Goal: Task Accomplishment & Management: Use online tool/utility

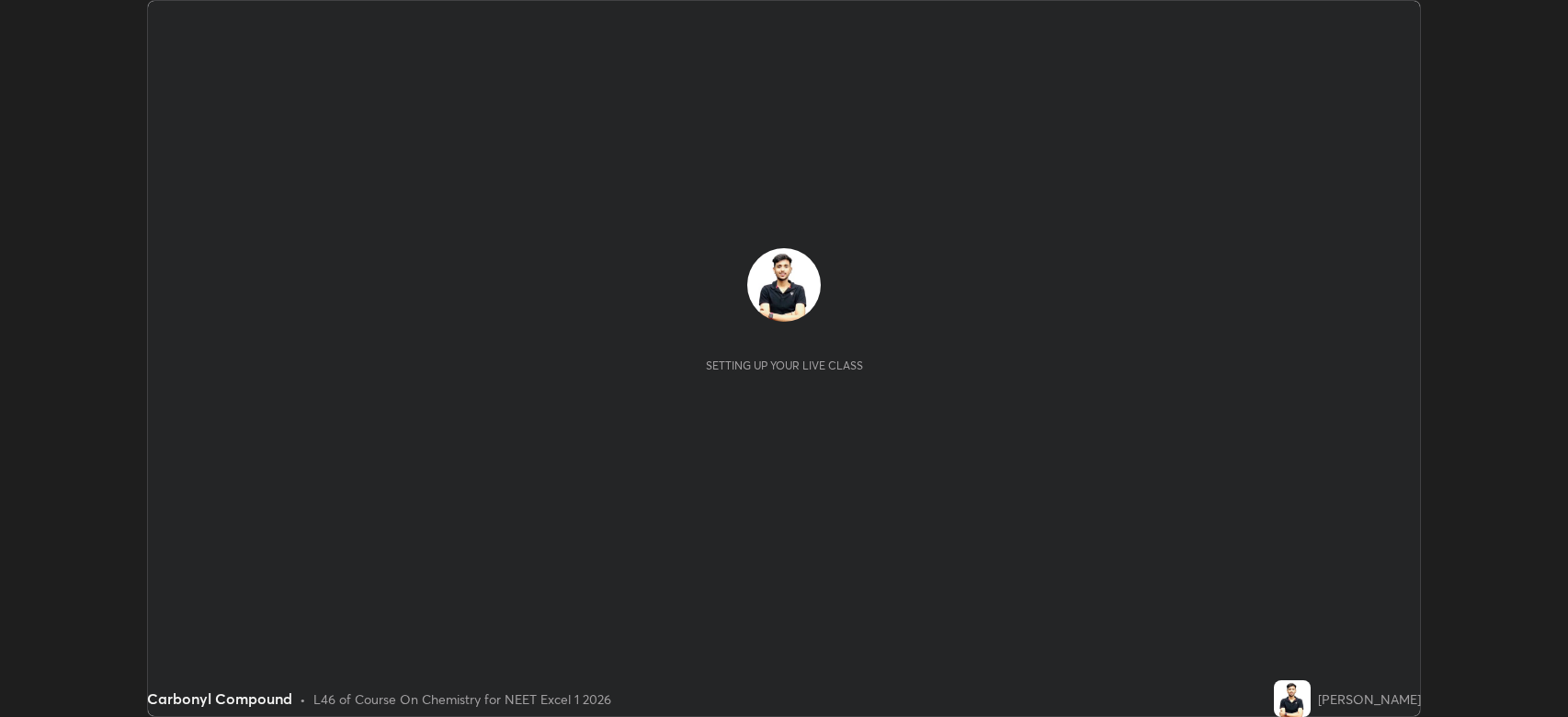
scroll to position [717, 1568]
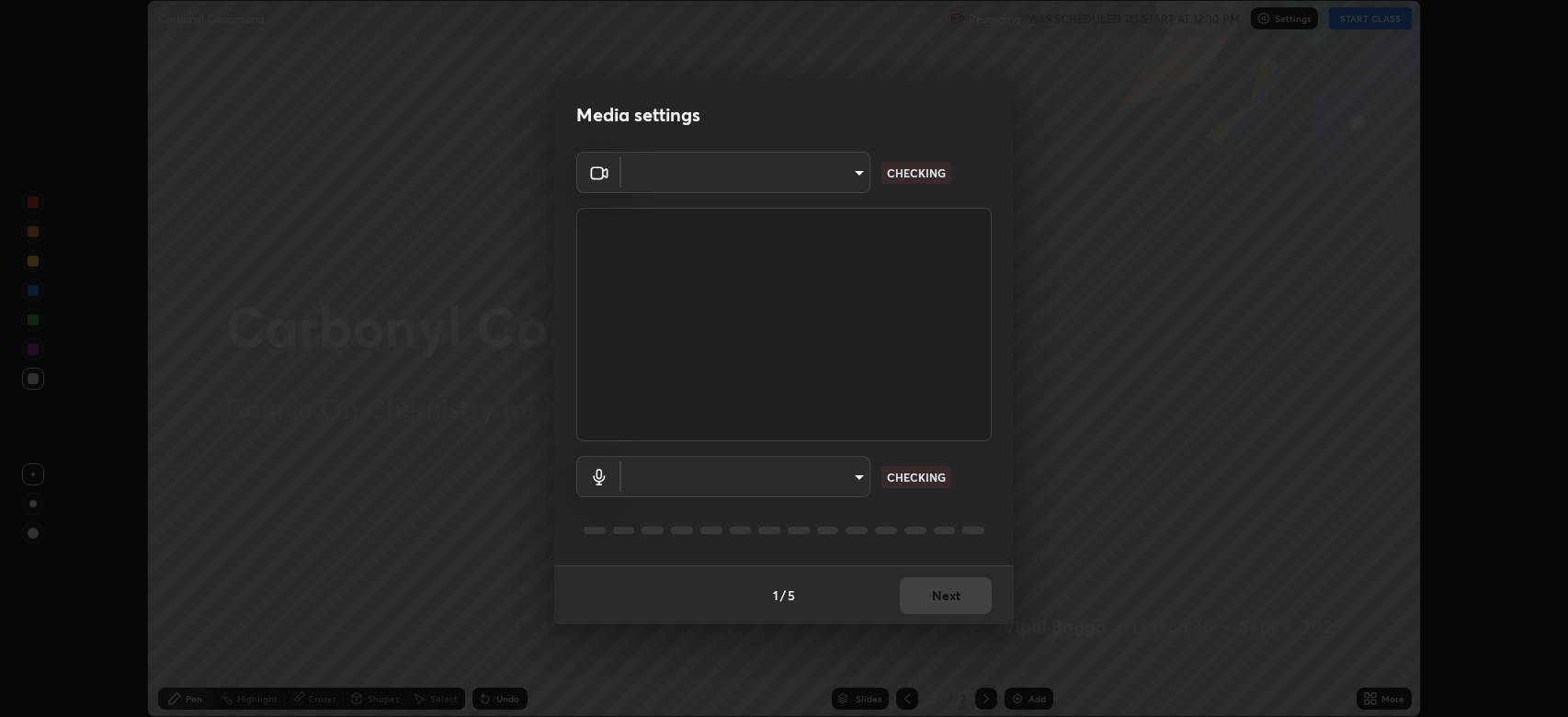
type input "794d03a334ab6cf92daa4269f68d25c817b6d7b5e31d9684855891884d0ab025"
type input "abfe49ea231096676f5dffd5fc284de79416b2b6bf9f32d11a432ff20e5decec"
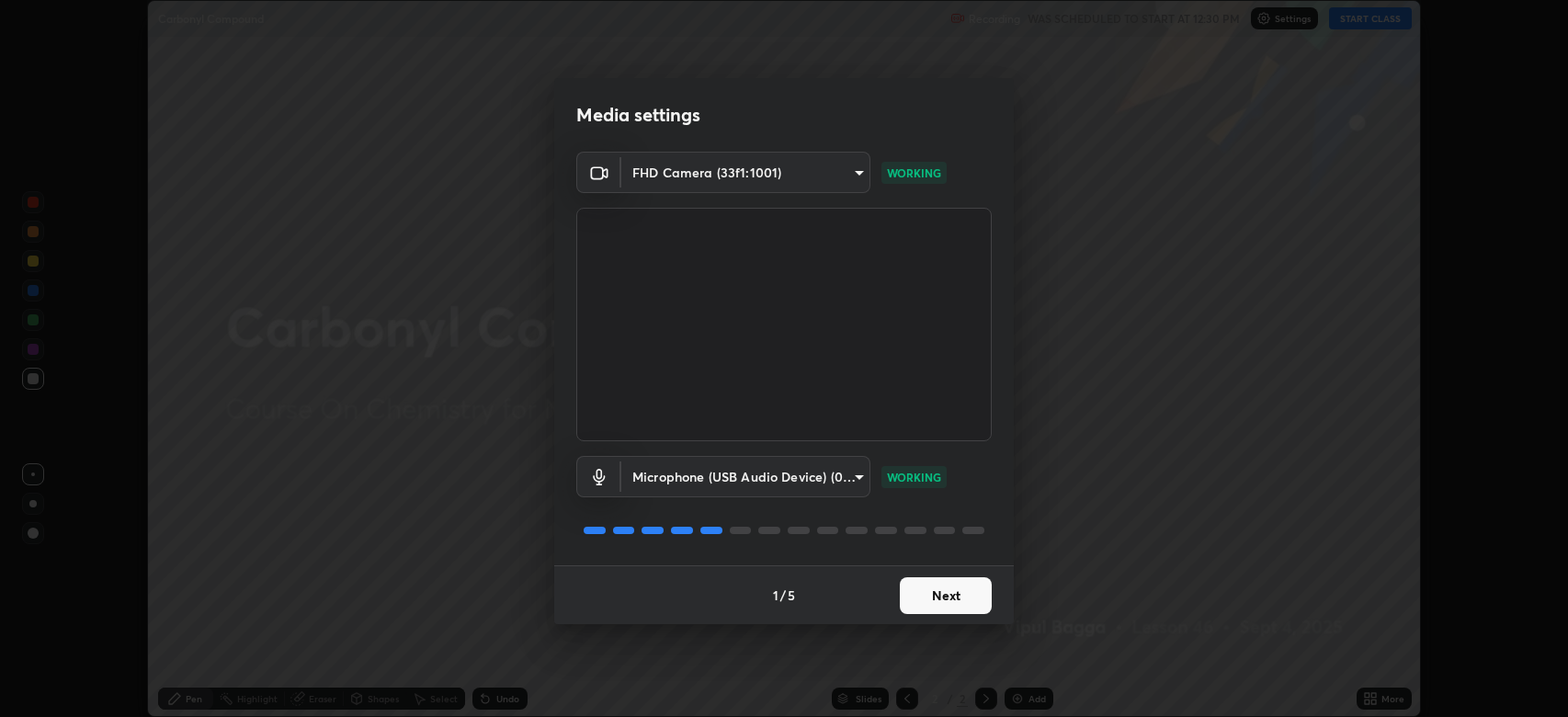
click at [943, 588] on button "Next" at bounding box center [945, 596] width 92 height 37
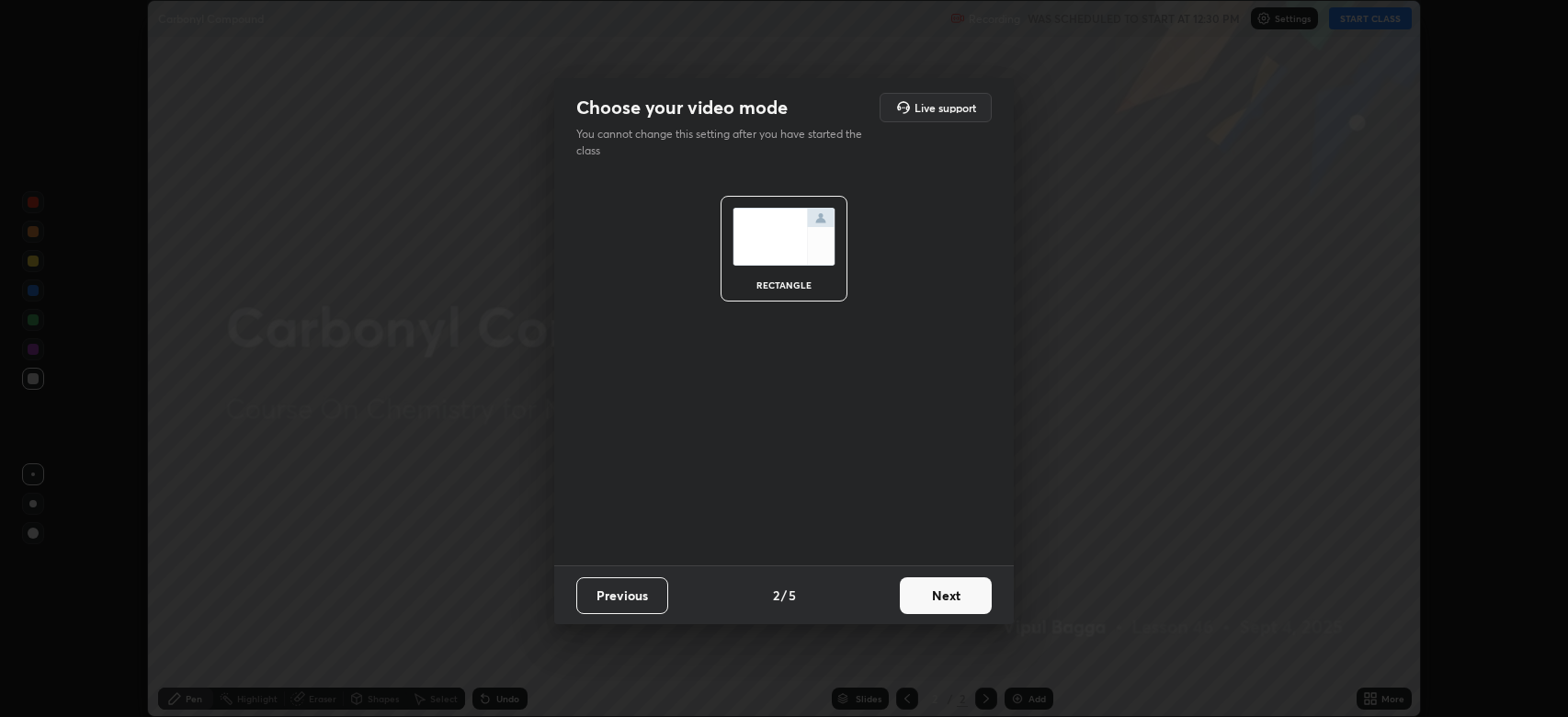
click at [945, 593] on button "Next" at bounding box center [945, 596] width 92 height 37
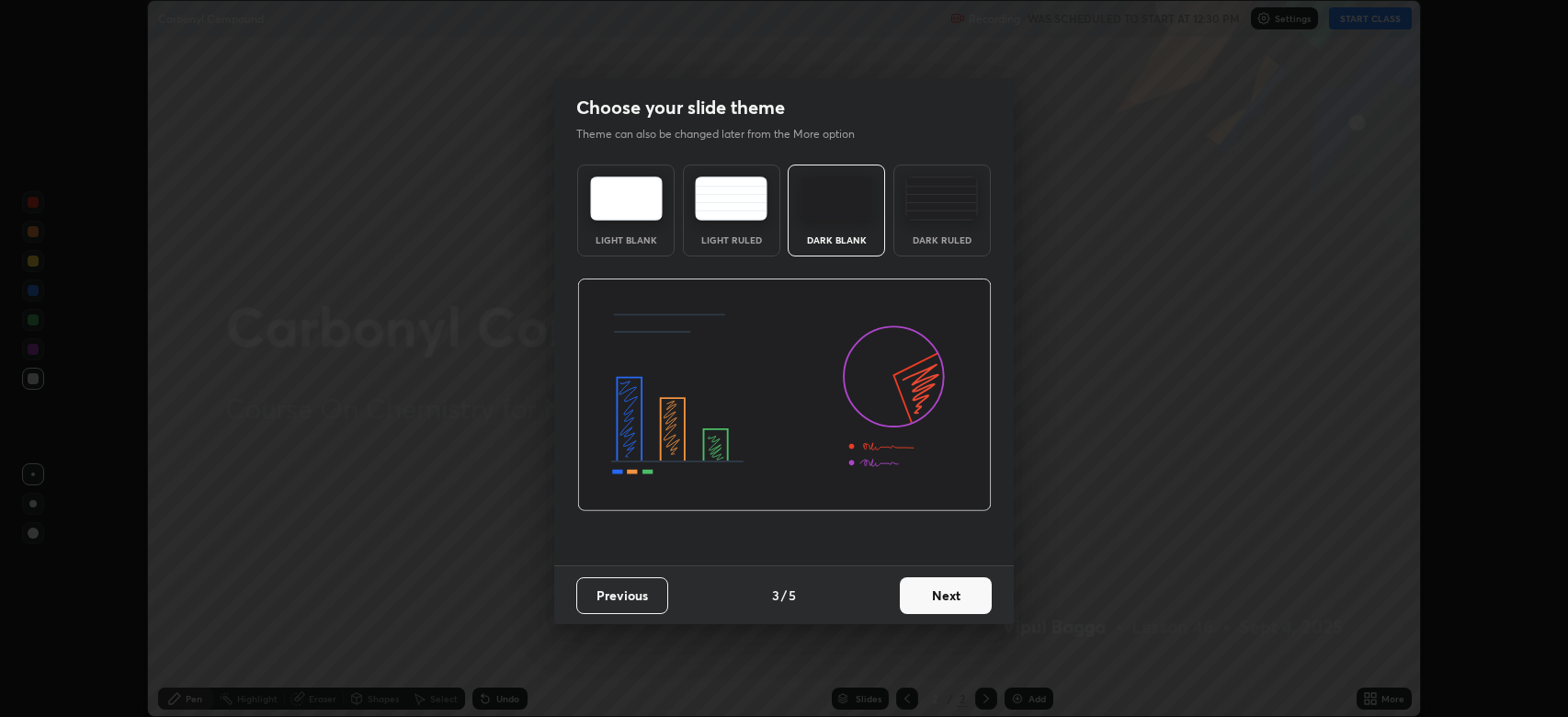
click at [941, 591] on button "Next" at bounding box center [945, 596] width 92 height 37
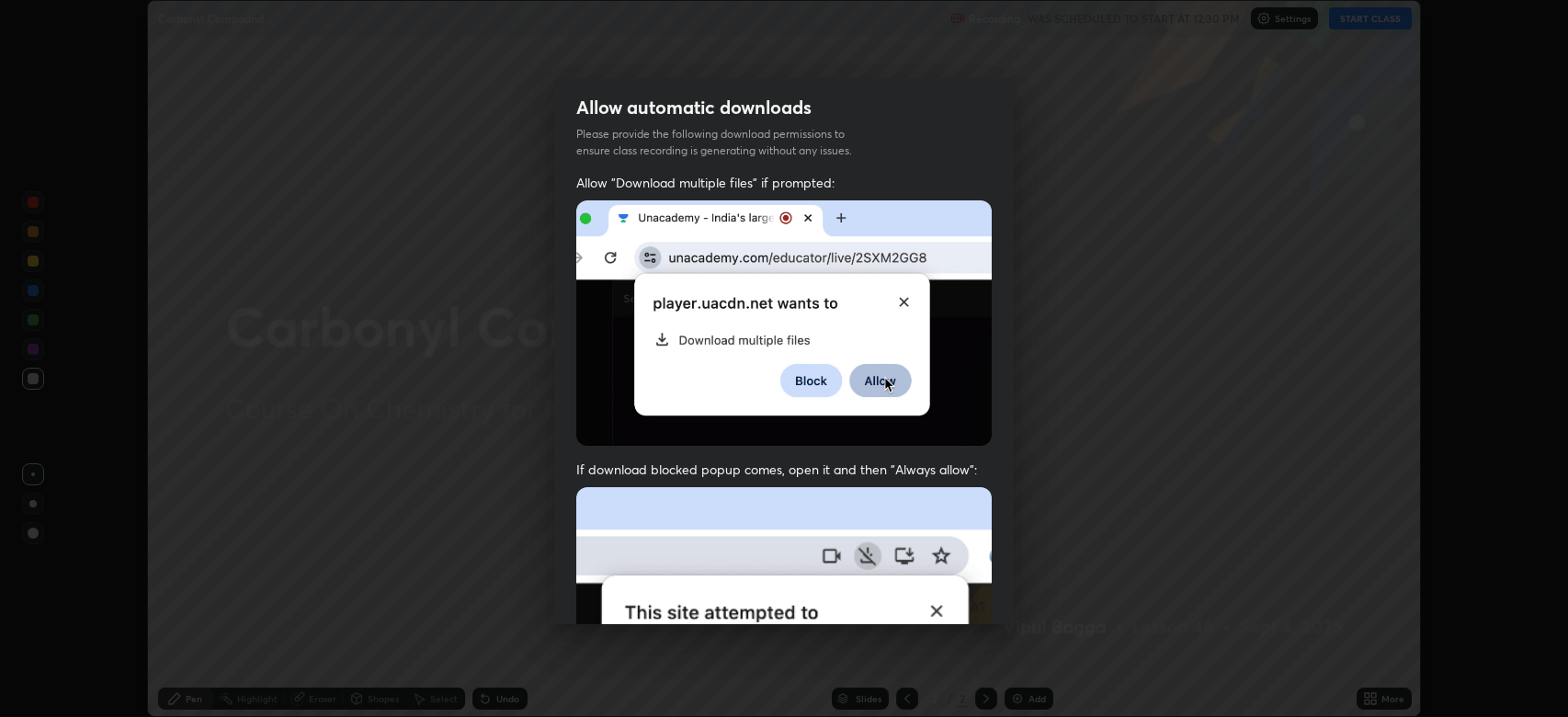
click at [933, 601] on img at bounding box center [784, 687] width 416 height 402
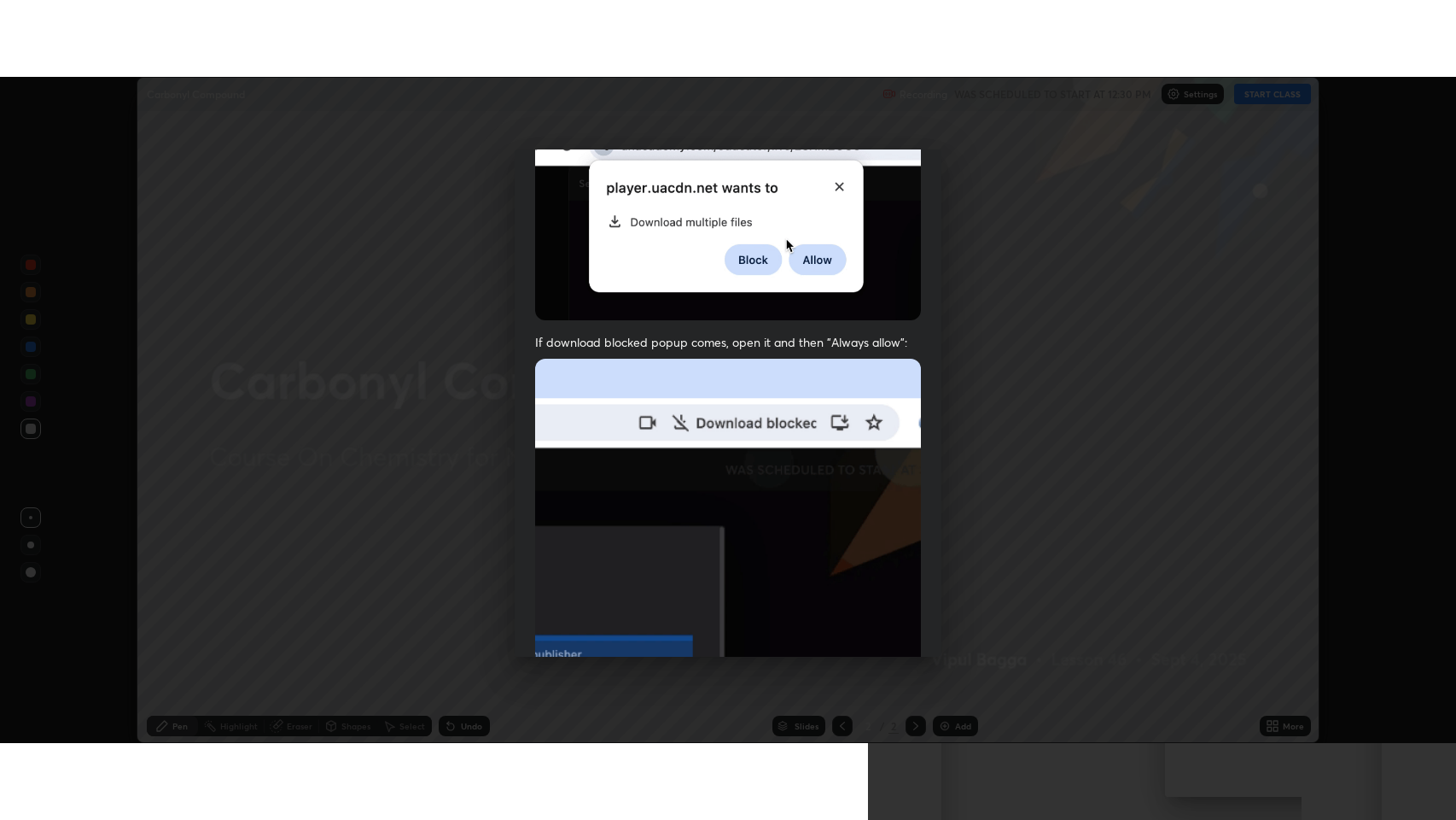
scroll to position [346, 0]
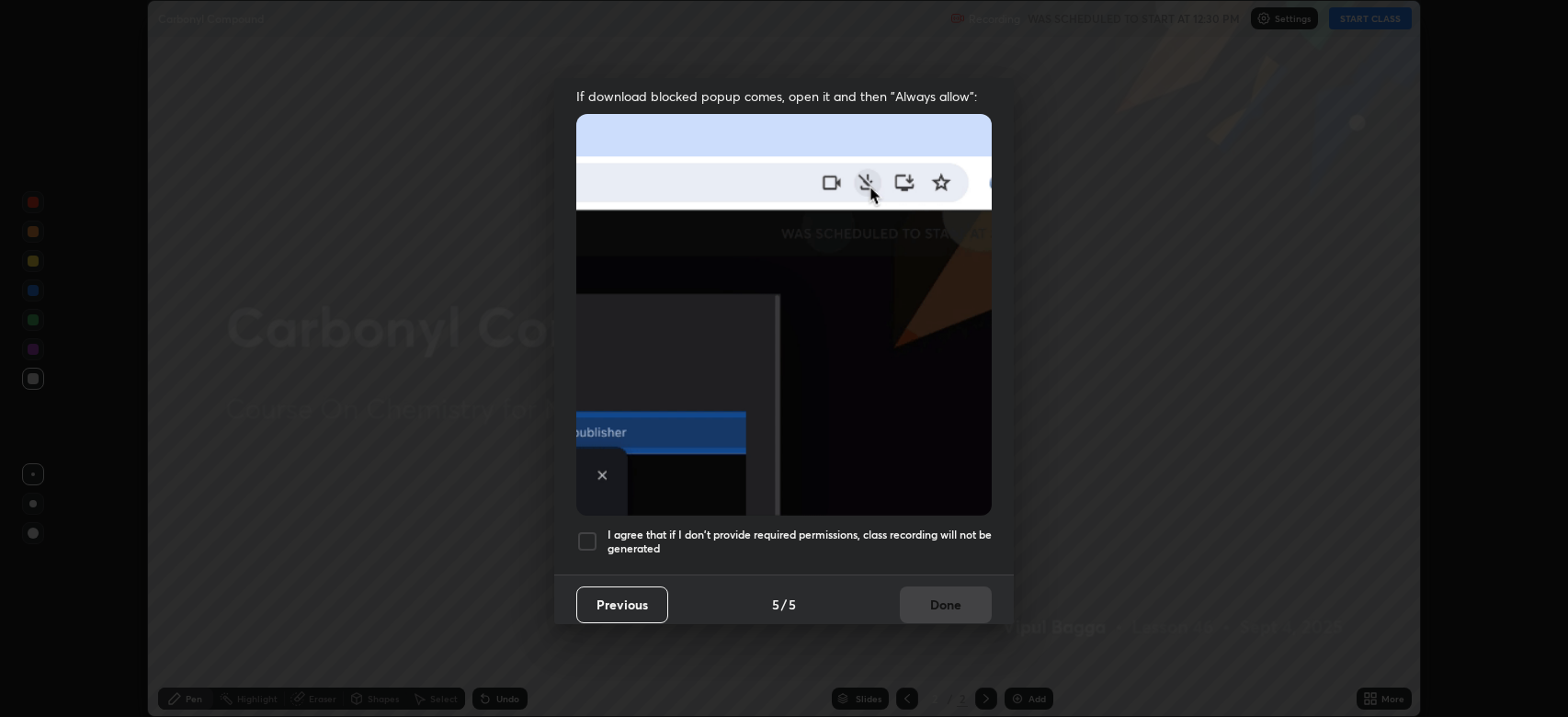
click at [591, 530] on div at bounding box center [588, 541] width 22 height 22
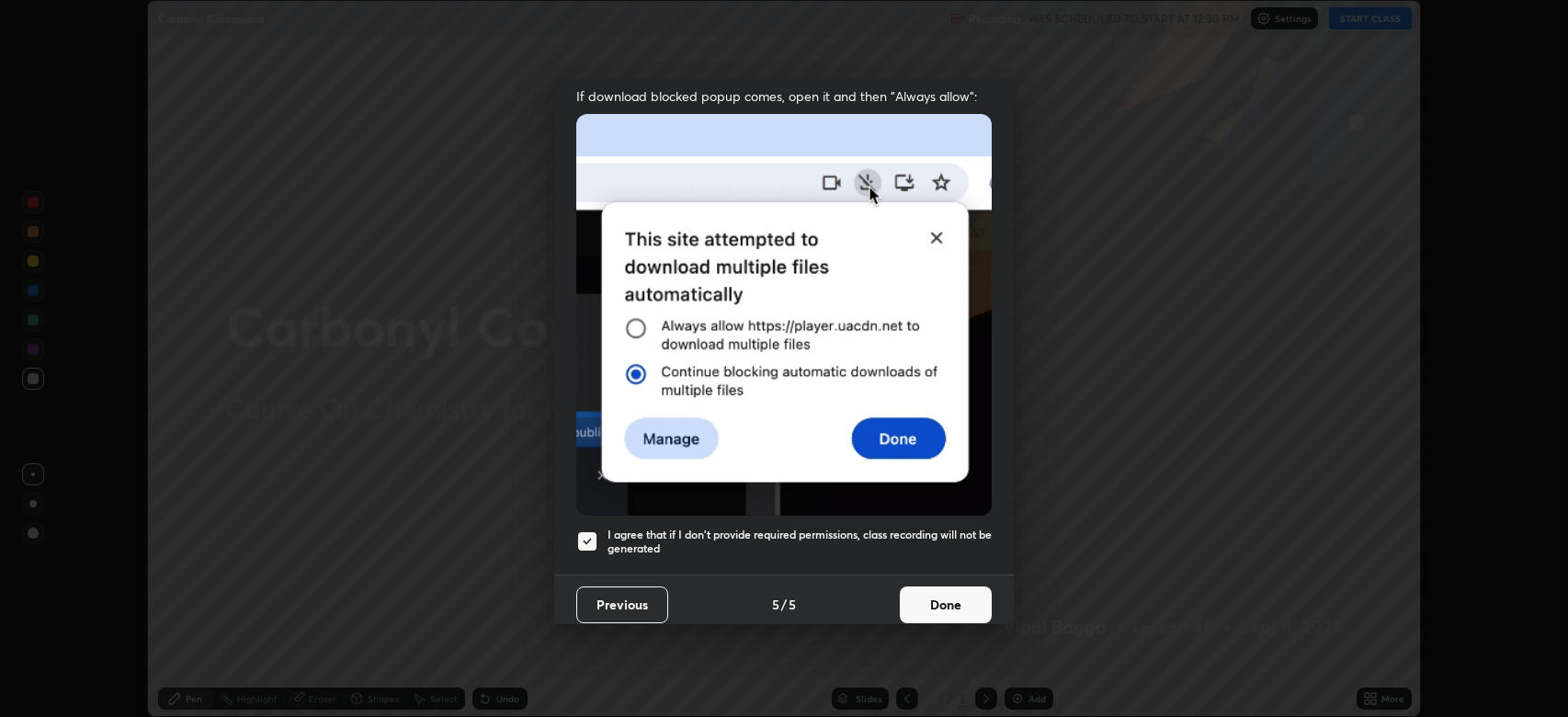
click at [938, 600] on button "Done" at bounding box center [945, 605] width 92 height 37
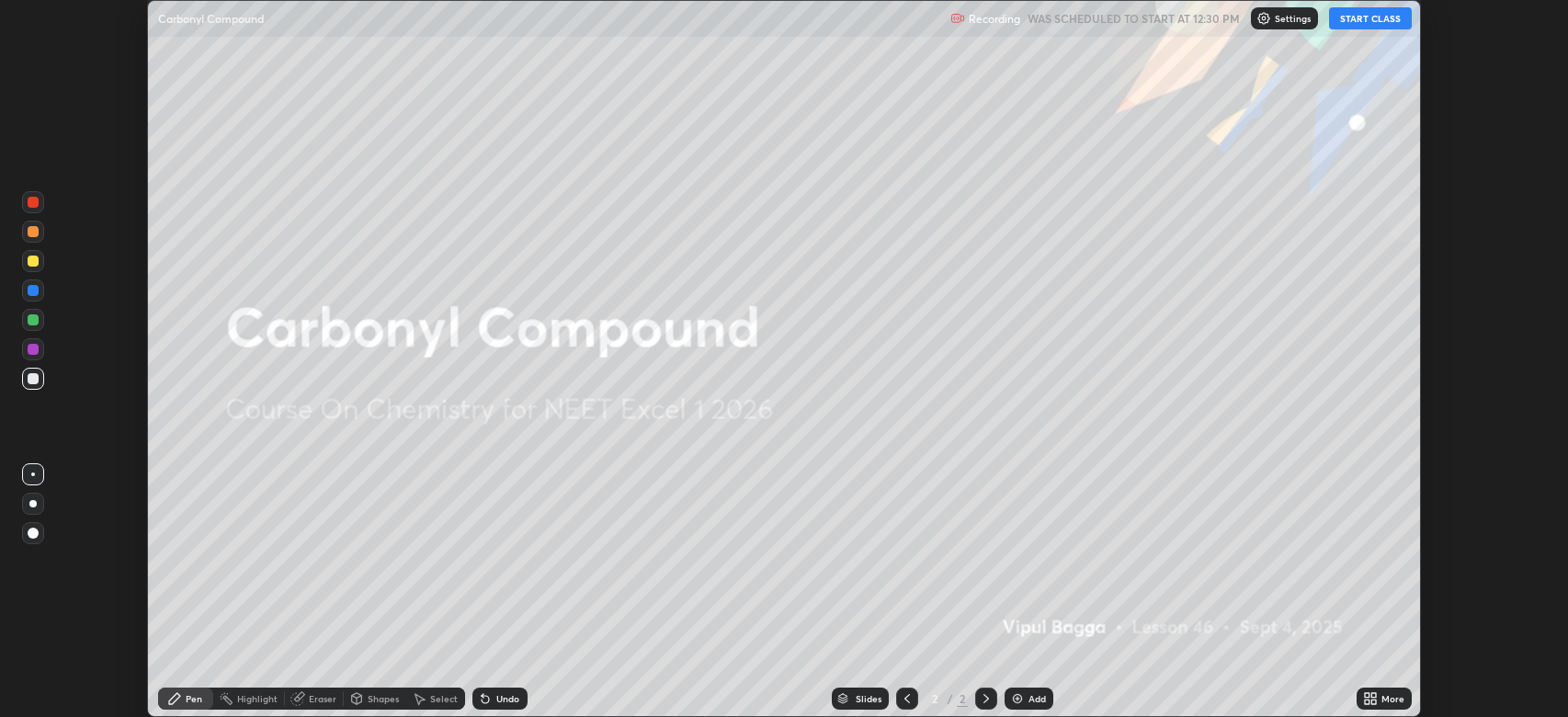
click at [1352, 19] on button "START CLASS" at bounding box center [1370, 19] width 82 height 22
click at [1375, 695] on icon at bounding box center [1374, 695] width 5 height 5
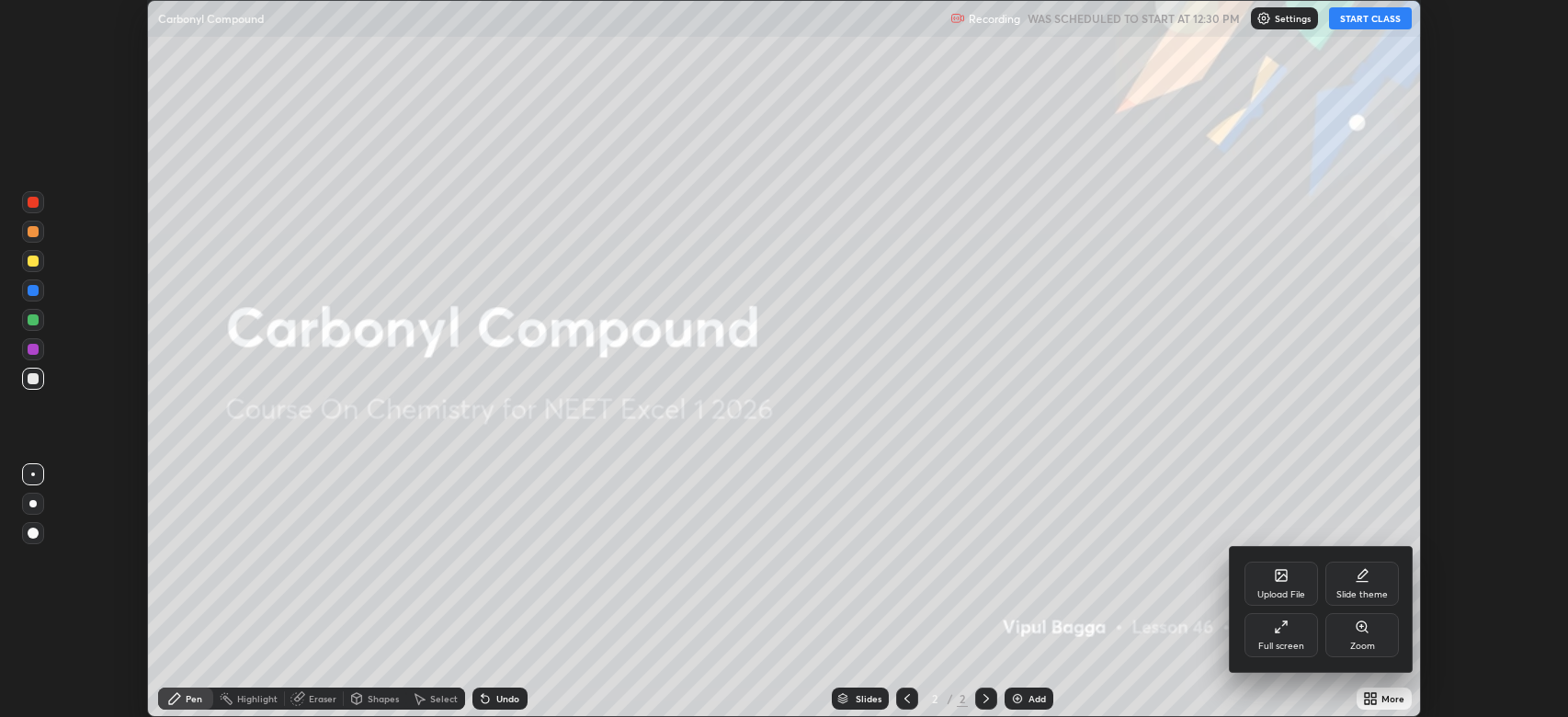
click at [1266, 626] on div "Full screen" at bounding box center [1281, 636] width 73 height 44
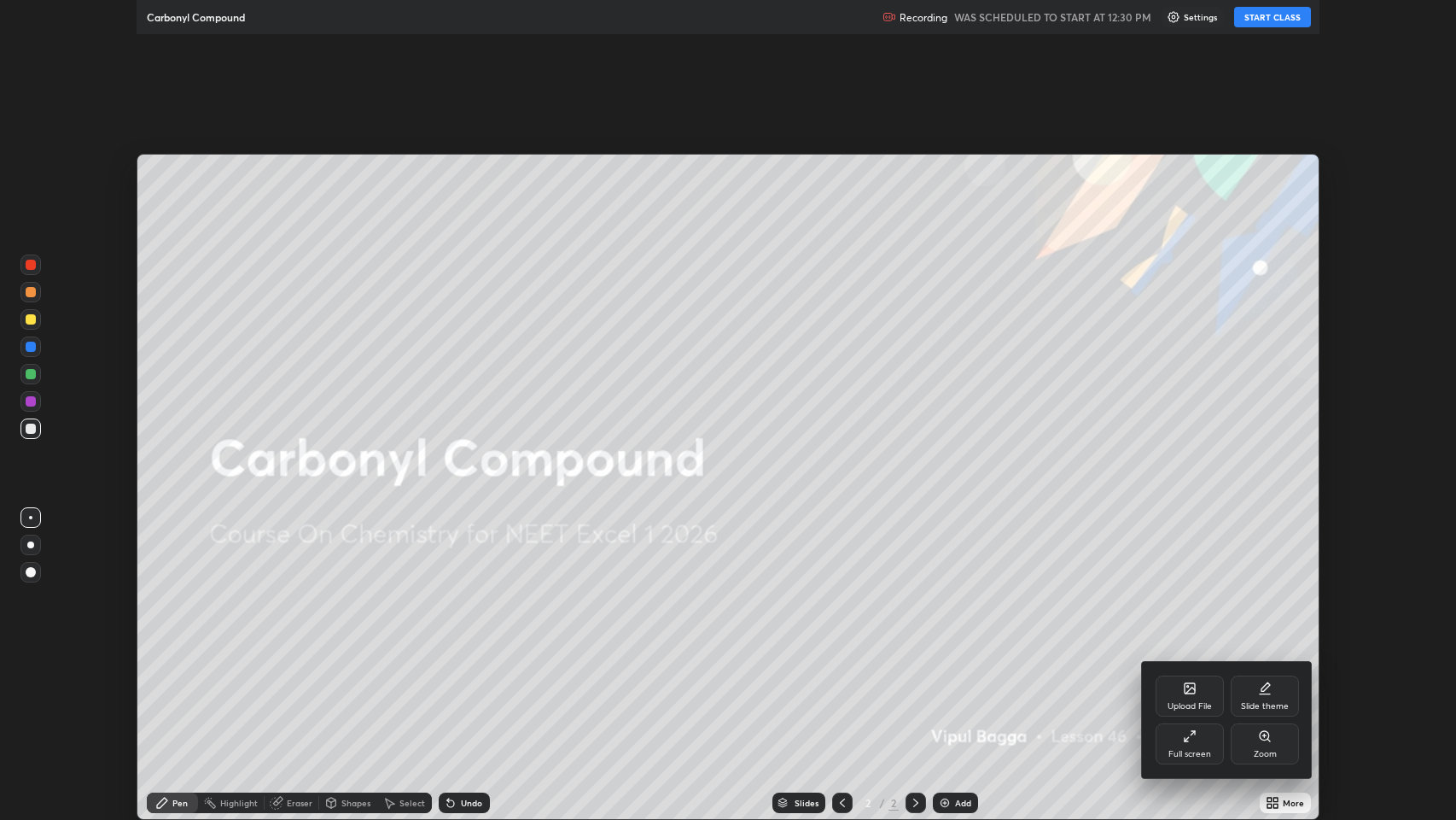
scroll to position [820, 1456]
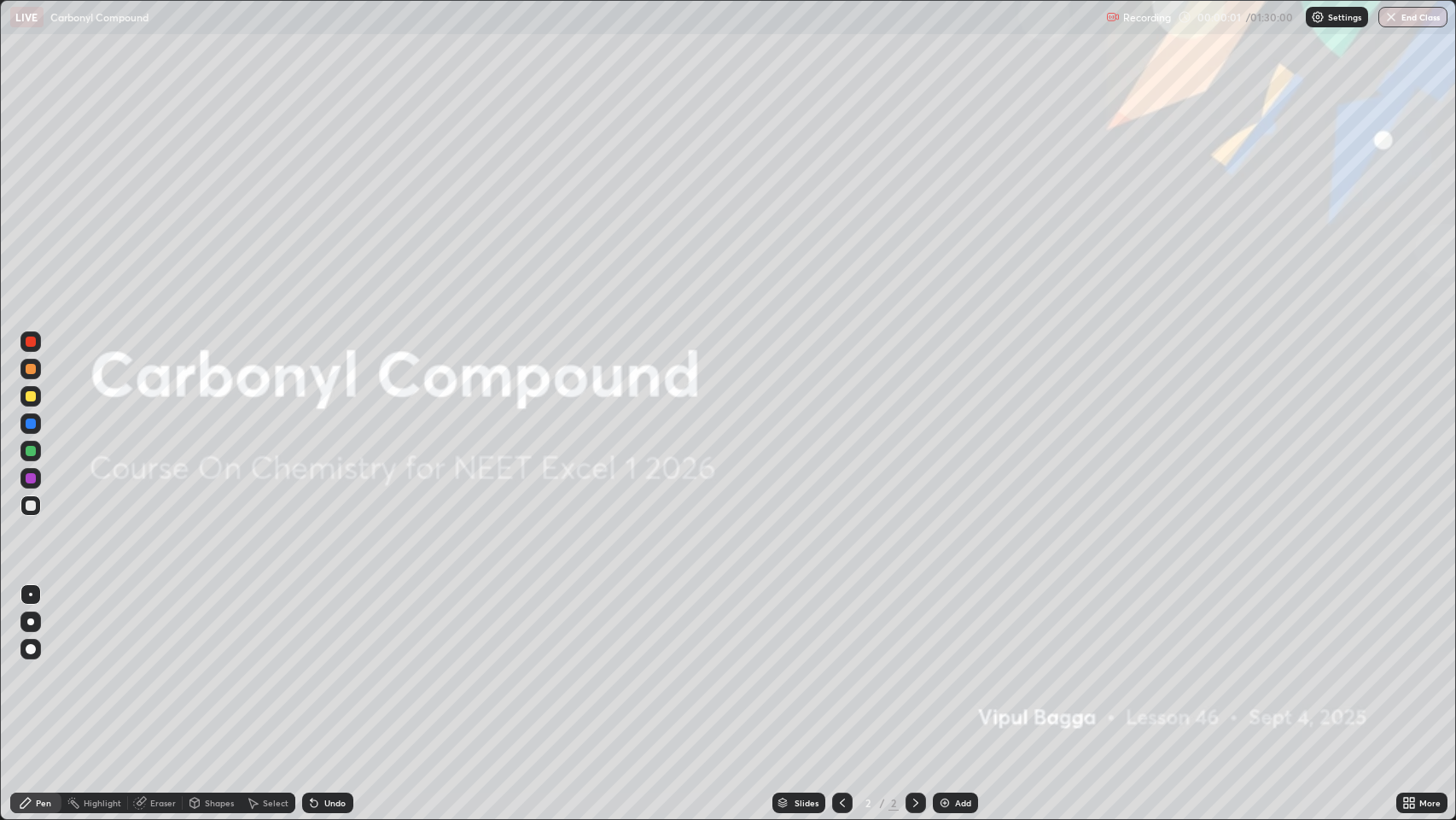
click at [33, 391] on div at bounding box center [31, 396] width 10 height 10
click at [34, 649] on div at bounding box center [31, 649] width 10 height 10
click at [31, 393] on div at bounding box center [31, 396] width 10 height 10
click at [951, 665] on div "Add" at bounding box center [956, 803] width 46 height 21
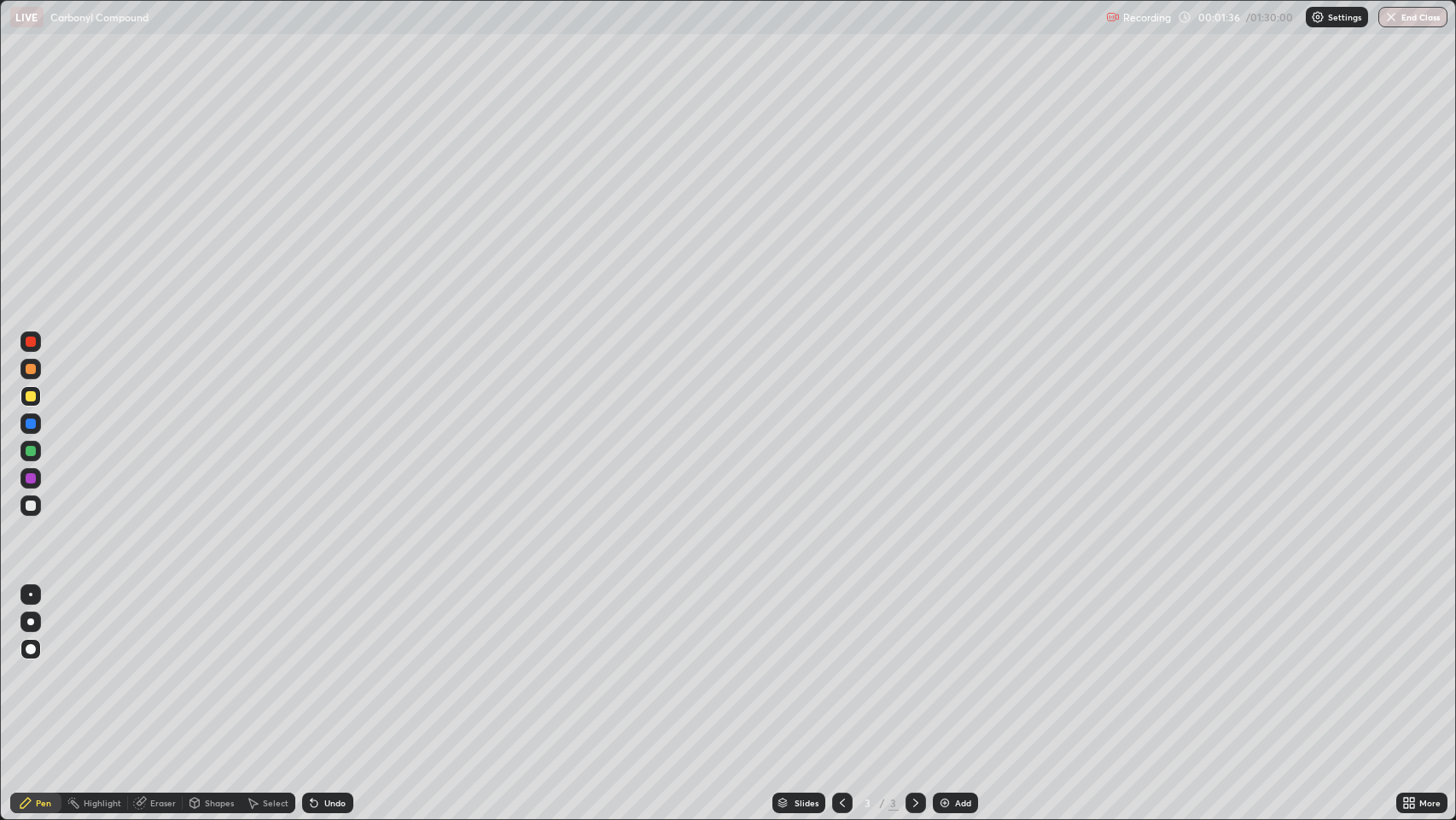
click at [220, 665] on div "Shapes" at bounding box center [219, 803] width 29 height 9
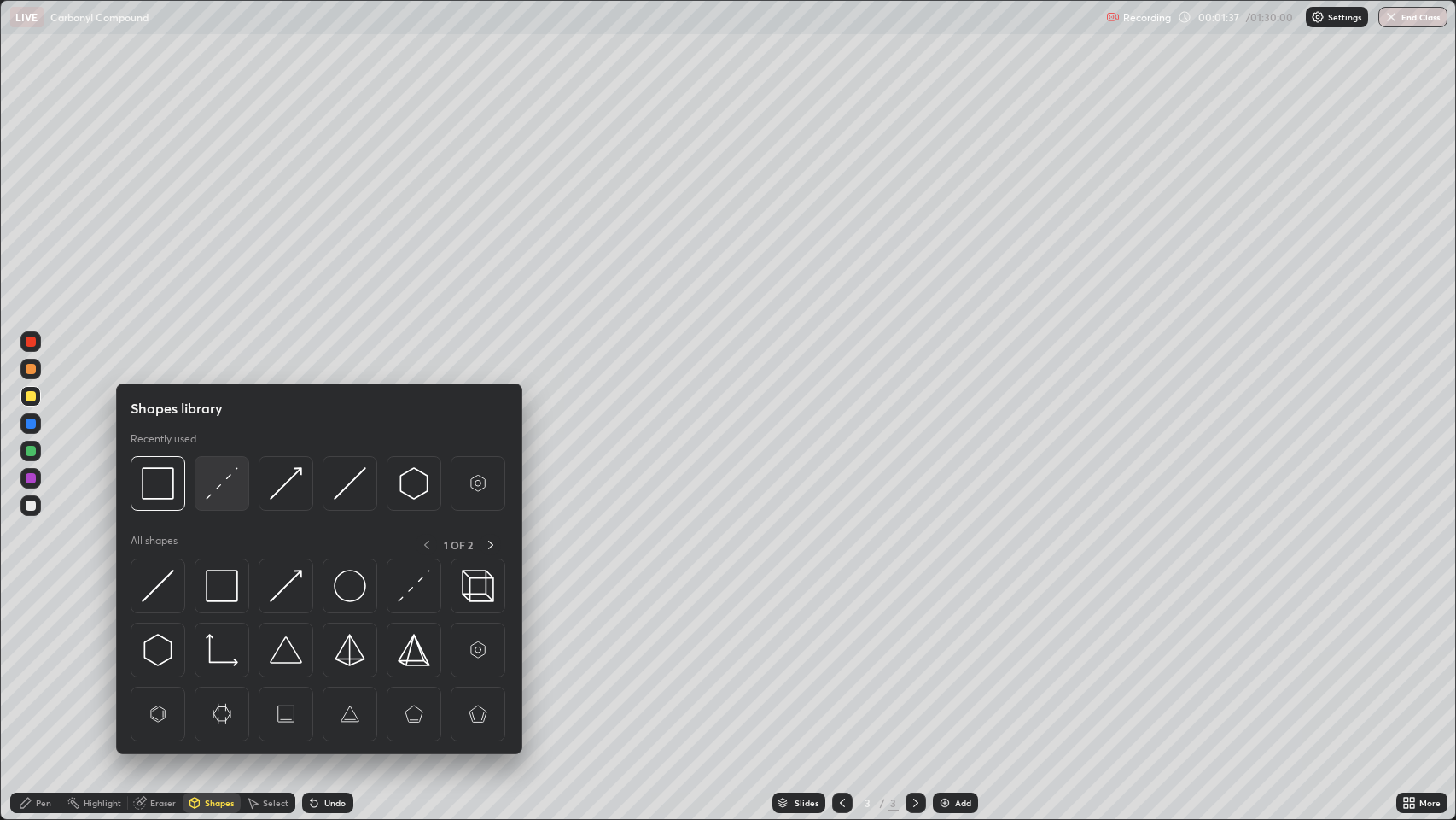
click at [216, 485] on img at bounding box center [222, 483] width 33 height 33
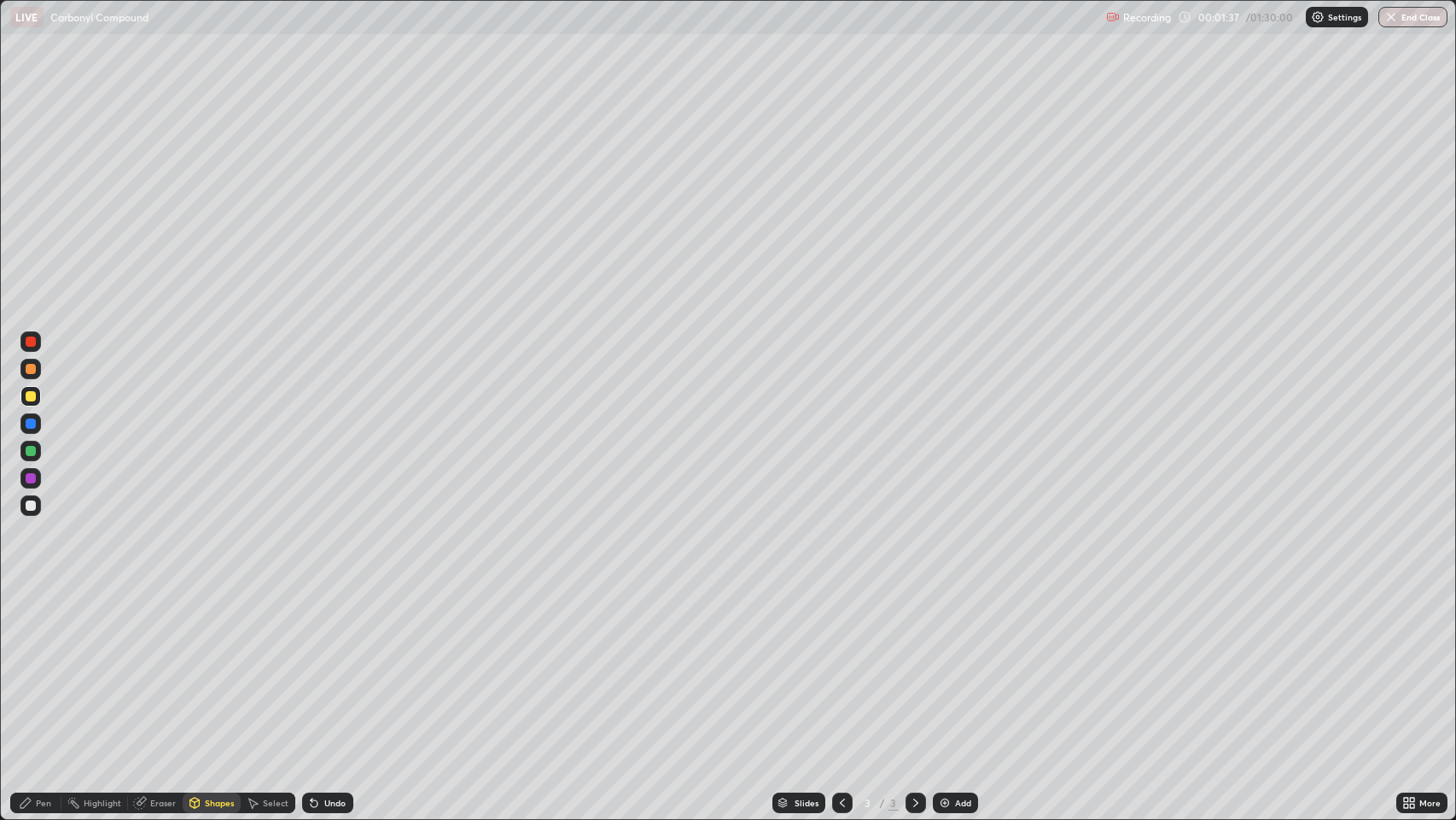
click at [27, 505] on div at bounding box center [31, 505] width 10 height 10
click at [43, 665] on div "Pen" at bounding box center [44, 803] width 15 height 9
click at [31, 508] on div at bounding box center [31, 505] width 10 height 10
click at [33, 508] on div at bounding box center [31, 505] width 10 height 10
click at [45, 665] on div "Pen" at bounding box center [44, 803] width 15 height 9
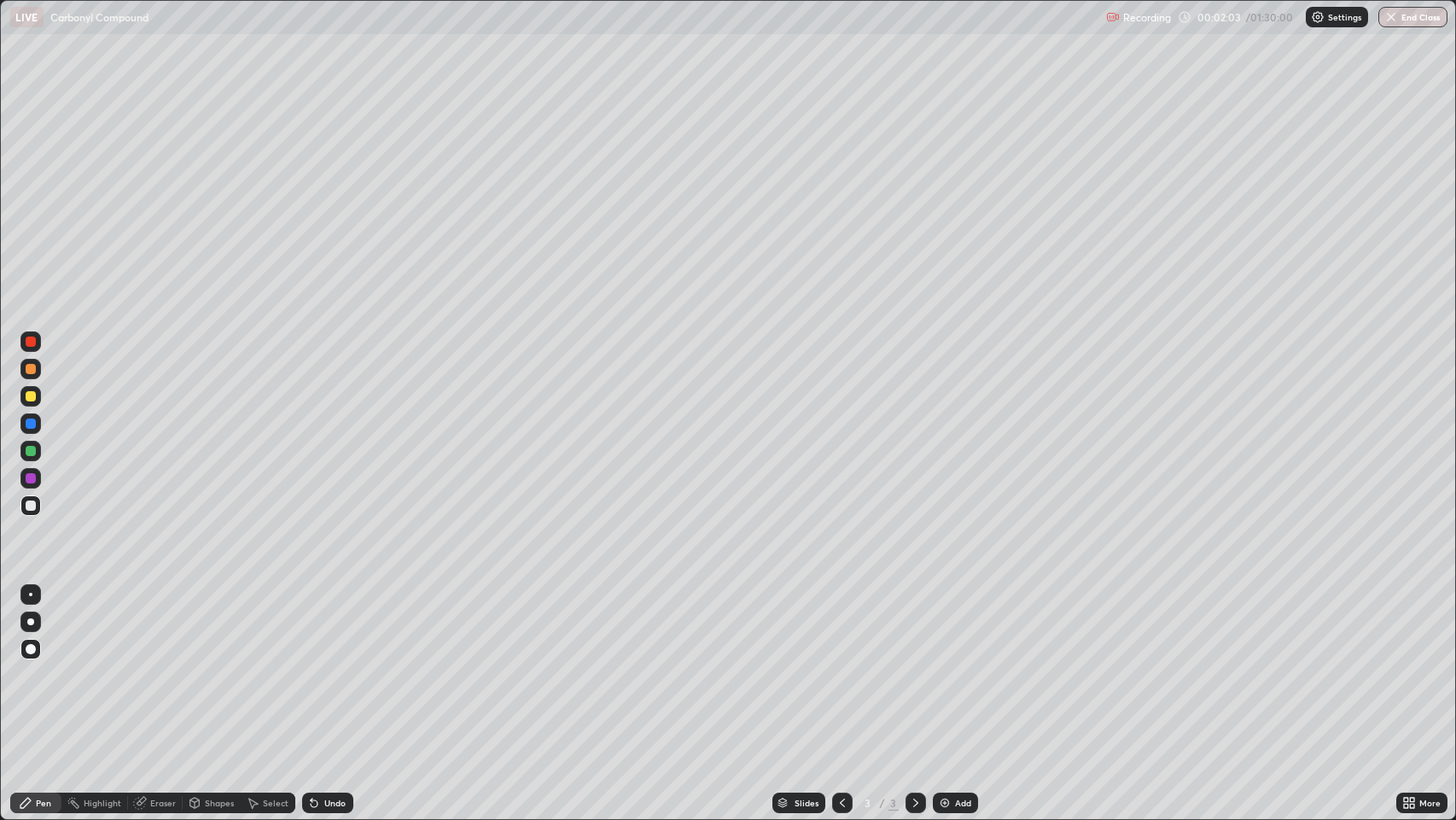
click at [323, 665] on div "Undo" at bounding box center [328, 803] width 52 height 21
click at [205, 665] on div "Shapes" at bounding box center [212, 803] width 58 height 21
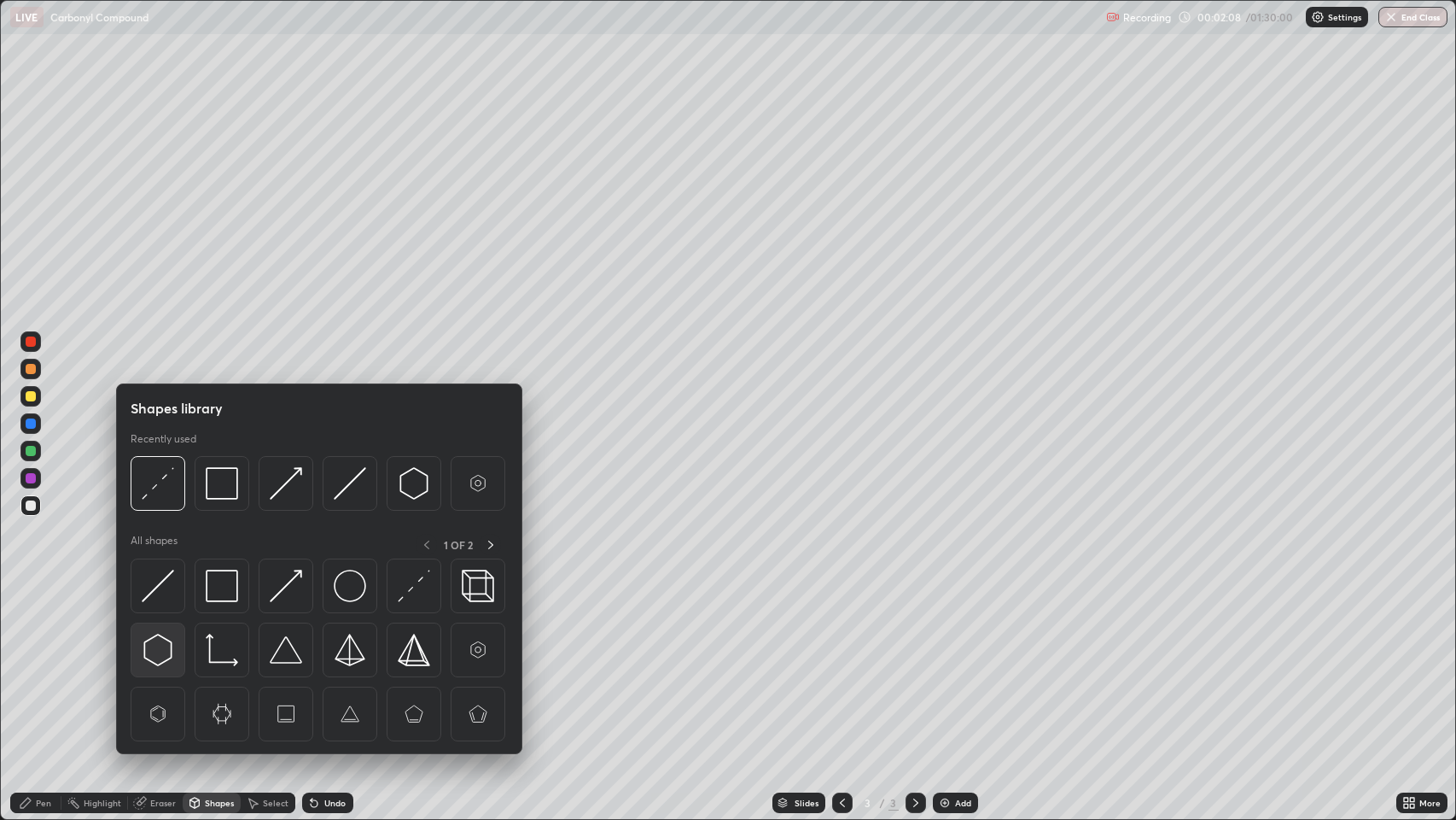
click at [160, 645] on img at bounding box center [158, 650] width 33 height 33
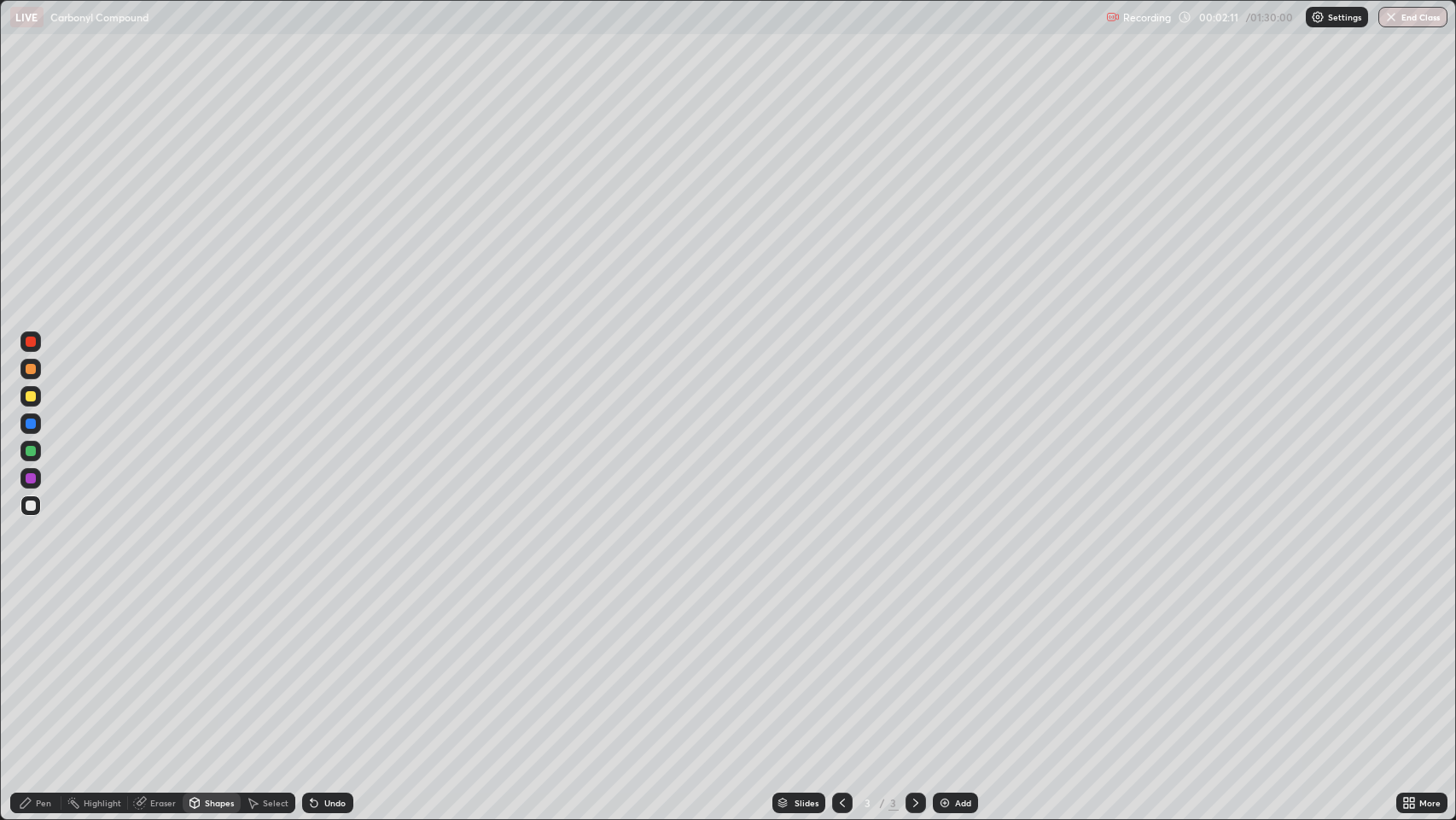
click at [47, 665] on div "Pen" at bounding box center [44, 803] width 15 height 9
click at [223, 665] on div "Shapes" at bounding box center [219, 803] width 29 height 9
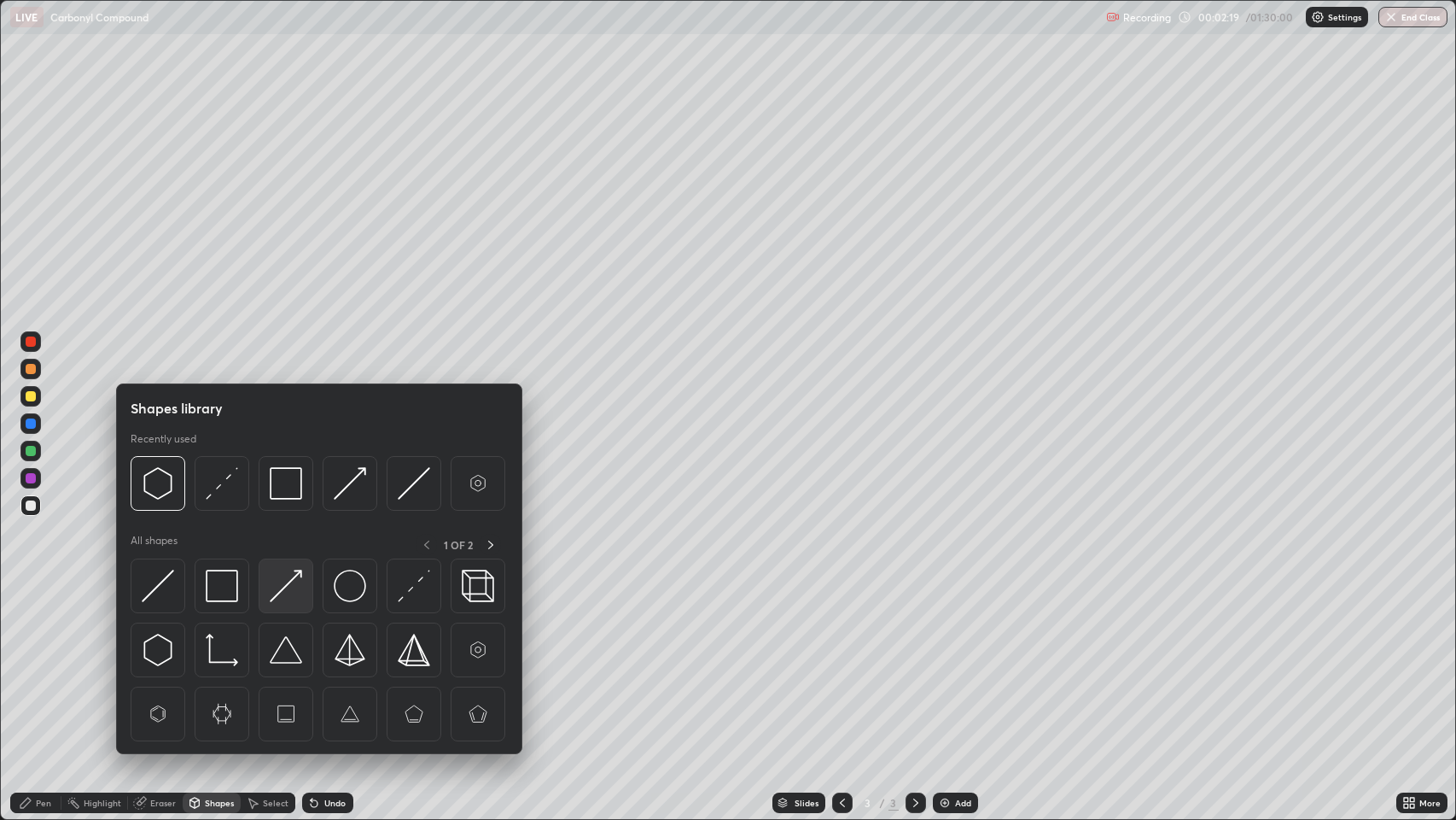
click at [285, 578] on img at bounding box center [286, 586] width 33 height 33
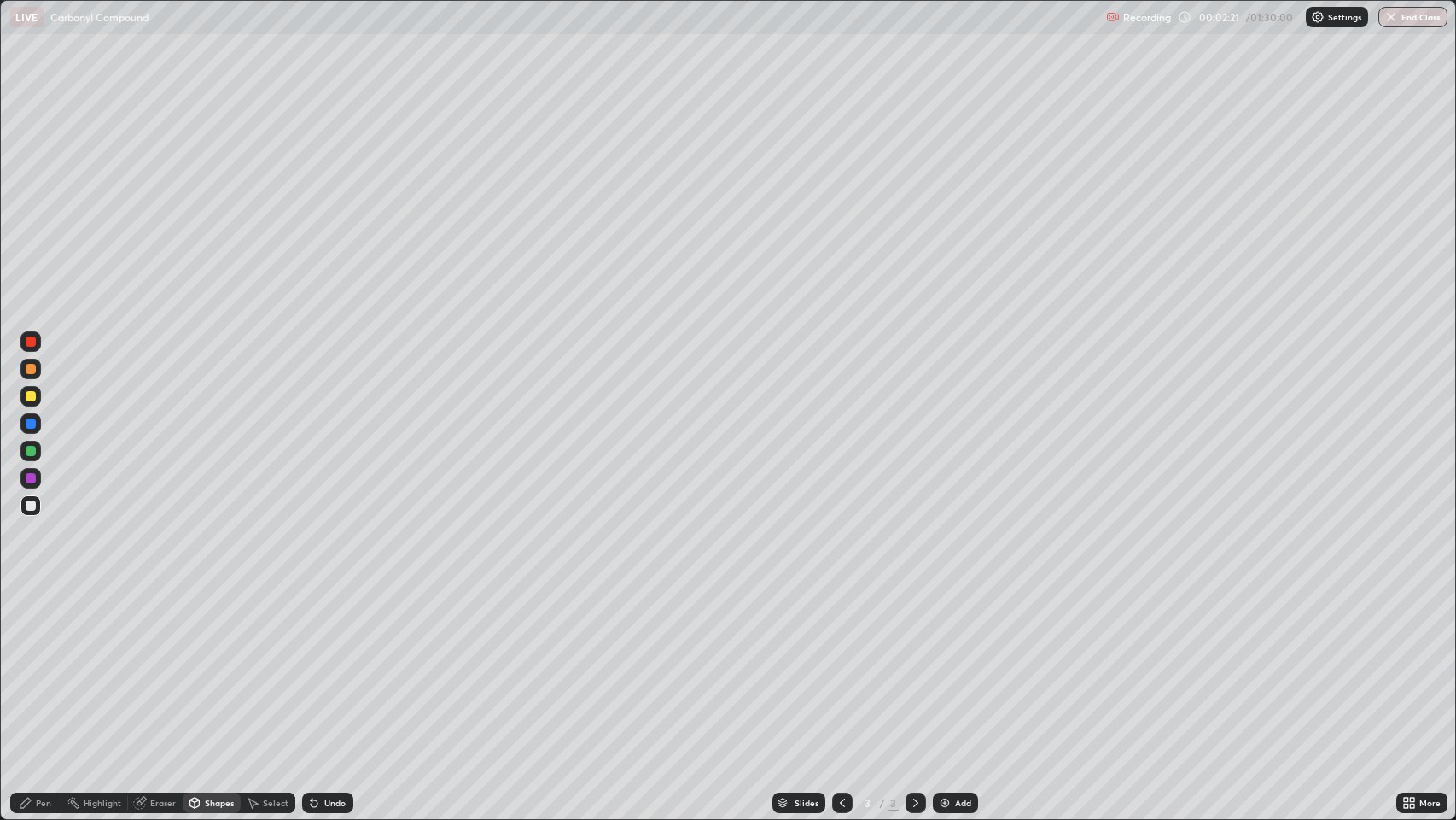
click at [37, 665] on div "Pen" at bounding box center [44, 803] width 15 height 9
click at [208, 665] on div "Shapes" at bounding box center [219, 803] width 29 height 9
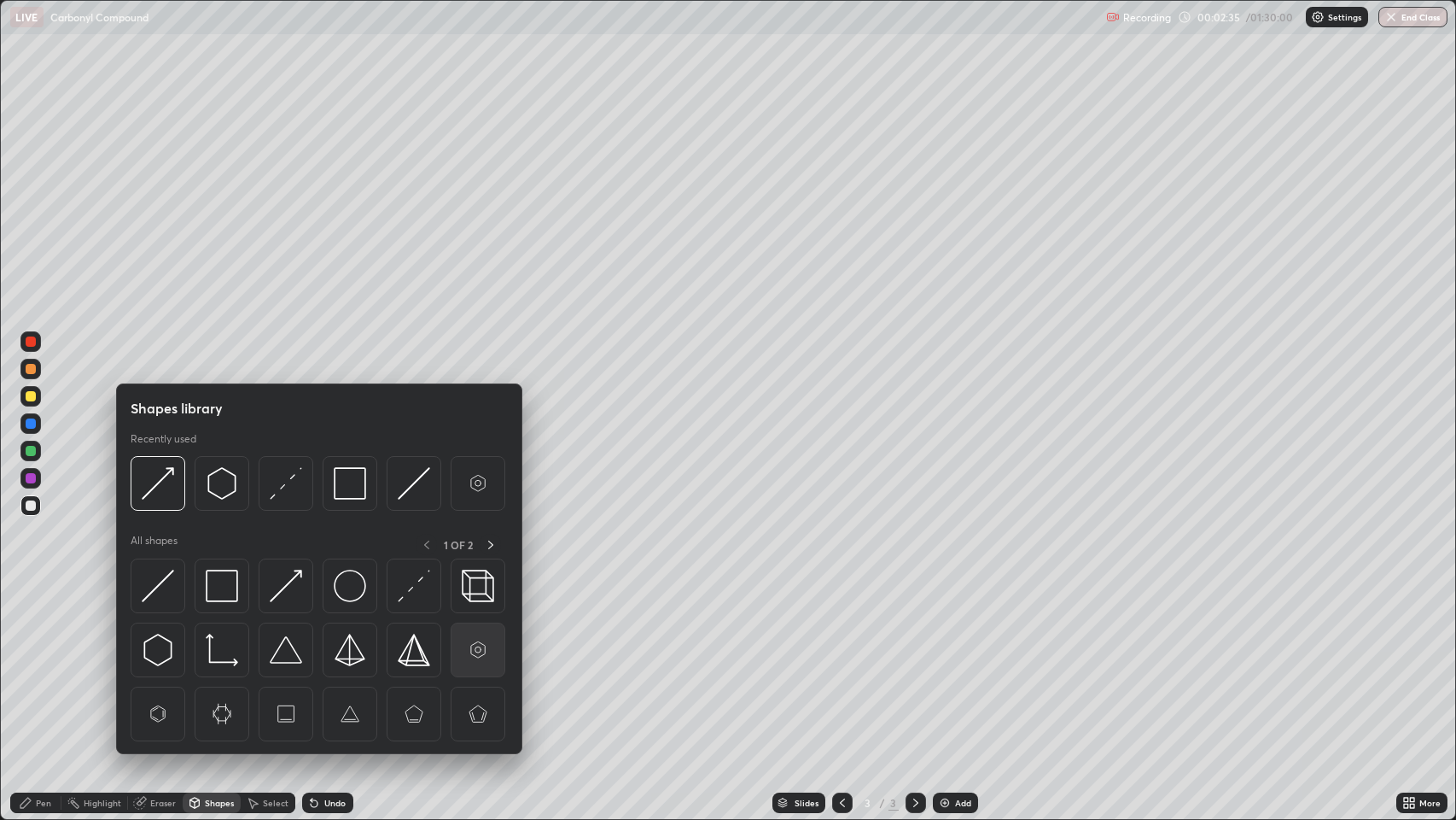
click at [475, 638] on img at bounding box center [478, 650] width 33 height 33
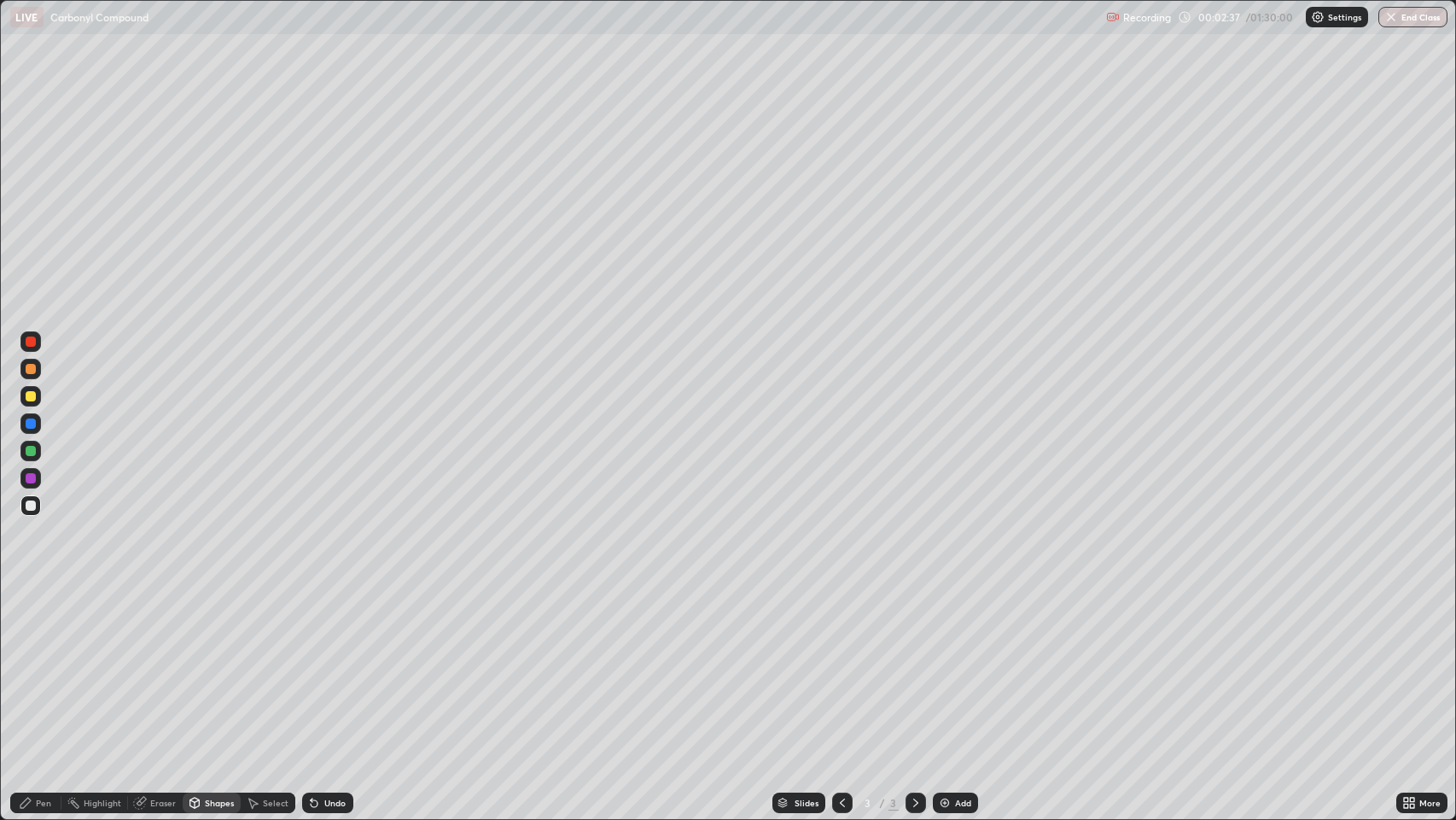
click at [43, 665] on div "Pen" at bounding box center [44, 803] width 15 height 9
click at [225, 665] on div "Shapes" at bounding box center [219, 803] width 29 height 9
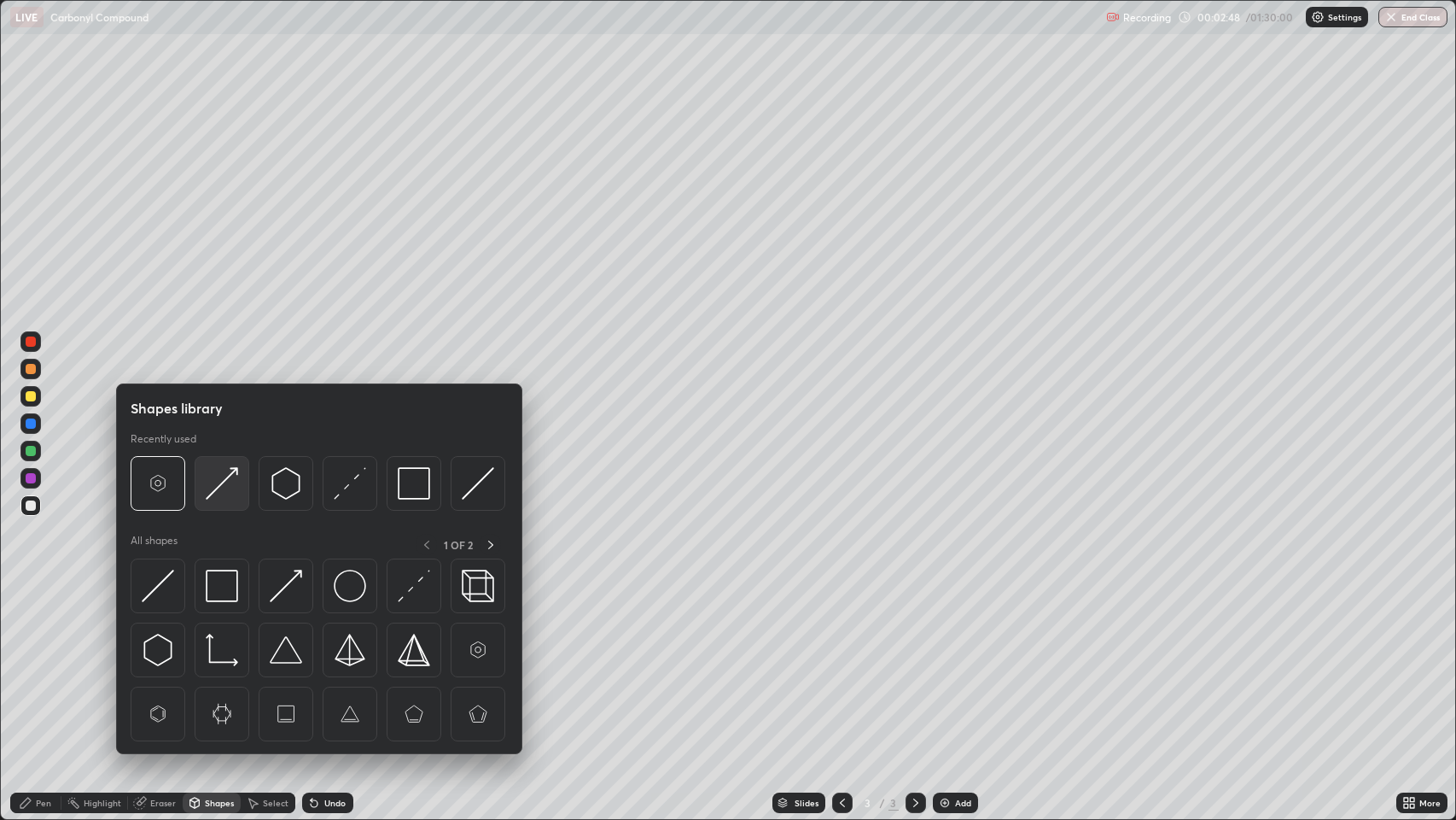
click at [217, 491] on img at bounding box center [222, 483] width 33 height 33
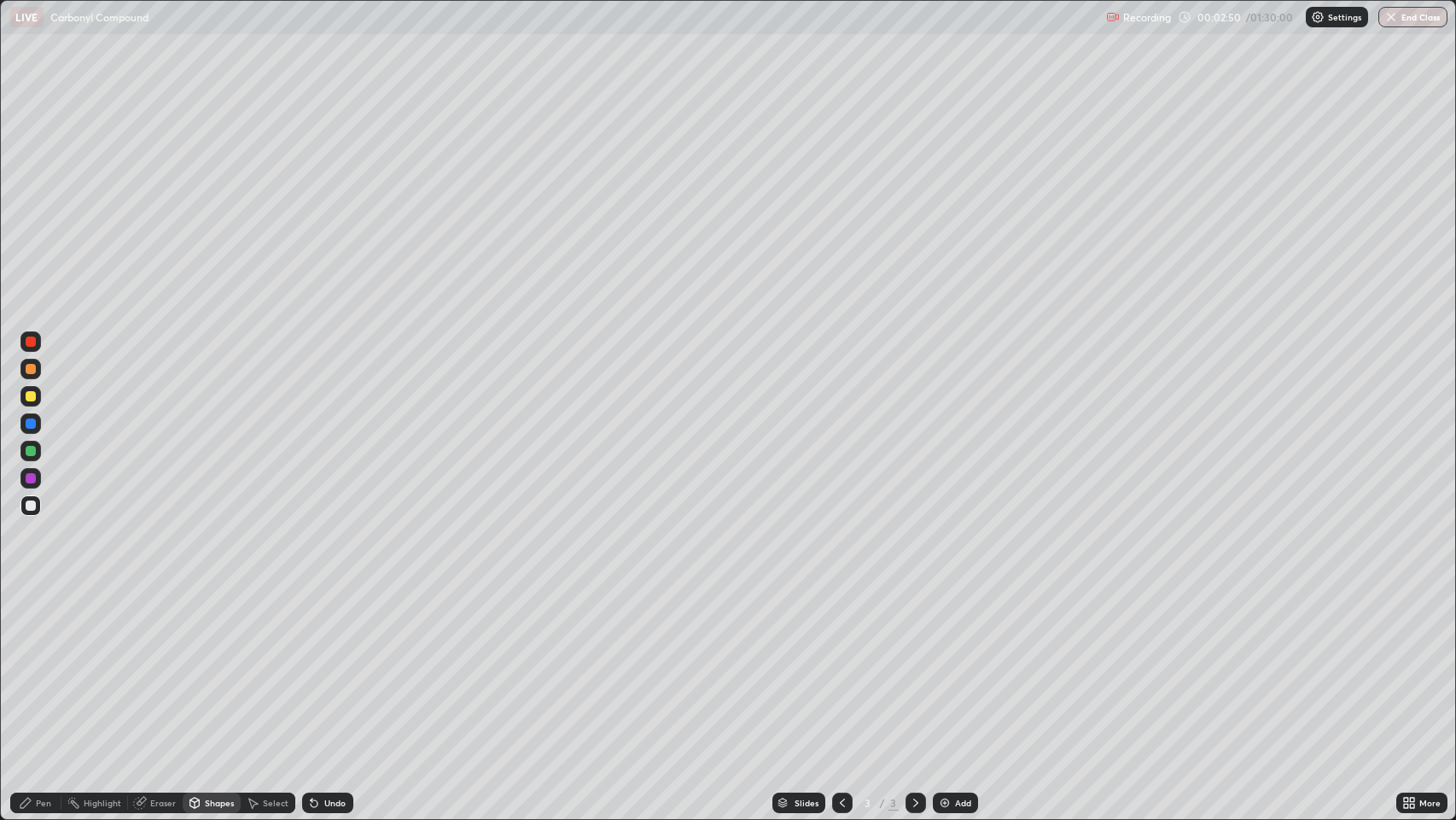
click at [51, 665] on div "Pen" at bounding box center [44, 803] width 15 height 9
click at [214, 665] on div "Shapes" at bounding box center [219, 803] width 29 height 9
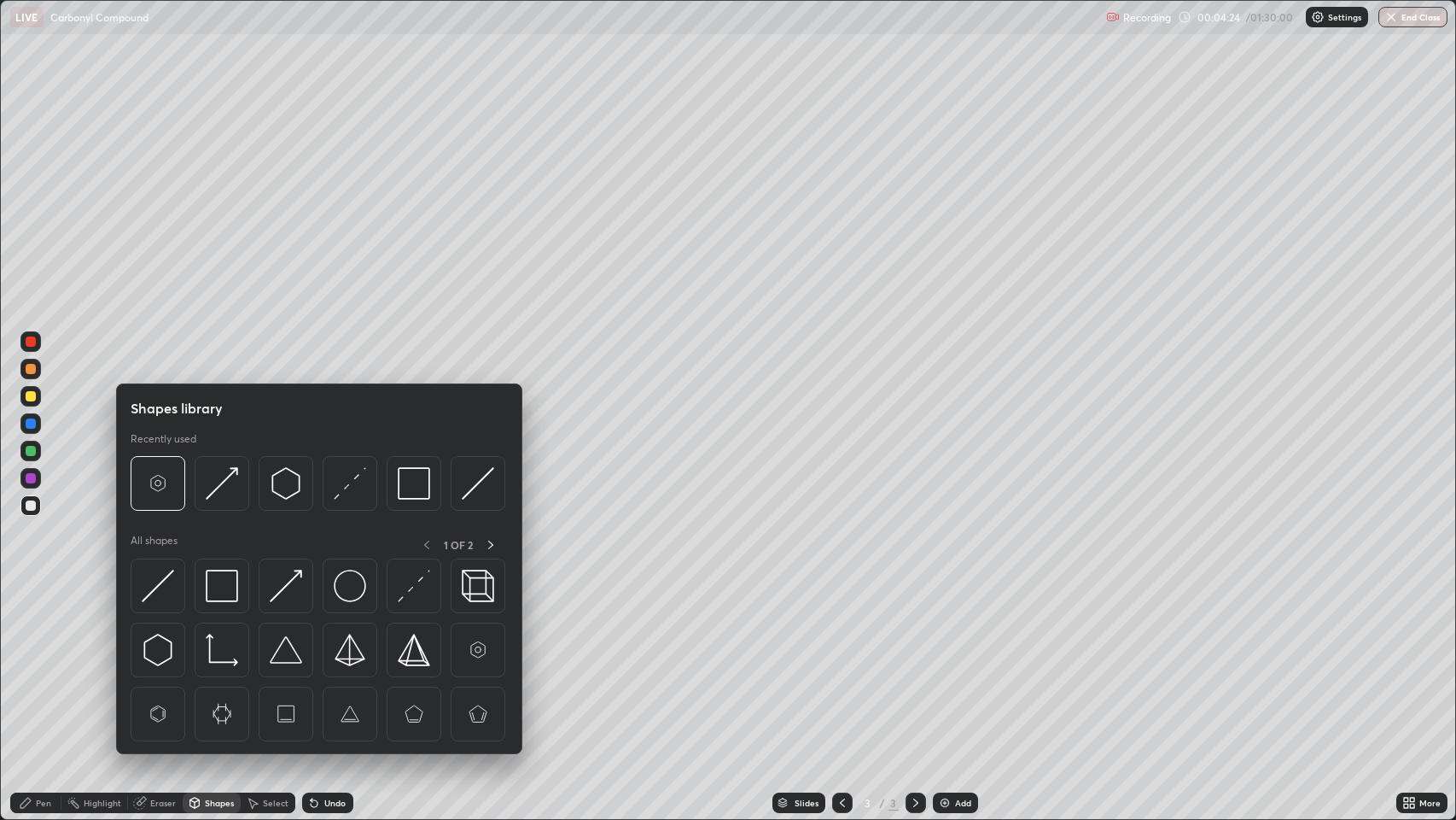
click at [31, 396] on div at bounding box center [31, 396] width 10 height 10
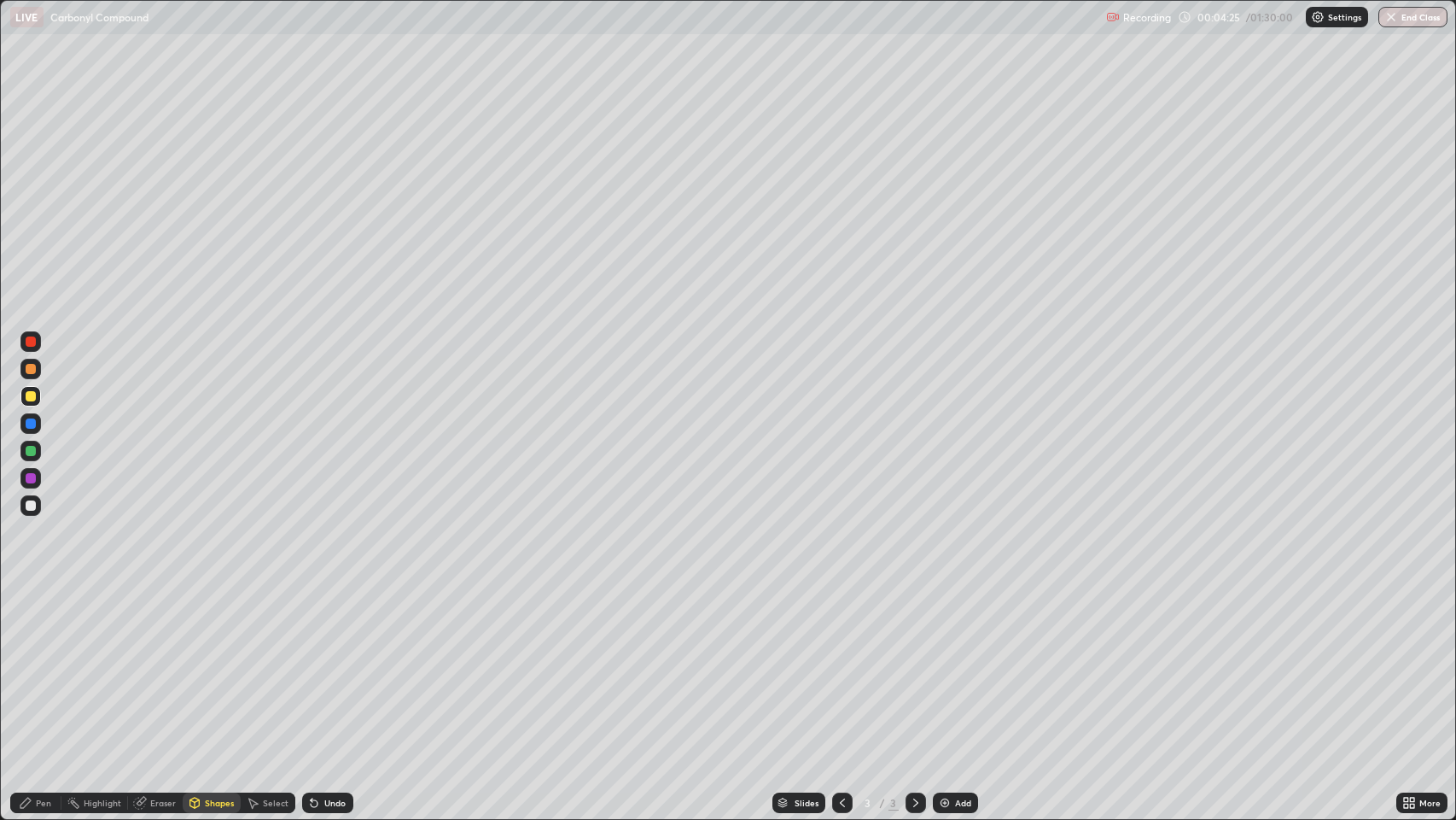
click at [210, 665] on div "Shapes" at bounding box center [219, 803] width 29 height 9
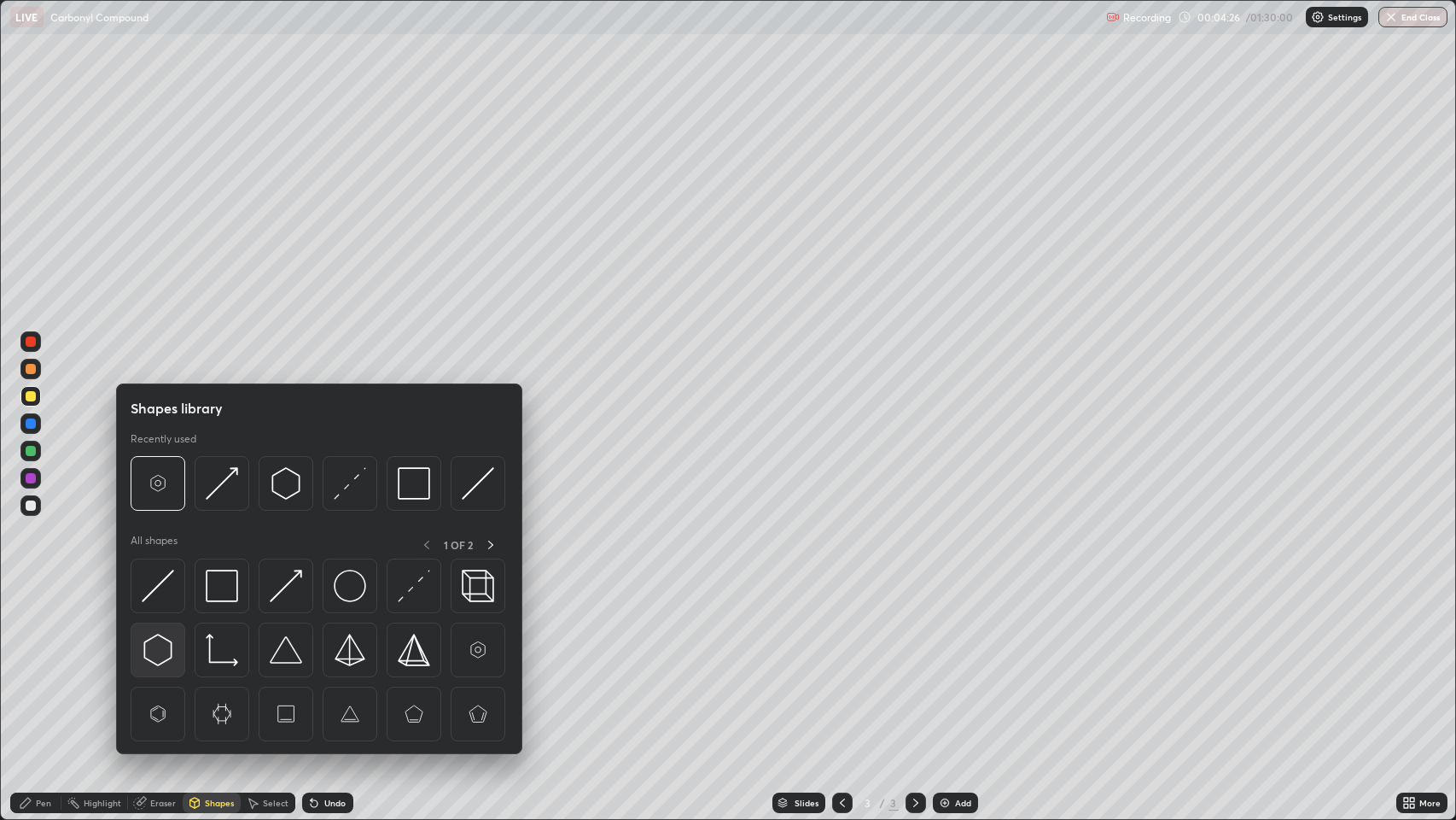
click at [157, 647] on img at bounding box center [158, 650] width 33 height 33
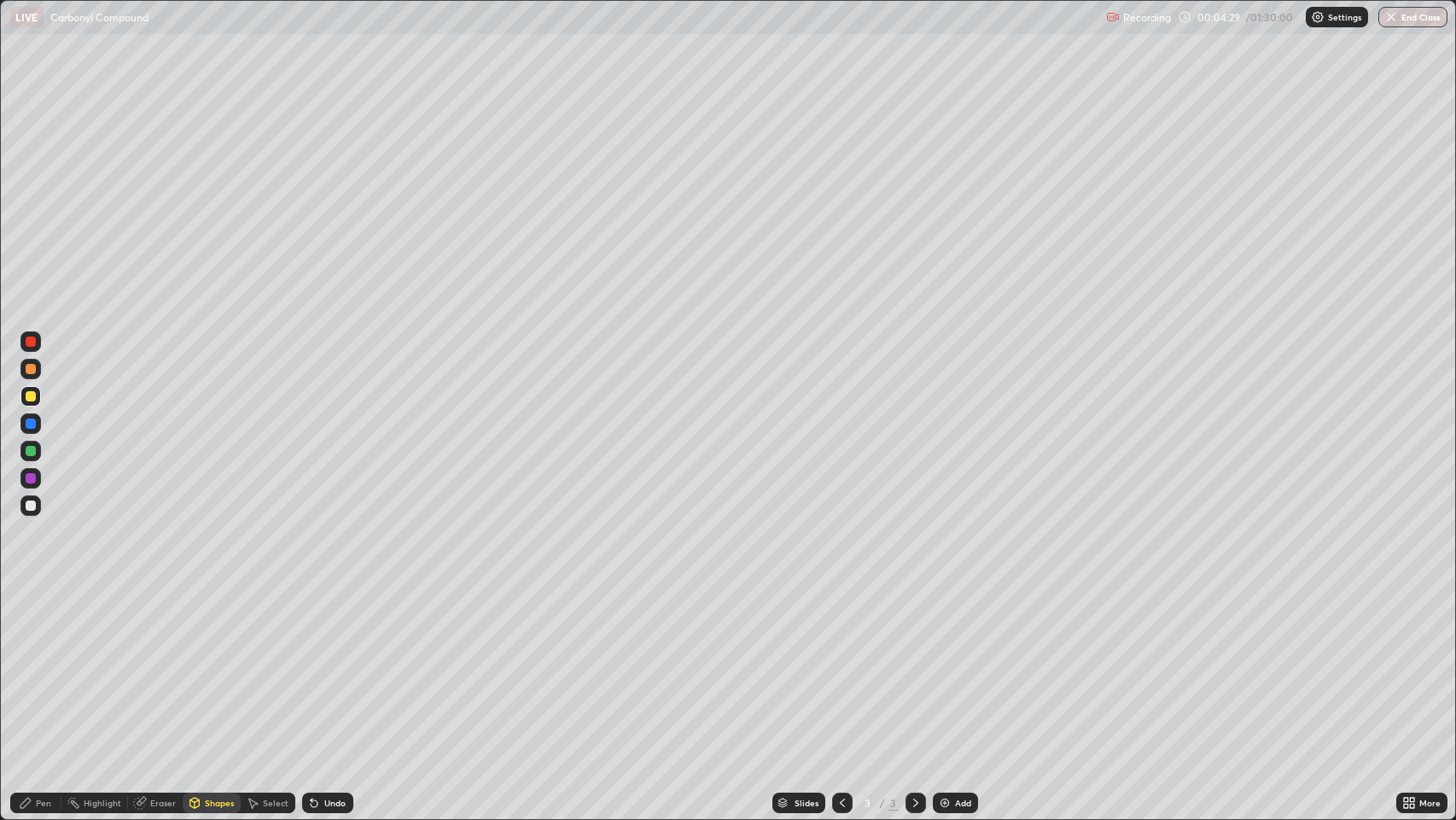
click at [38, 665] on div "Pen" at bounding box center [36, 803] width 52 height 21
click at [215, 665] on div "Shapes" at bounding box center [219, 803] width 29 height 9
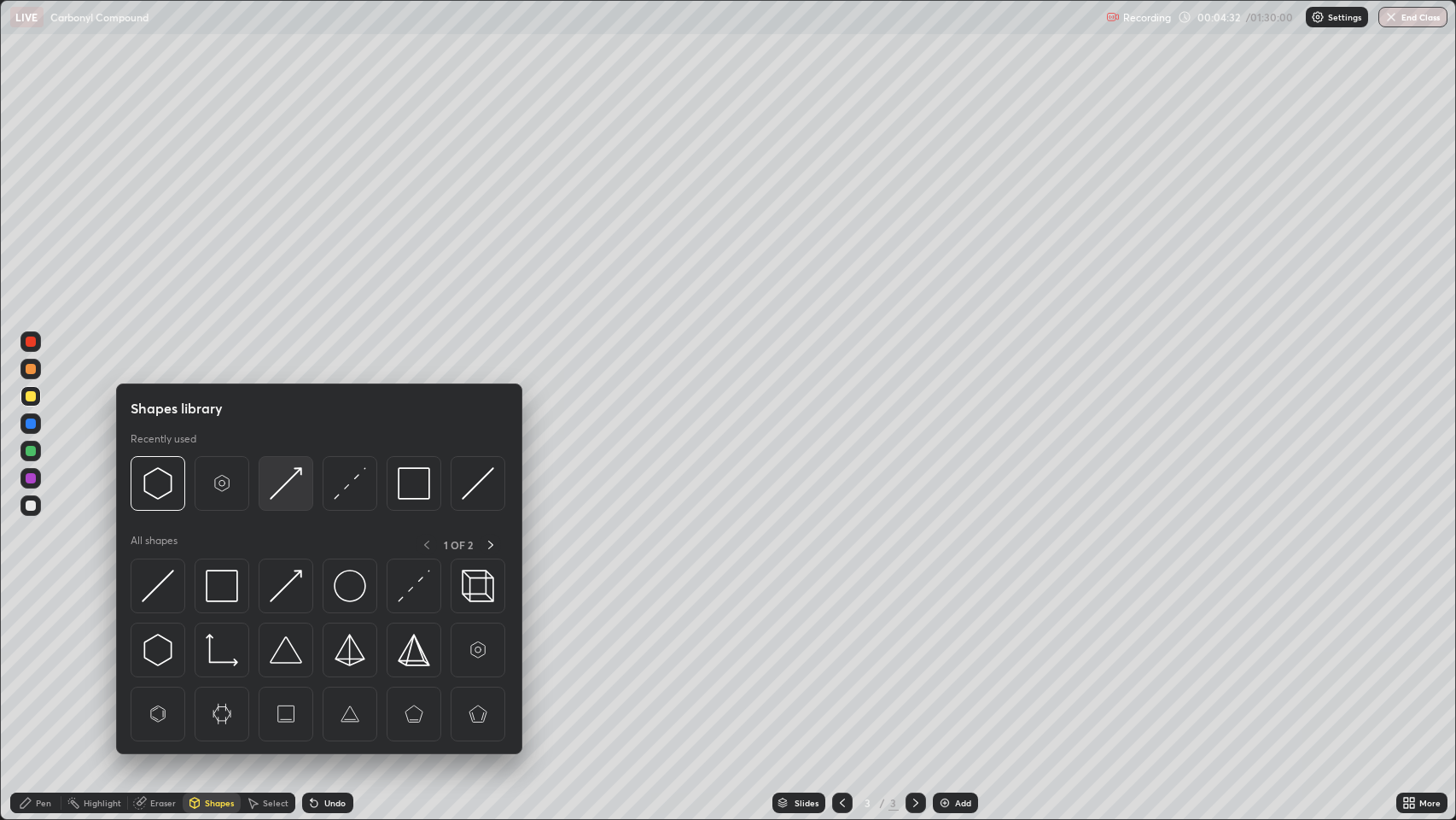
click at [276, 497] on img at bounding box center [286, 483] width 33 height 33
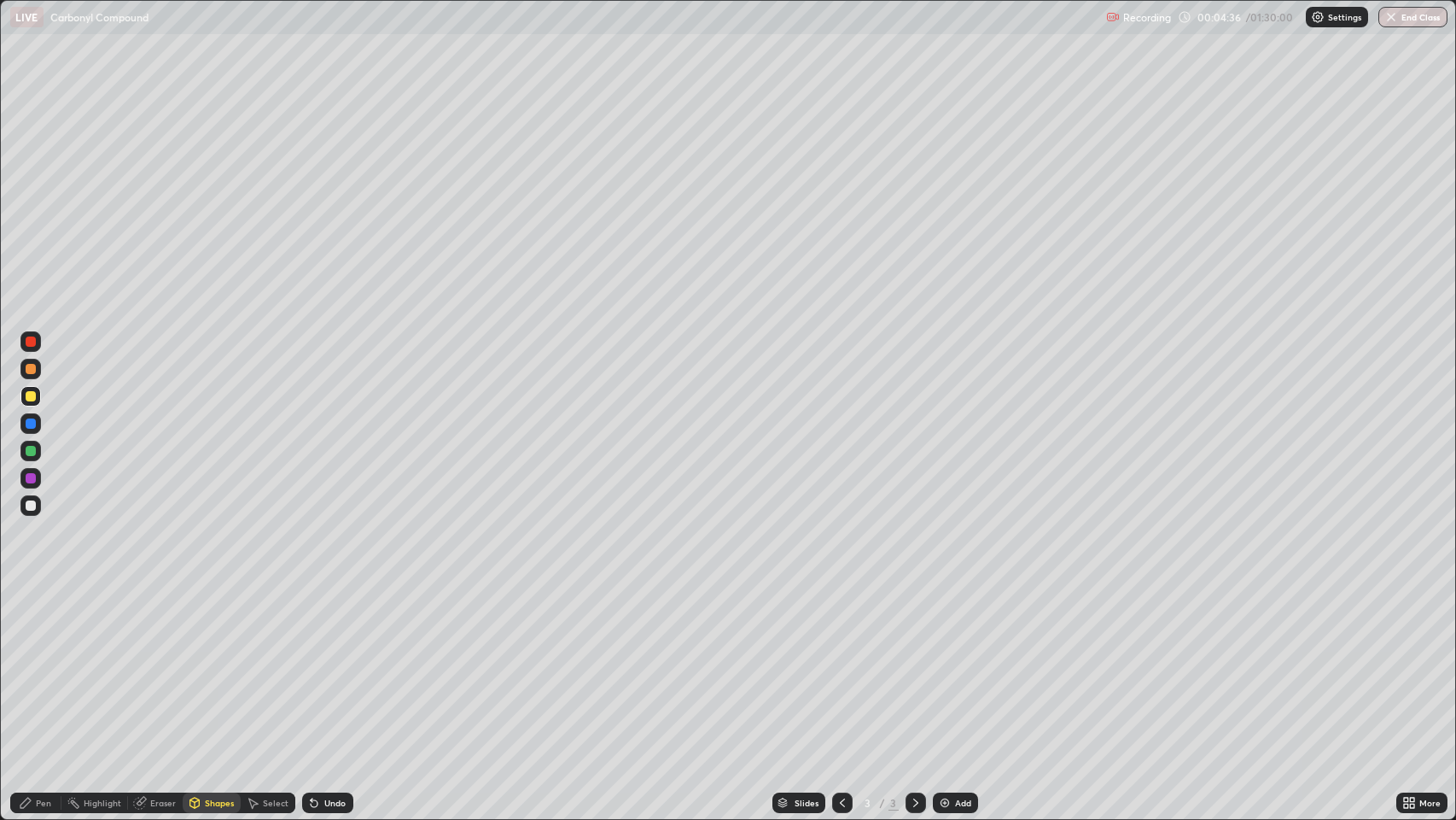
click at [224, 665] on div "Shapes" at bounding box center [219, 803] width 29 height 9
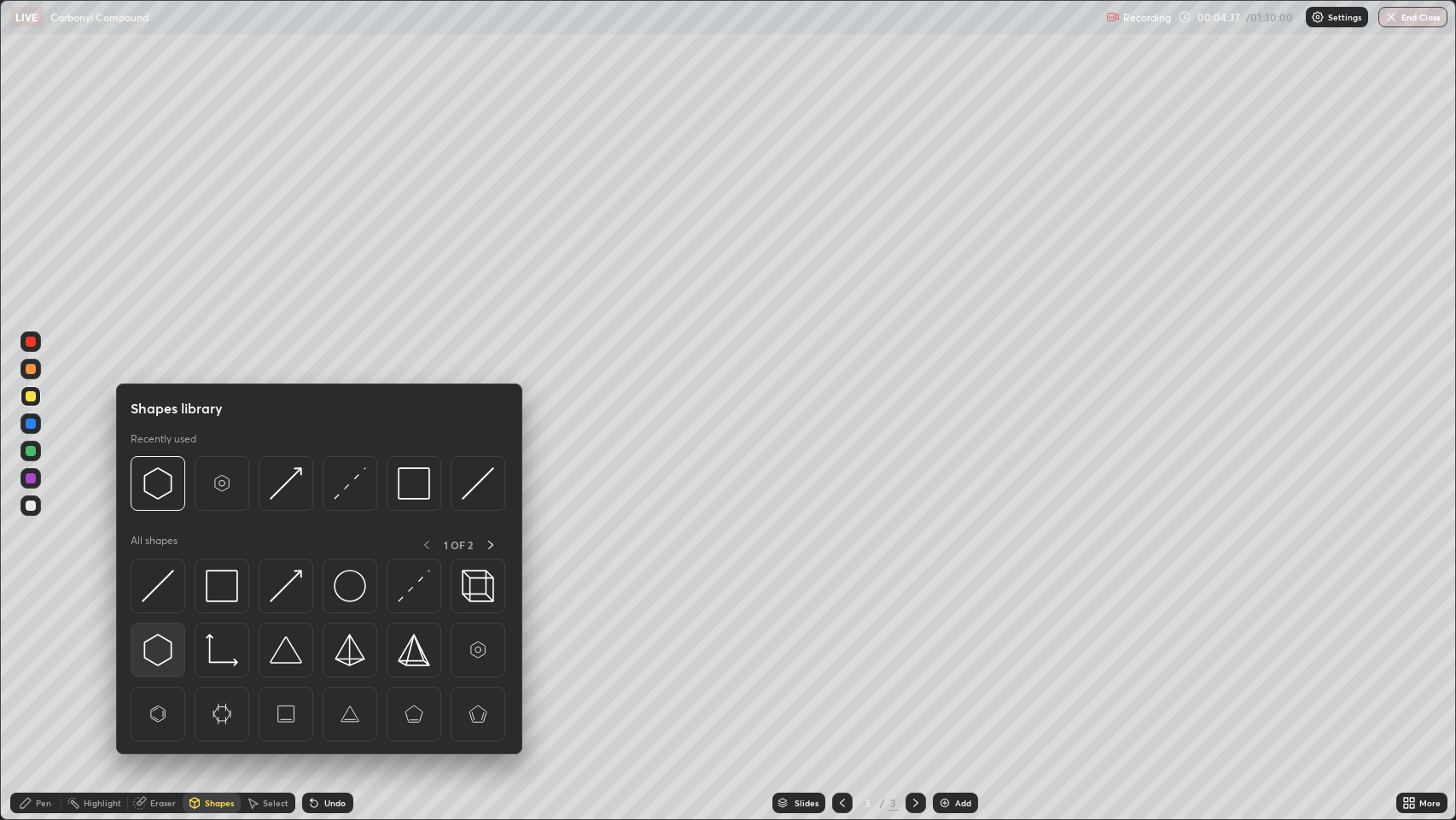
click at [152, 643] on img at bounding box center [158, 650] width 33 height 33
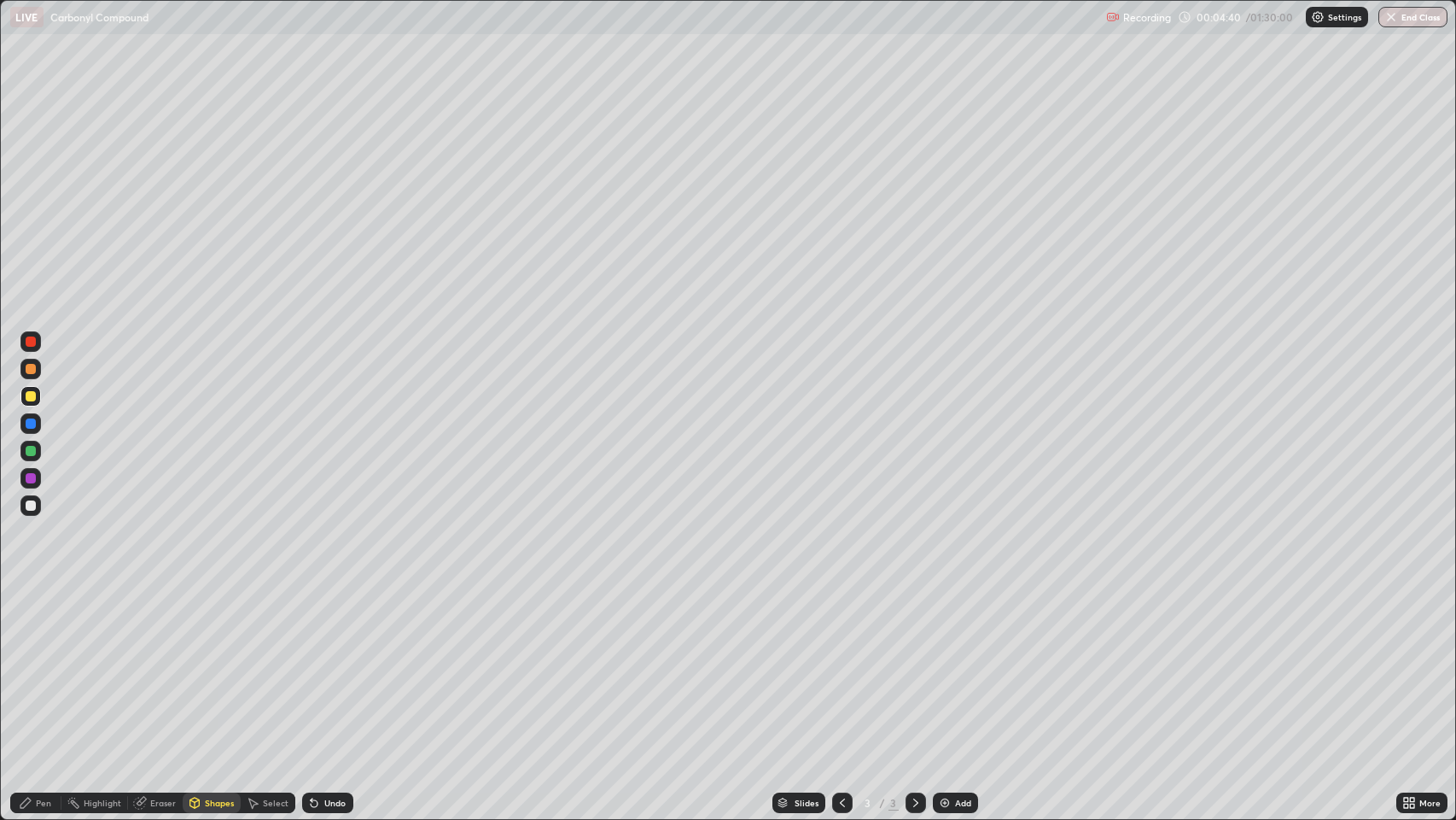
click at [44, 665] on div "Pen" at bounding box center [44, 803] width 15 height 9
click at [213, 665] on div "Shapes" at bounding box center [219, 803] width 29 height 9
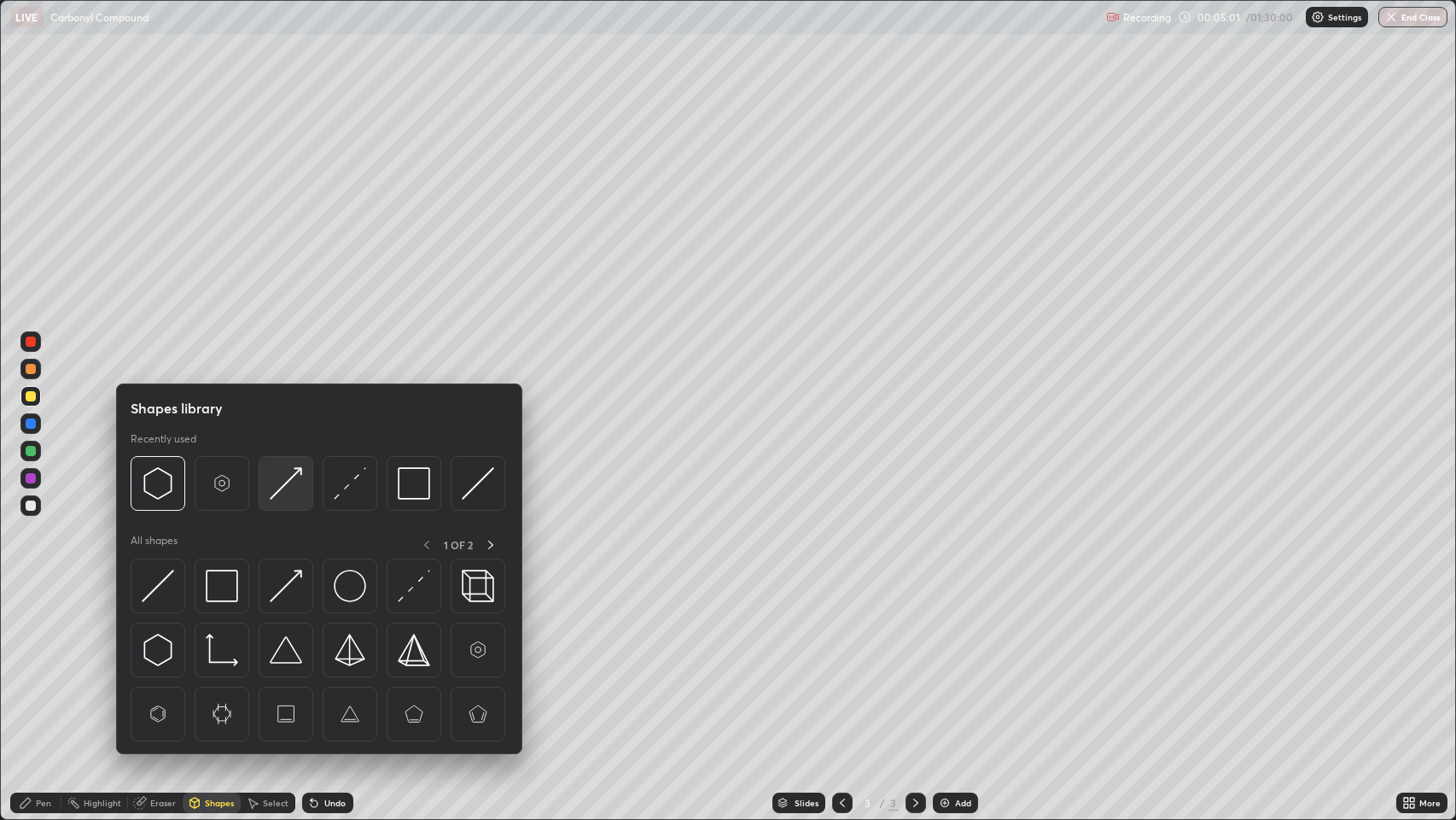
click at [294, 487] on img at bounding box center [286, 483] width 33 height 33
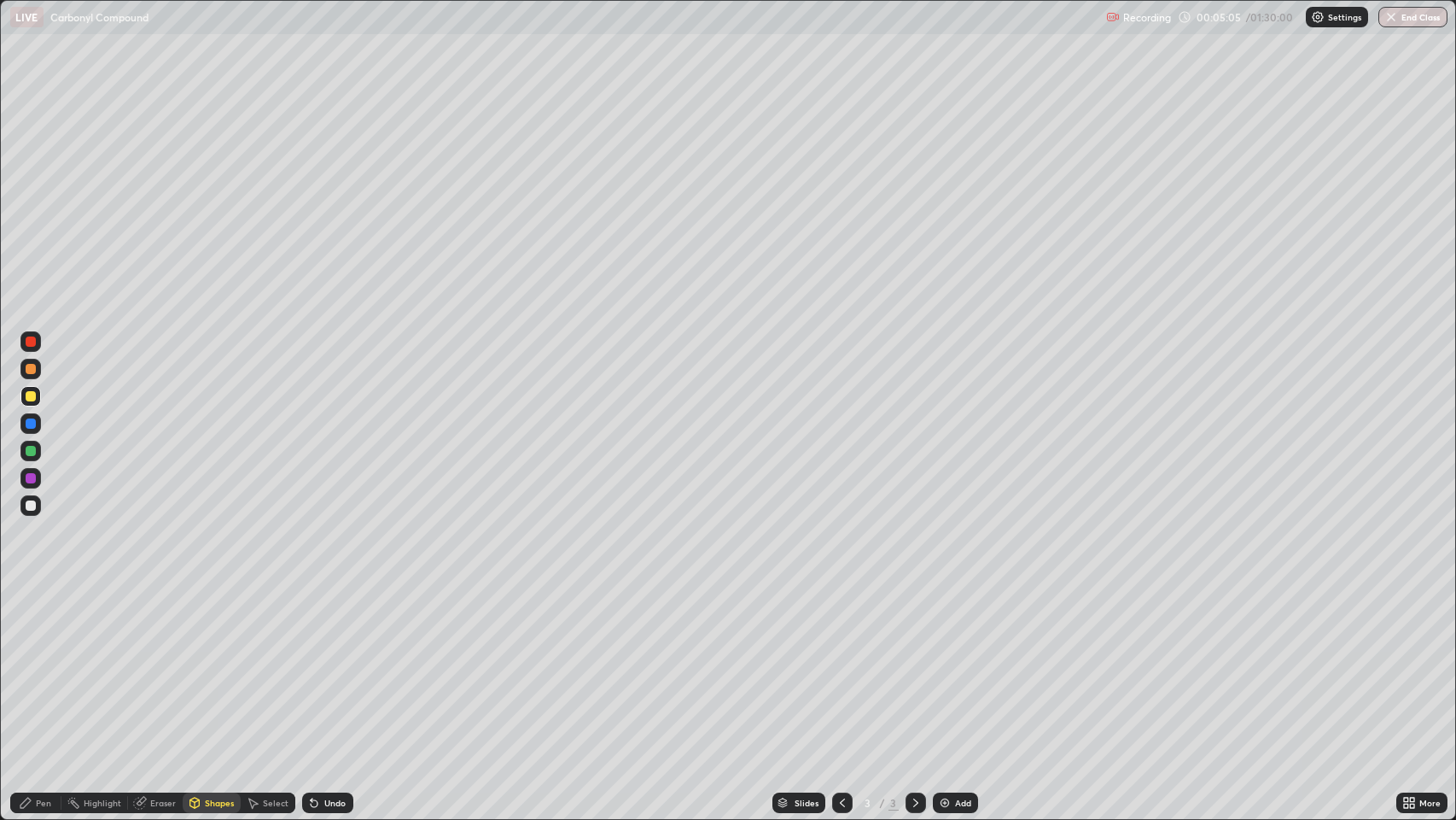
click at [41, 665] on div "Pen" at bounding box center [44, 803] width 15 height 9
click at [26, 400] on div at bounding box center [31, 396] width 10 height 10
click at [28, 337] on div at bounding box center [31, 341] width 10 height 10
click at [31, 505] on div at bounding box center [31, 505] width 10 height 10
click at [333, 665] on div "Undo" at bounding box center [334, 803] width 21 height 9
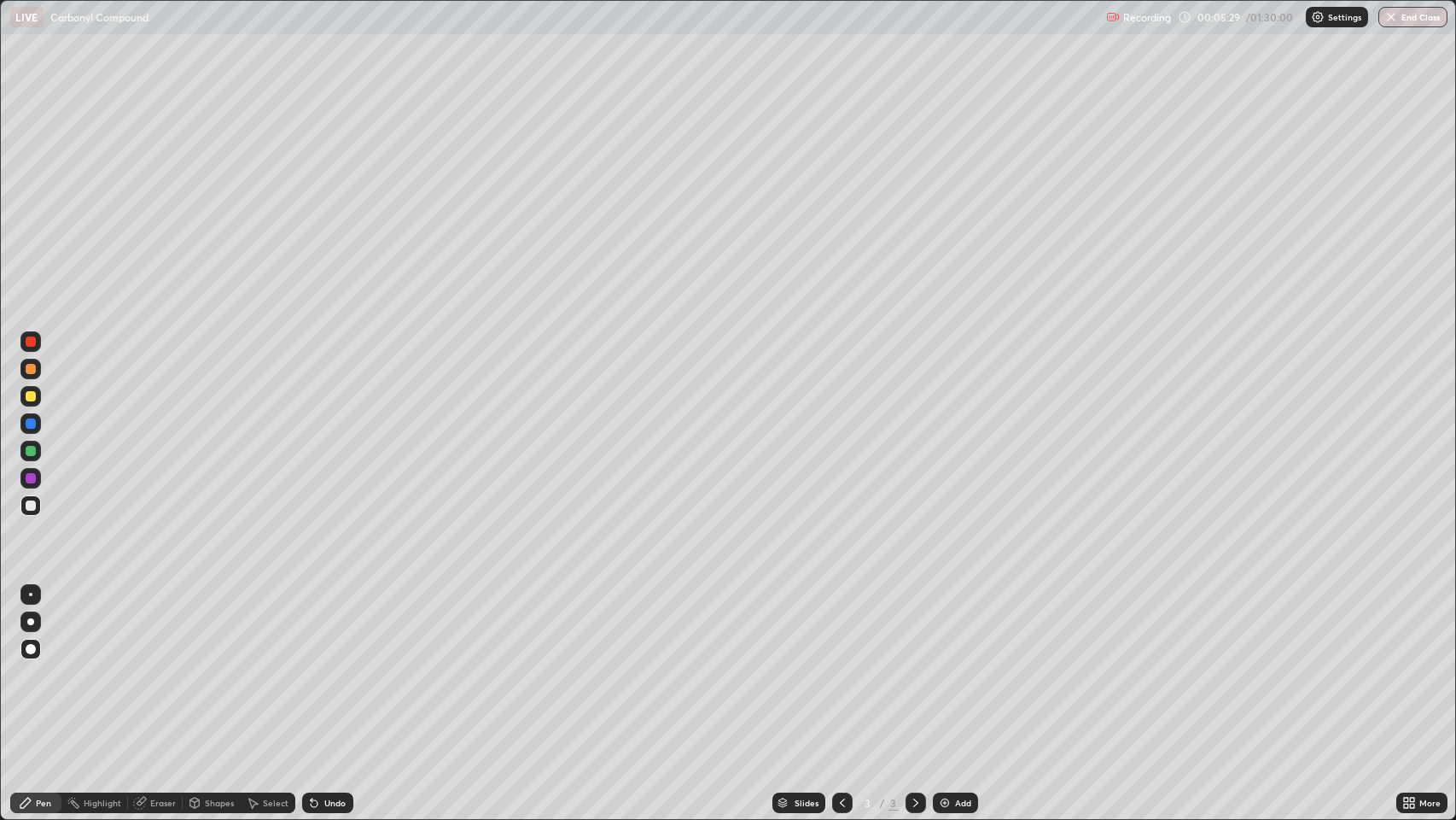
click at [333, 665] on div "Undo" at bounding box center [334, 803] width 21 height 9
click at [338, 665] on div "Undo" at bounding box center [334, 803] width 21 height 9
click at [342, 665] on div "Undo" at bounding box center [334, 803] width 21 height 9
click at [339, 665] on div "Undo" at bounding box center [334, 803] width 21 height 9
click at [341, 665] on div "Undo" at bounding box center [334, 803] width 21 height 9
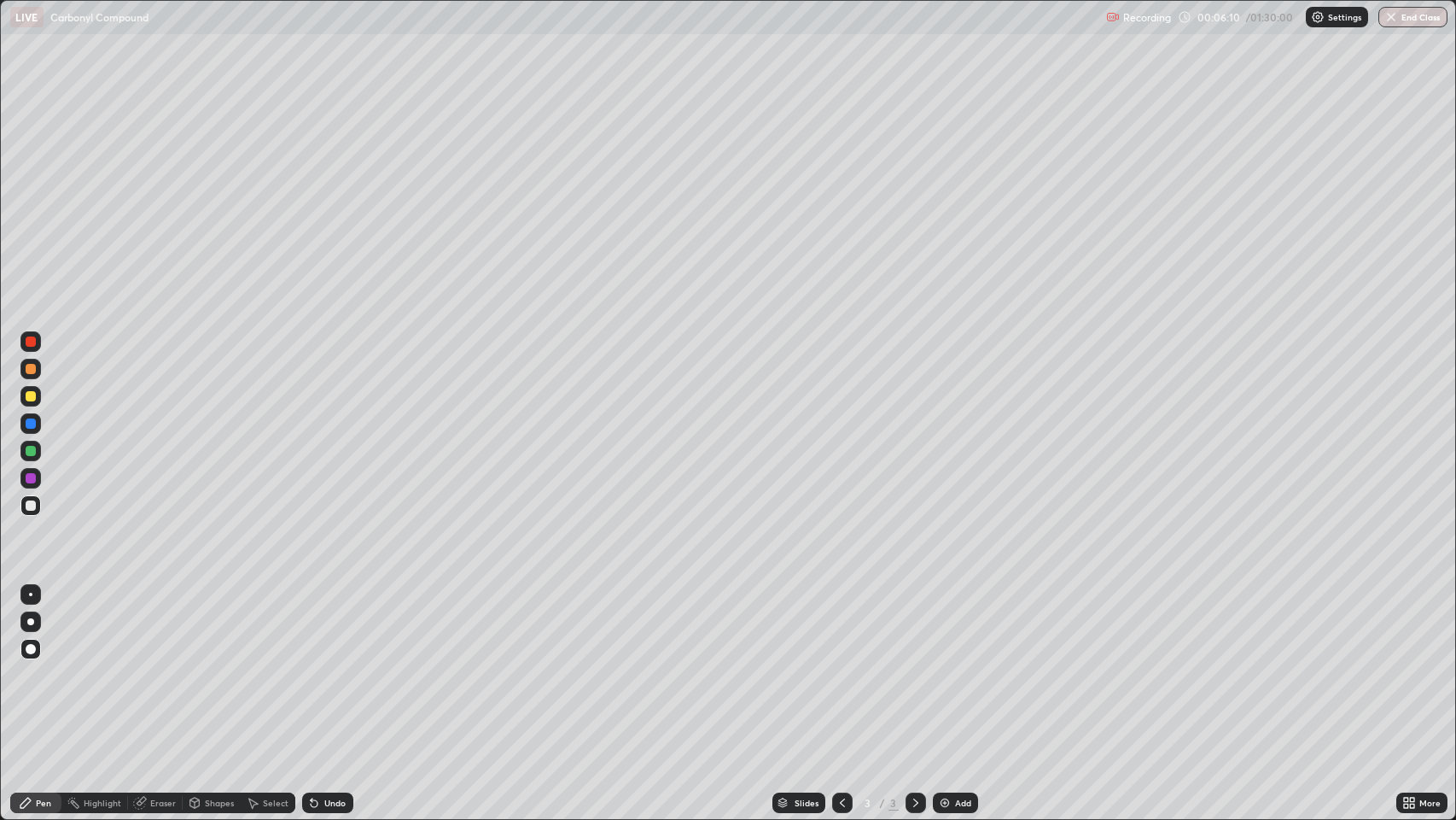
click at [31, 367] on div at bounding box center [31, 369] width 10 height 10
click at [214, 665] on div "Shapes" at bounding box center [219, 803] width 29 height 9
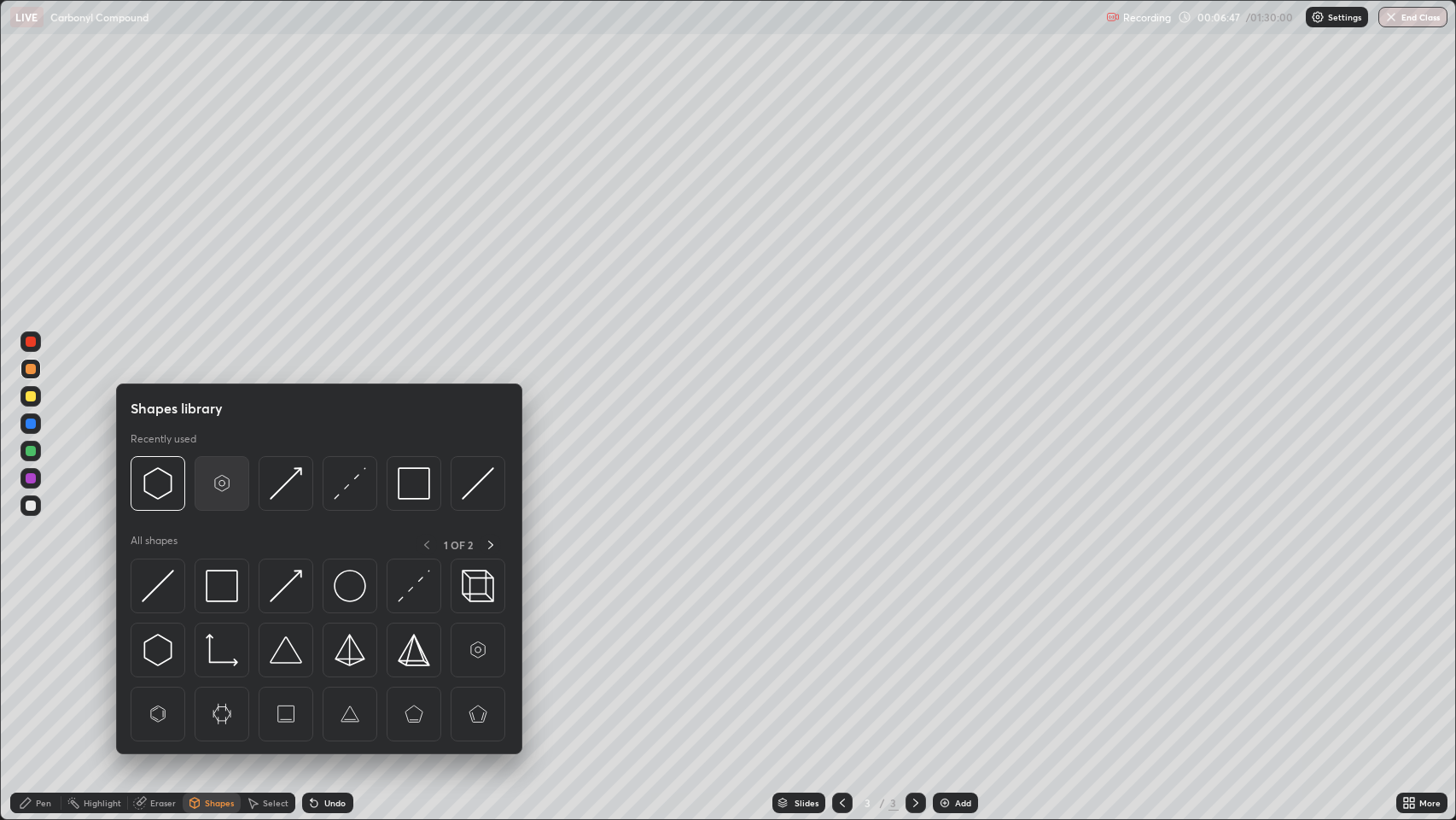
click at [221, 477] on img at bounding box center [222, 483] width 33 height 33
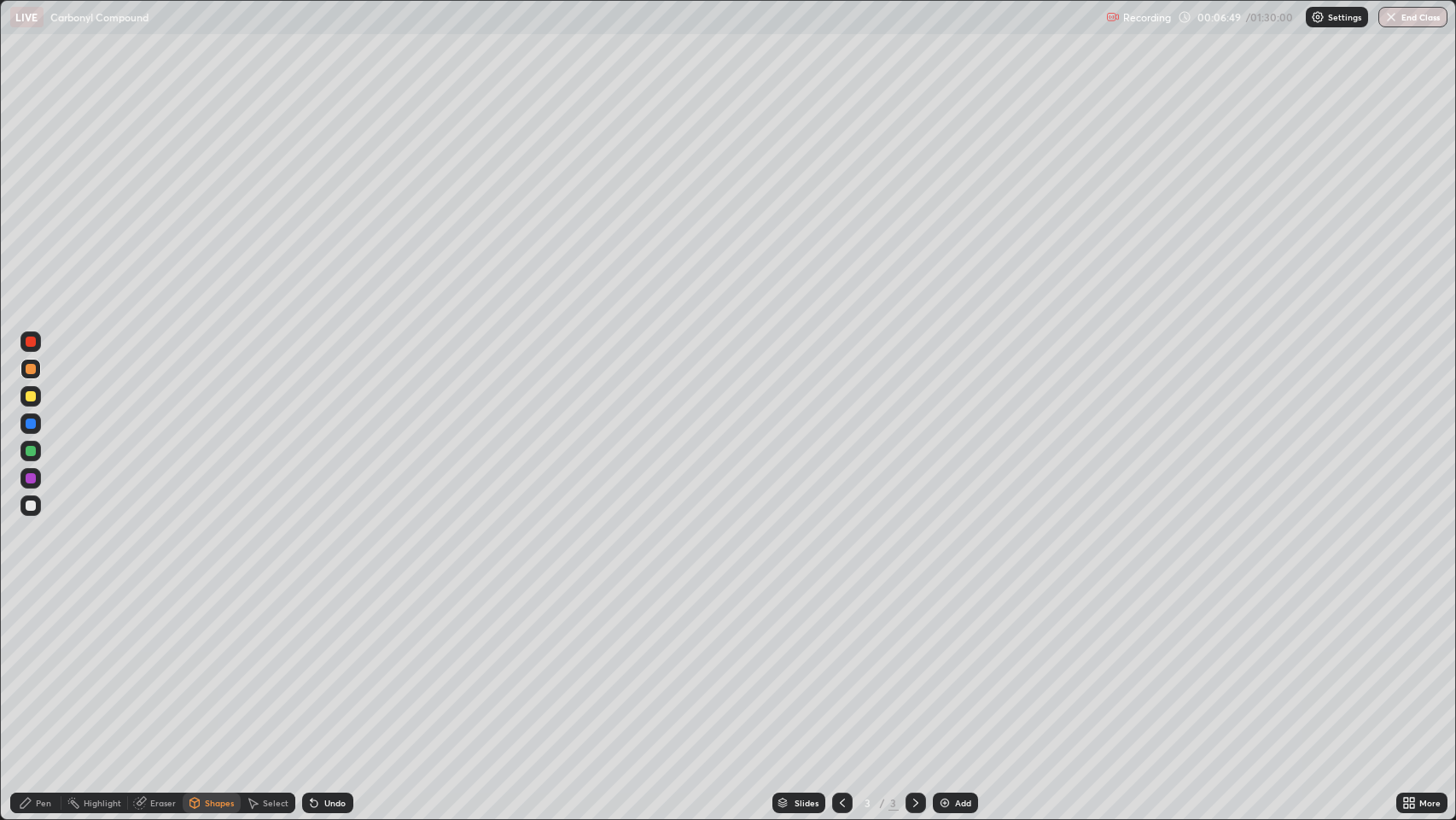
click at [30, 398] on div at bounding box center [31, 396] width 10 height 10
click at [43, 665] on div "Pen" at bounding box center [44, 803] width 15 height 9
click at [30, 368] on div at bounding box center [31, 369] width 10 height 10
click at [30, 398] on div at bounding box center [31, 396] width 10 height 10
click at [950, 665] on img at bounding box center [945, 803] width 14 height 14
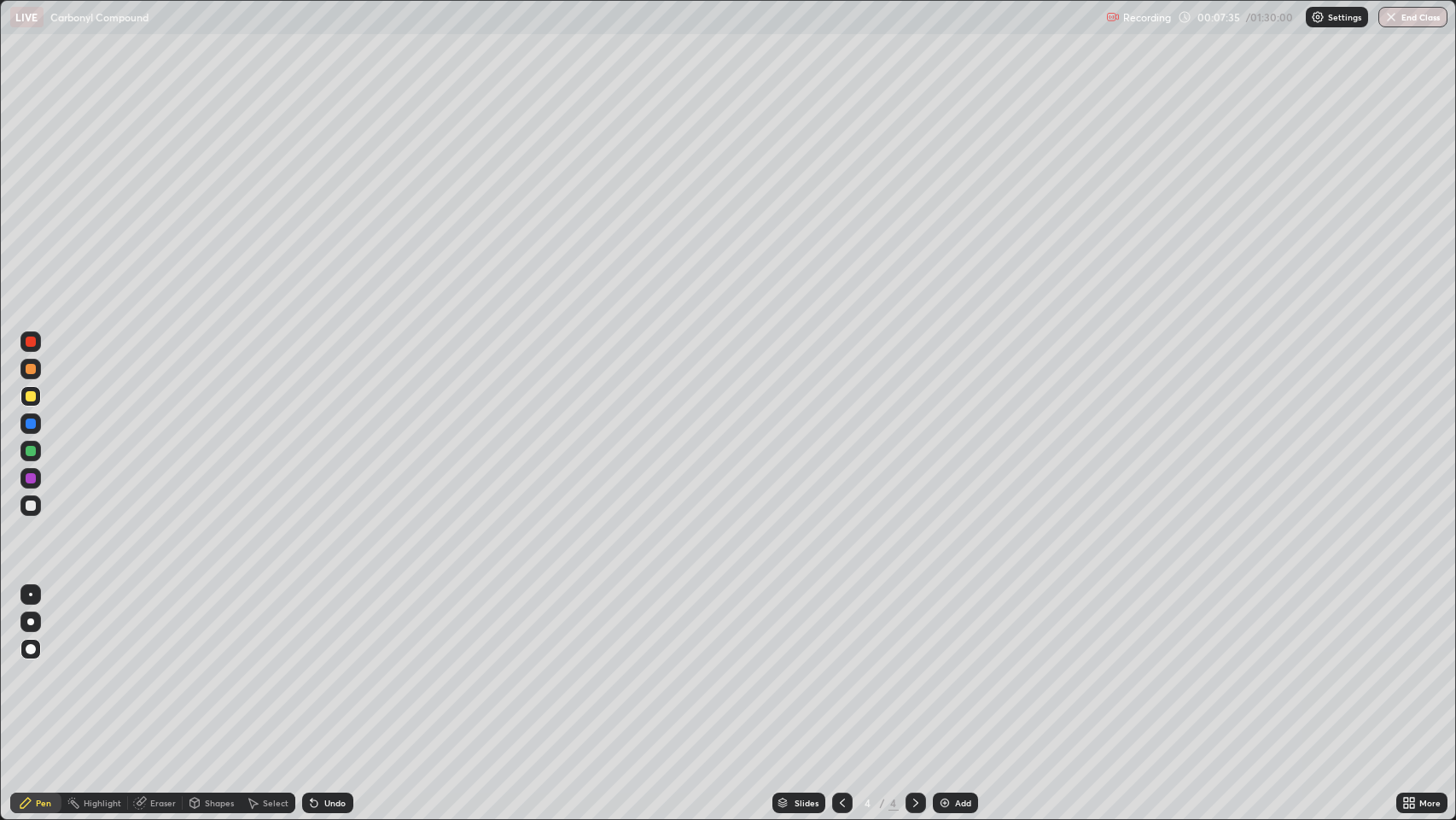
click at [261, 665] on div "Select" at bounding box center [268, 803] width 55 height 21
click at [213, 665] on div "Shapes" at bounding box center [219, 803] width 29 height 9
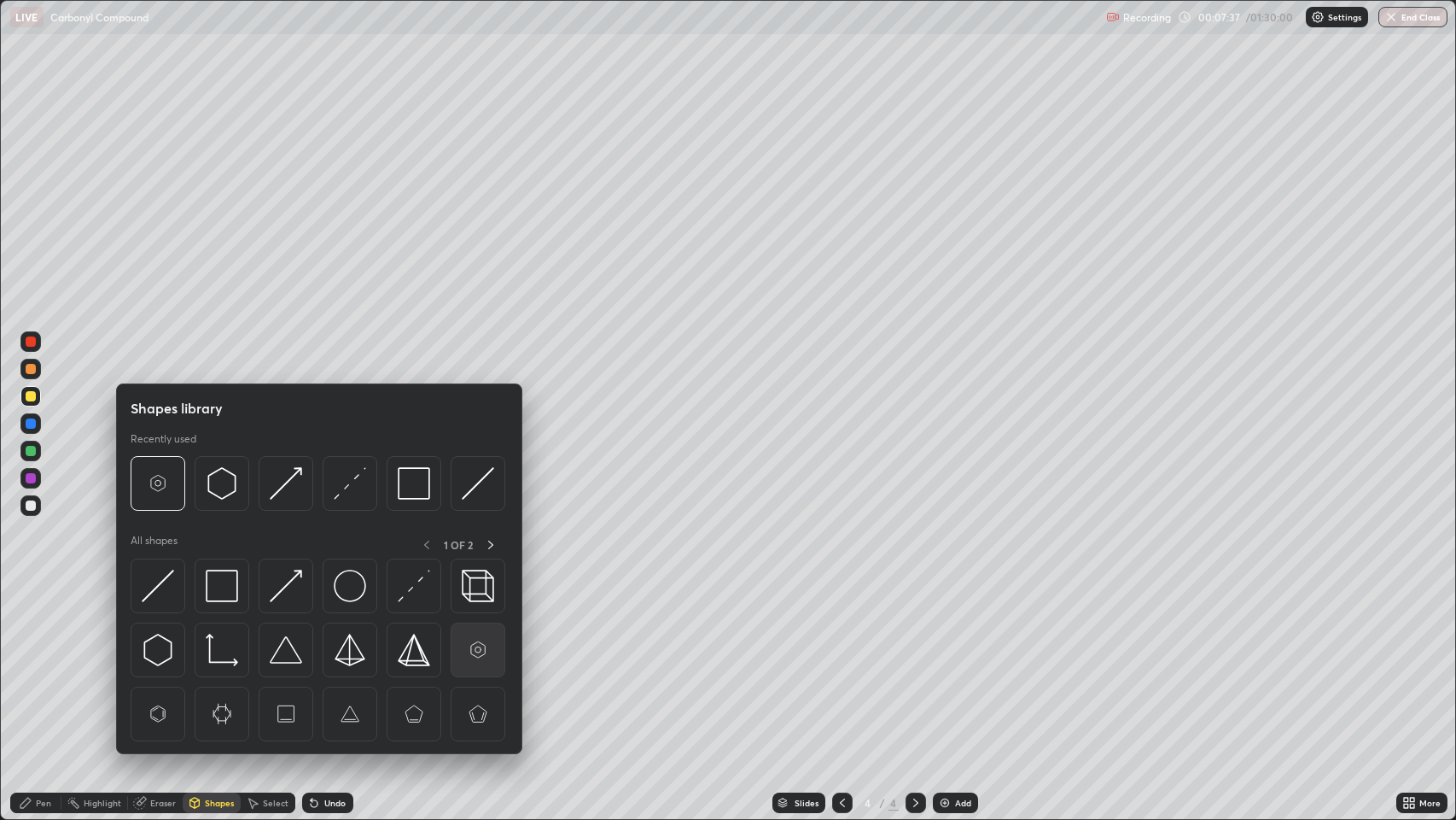
click at [477, 660] on img at bounding box center [478, 650] width 33 height 33
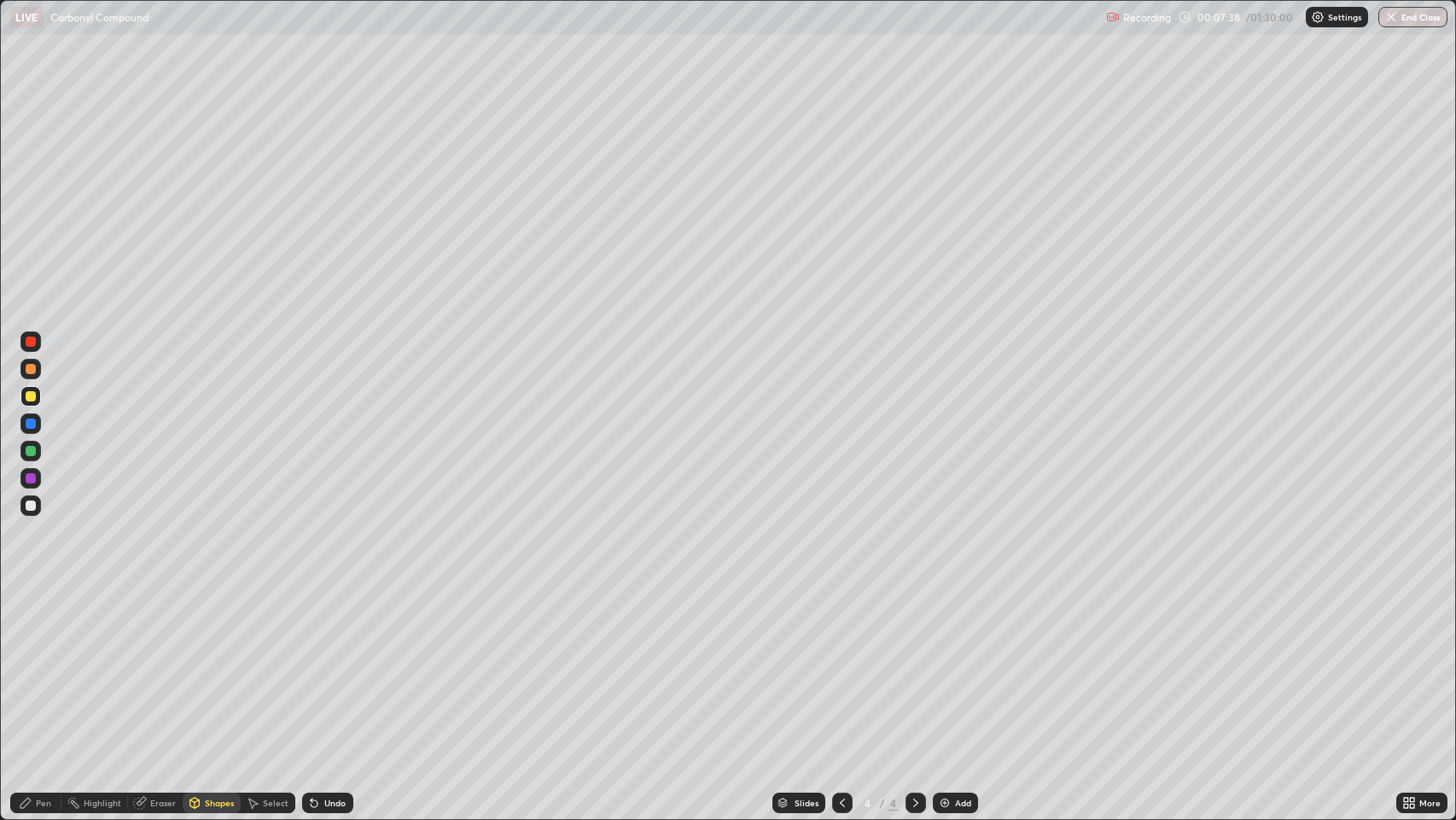
click at [48, 665] on div "Pen" at bounding box center [44, 803] width 15 height 9
click at [34, 507] on div at bounding box center [31, 505] width 10 height 10
click at [915, 665] on icon at bounding box center [916, 803] width 14 height 14
click at [841, 665] on icon at bounding box center [842, 803] width 14 height 14
click at [914, 665] on icon at bounding box center [916, 803] width 14 height 14
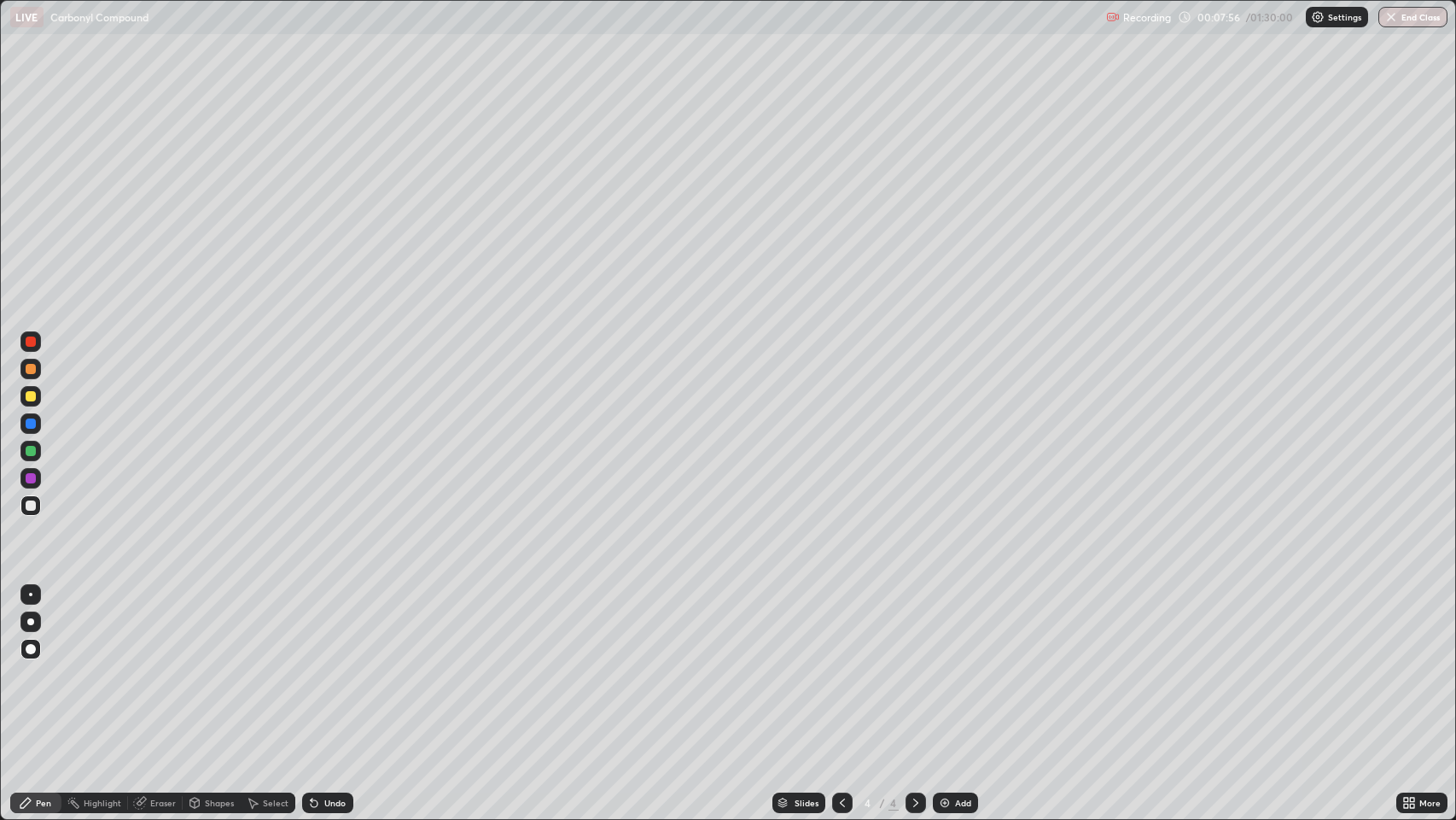
click at [162, 665] on div "Eraser" at bounding box center [163, 803] width 26 height 9
click at [52, 665] on div "Pen" at bounding box center [36, 803] width 52 height 21
click at [32, 364] on div at bounding box center [31, 369] width 10 height 10
click at [841, 665] on icon at bounding box center [842, 803] width 14 height 14
click at [25, 665] on icon at bounding box center [26, 803] width 10 height 10
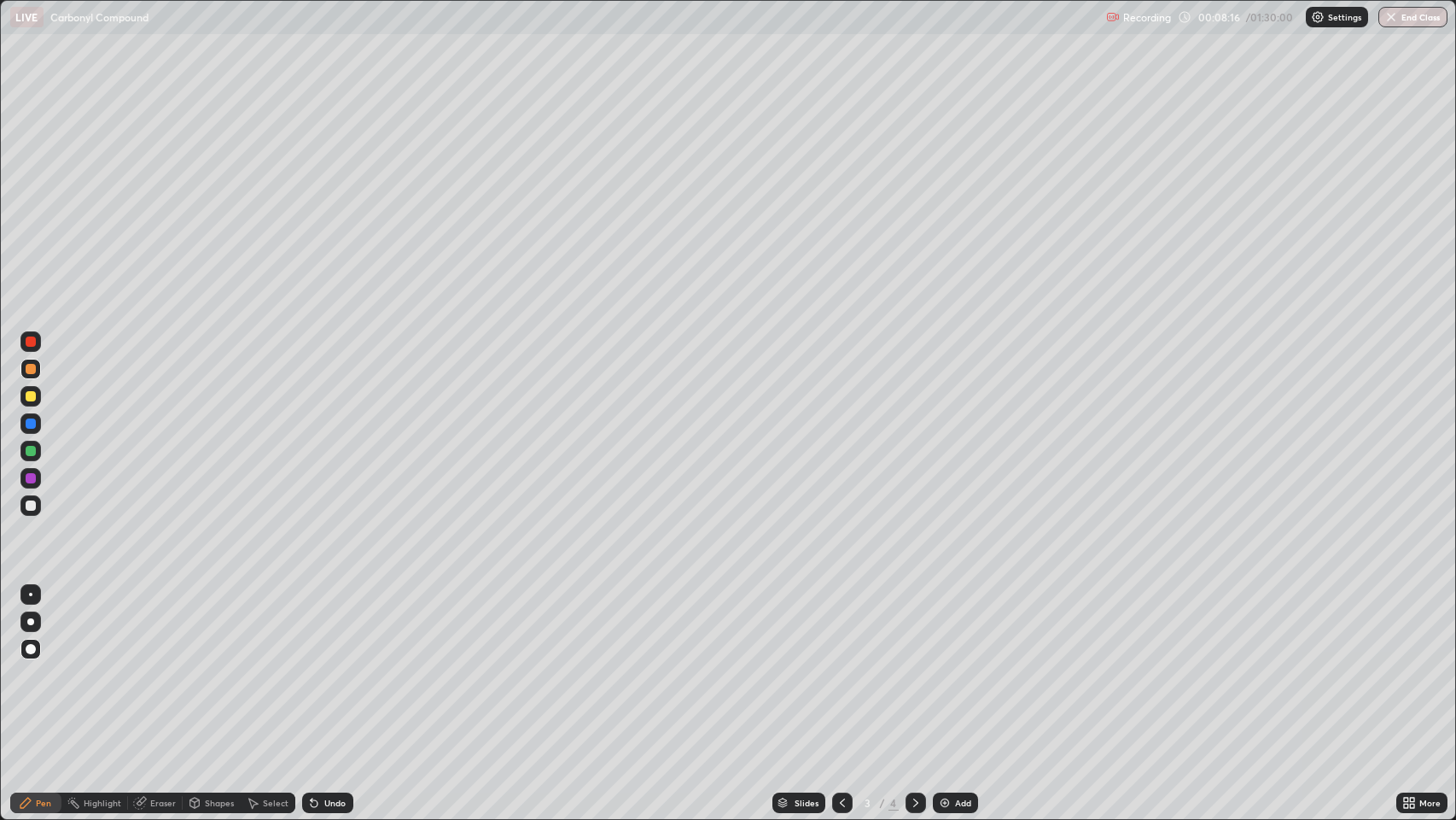
click at [31, 505] on div at bounding box center [31, 505] width 10 height 10
click at [31, 505] on div at bounding box center [31, 505] width 10 height 10
click at [30, 665] on icon at bounding box center [26, 803] width 14 height 14
click at [31, 504] on div at bounding box center [31, 505] width 10 height 10
click at [37, 665] on div "Pen" at bounding box center [44, 803] width 15 height 9
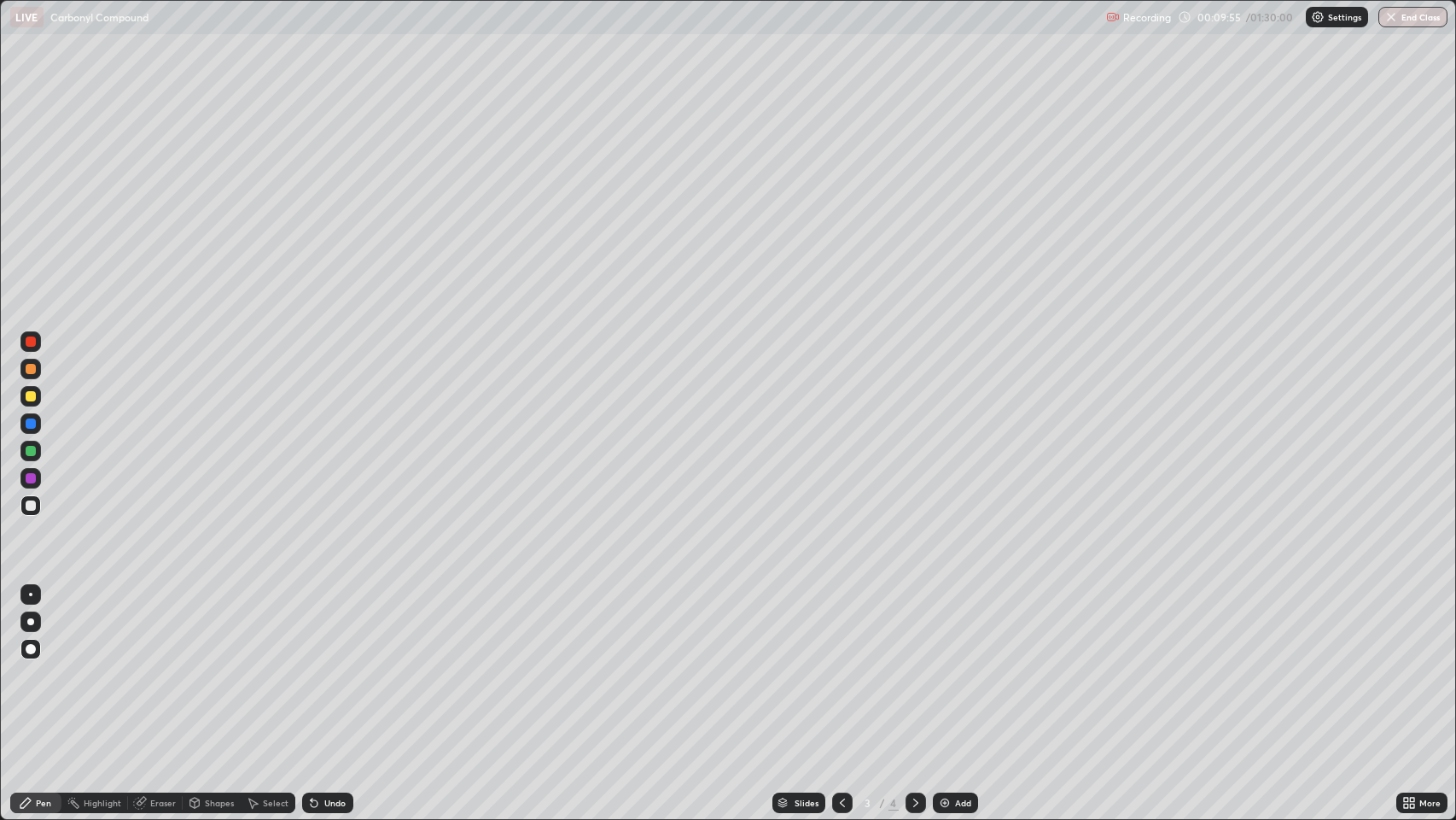
click at [918, 665] on icon at bounding box center [916, 803] width 14 height 14
click at [207, 665] on div "Shapes" at bounding box center [219, 803] width 29 height 9
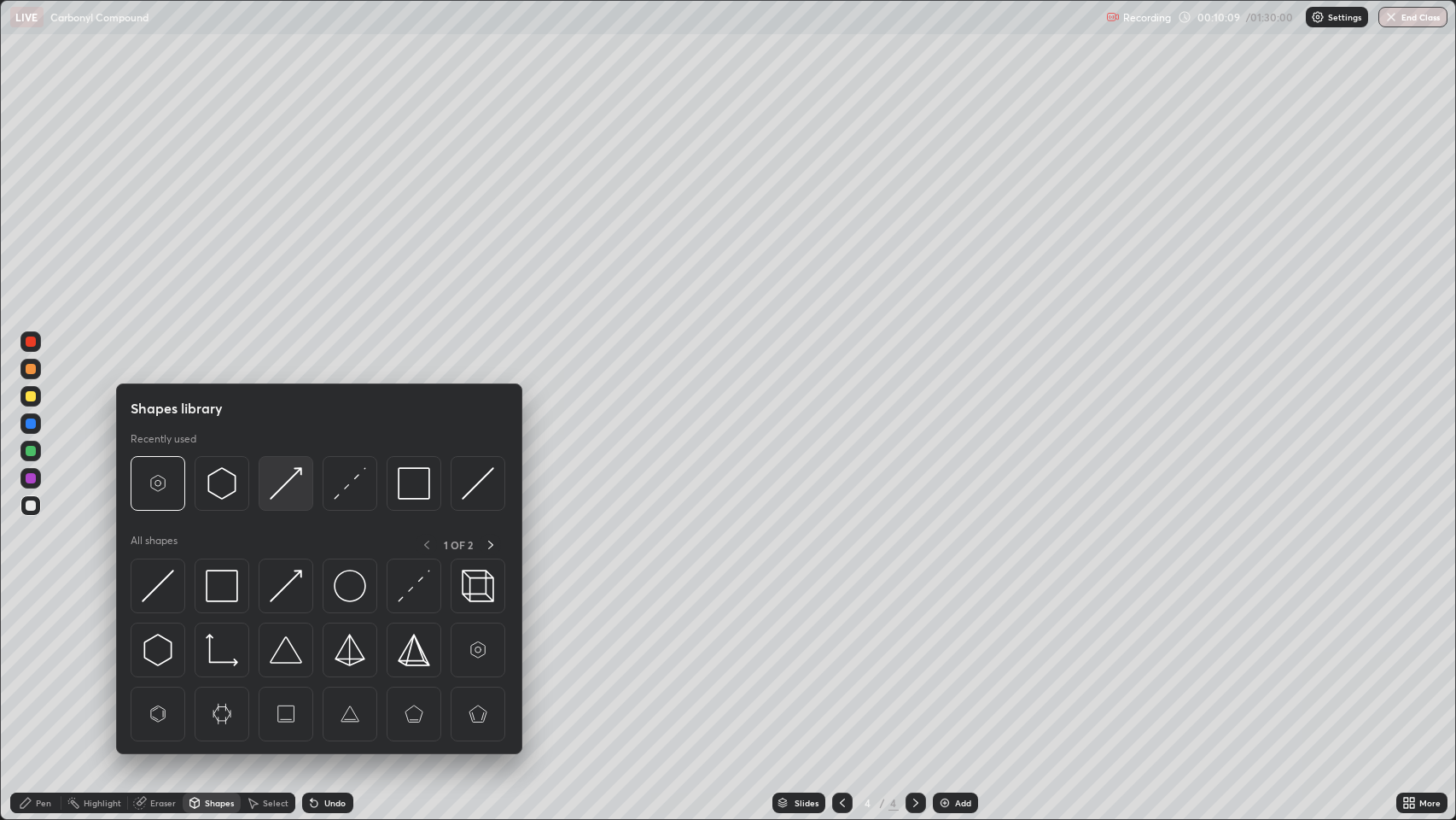
click at [286, 490] on img at bounding box center [286, 483] width 33 height 33
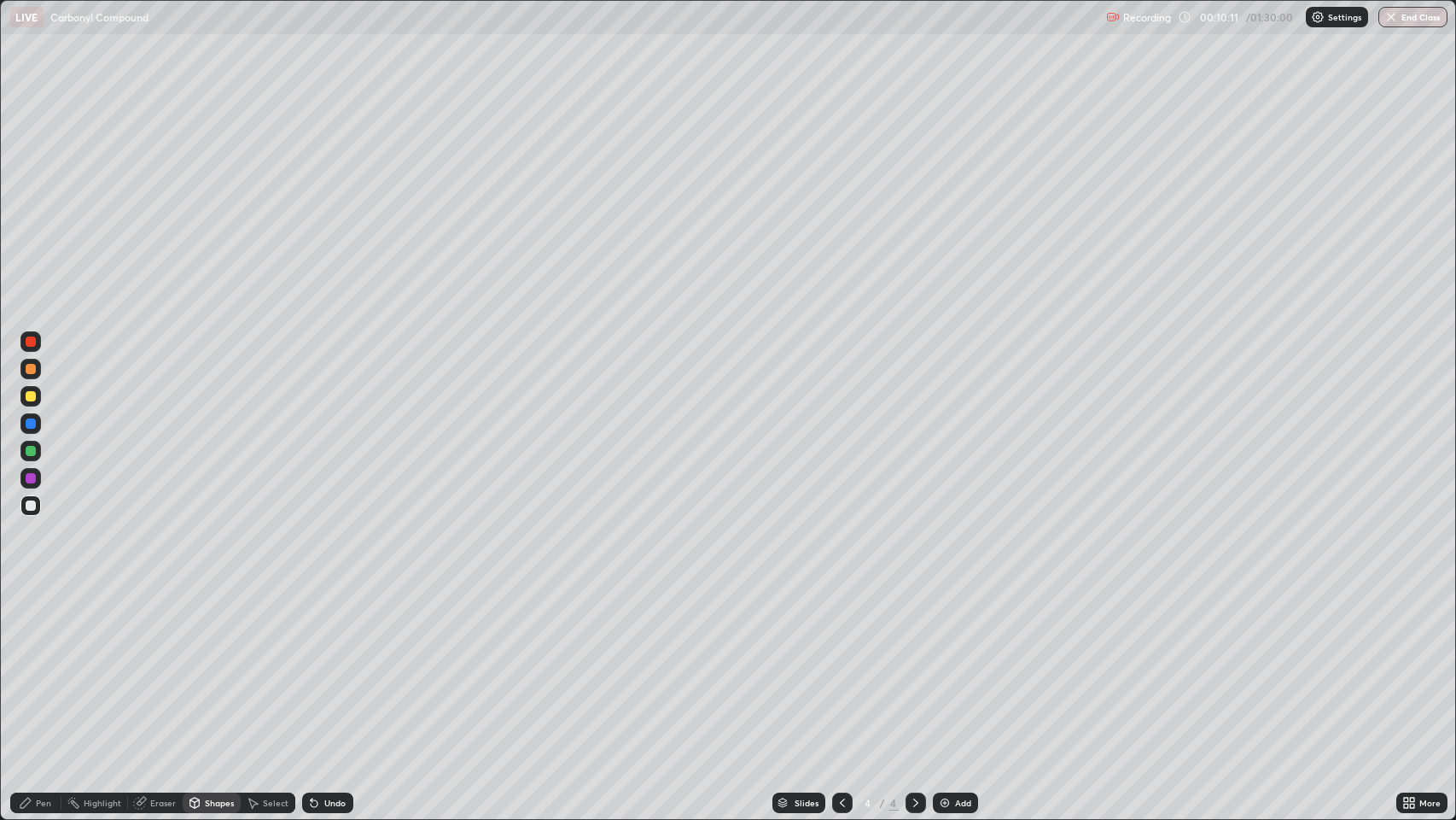
click at [49, 665] on div "Pen" at bounding box center [44, 803] width 15 height 9
click at [31, 373] on div at bounding box center [31, 369] width 10 height 10
click at [29, 505] on div at bounding box center [31, 505] width 10 height 10
click at [33, 373] on div at bounding box center [31, 369] width 10 height 10
click at [32, 396] on div at bounding box center [31, 396] width 10 height 10
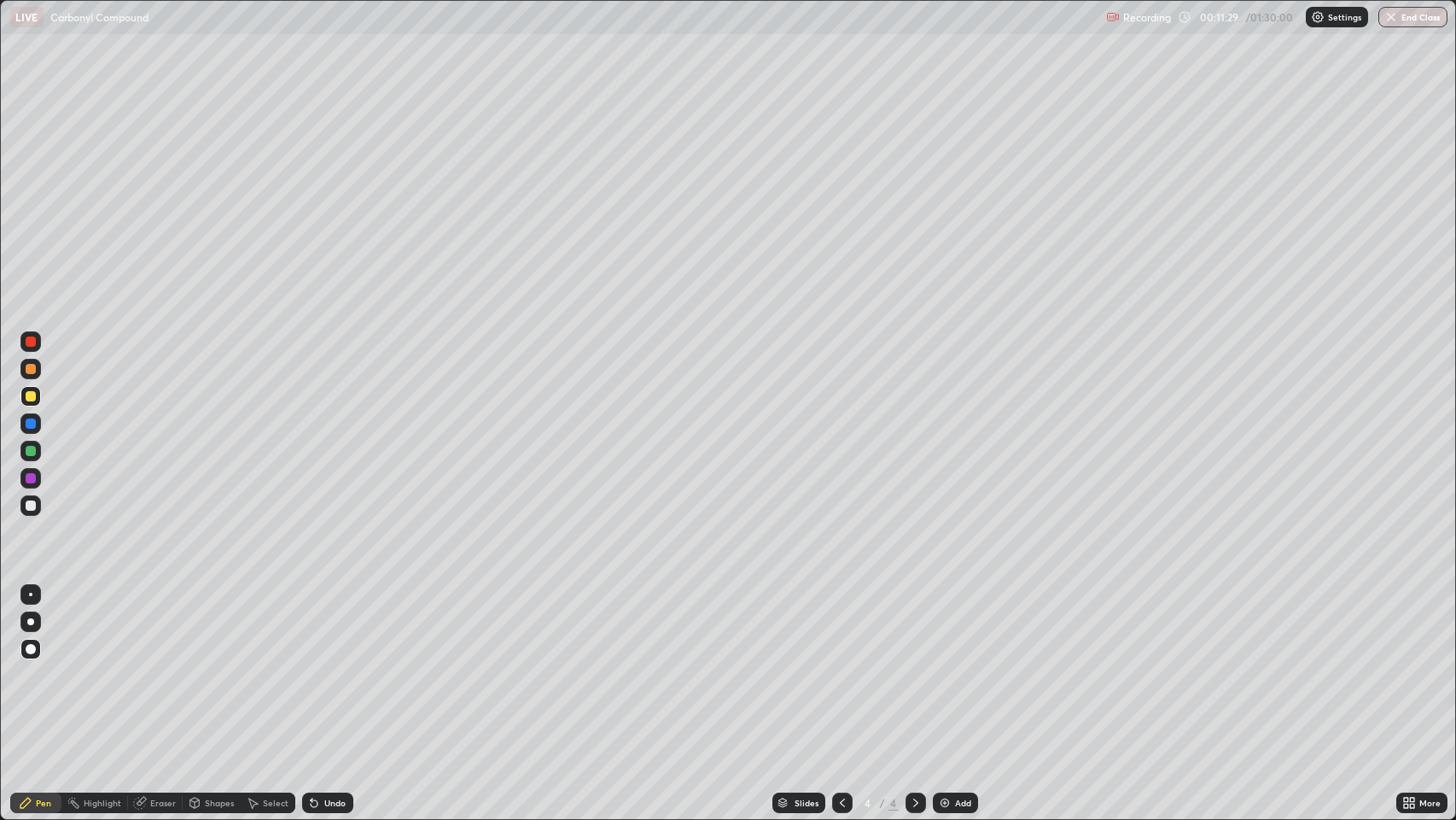
click at [33, 343] on div at bounding box center [31, 341] width 10 height 10
click at [31, 505] on div at bounding box center [31, 505] width 10 height 10
click at [222, 665] on div "Shapes" at bounding box center [219, 803] width 29 height 9
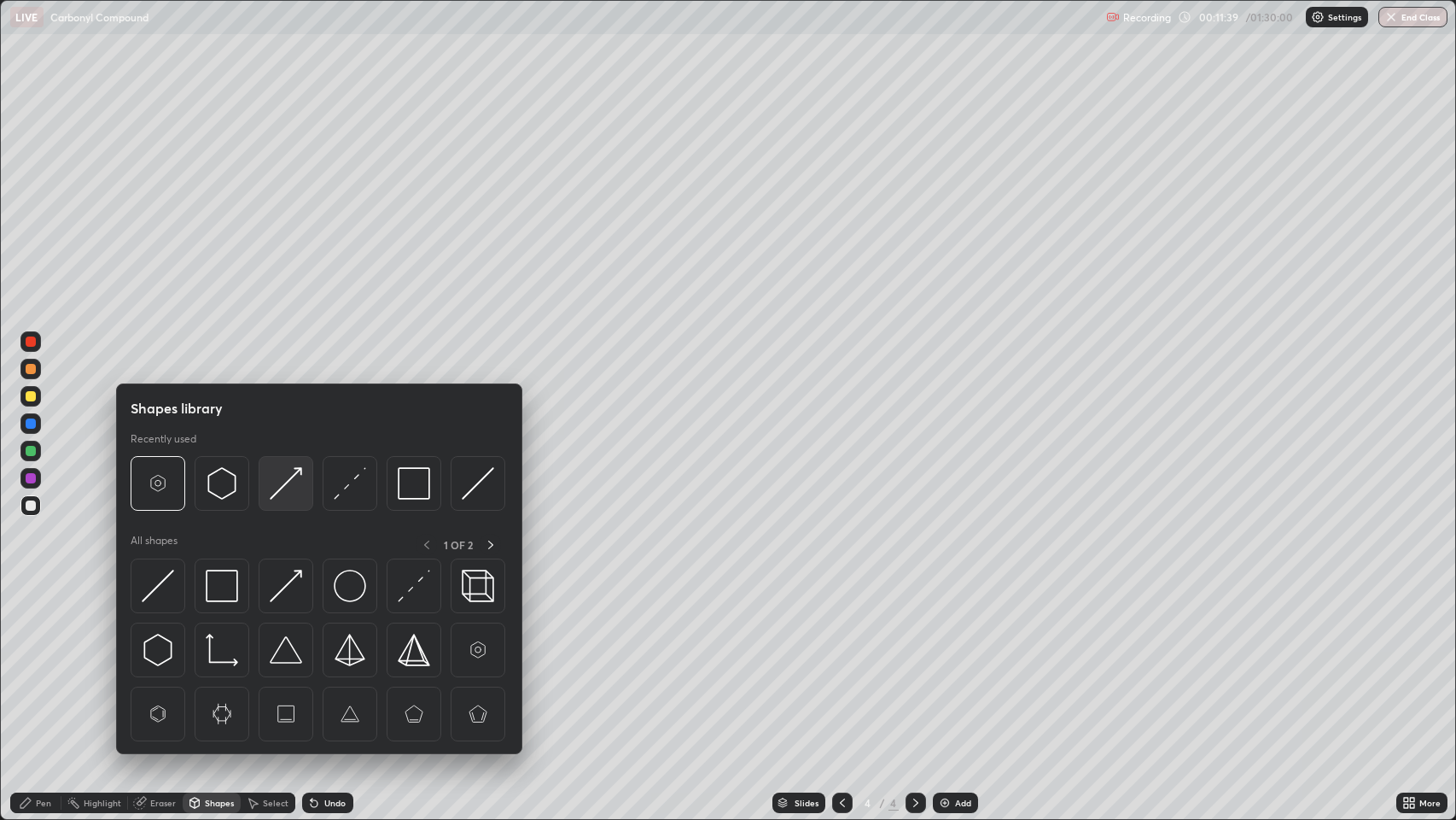
click at [283, 483] on img at bounding box center [286, 483] width 33 height 33
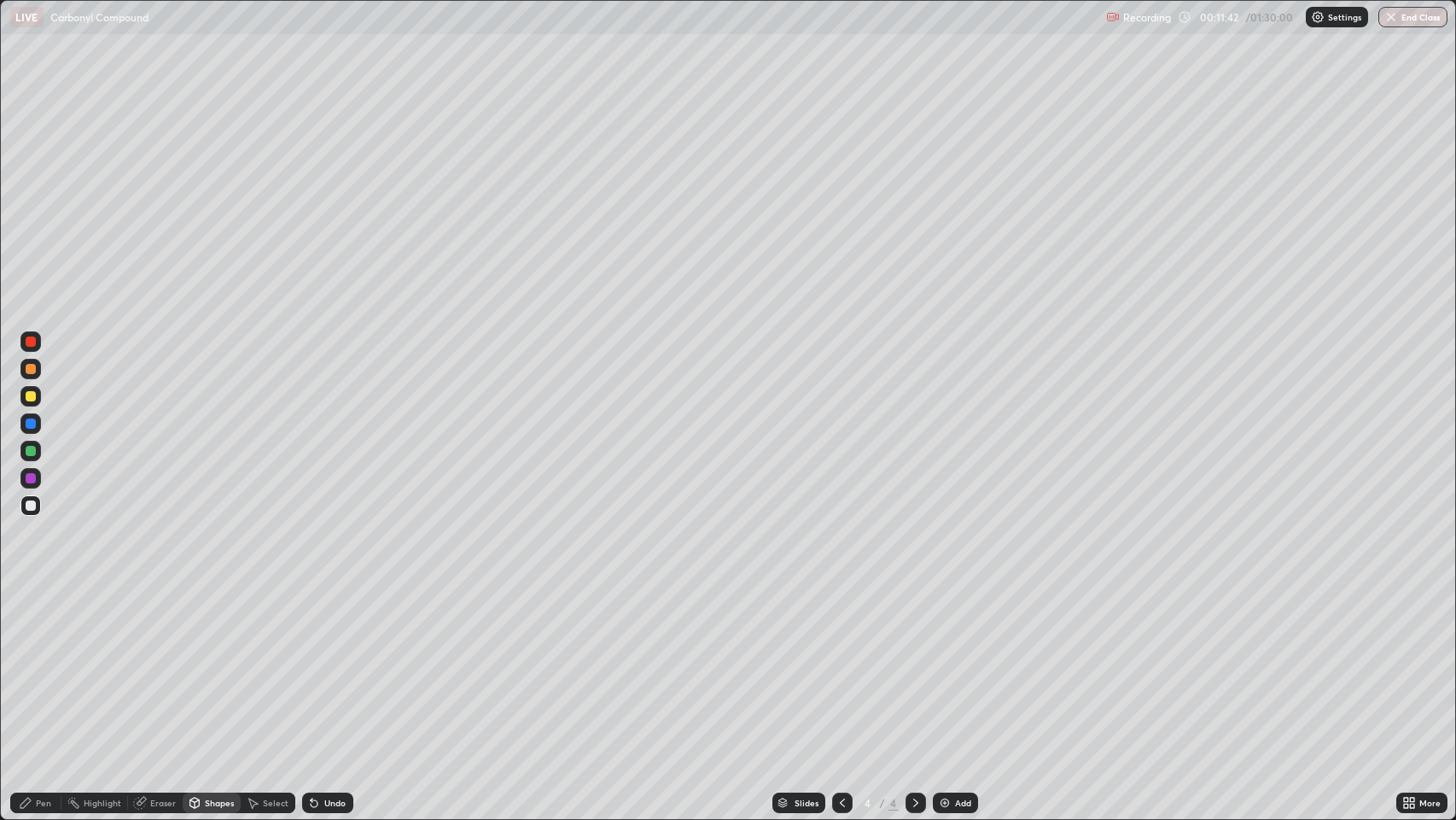
click at [41, 665] on div "Pen" at bounding box center [44, 803] width 15 height 9
click at [208, 665] on div "Shapes" at bounding box center [219, 803] width 29 height 9
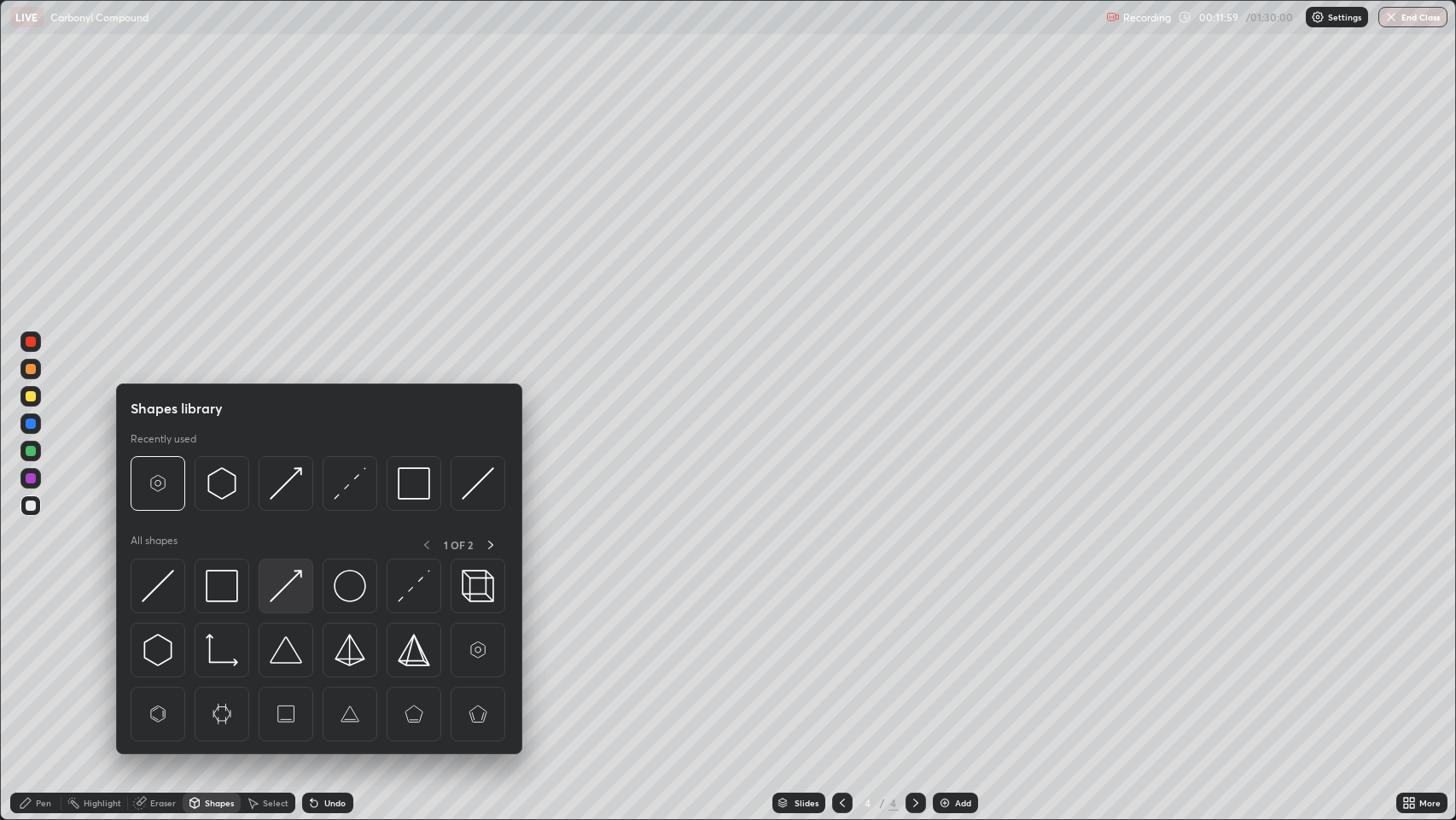
click at [284, 589] on img at bounding box center [286, 586] width 33 height 33
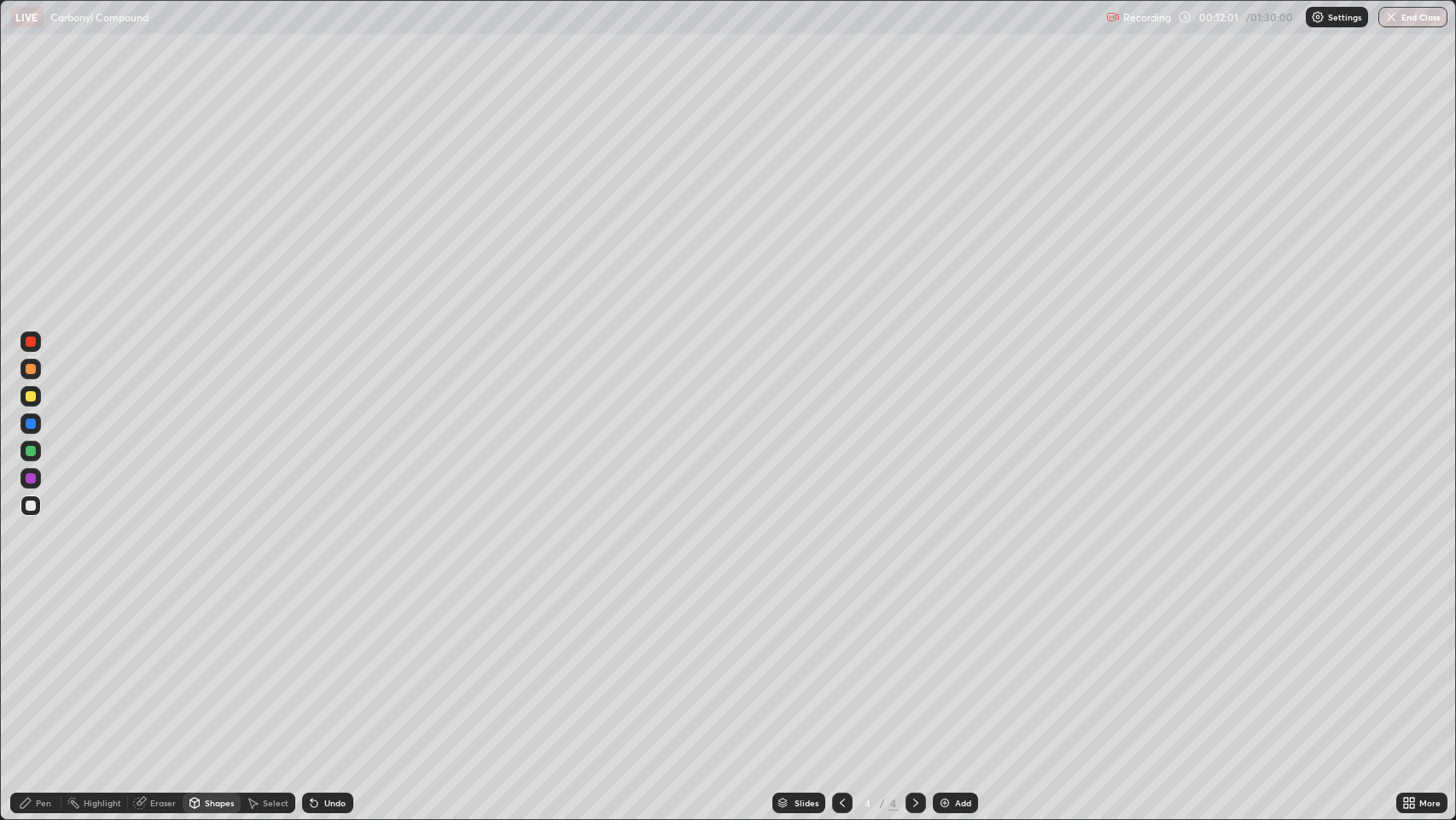
click at [43, 665] on div "Pen" at bounding box center [36, 803] width 52 height 21
click at [43, 665] on div "Pen" at bounding box center [44, 803] width 15 height 9
click at [34, 396] on div at bounding box center [31, 396] width 10 height 10
click at [35, 509] on div at bounding box center [31, 505] width 21 height 21
click at [211, 665] on div "Shapes" at bounding box center [219, 803] width 29 height 9
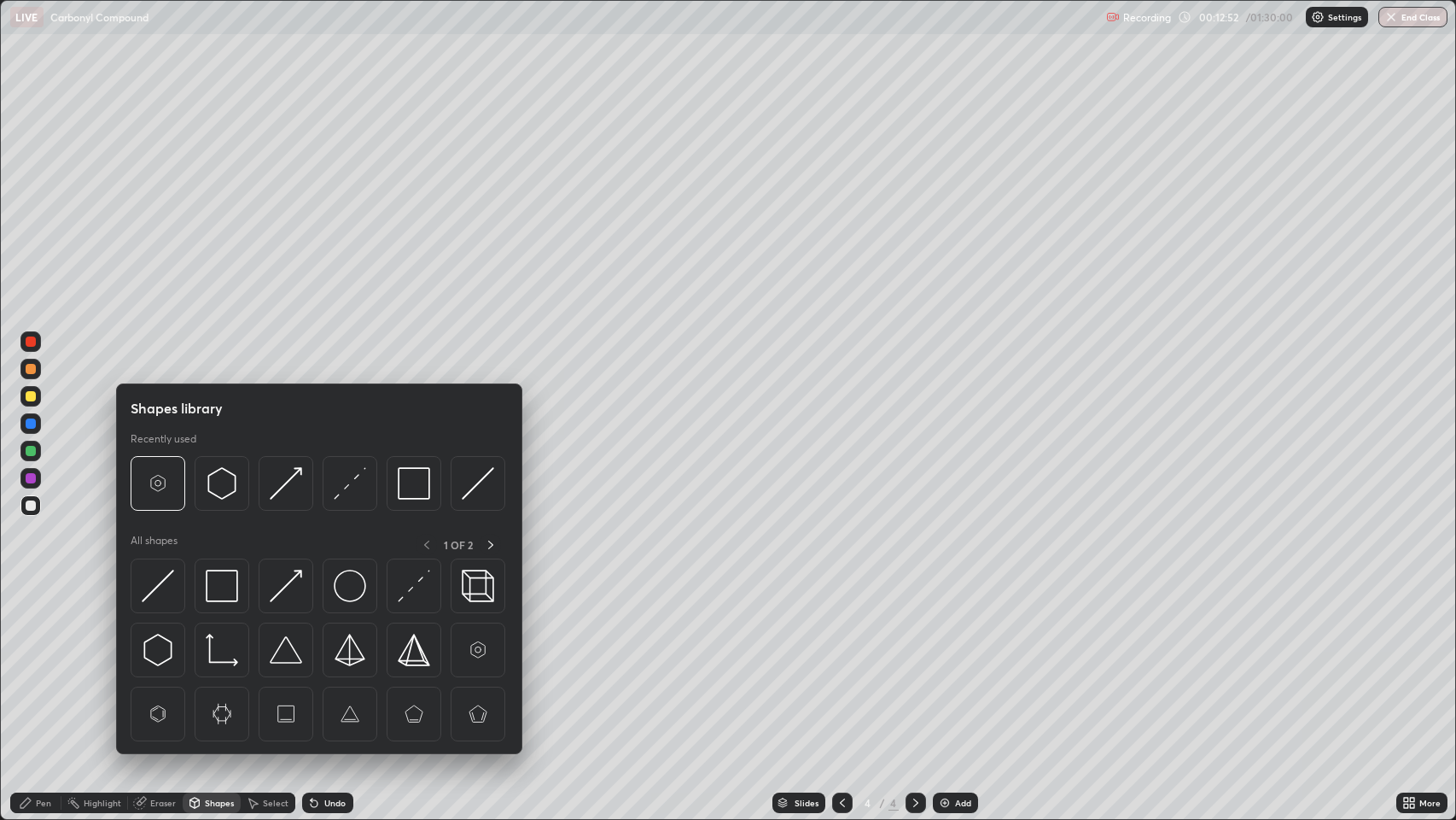
click at [294, 594] on img at bounding box center [286, 586] width 33 height 33
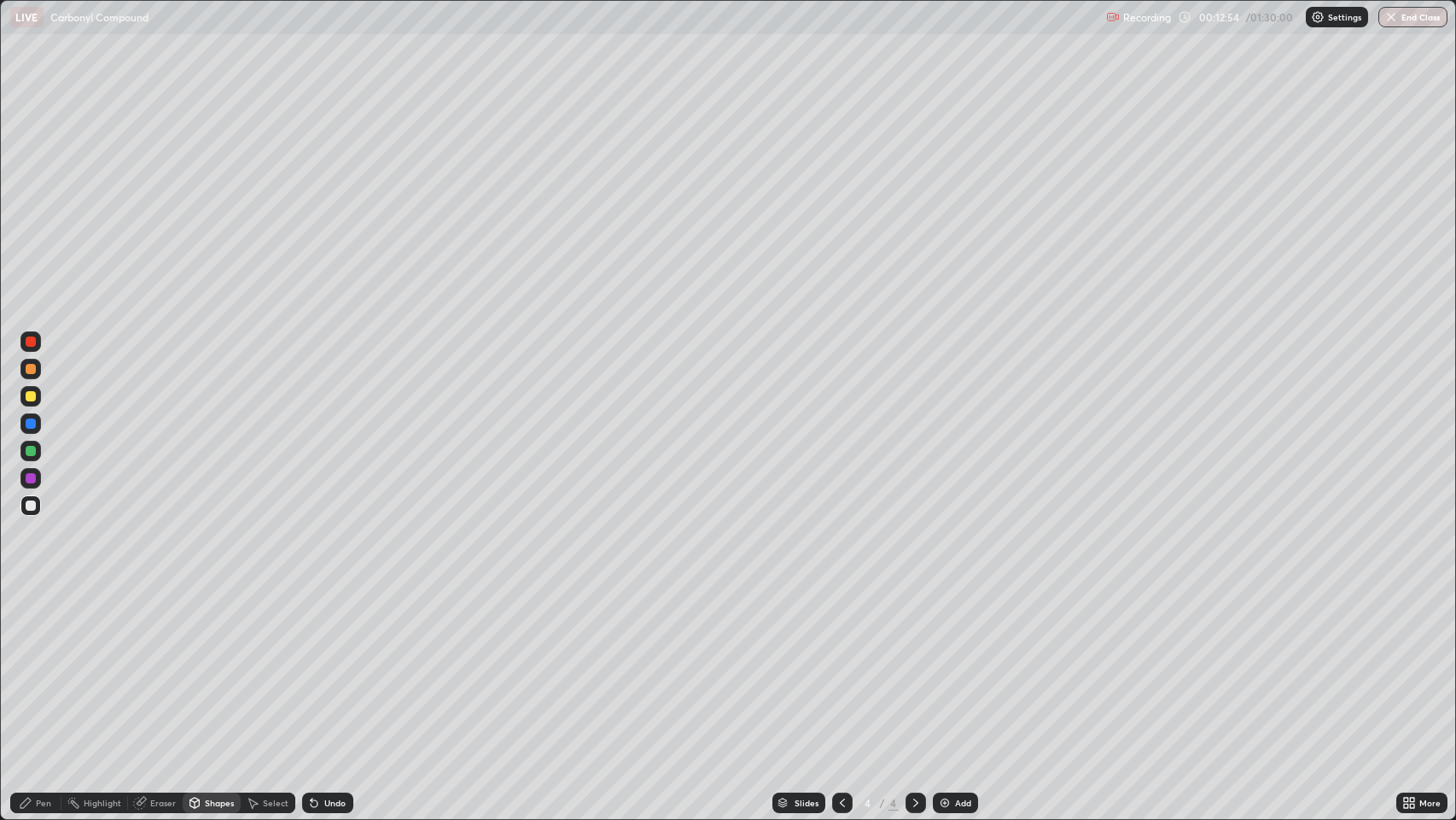
click at [43, 665] on div "Pen" at bounding box center [44, 803] width 15 height 9
click at [28, 505] on div at bounding box center [31, 505] width 10 height 10
click at [29, 365] on div at bounding box center [31, 369] width 10 height 10
click at [34, 505] on div at bounding box center [31, 505] width 10 height 10
click at [37, 665] on div "Pen" at bounding box center [44, 803] width 15 height 9
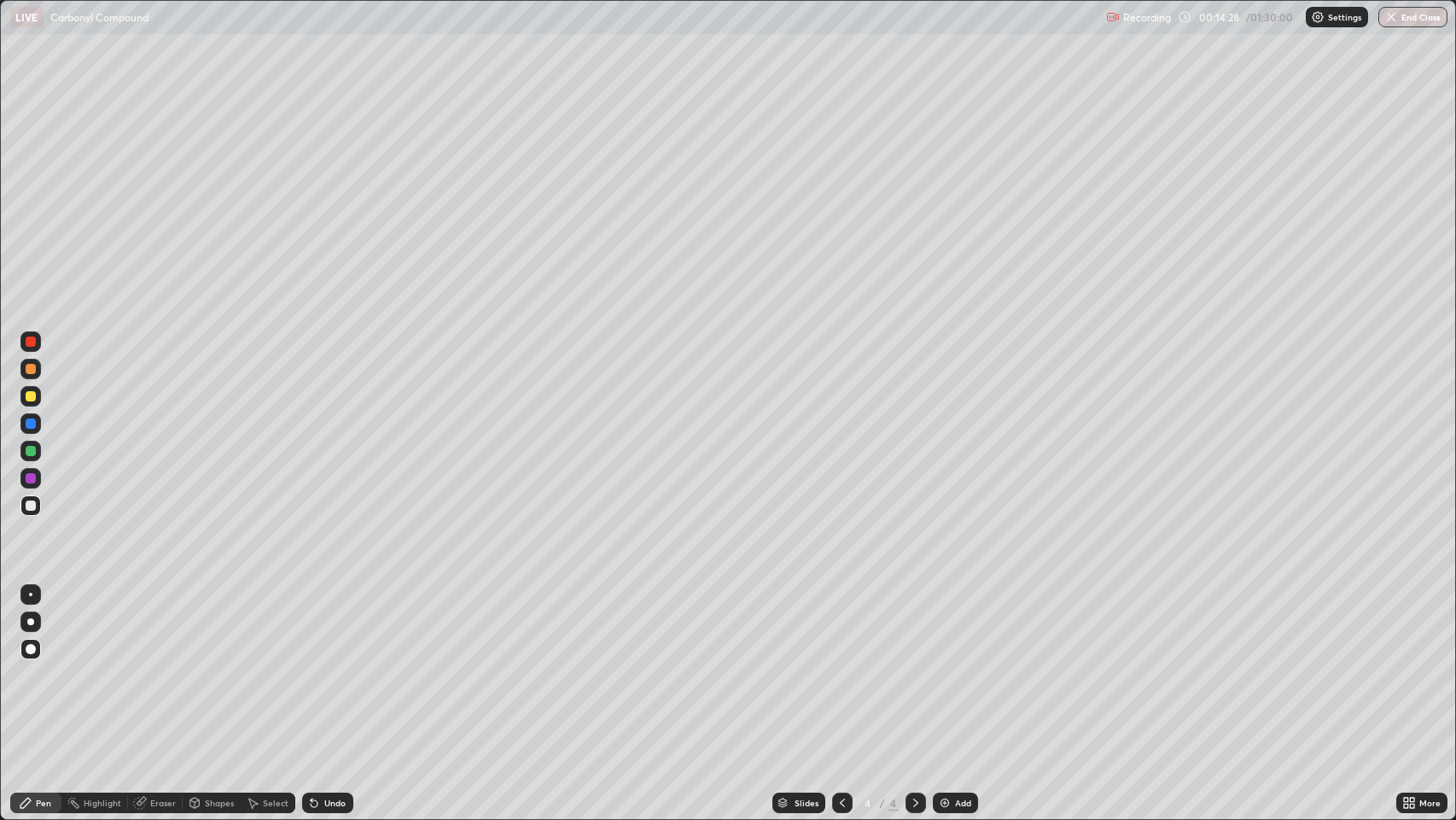
click at [31, 505] on div at bounding box center [31, 505] width 10 height 10
click at [43, 665] on div "Pen" at bounding box center [44, 803] width 15 height 9
click at [26, 500] on div at bounding box center [31, 505] width 21 height 21
click at [43, 665] on div "Pen" at bounding box center [44, 803] width 15 height 9
click at [33, 506] on div at bounding box center [31, 505] width 10 height 10
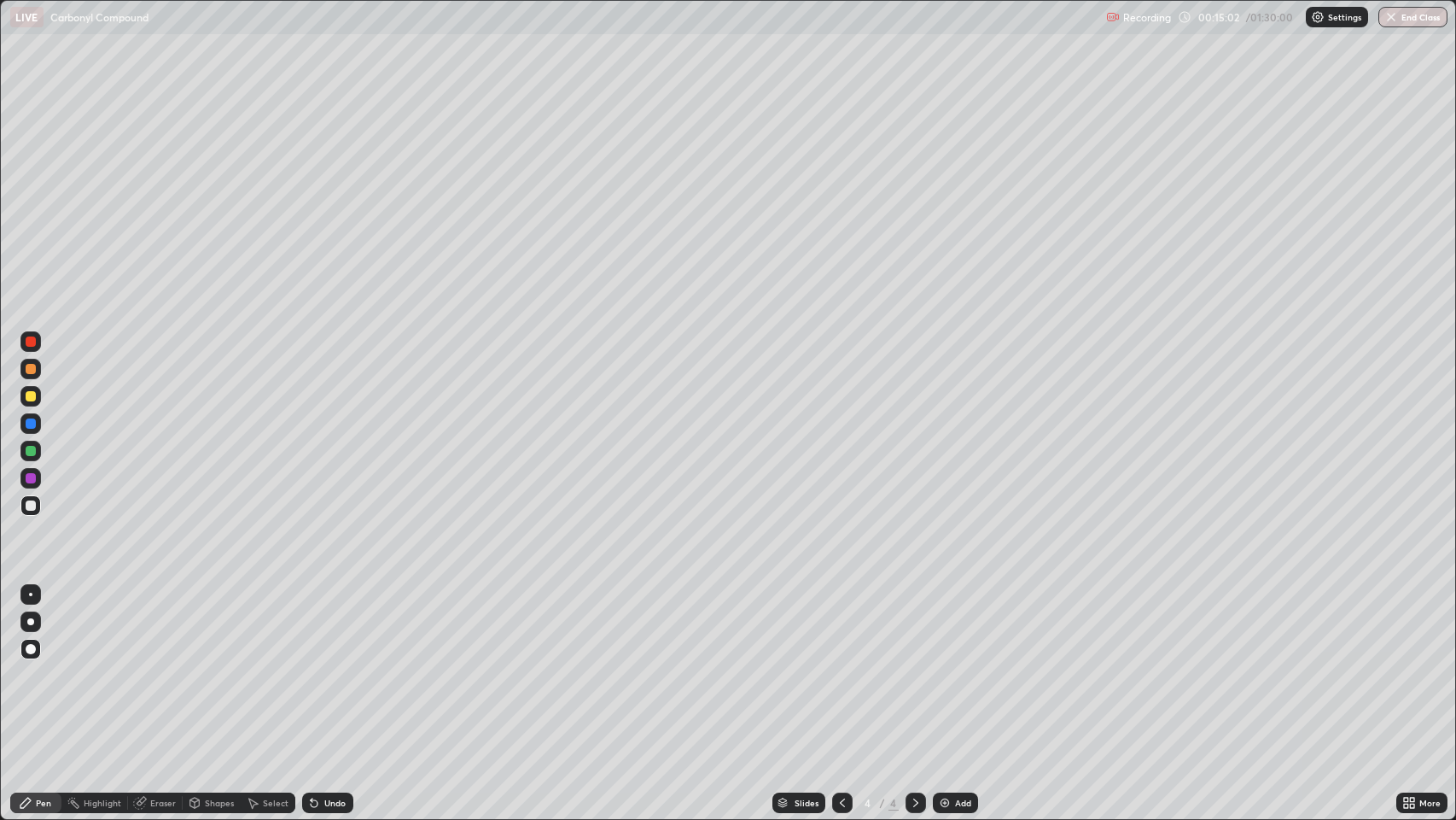
click at [48, 665] on div "Pen" at bounding box center [44, 803] width 15 height 9
click at [32, 505] on div at bounding box center [31, 505] width 10 height 10
click at [955, 665] on div "Add" at bounding box center [963, 803] width 16 height 9
click at [211, 665] on div "Shapes" at bounding box center [219, 803] width 29 height 9
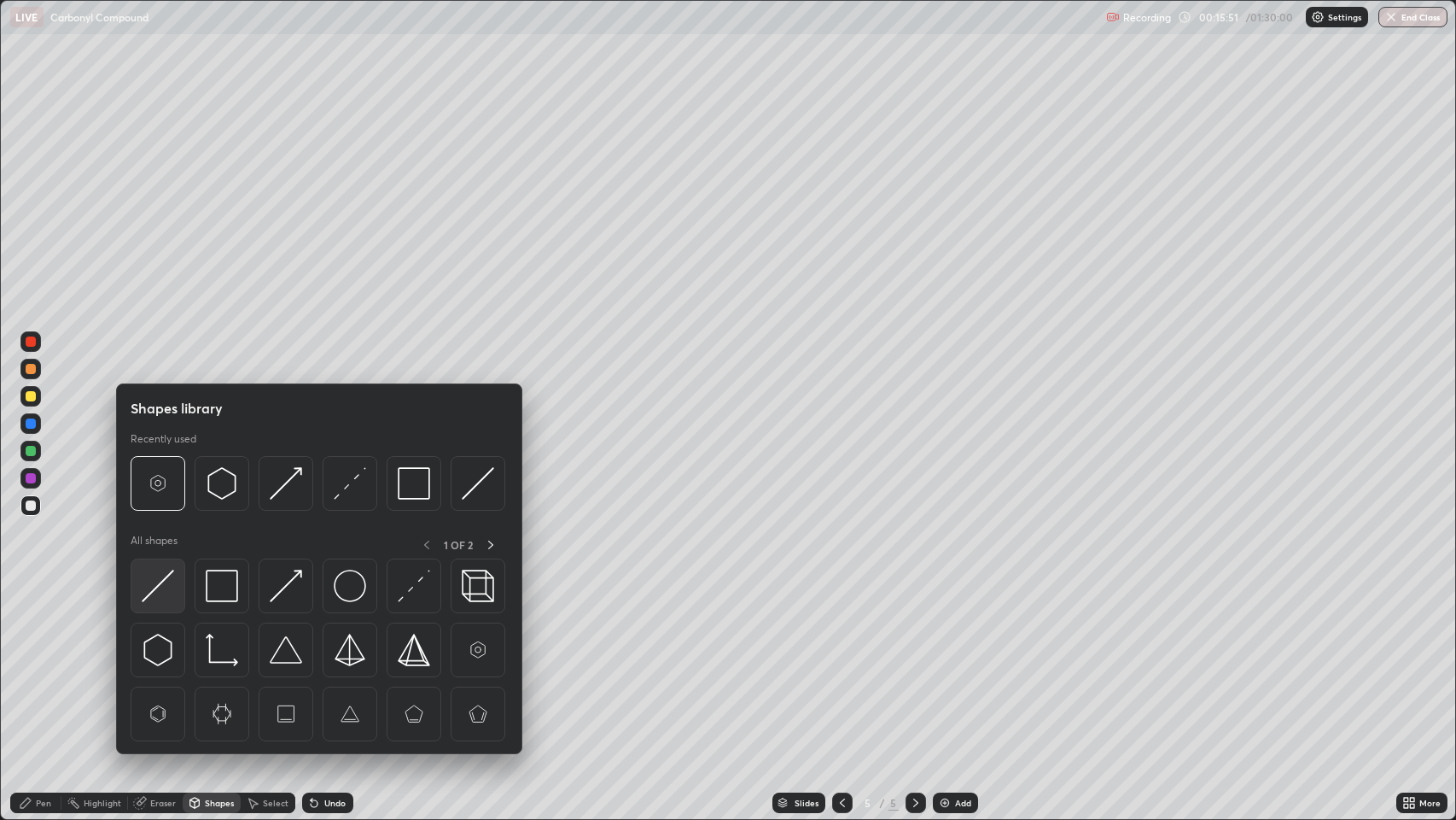
click at [158, 575] on img at bounding box center [158, 586] width 33 height 33
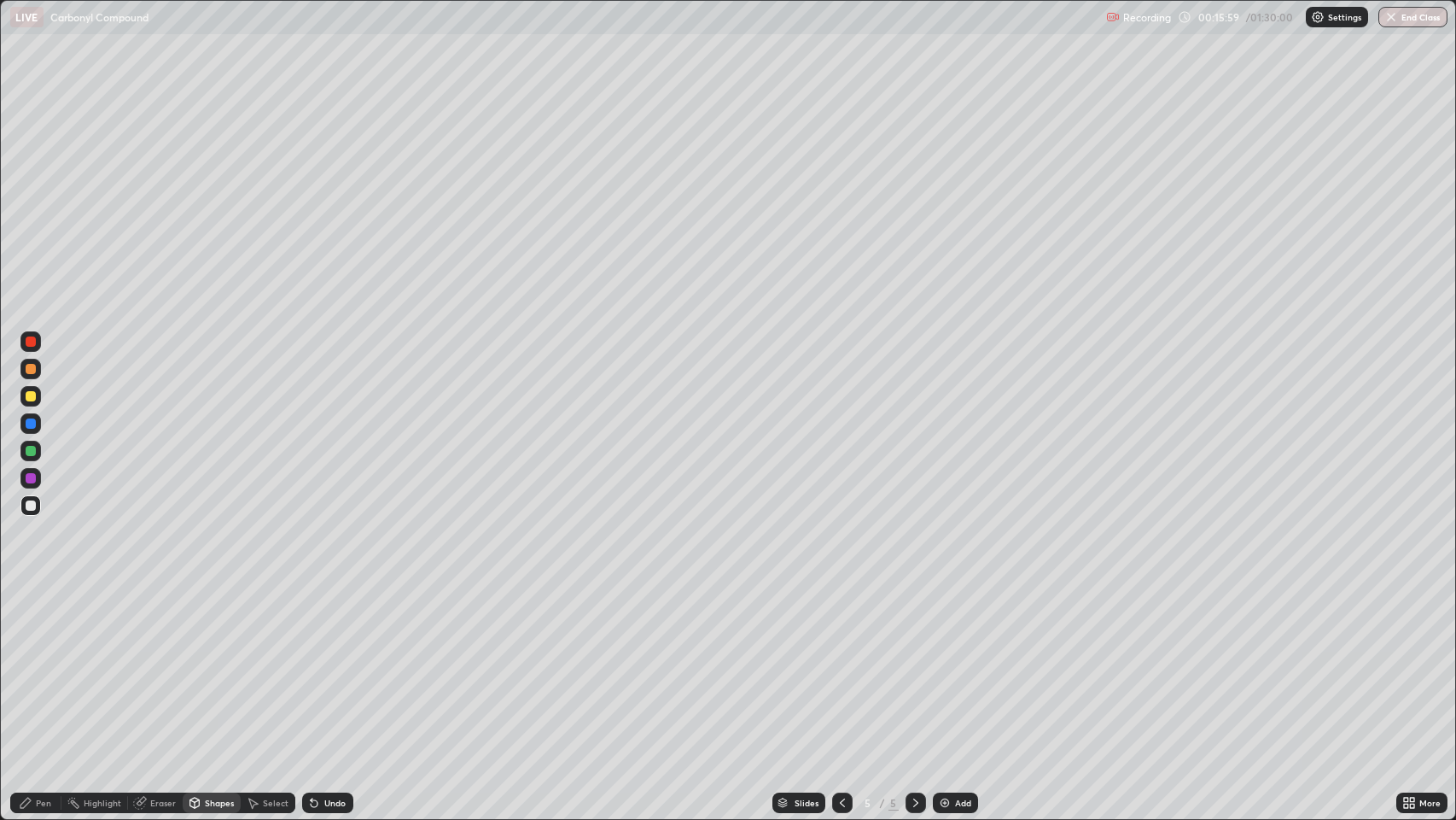
click at [29, 505] on div at bounding box center [31, 505] width 10 height 10
click at [36, 665] on div "Pen" at bounding box center [44, 803] width 15 height 9
click at [221, 665] on div "Shapes" at bounding box center [219, 803] width 29 height 9
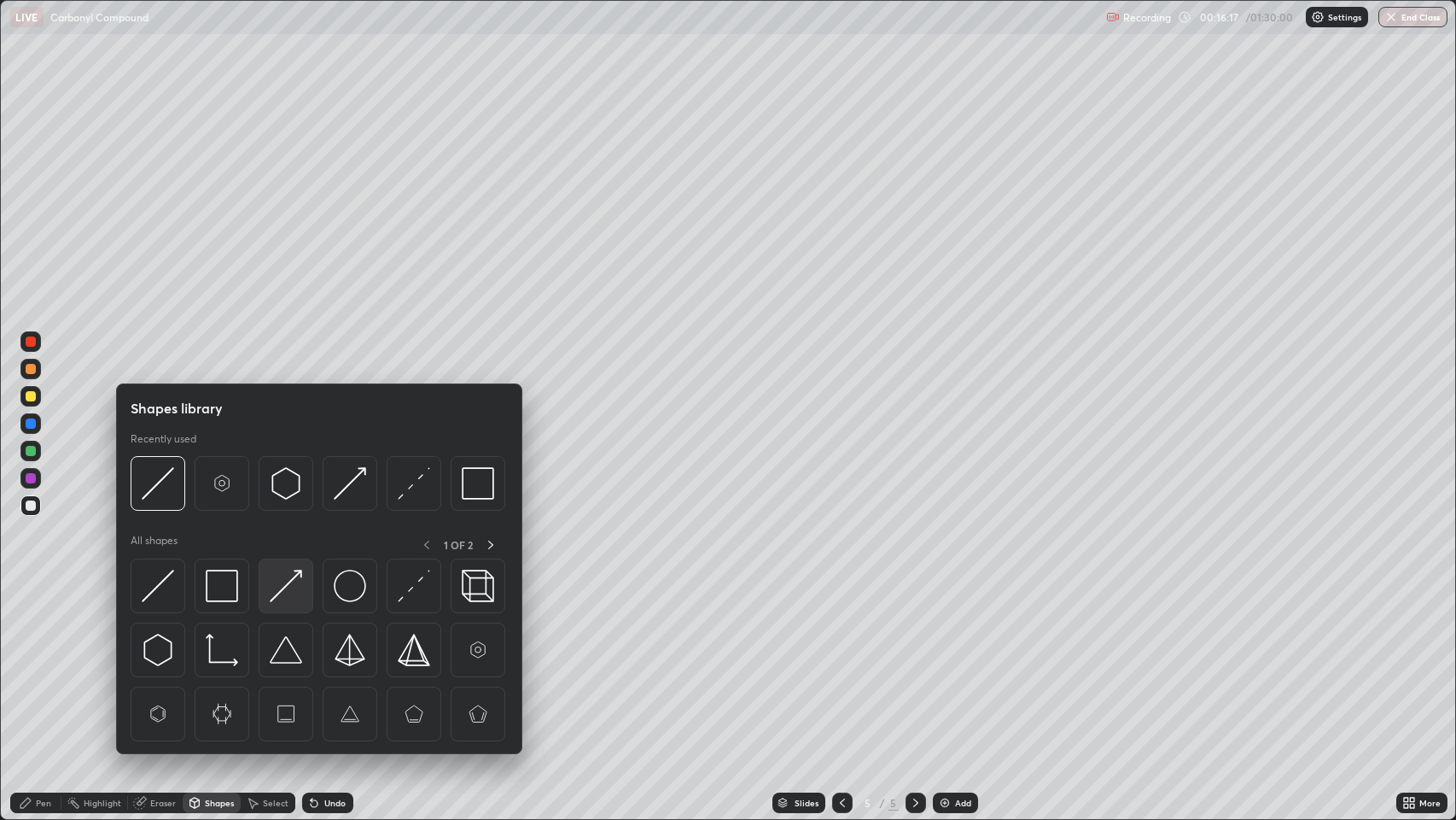
click at [277, 591] on img at bounding box center [286, 586] width 33 height 33
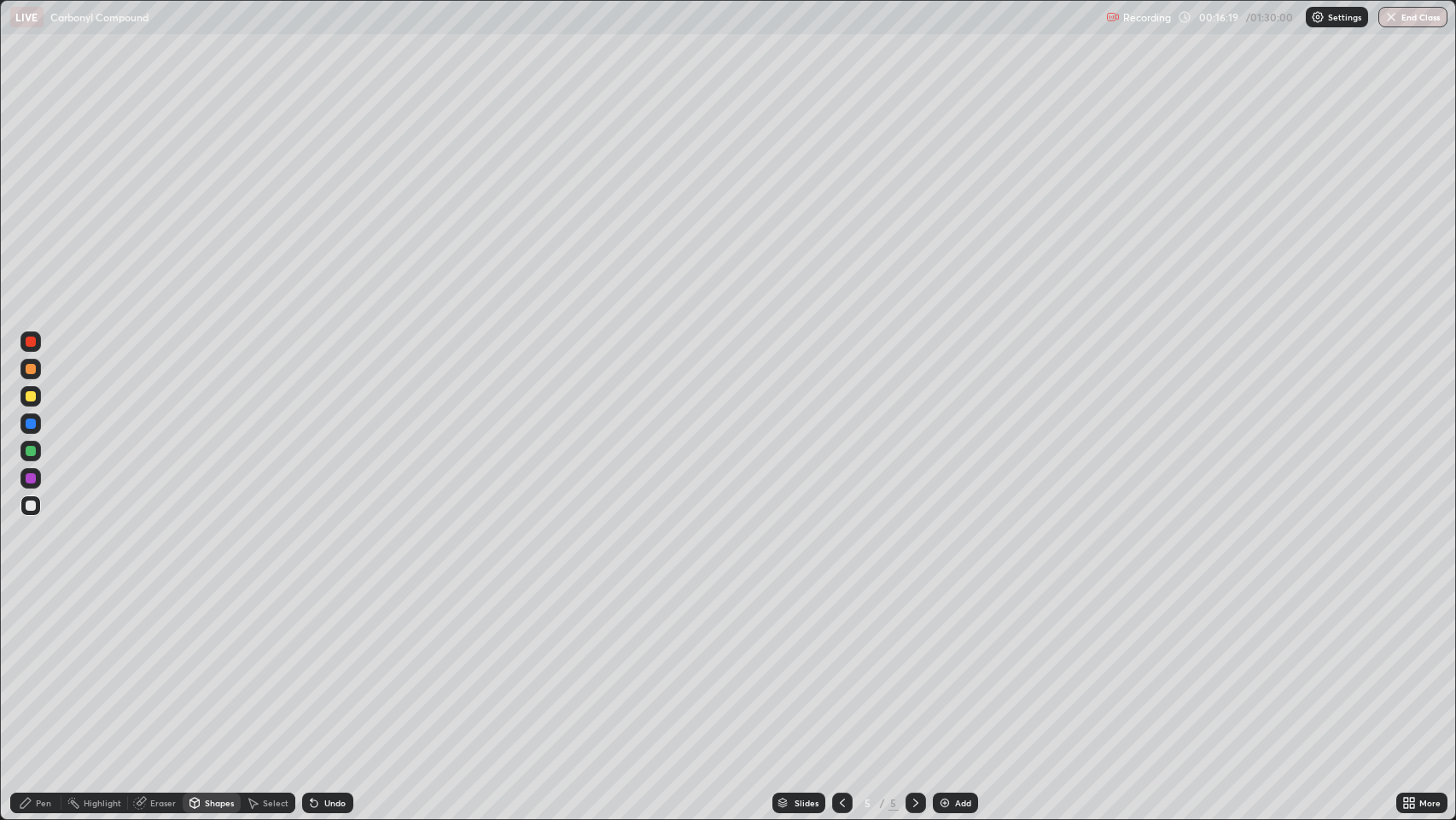
click at [48, 665] on div "Pen" at bounding box center [44, 803] width 15 height 9
click at [327, 665] on div "Undo" at bounding box center [334, 803] width 21 height 9
click at [31, 450] on div at bounding box center [31, 450] width 10 height 10
click at [220, 665] on div "Shapes" at bounding box center [219, 803] width 29 height 9
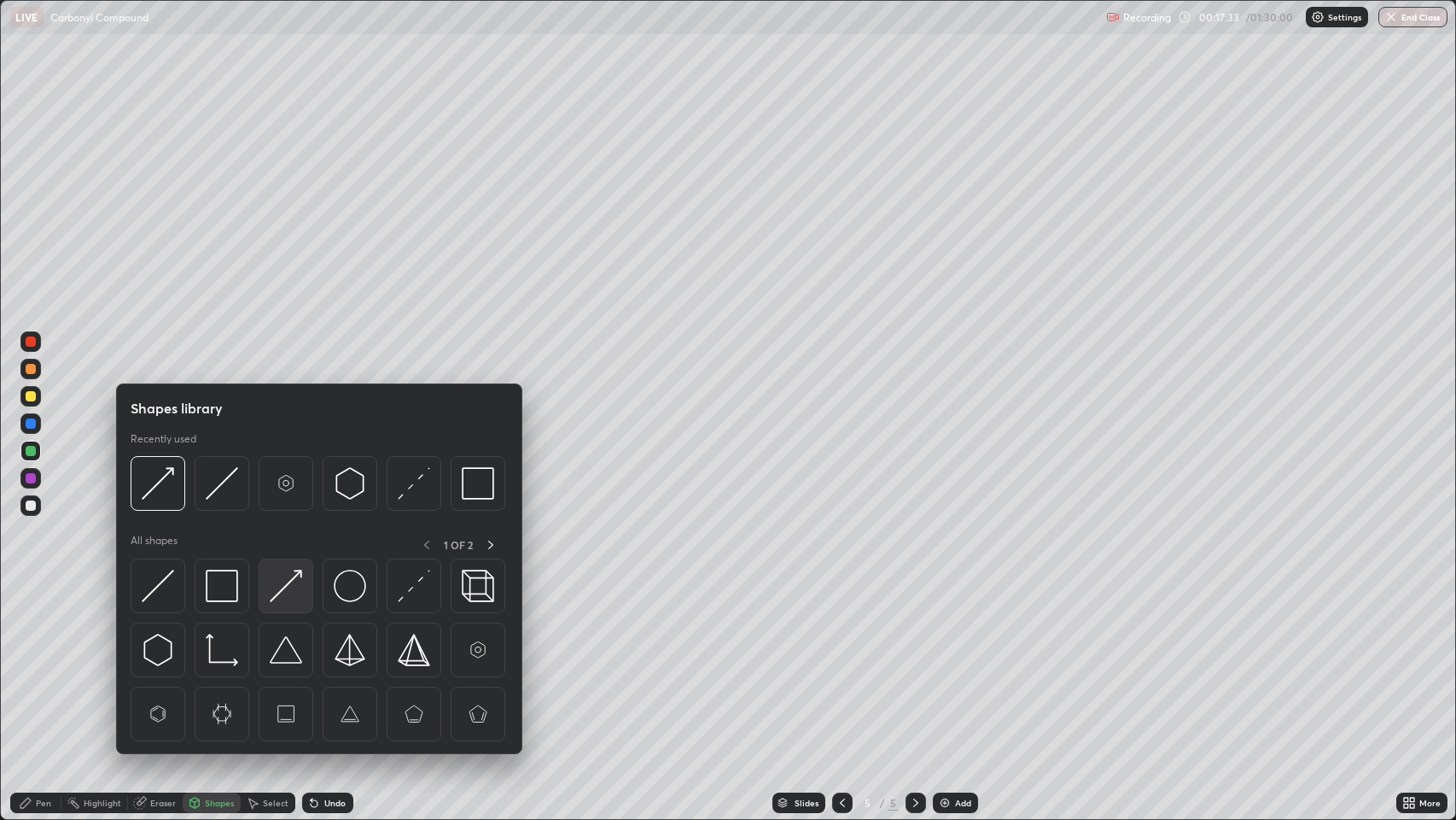
click at [280, 590] on img at bounding box center [286, 586] width 33 height 33
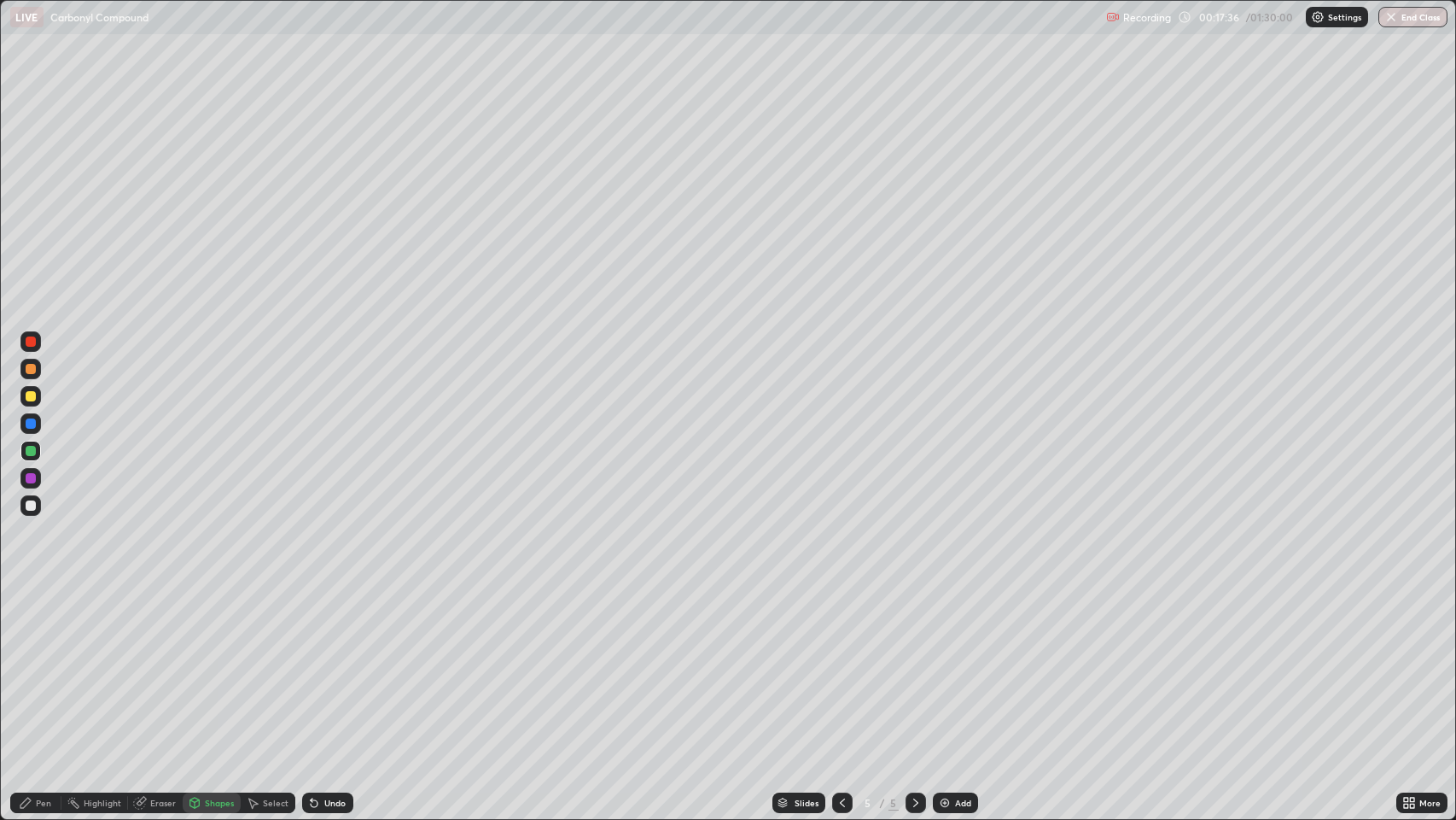
click at [45, 665] on div "Pen" at bounding box center [44, 803] width 15 height 9
click at [28, 502] on div at bounding box center [31, 505] width 10 height 10
click at [30, 344] on div at bounding box center [31, 341] width 10 height 10
click at [21, 504] on div at bounding box center [31, 505] width 21 height 21
click at [28, 367] on div at bounding box center [31, 369] width 10 height 10
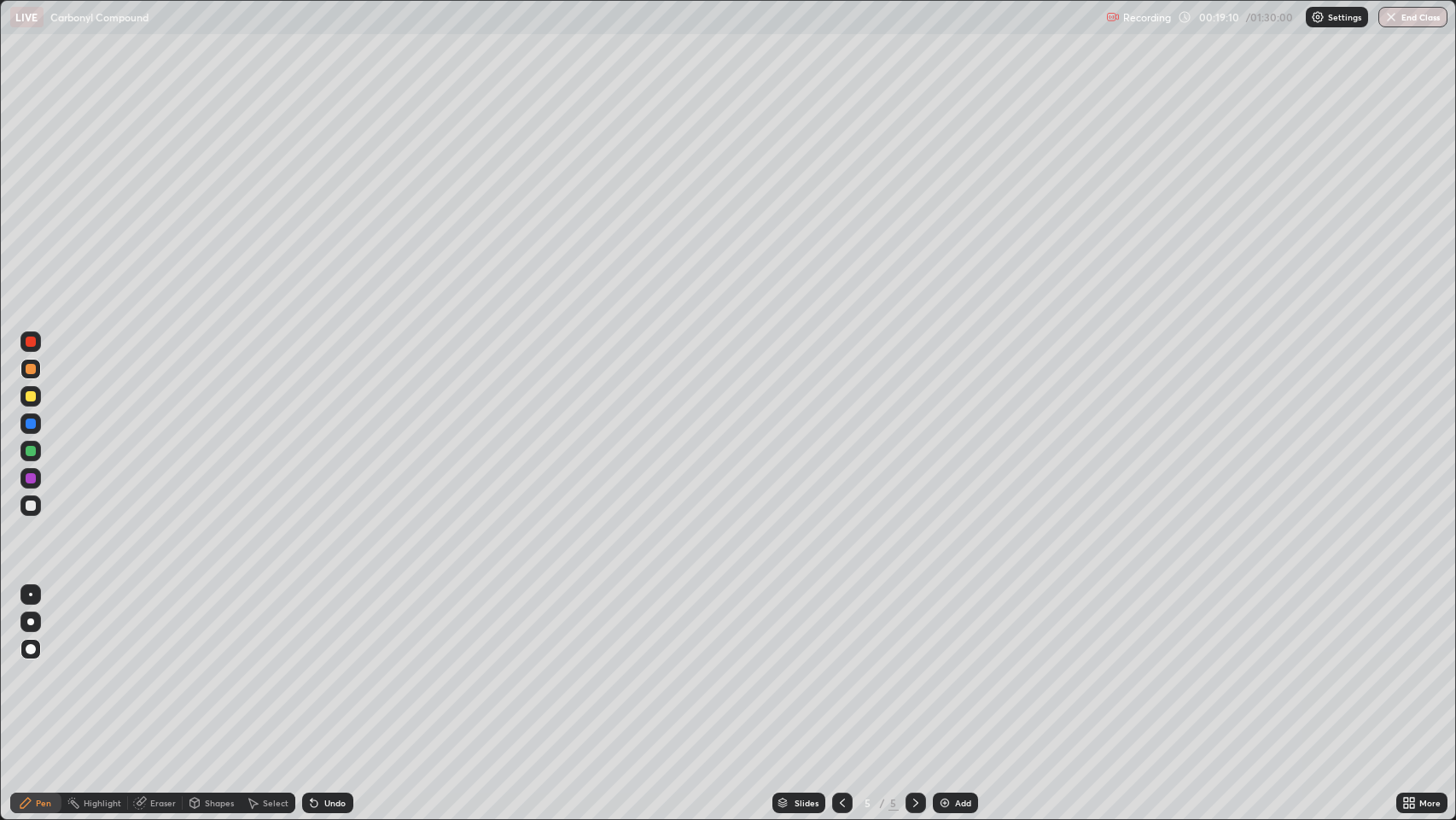
click at [28, 504] on div at bounding box center [31, 505] width 10 height 10
click at [37, 665] on div "Pen" at bounding box center [44, 803] width 15 height 9
click at [28, 500] on div at bounding box center [31, 505] width 10 height 10
click at [30, 505] on div at bounding box center [31, 505] width 10 height 10
click at [26, 665] on icon at bounding box center [26, 803] width 10 height 10
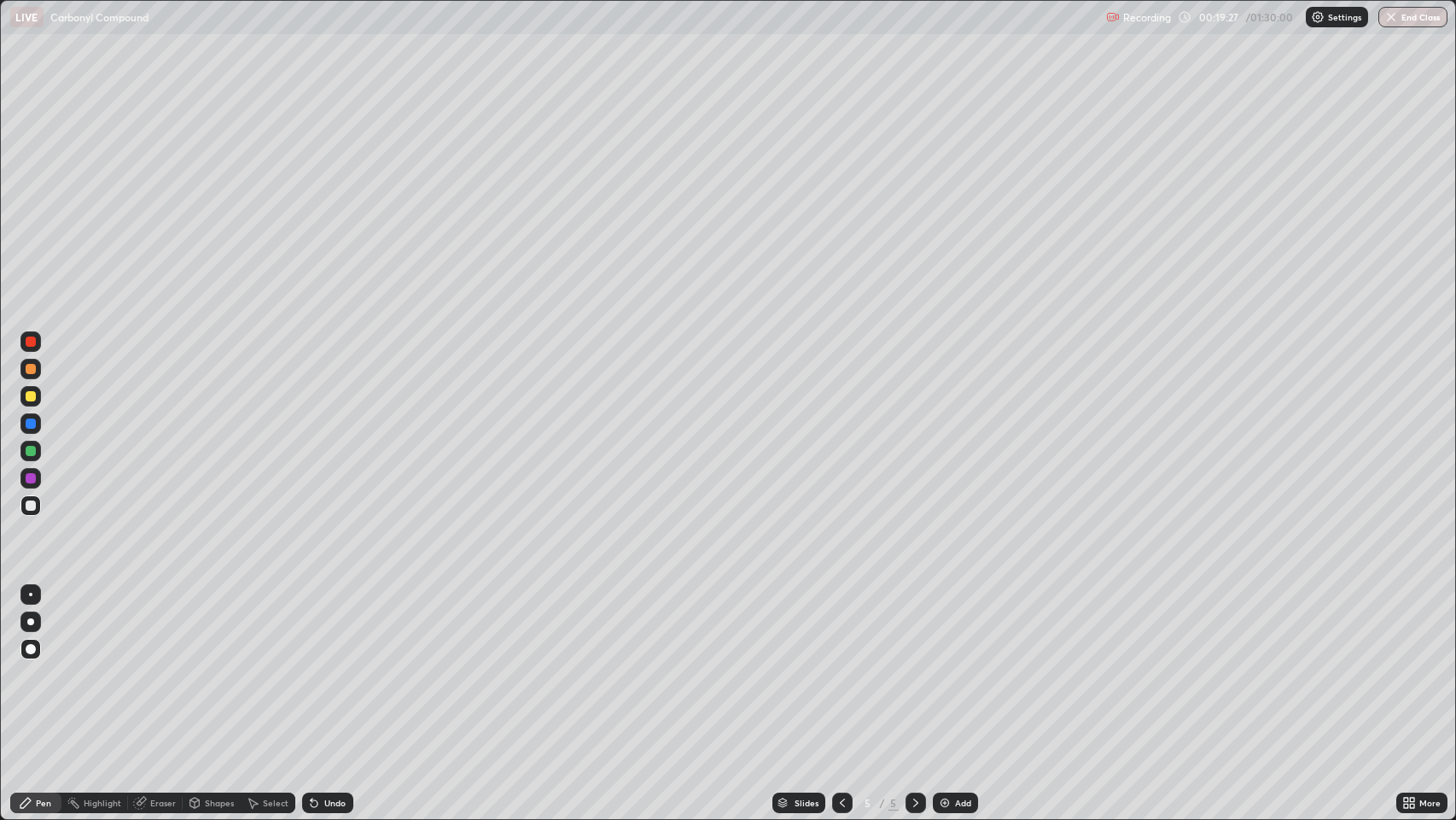
click at [950, 665] on img at bounding box center [945, 803] width 14 height 14
click at [214, 665] on div "Shapes" at bounding box center [219, 803] width 29 height 9
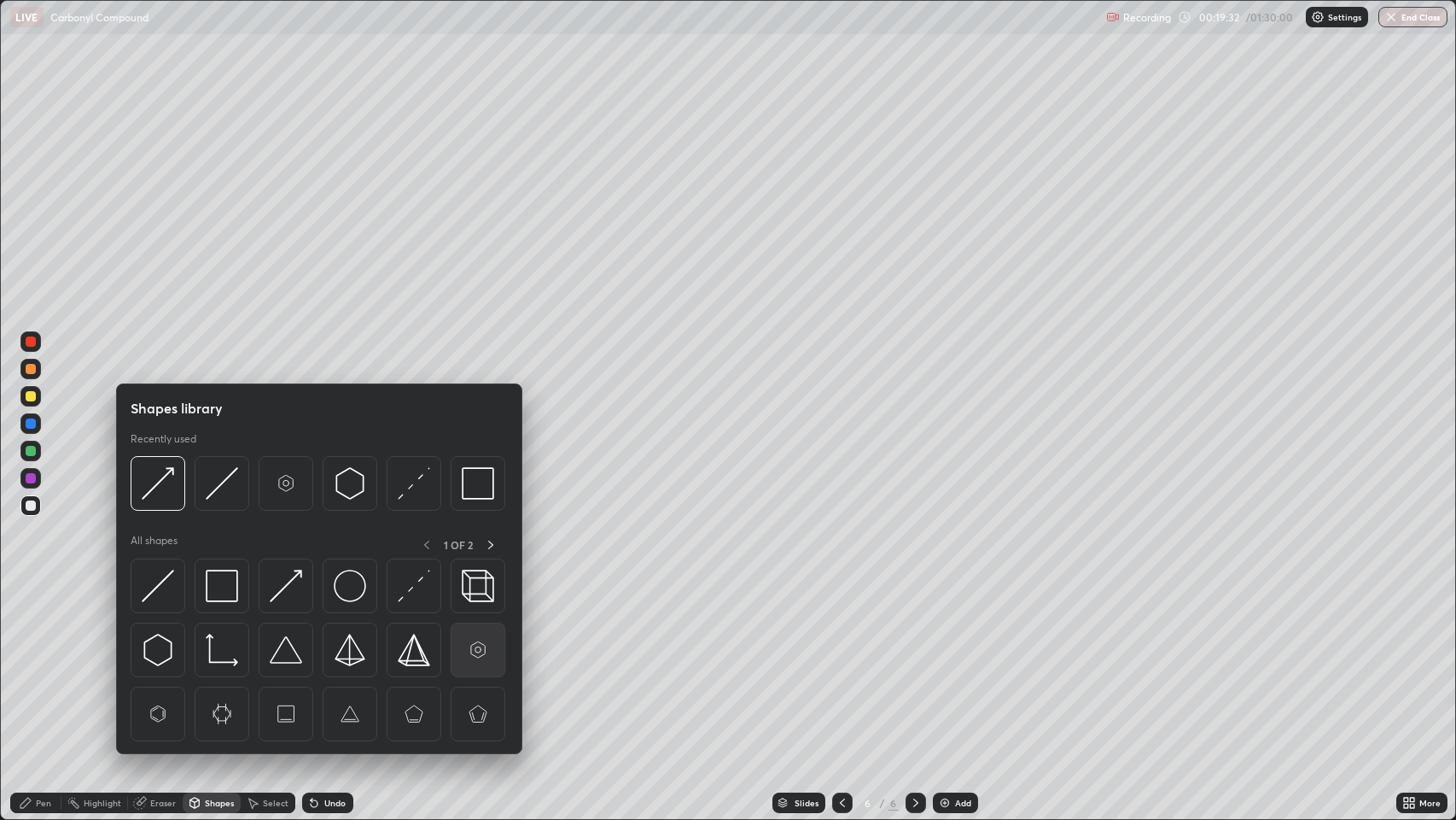
click at [474, 654] on img at bounding box center [478, 650] width 33 height 33
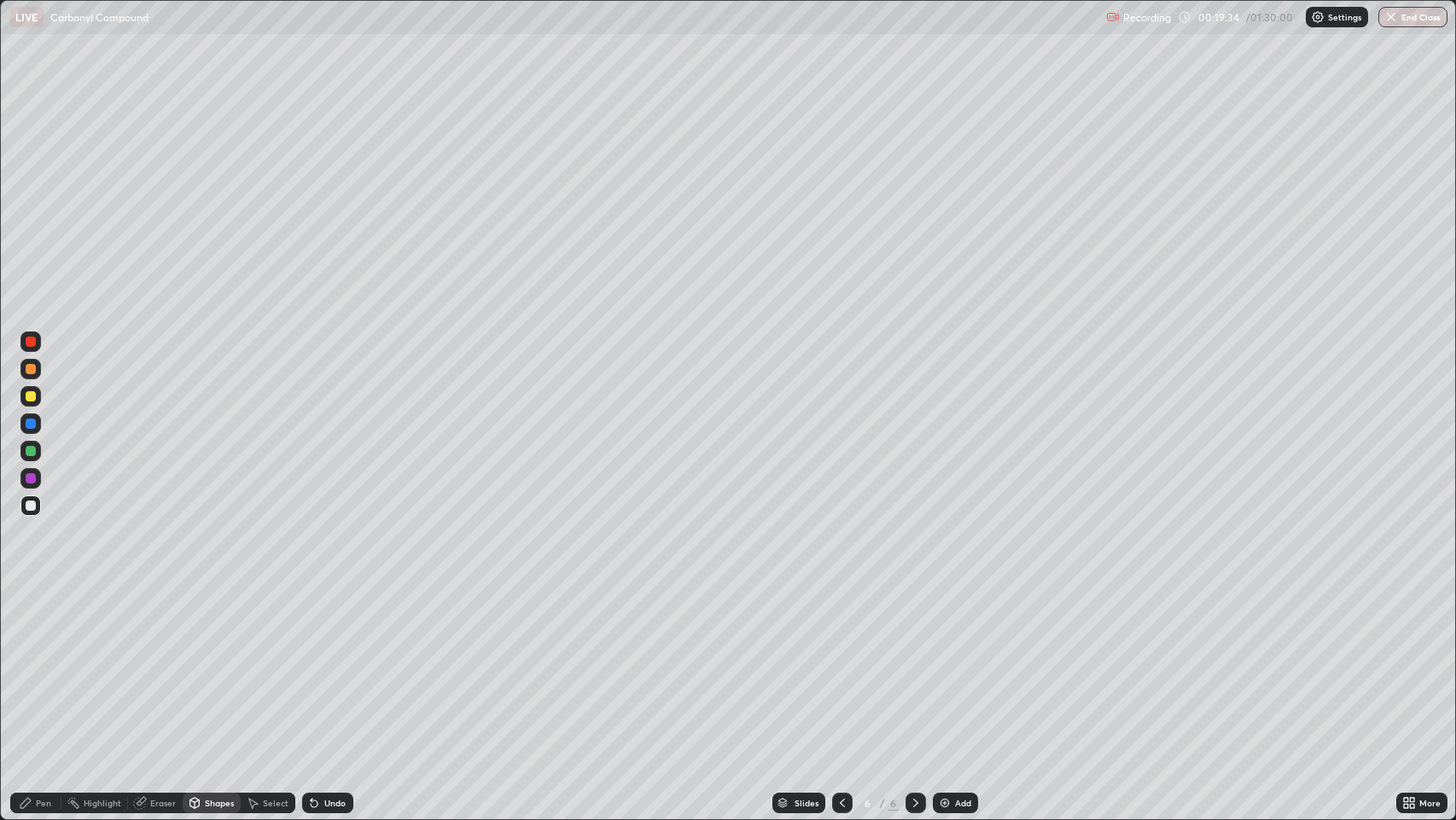
click at [39, 665] on div "Pen" at bounding box center [44, 803] width 15 height 9
click at [343, 665] on div "Undo" at bounding box center [334, 803] width 21 height 9
click at [212, 665] on div "Shapes" at bounding box center [219, 803] width 29 height 9
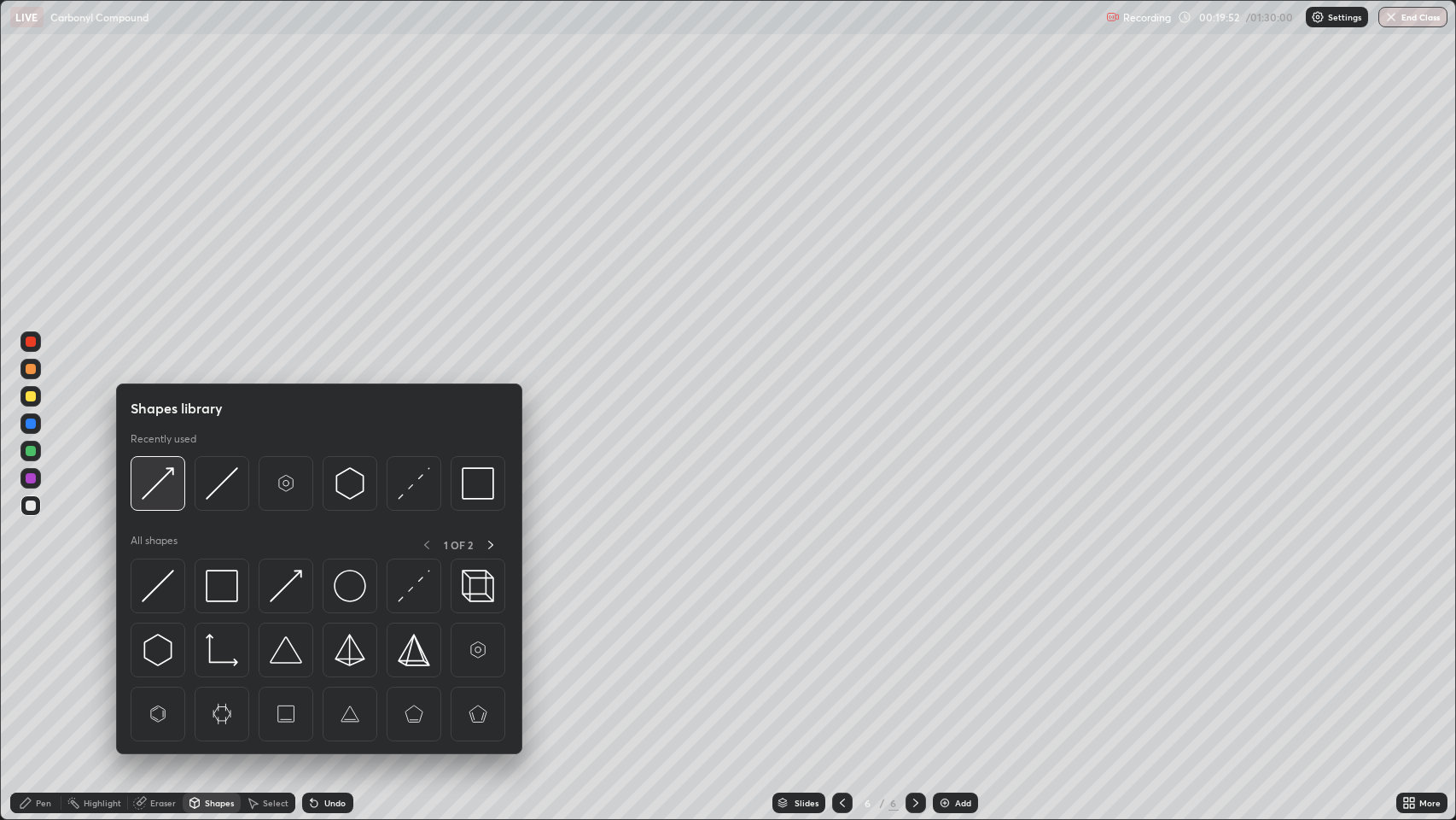
click at [160, 483] on img at bounding box center [158, 483] width 33 height 33
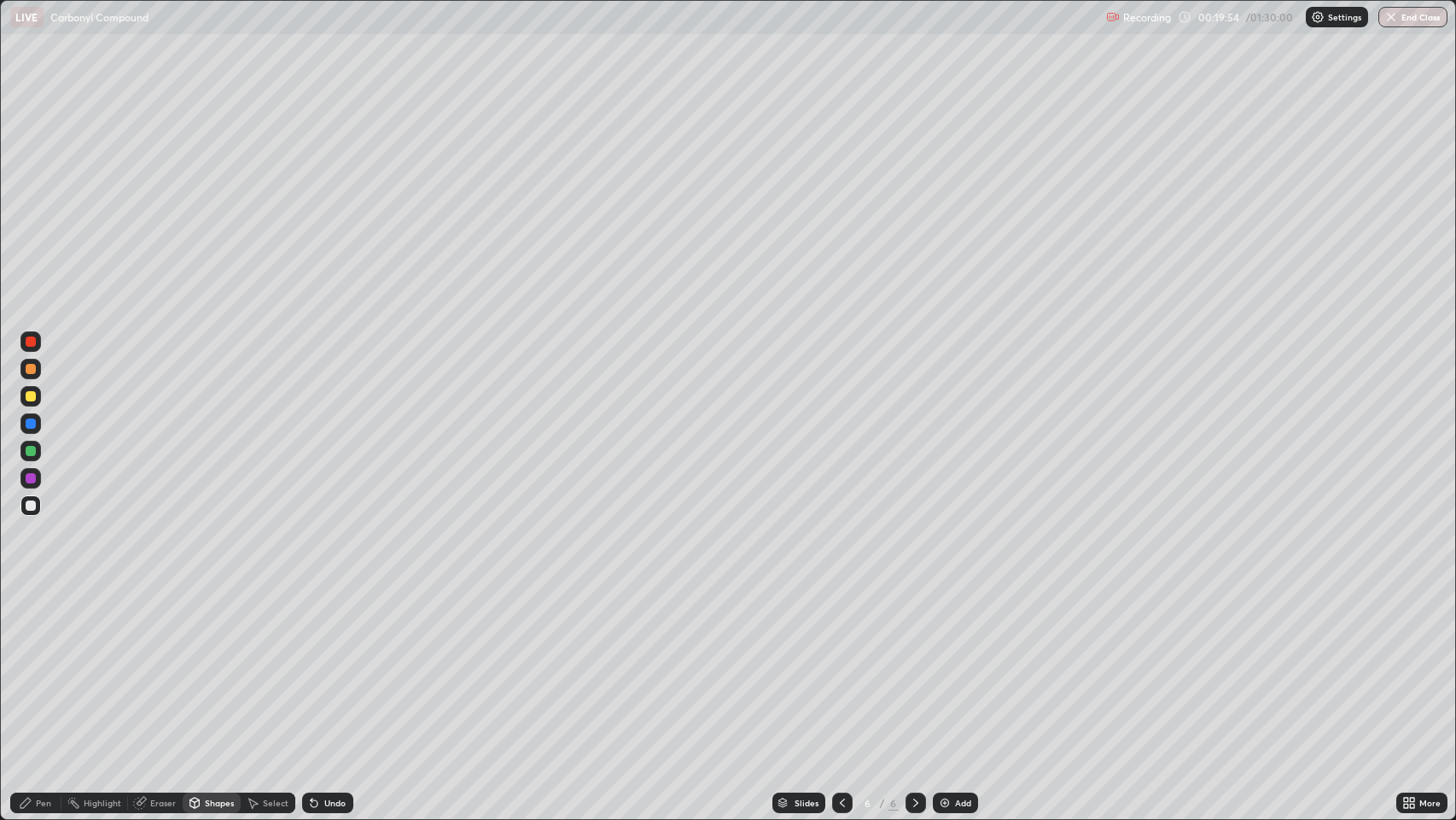
click at [42, 665] on div "Pen" at bounding box center [44, 803] width 15 height 9
click at [208, 665] on div "Shapes" at bounding box center [212, 803] width 58 height 21
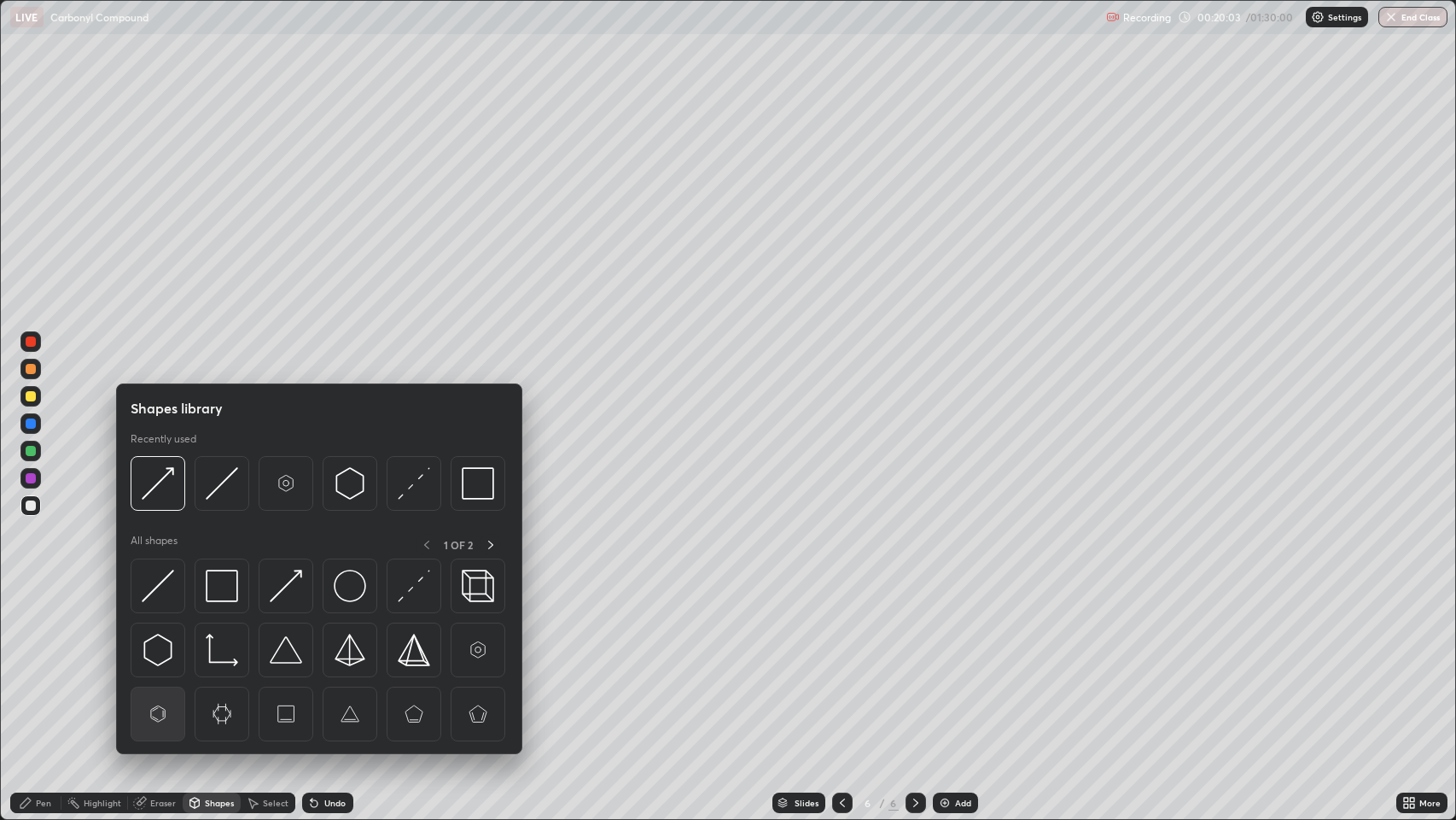
click at [157, 665] on img at bounding box center [158, 713] width 33 height 33
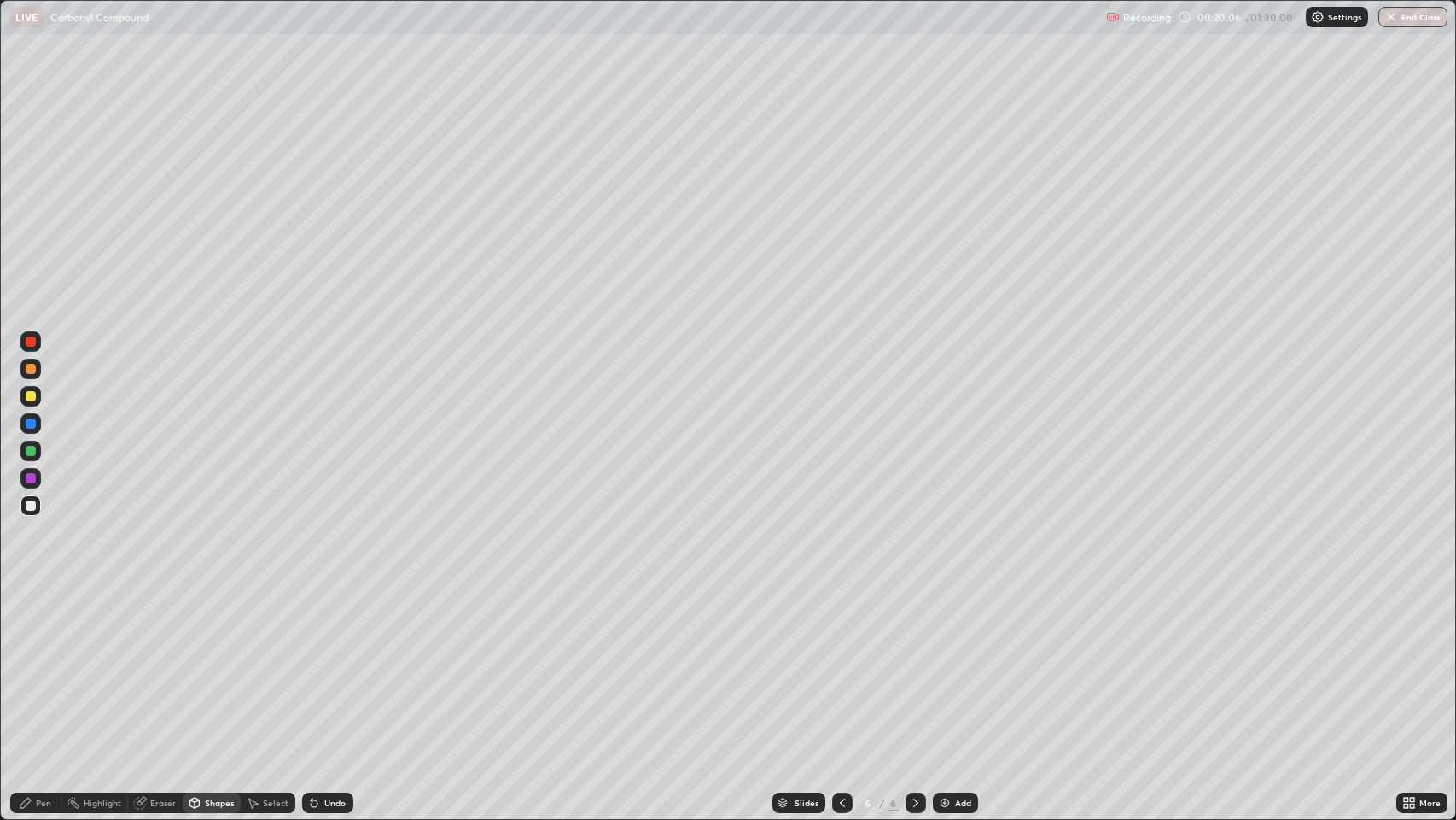
click at [33, 665] on div "Pen" at bounding box center [36, 803] width 52 height 21
click at [333, 665] on div "Undo" at bounding box center [334, 803] width 21 height 9
click at [325, 665] on div "Undo" at bounding box center [334, 803] width 21 height 9
click at [319, 665] on div "Undo" at bounding box center [325, 803] width 58 height 34
click at [333, 665] on div "Undo" at bounding box center [334, 803] width 21 height 9
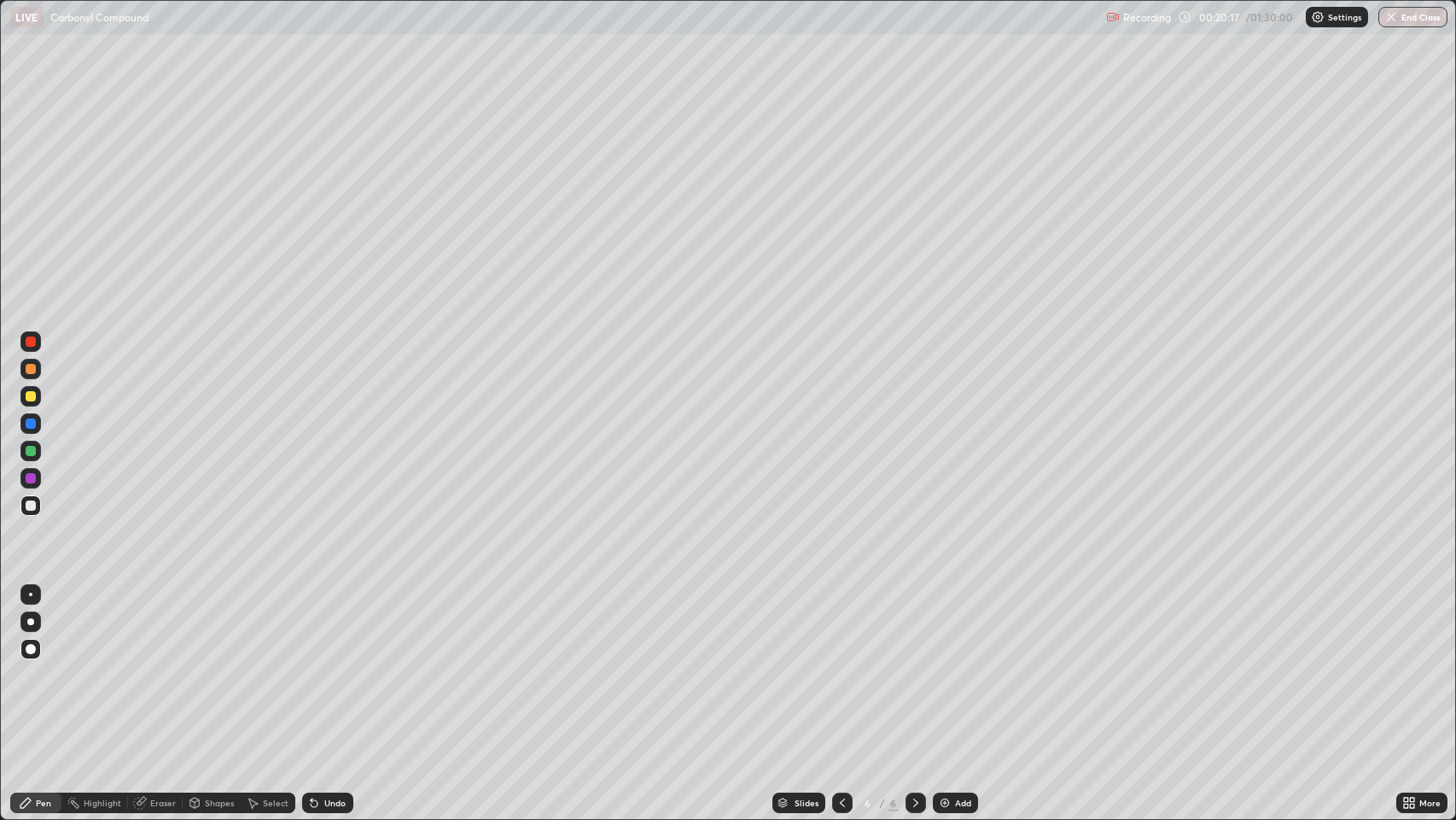
click at [335, 665] on div "Undo" at bounding box center [334, 803] width 21 height 9
click at [332, 665] on div "Undo" at bounding box center [334, 803] width 21 height 9
click at [31, 341] on div at bounding box center [31, 341] width 10 height 10
click at [34, 505] on div at bounding box center [31, 505] width 10 height 10
click at [334, 665] on div "Undo" at bounding box center [328, 803] width 52 height 21
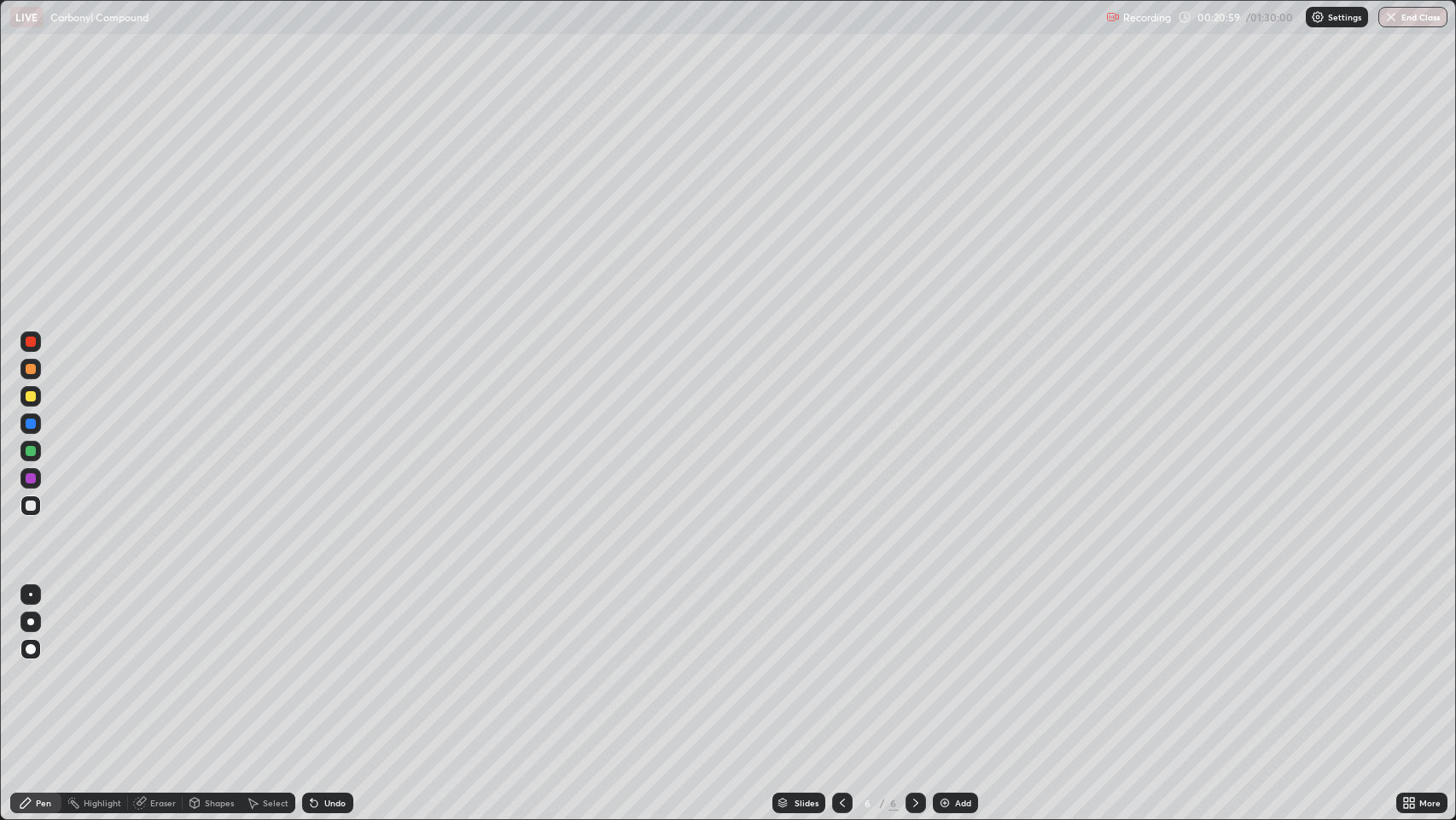
click at [213, 665] on div "Shapes" at bounding box center [219, 803] width 29 height 9
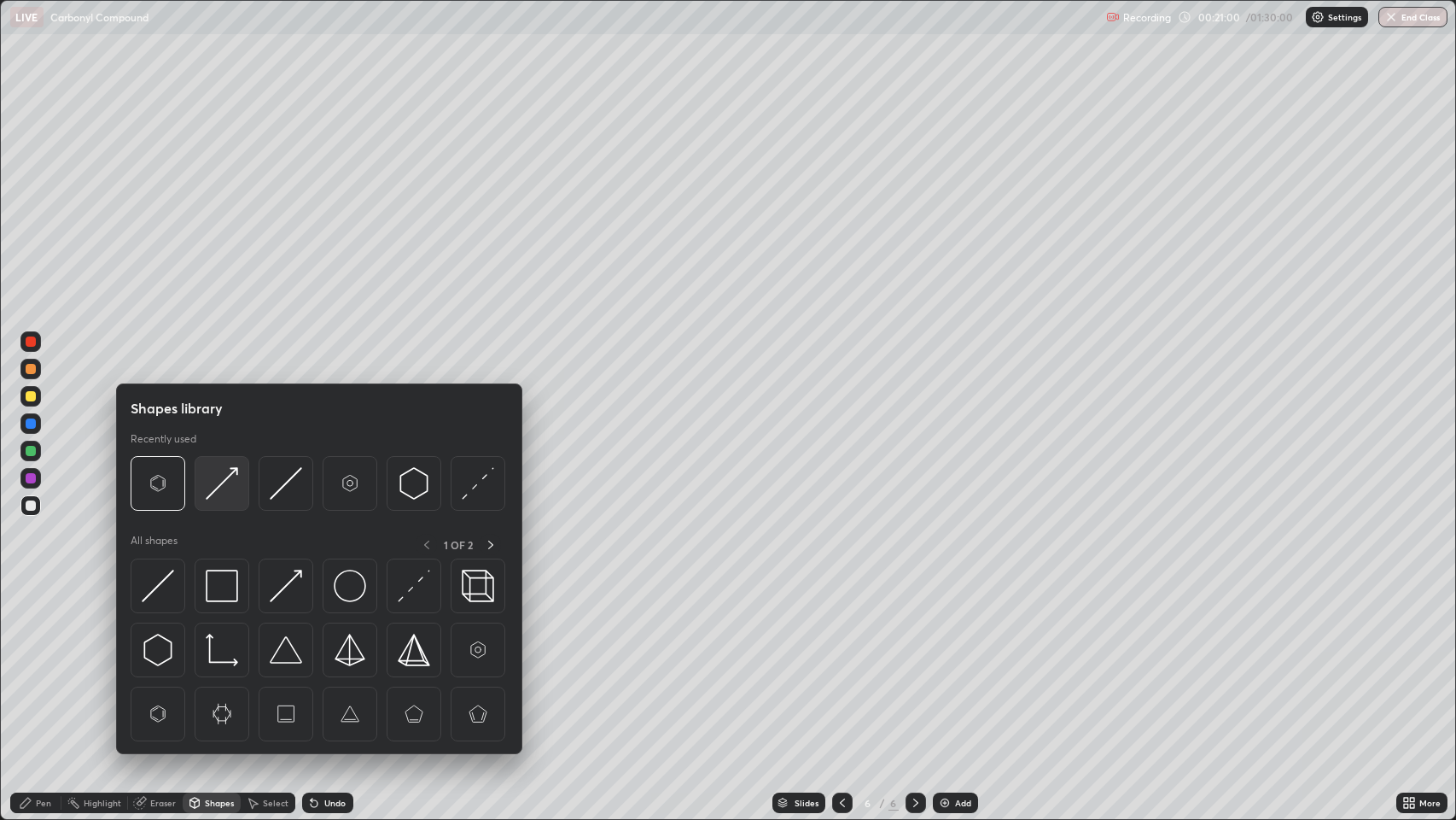
click at [209, 485] on img at bounding box center [222, 483] width 33 height 33
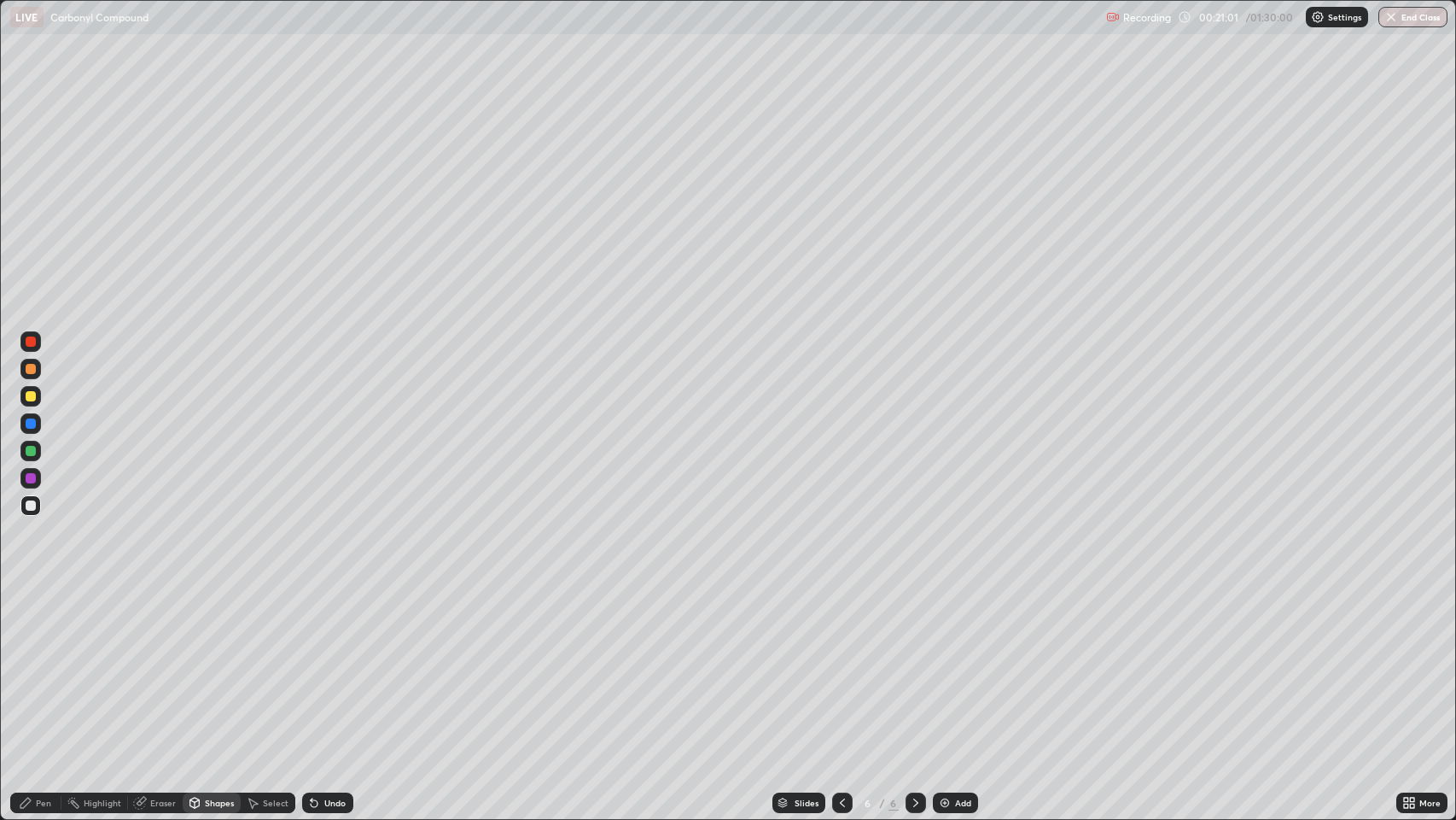
click at [48, 665] on div "Pen" at bounding box center [44, 803] width 15 height 9
click at [335, 665] on div "Undo" at bounding box center [334, 803] width 21 height 9
click at [30, 419] on div at bounding box center [31, 424] width 10 height 10
click at [31, 504] on div at bounding box center [31, 505] width 10 height 10
click at [331, 665] on div "Undo" at bounding box center [334, 803] width 21 height 9
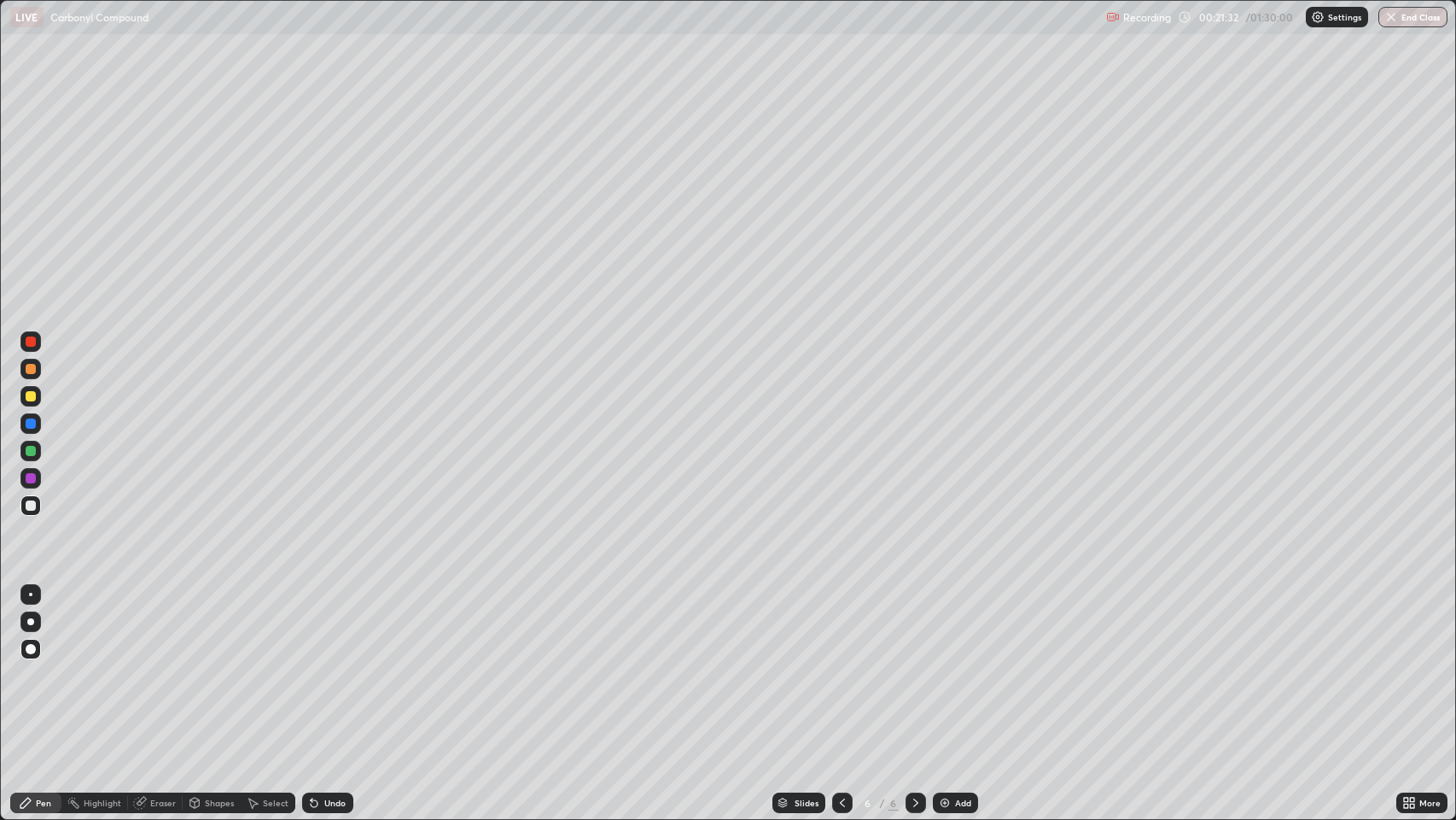
click at [26, 371] on div at bounding box center [31, 369] width 10 height 10
click at [27, 504] on div at bounding box center [31, 505] width 10 height 10
click at [43, 665] on div "Pen" at bounding box center [44, 803] width 15 height 9
click at [26, 397] on div at bounding box center [31, 396] width 10 height 10
click at [950, 665] on img at bounding box center [945, 803] width 14 height 14
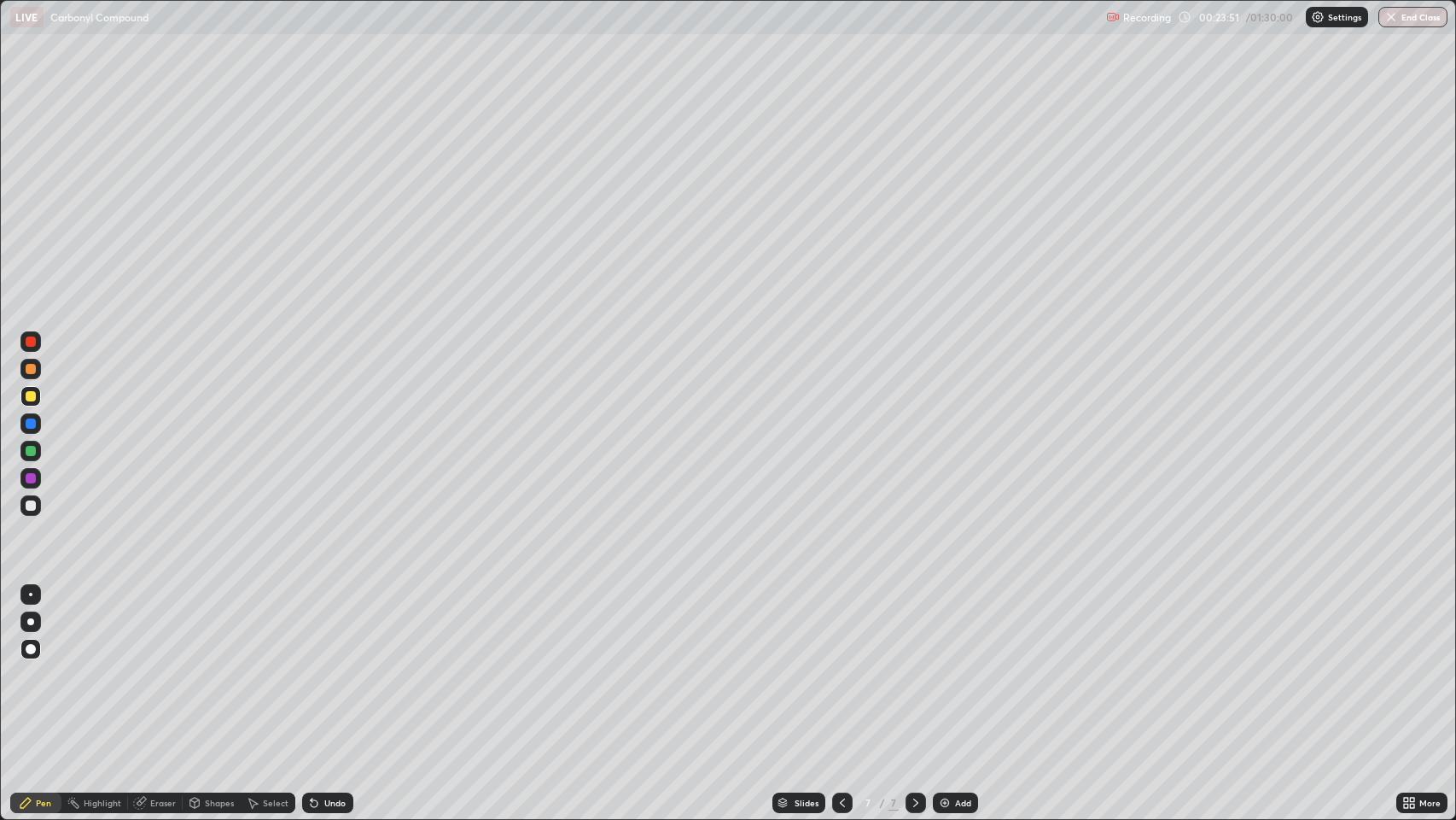
click at [217, 665] on div "Shapes" at bounding box center [219, 803] width 29 height 9
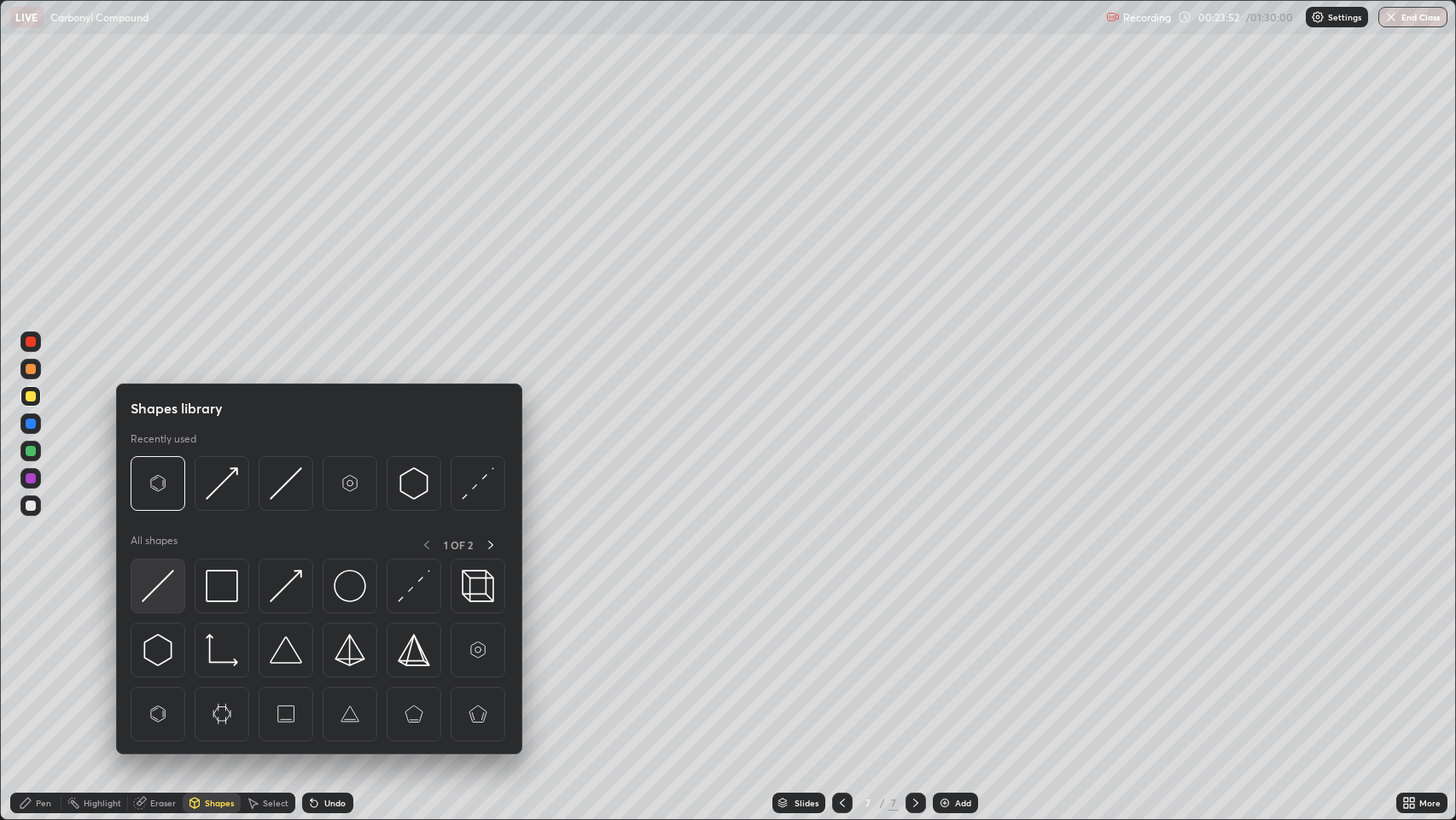
click at [161, 582] on img at bounding box center [158, 586] width 33 height 33
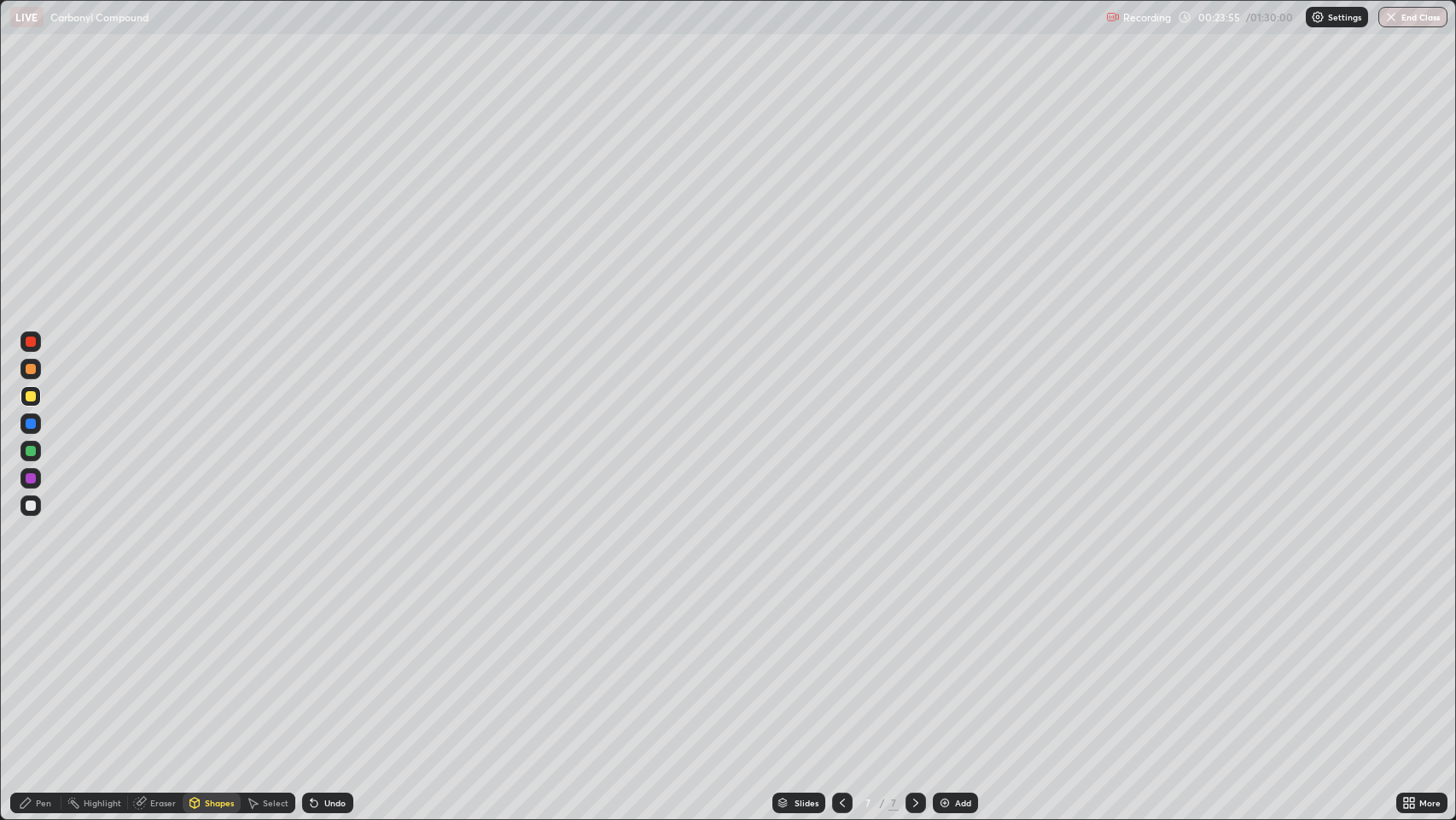
click at [43, 665] on div "Pen" at bounding box center [44, 803] width 15 height 9
click at [29, 504] on div at bounding box center [31, 505] width 10 height 10
click at [217, 665] on div "Shapes" at bounding box center [219, 803] width 29 height 9
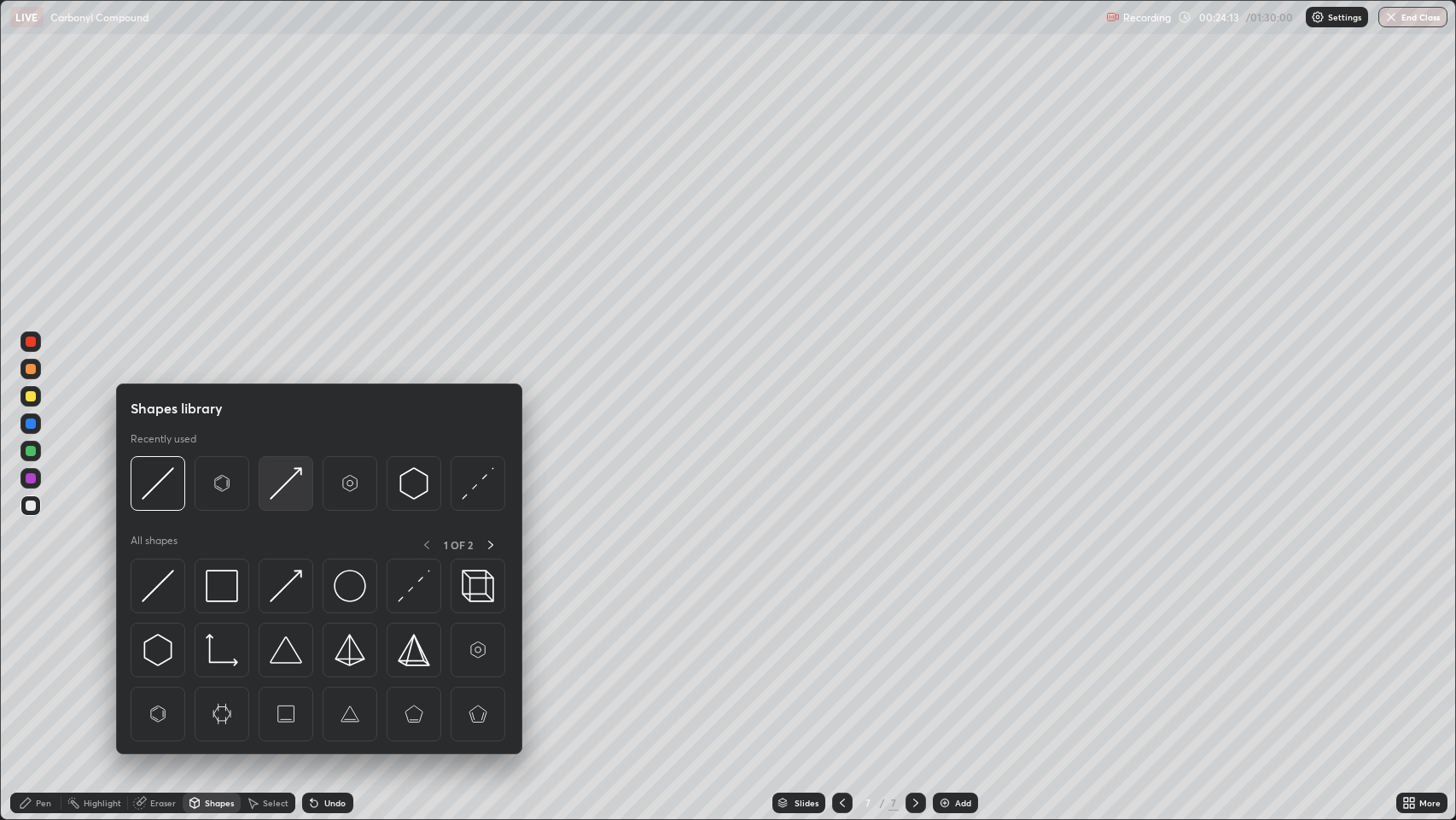
click at [275, 488] on img at bounding box center [286, 483] width 33 height 33
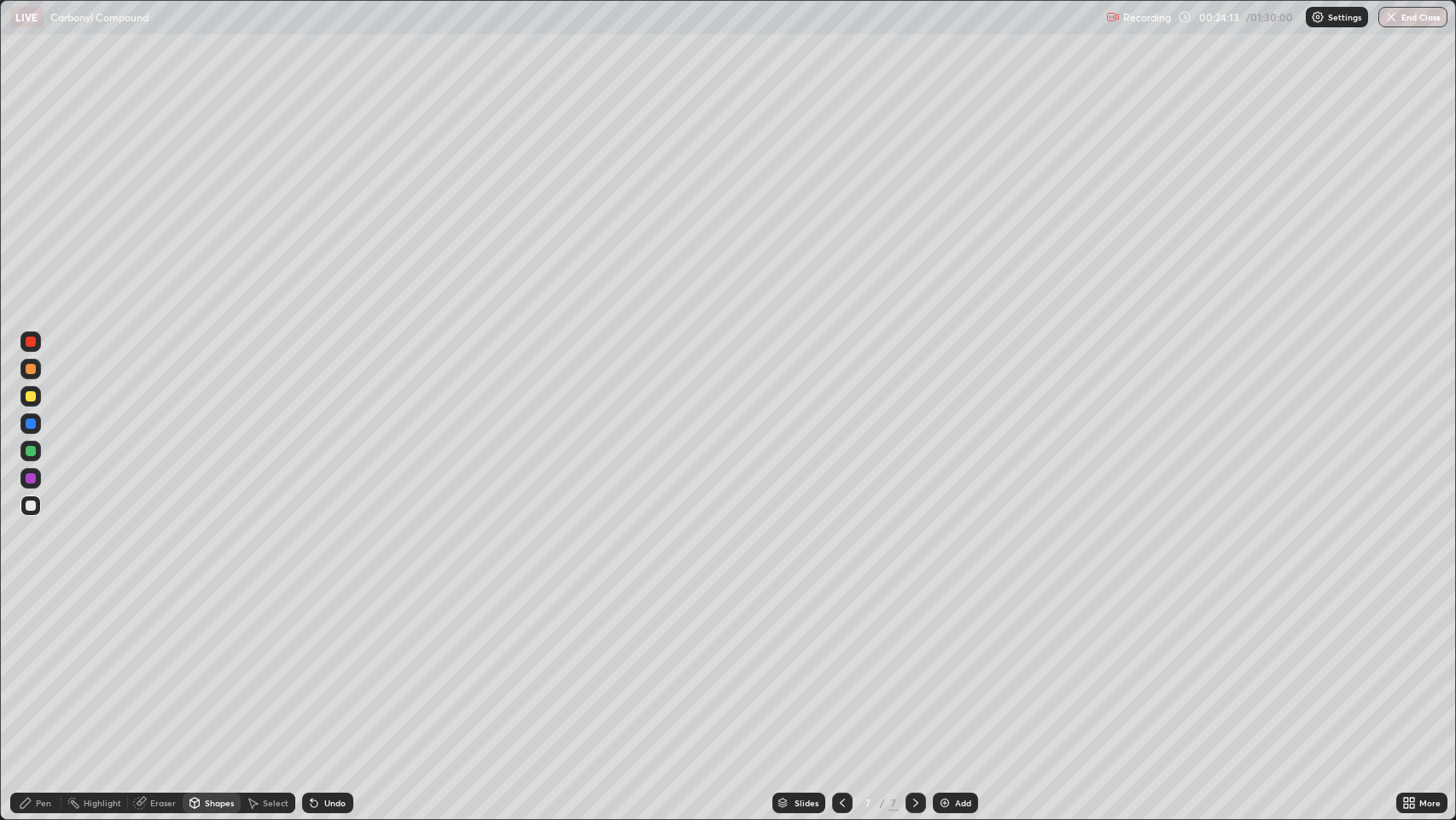
click at [26, 372] on div at bounding box center [31, 369] width 21 height 21
click at [39, 665] on div "Pen" at bounding box center [44, 803] width 15 height 9
click at [31, 501] on div at bounding box center [31, 505] width 10 height 10
click at [31, 505] on div at bounding box center [31, 505] width 10 height 10
click at [211, 665] on div "Shapes" at bounding box center [219, 803] width 29 height 9
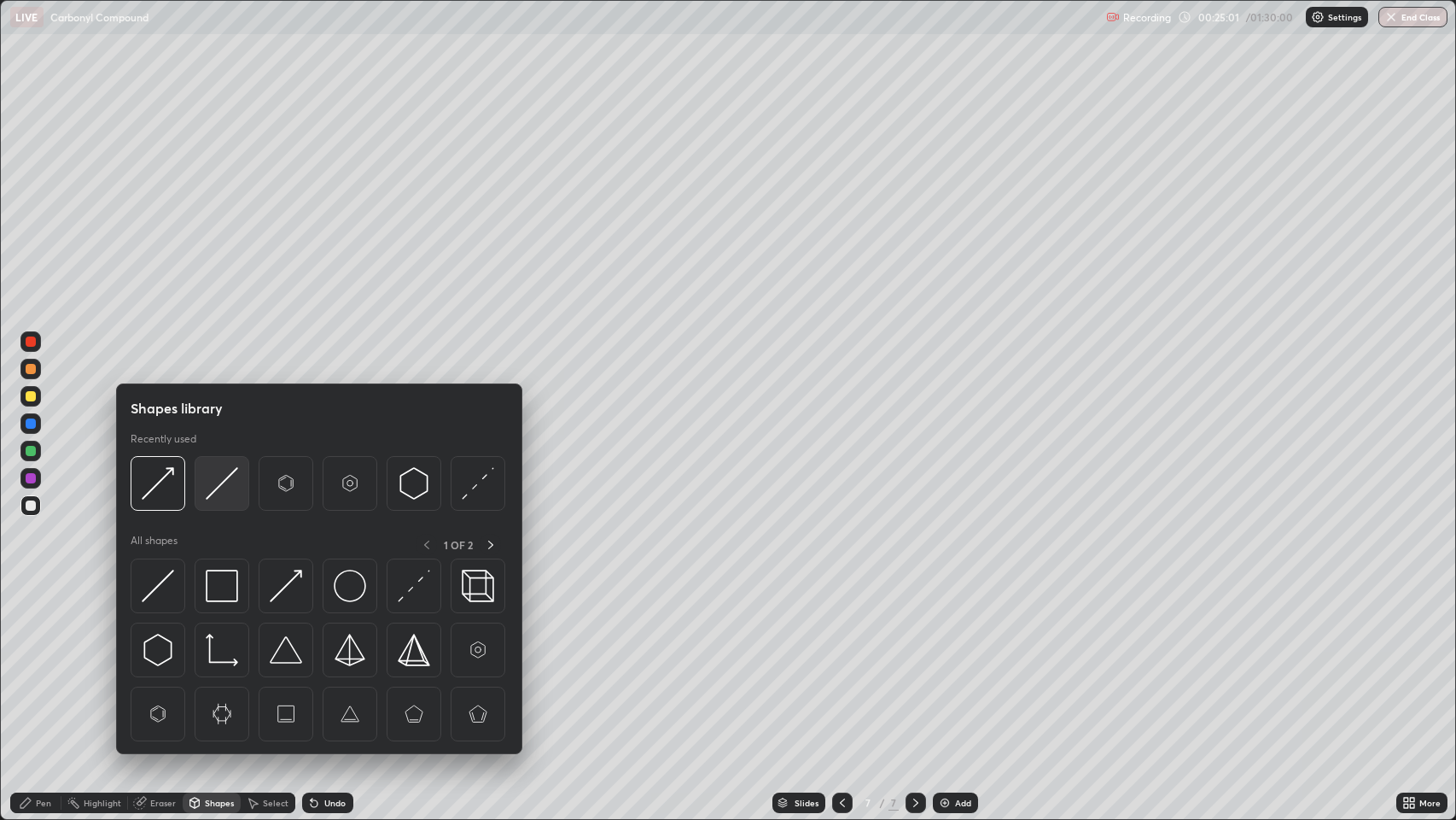
click at [220, 476] on img at bounding box center [222, 483] width 33 height 33
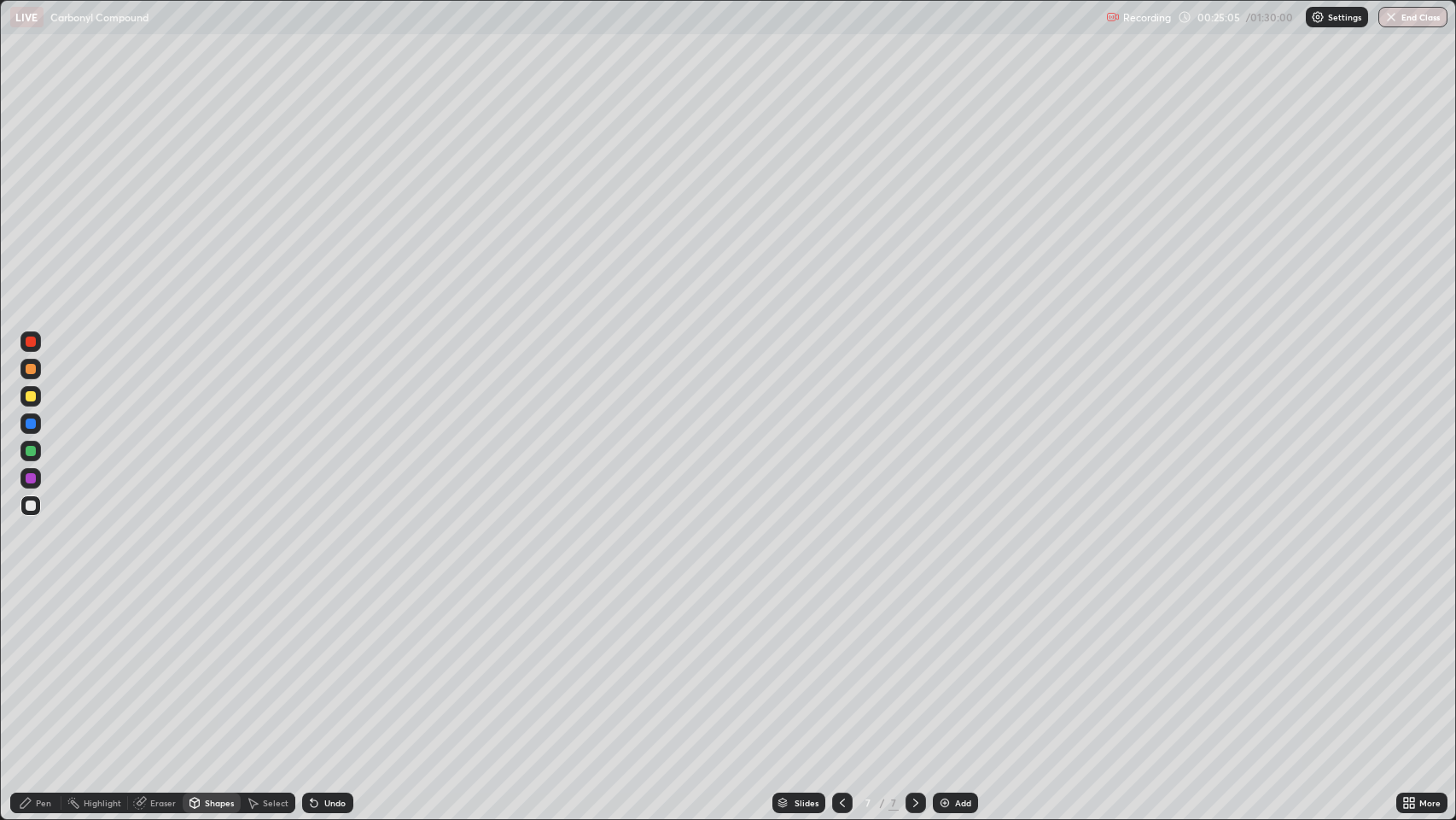
click at [42, 665] on div "Pen" at bounding box center [44, 803] width 15 height 9
click at [30, 395] on div at bounding box center [31, 396] width 10 height 10
click at [49, 665] on div "Pen" at bounding box center [44, 803] width 15 height 9
click at [214, 665] on div "Shapes" at bounding box center [219, 803] width 29 height 9
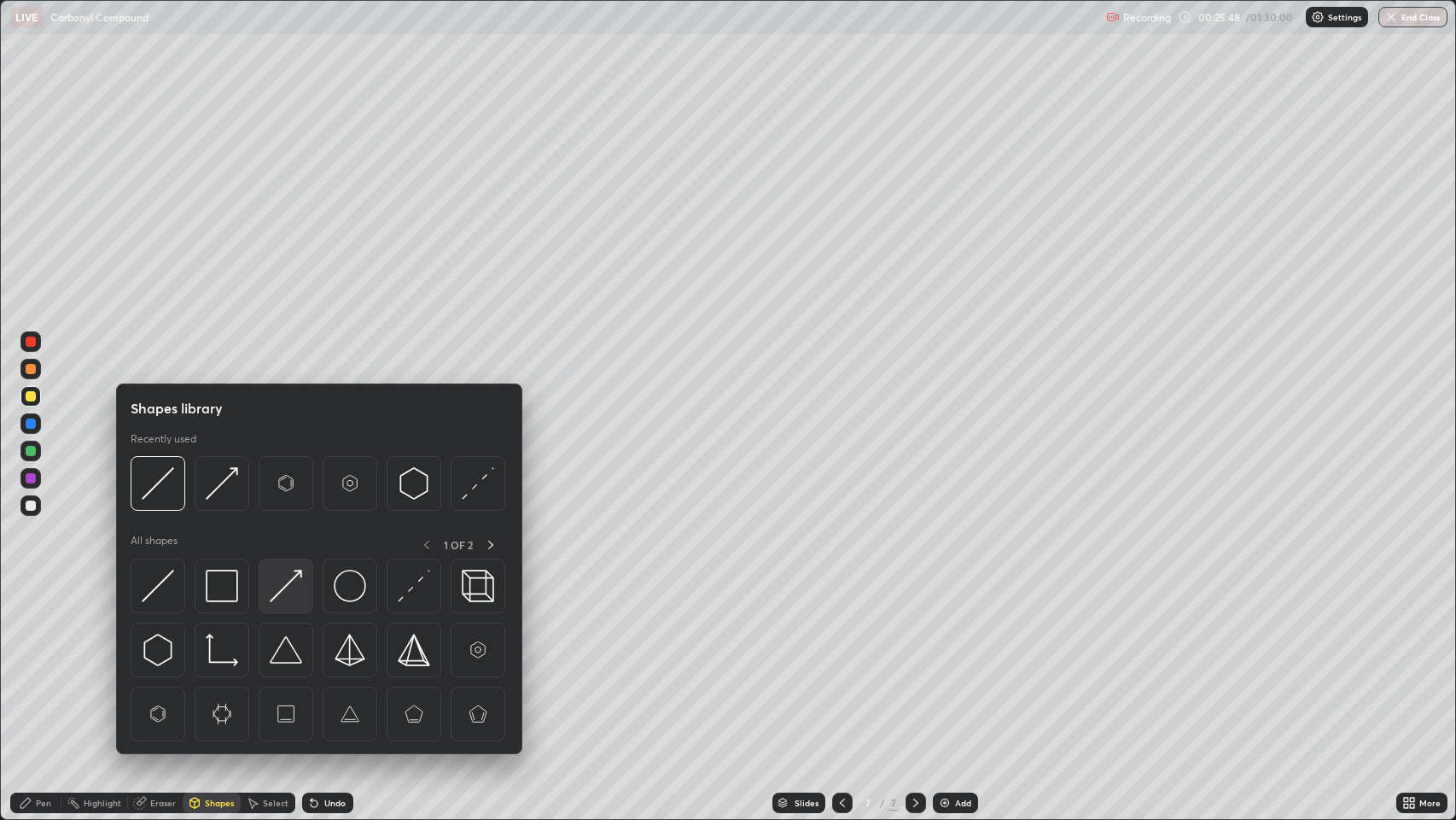
click at [283, 589] on img at bounding box center [286, 586] width 33 height 33
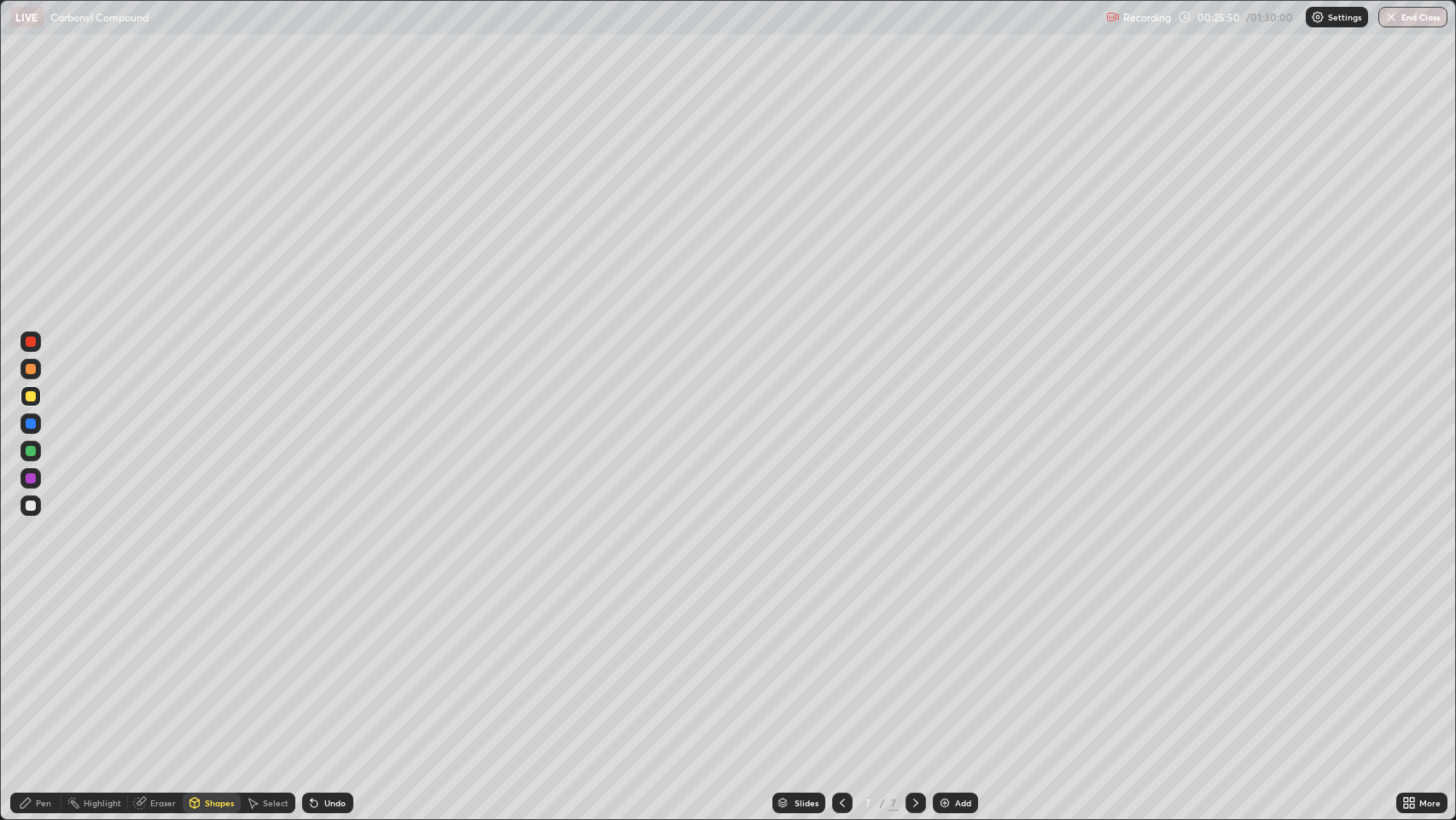
click at [46, 665] on div "Pen" at bounding box center [44, 803] width 15 height 9
click at [31, 505] on div at bounding box center [31, 505] width 10 height 10
click at [32, 424] on div at bounding box center [31, 424] width 10 height 10
click at [33, 505] on div at bounding box center [31, 505] width 10 height 10
click at [34, 499] on div at bounding box center [31, 505] width 21 height 21
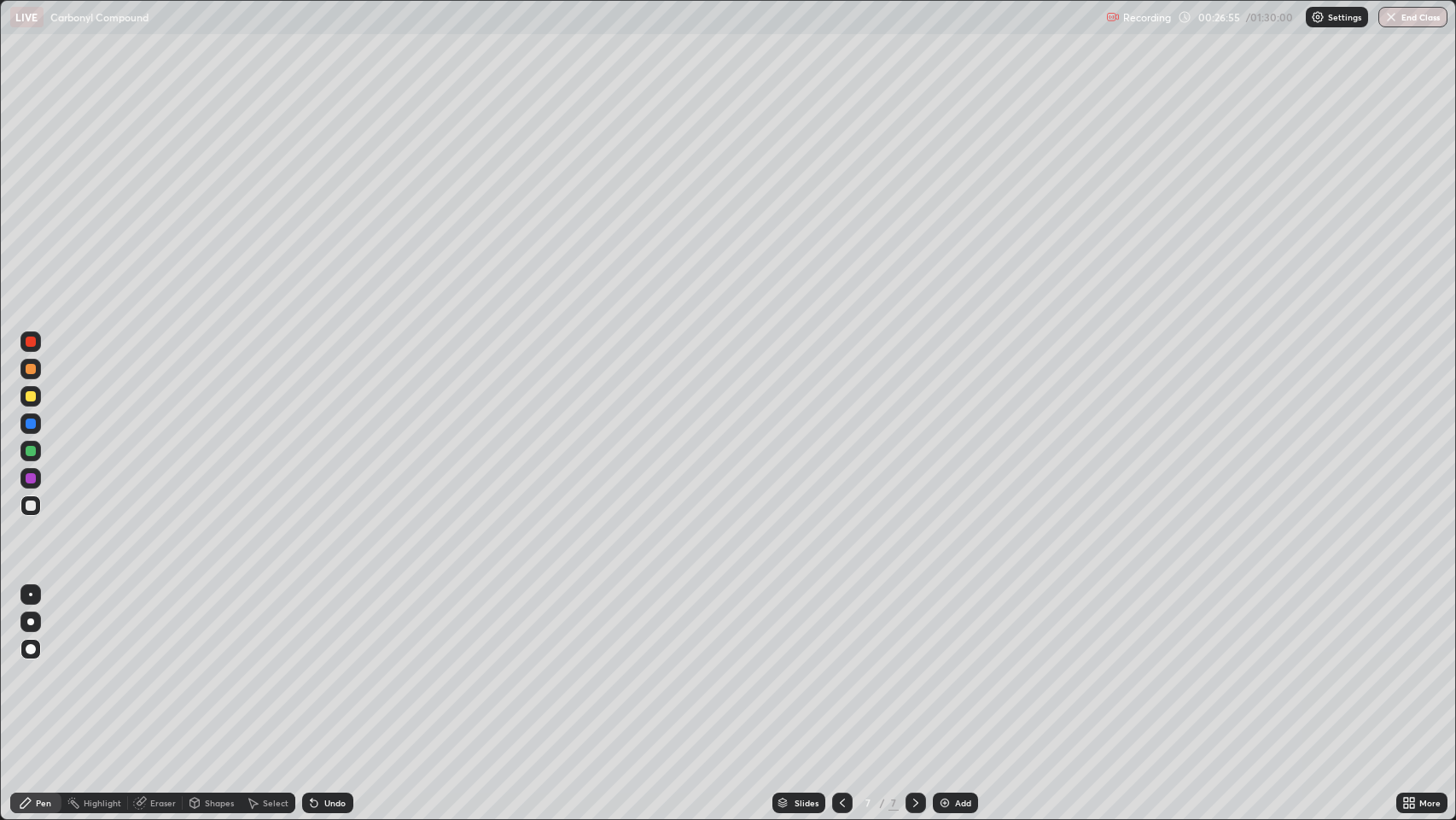
click at [35, 343] on div at bounding box center [31, 341] width 10 height 10
click at [26, 505] on div at bounding box center [31, 505] width 10 height 10
click at [29, 450] on div at bounding box center [31, 450] width 10 height 10
click at [33, 424] on div at bounding box center [31, 424] width 10 height 10
click at [156, 665] on div "Eraser" at bounding box center [163, 803] width 26 height 9
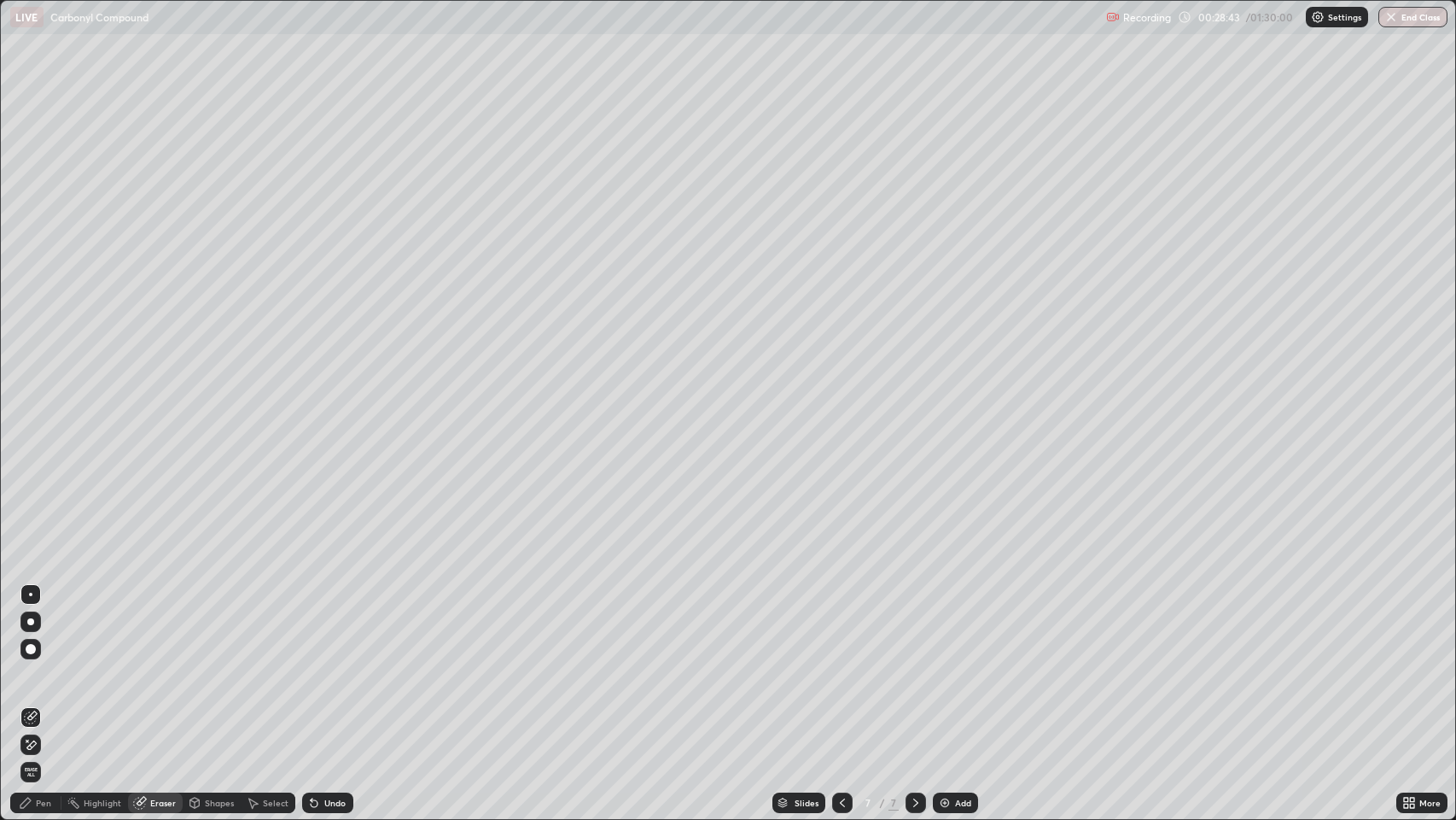
click at [28, 665] on icon at bounding box center [28, 740] width 2 height 2
click at [43, 665] on div "Pen" at bounding box center [44, 803] width 15 height 9
click at [29, 505] on div at bounding box center [31, 505] width 10 height 10
click at [48, 665] on div "Pen" at bounding box center [44, 803] width 15 height 9
click at [955, 665] on div "Add" at bounding box center [963, 803] width 16 height 9
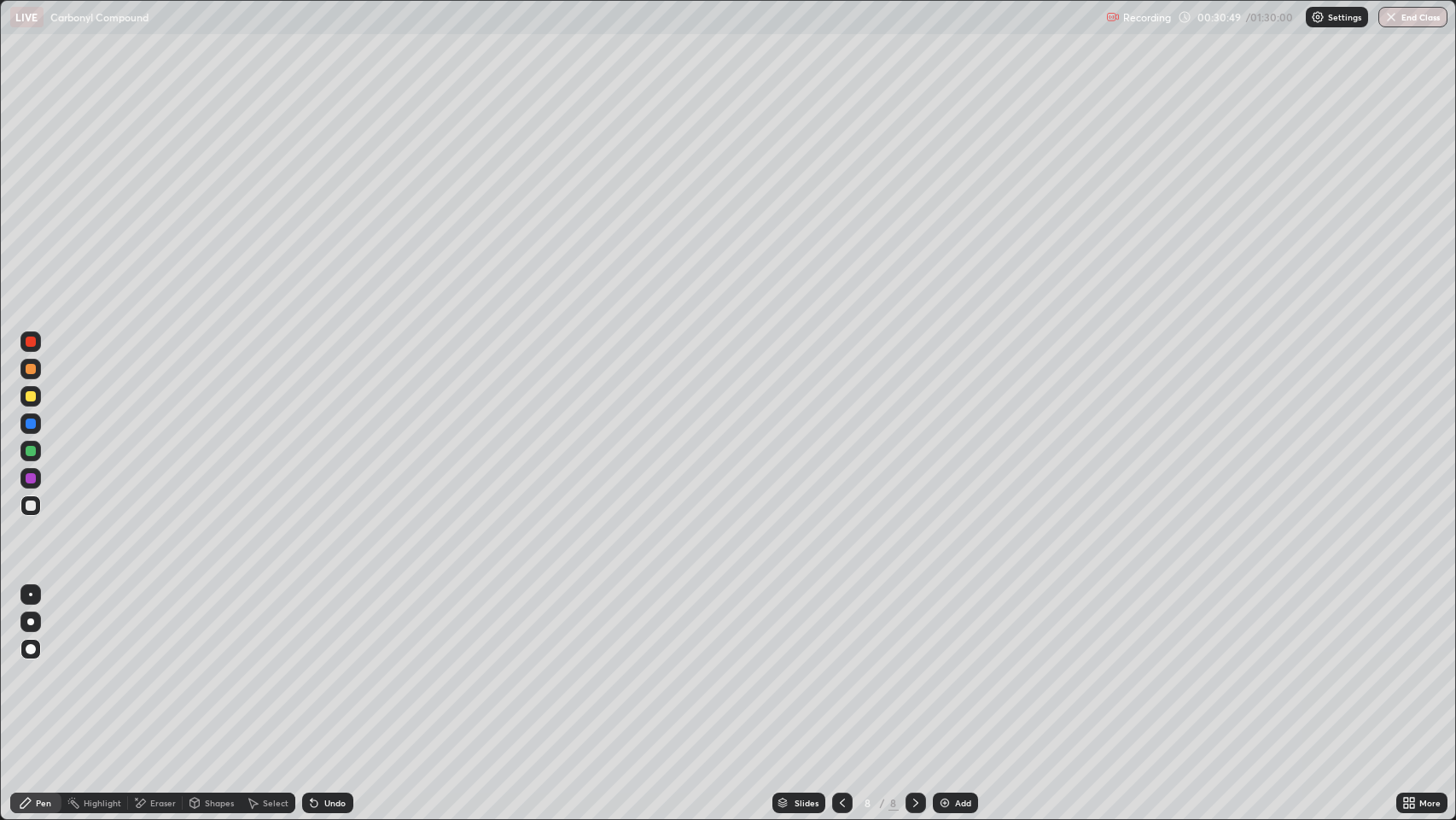
click at [28, 364] on div at bounding box center [31, 369] width 10 height 10
click at [211, 665] on div "Shapes" at bounding box center [219, 803] width 29 height 9
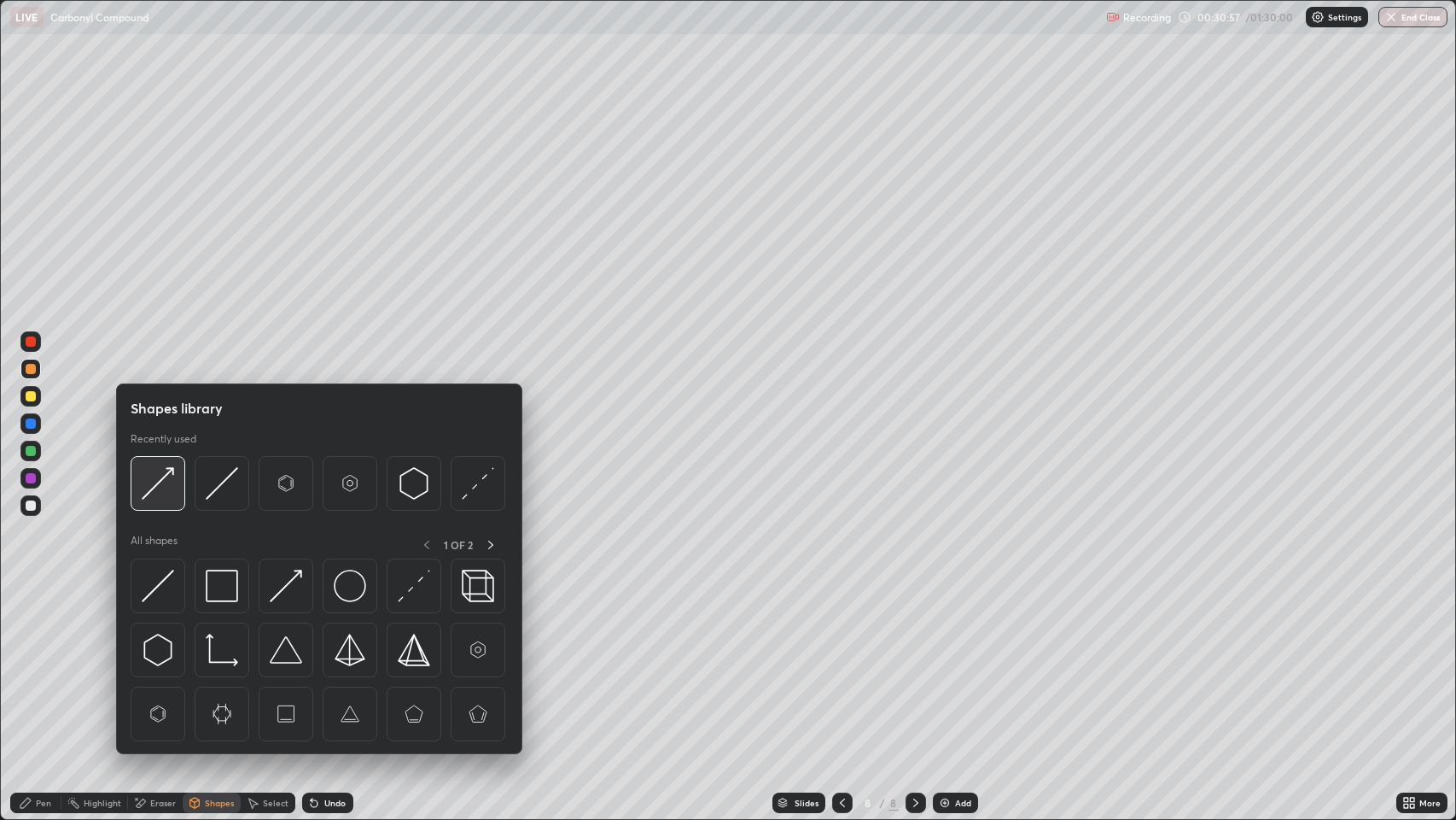
click at [162, 473] on img at bounding box center [158, 483] width 33 height 33
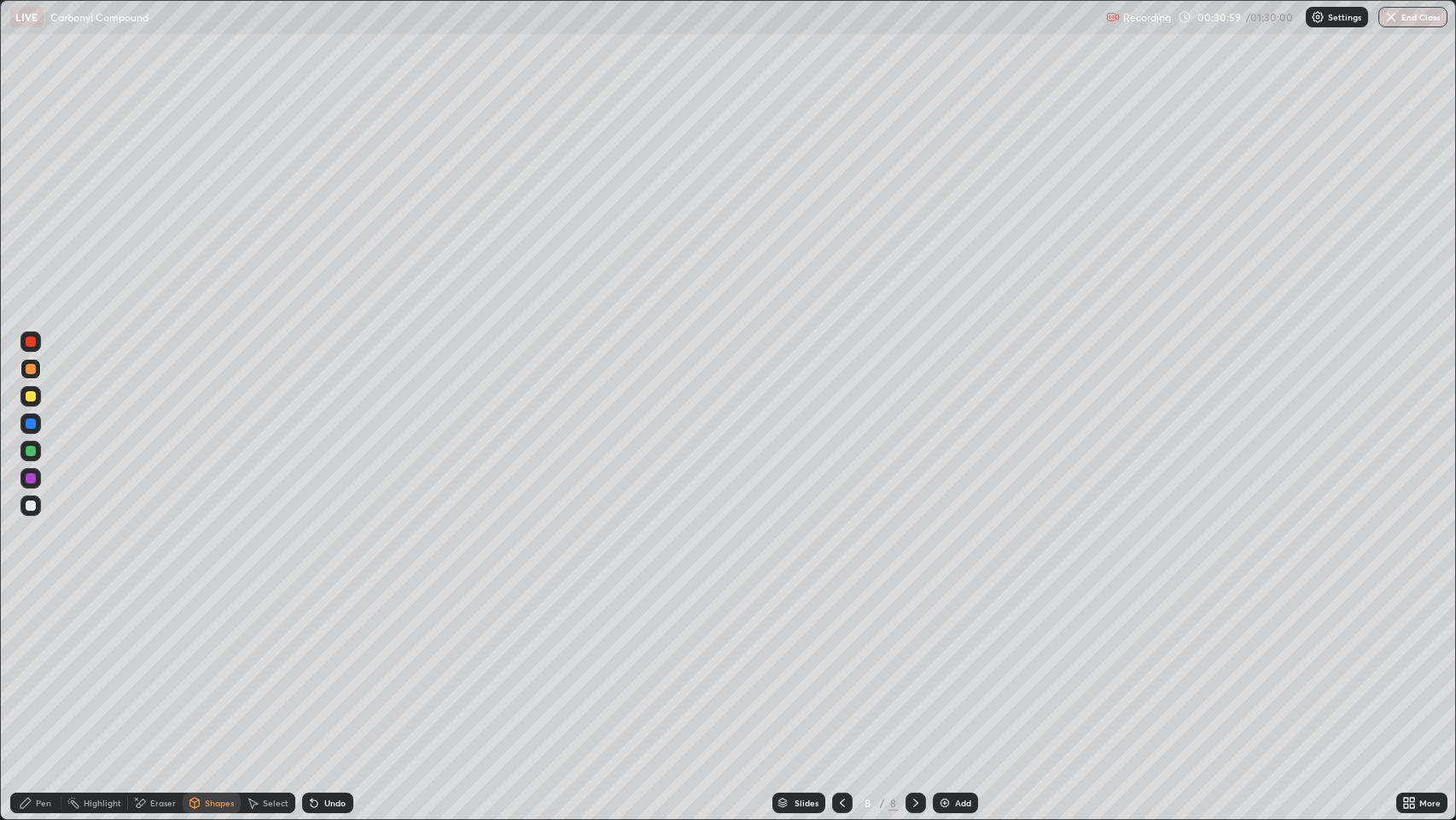
click at [40, 665] on div "Pen" at bounding box center [44, 803] width 15 height 9
click at [29, 505] on div at bounding box center [31, 505] width 10 height 10
click at [43, 665] on div "Pen" at bounding box center [44, 803] width 15 height 9
click at [202, 665] on div "Shapes" at bounding box center [212, 803] width 58 height 21
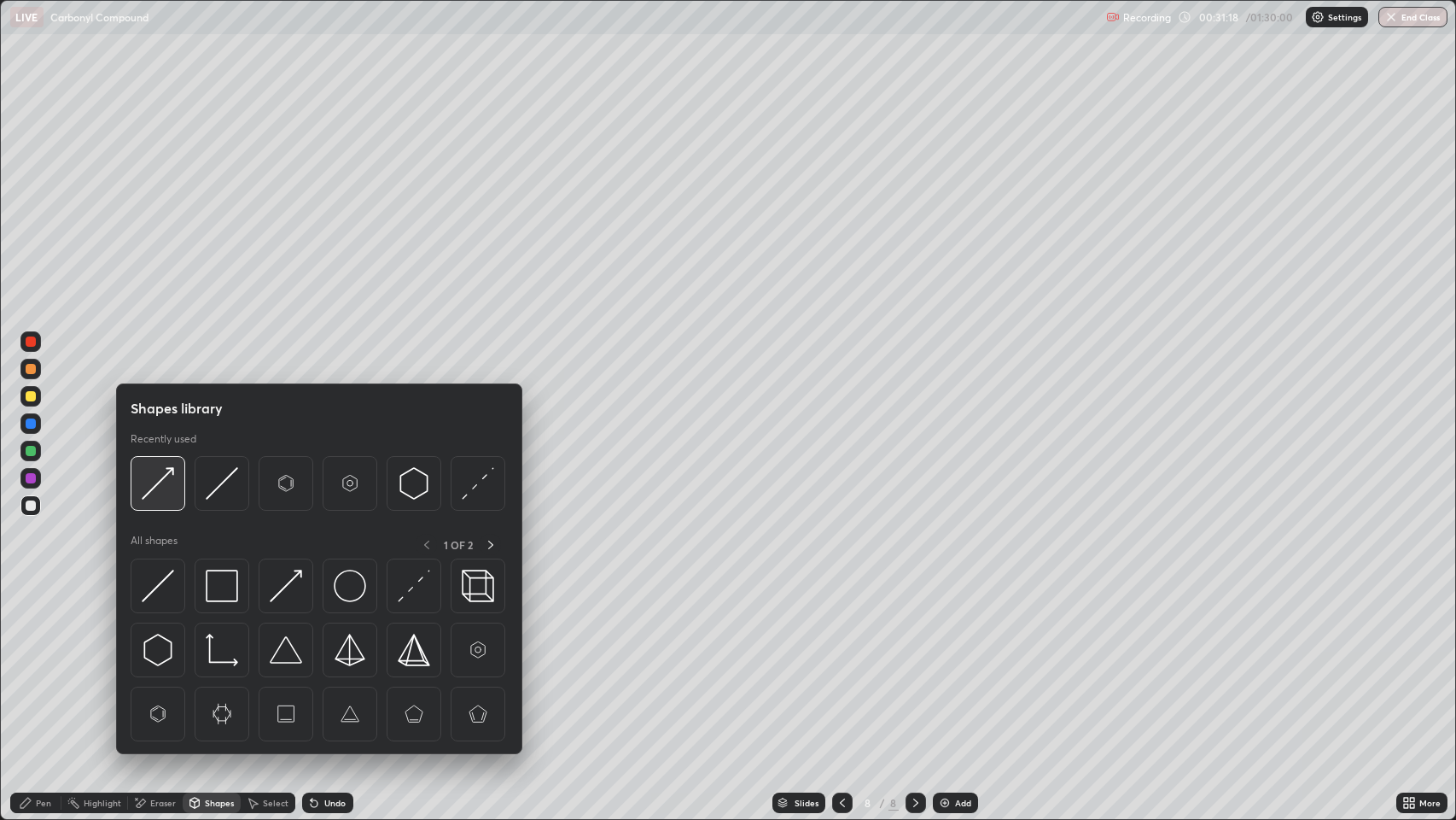
click at [157, 473] on img at bounding box center [158, 483] width 33 height 33
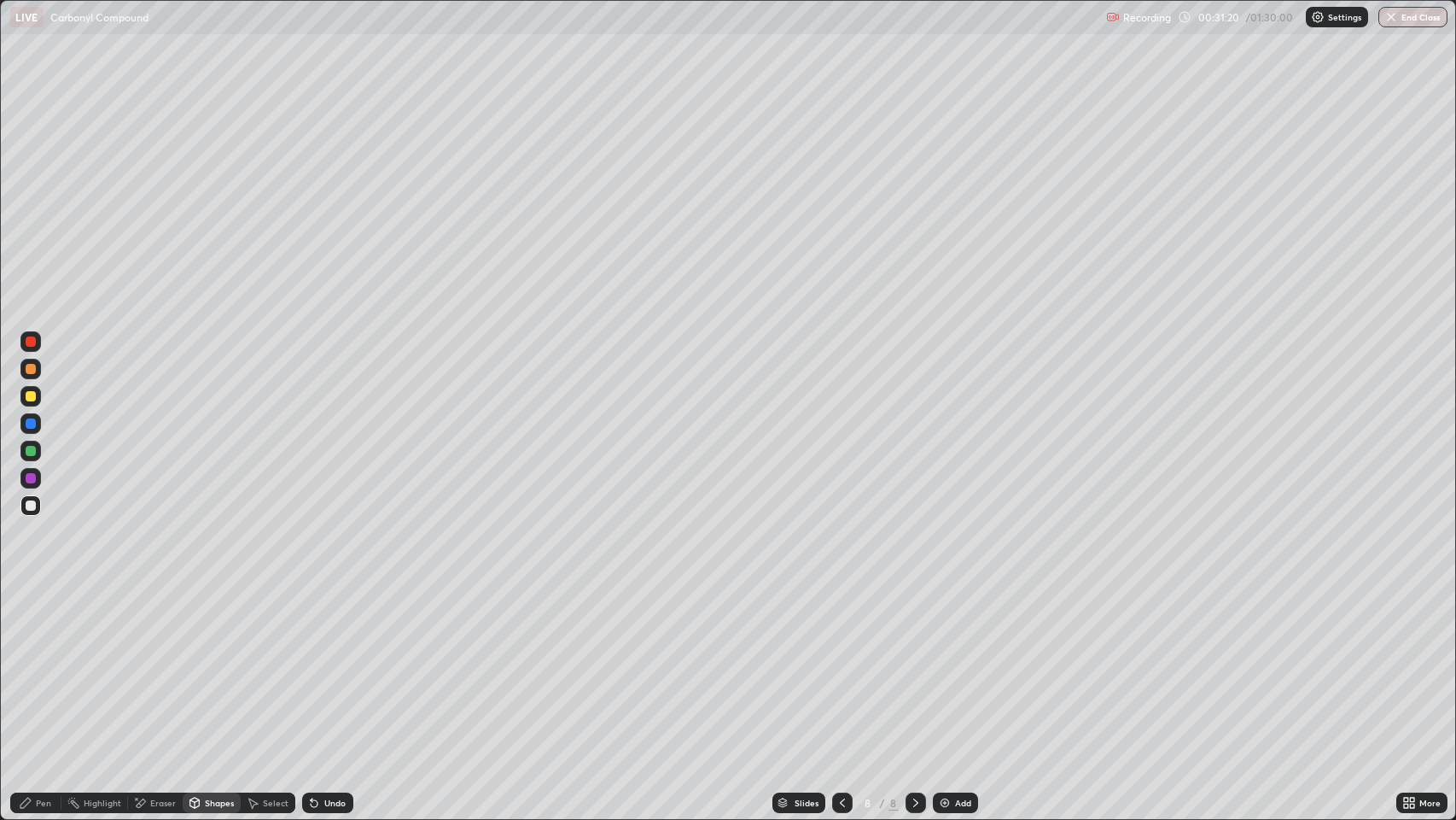
click at [44, 665] on div "Pen" at bounding box center [44, 803] width 15 height 9
click at [217, 665] on div "Shapes" at bounding box center [219, 803] width 29 height 9
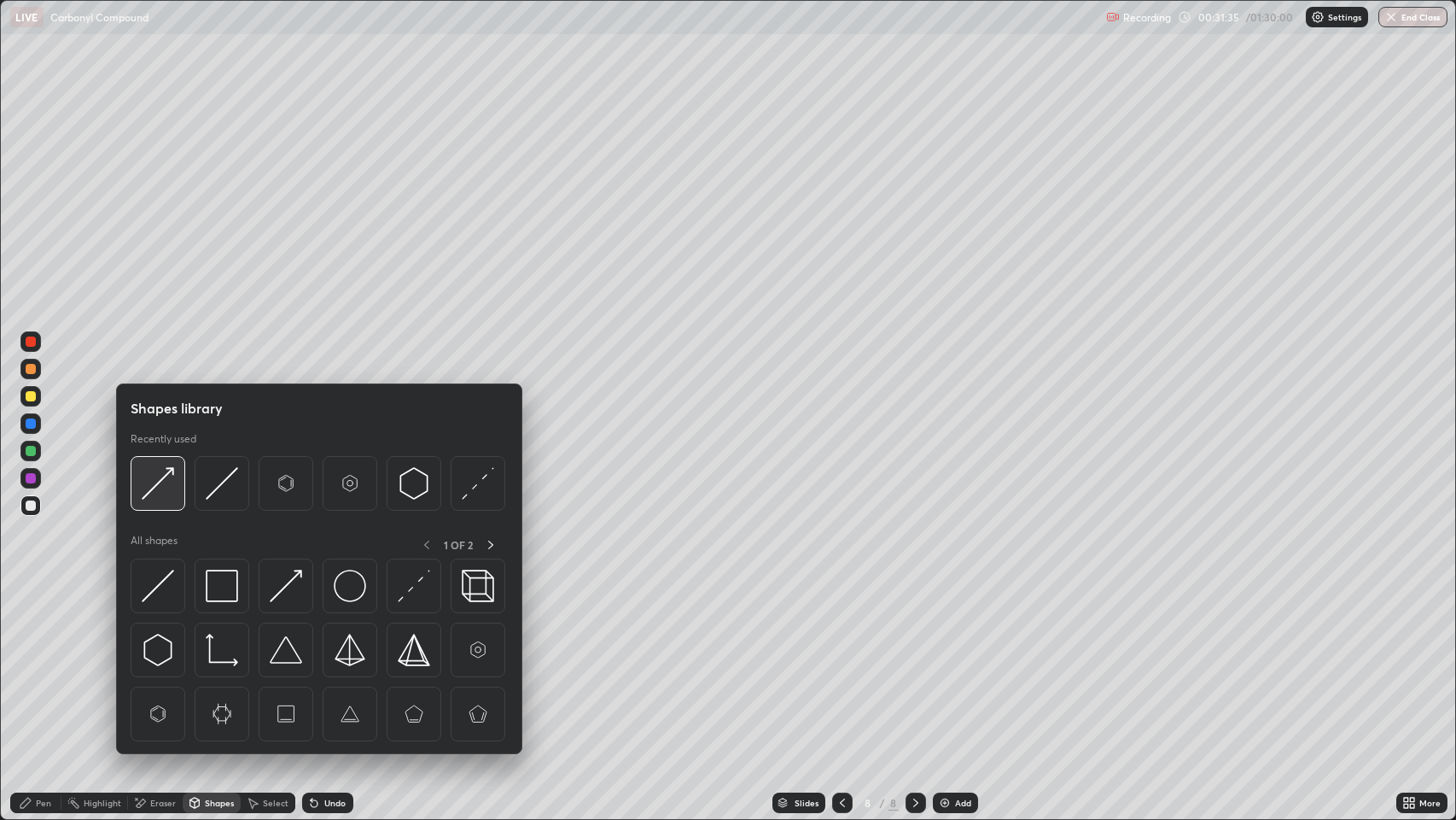
click at [163, 486] on img at bounding box center [158, 483] width 33 height 33
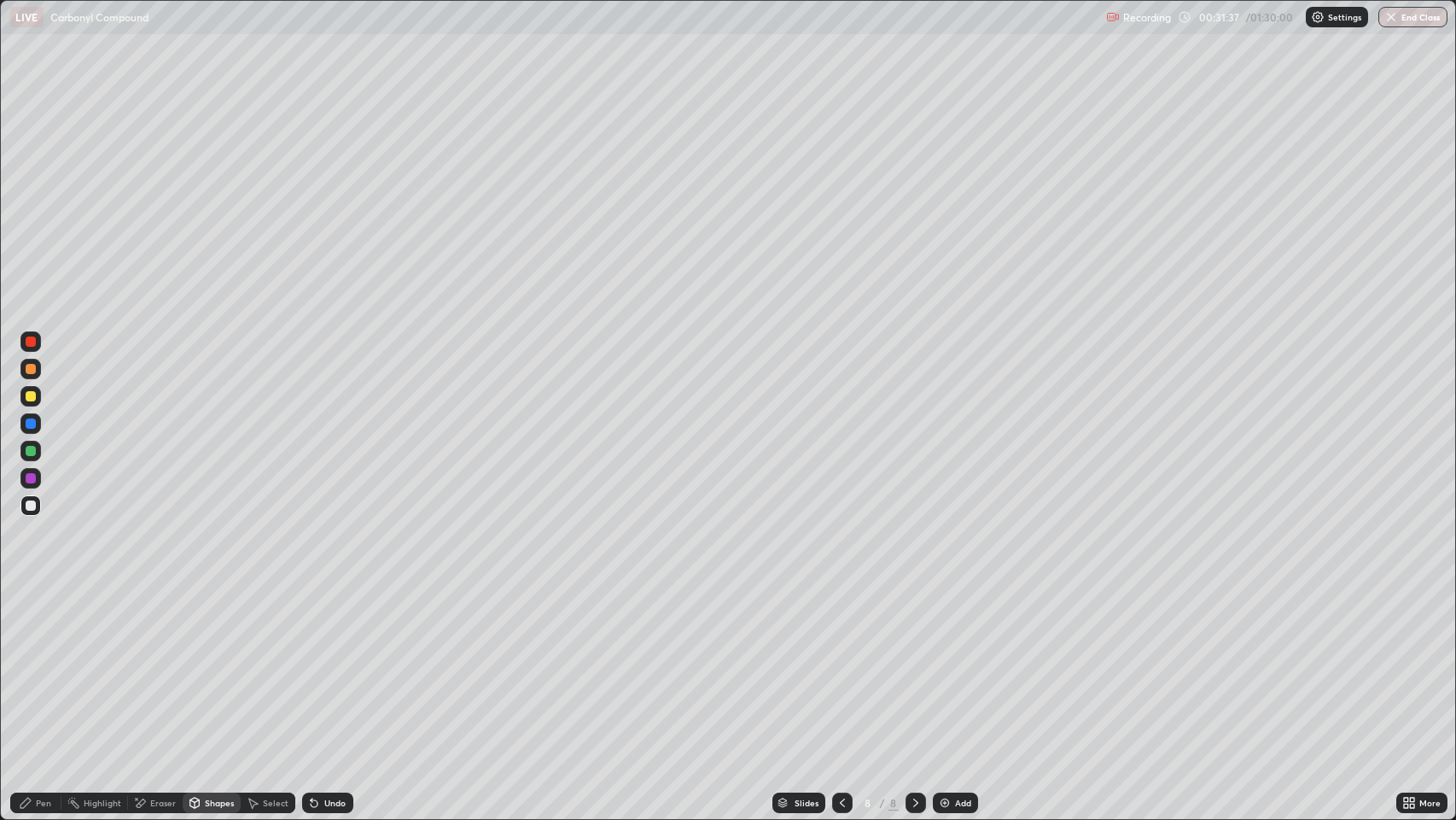
click at [38, 665] on div "Pen" at bounding box center [44, 803] width 15 height 9
click at [30, 346] on div at bounding box center [31, 341] width 10 height 10
click at [218, 665] on div "Shapes" at bounding box center [219, 803] width 29 height 9
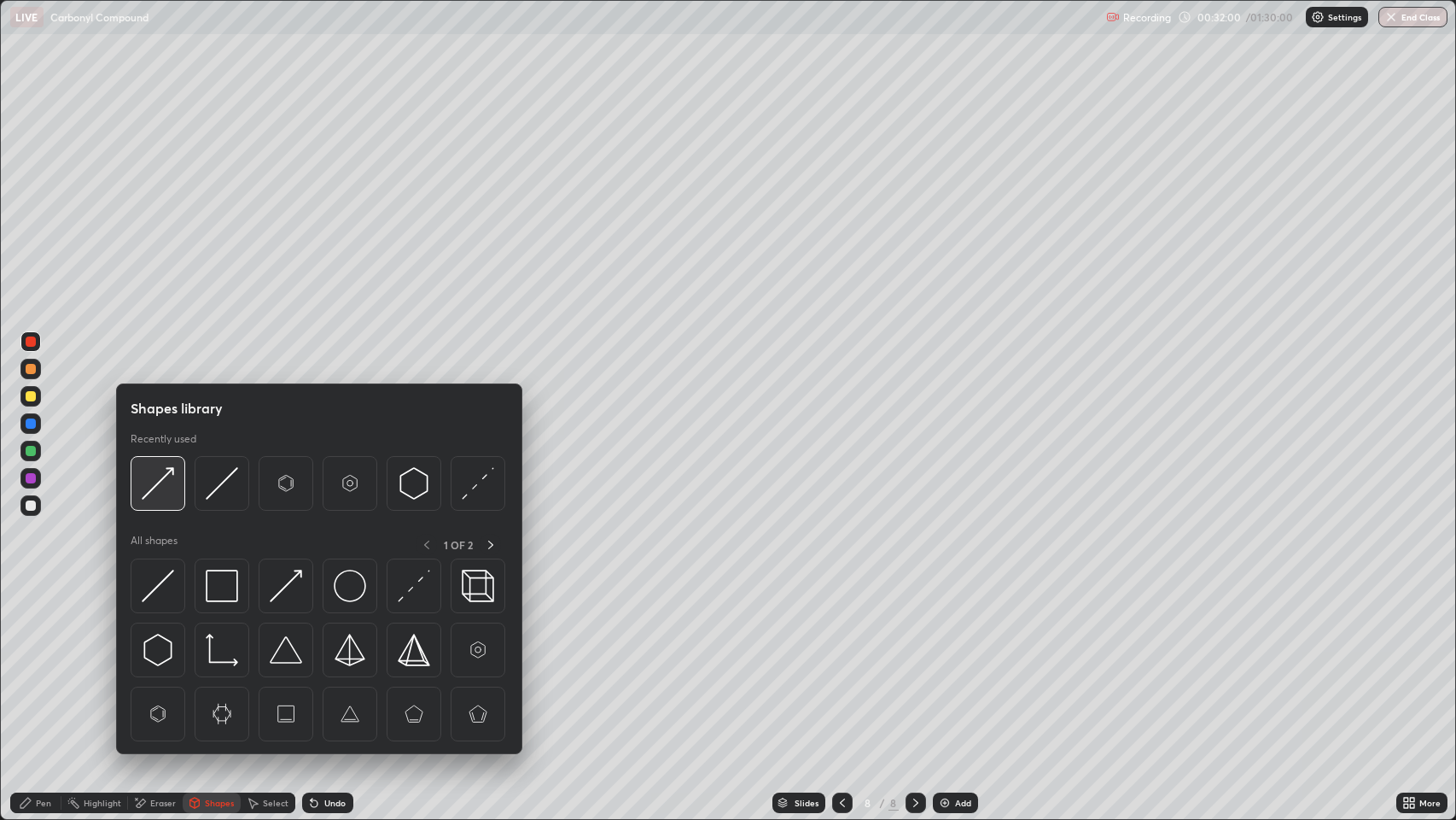
click at [168, 482] on img at bounding box center [158, 483] width 33 height 33
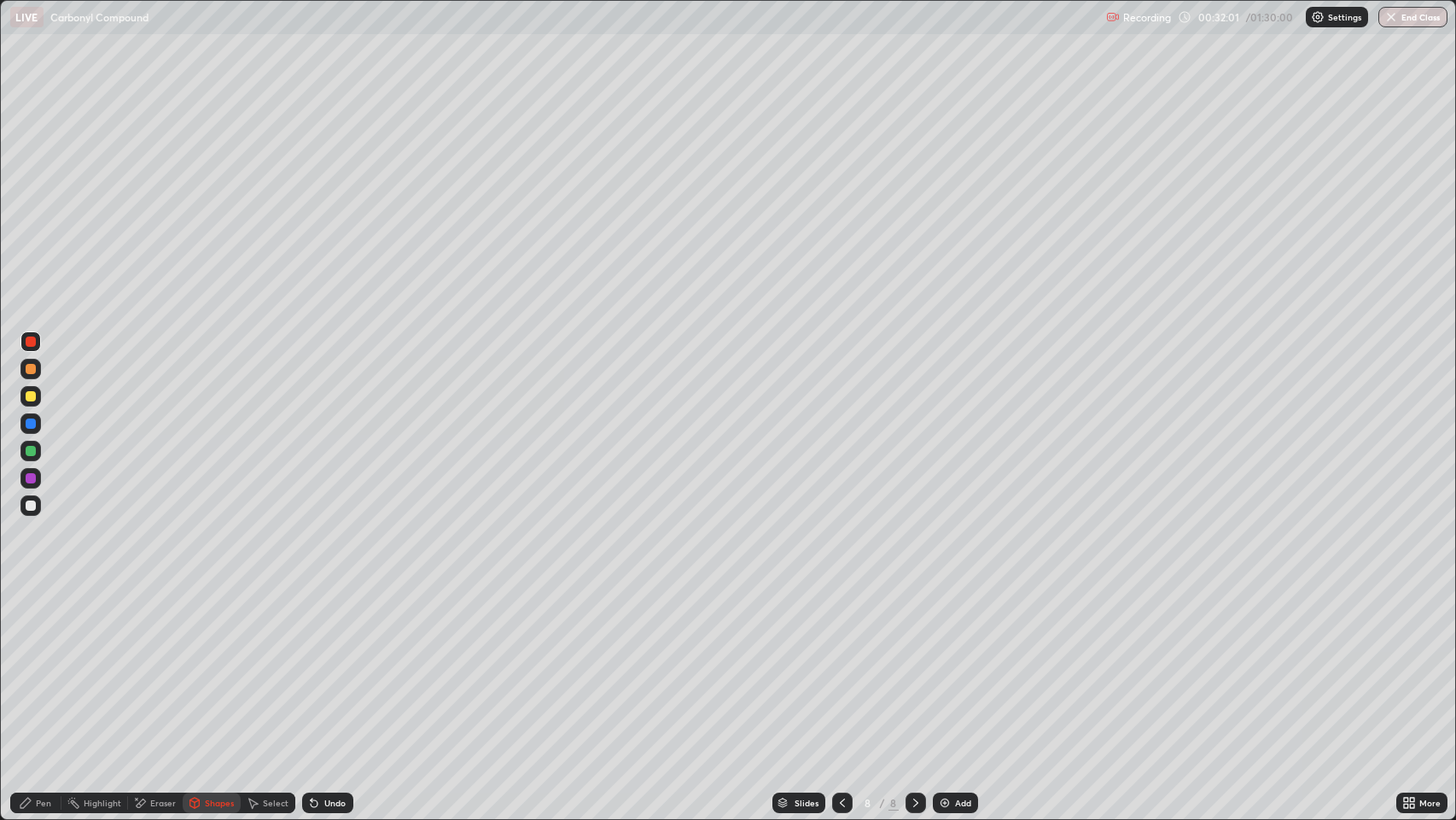
click at [28, 505] on div at bounding box center [31, 505] width 10 height 10
click at [25, 665] on icon at bounding box center [26, 803] width 10 height 10
click at [26, 665] on icon at bounding box center [26, 803] width 10 height 10
click at [229, 665] on div "Shapes" at bounding box center [219, 803] width 29 height 9
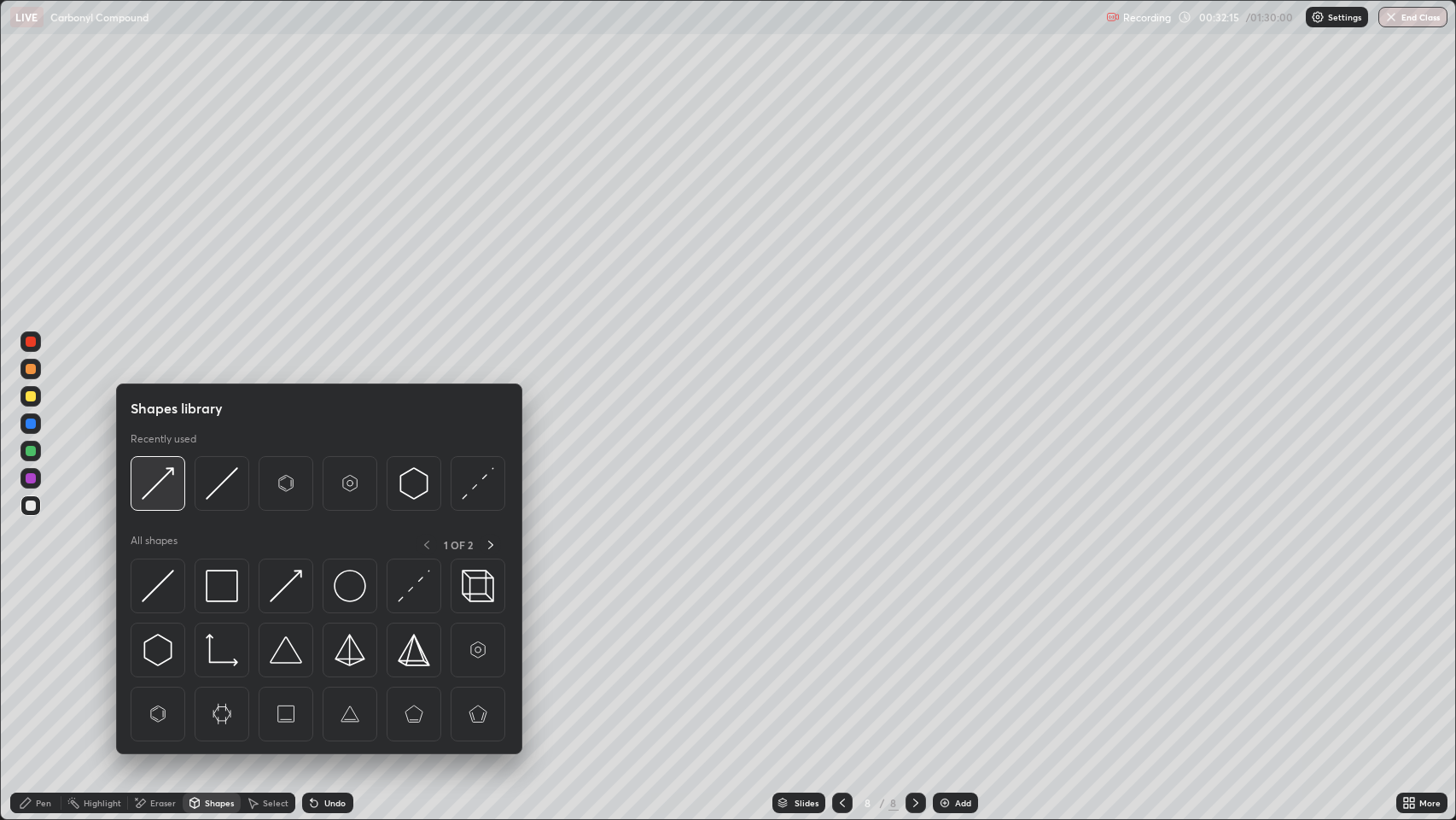
click at [165, 479] on img at bounding box center [158, 483] width 33 height 33
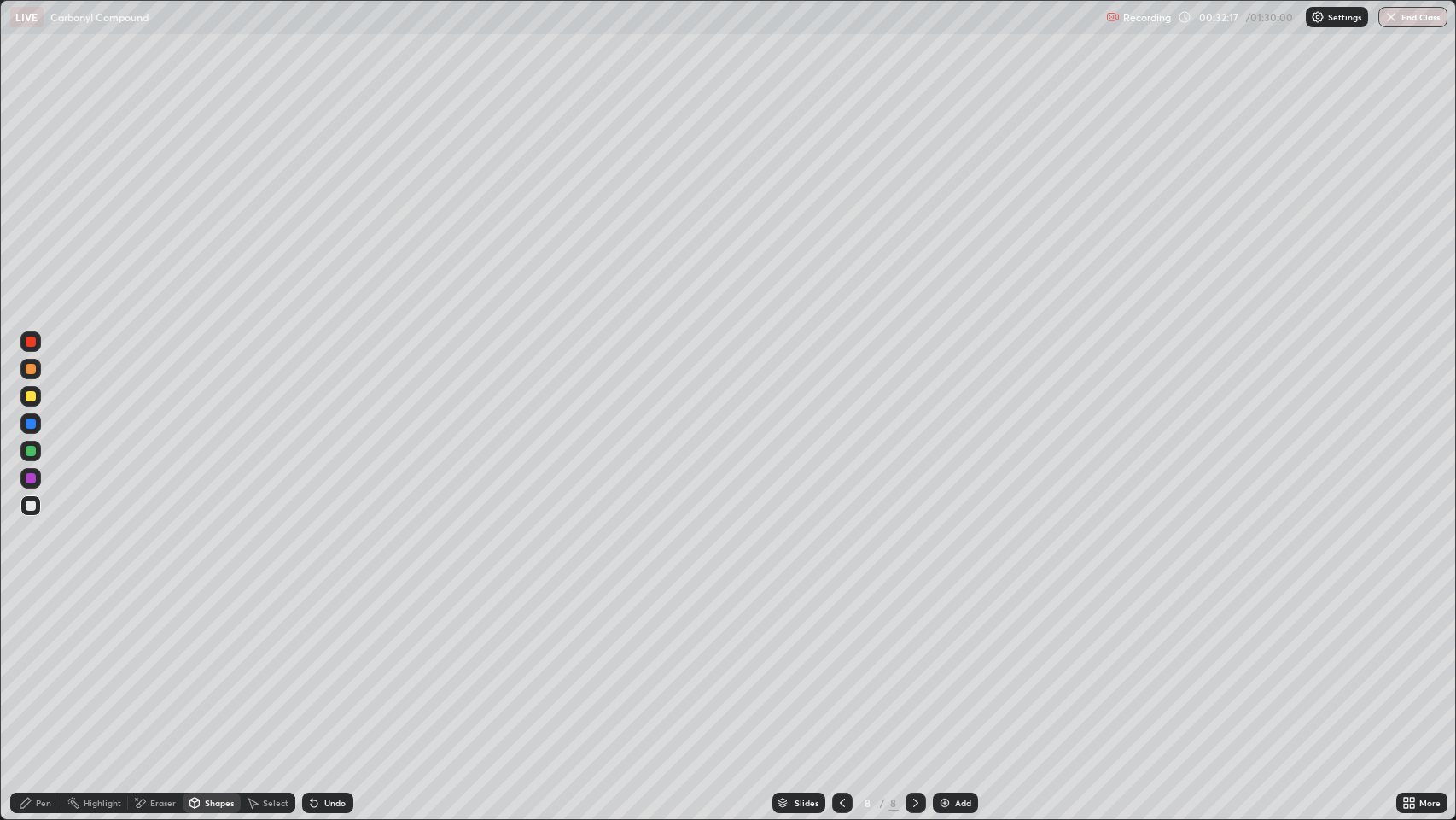
click at [46, 665] on div "Pen" at bounding box center [44, 803] width 15 height 9
click at [31, 340] on div at bounding box center [31, 341] width 10 height 10
click at [31, 422] on div at bounding box center [31, 424] width 10 height 10
click at [162, 665] on div "Eraser" at bounding box center [156, 803] width 55 height 21
click at [28, 665] on icon at bounding box center [28, 740] width 2 height 2
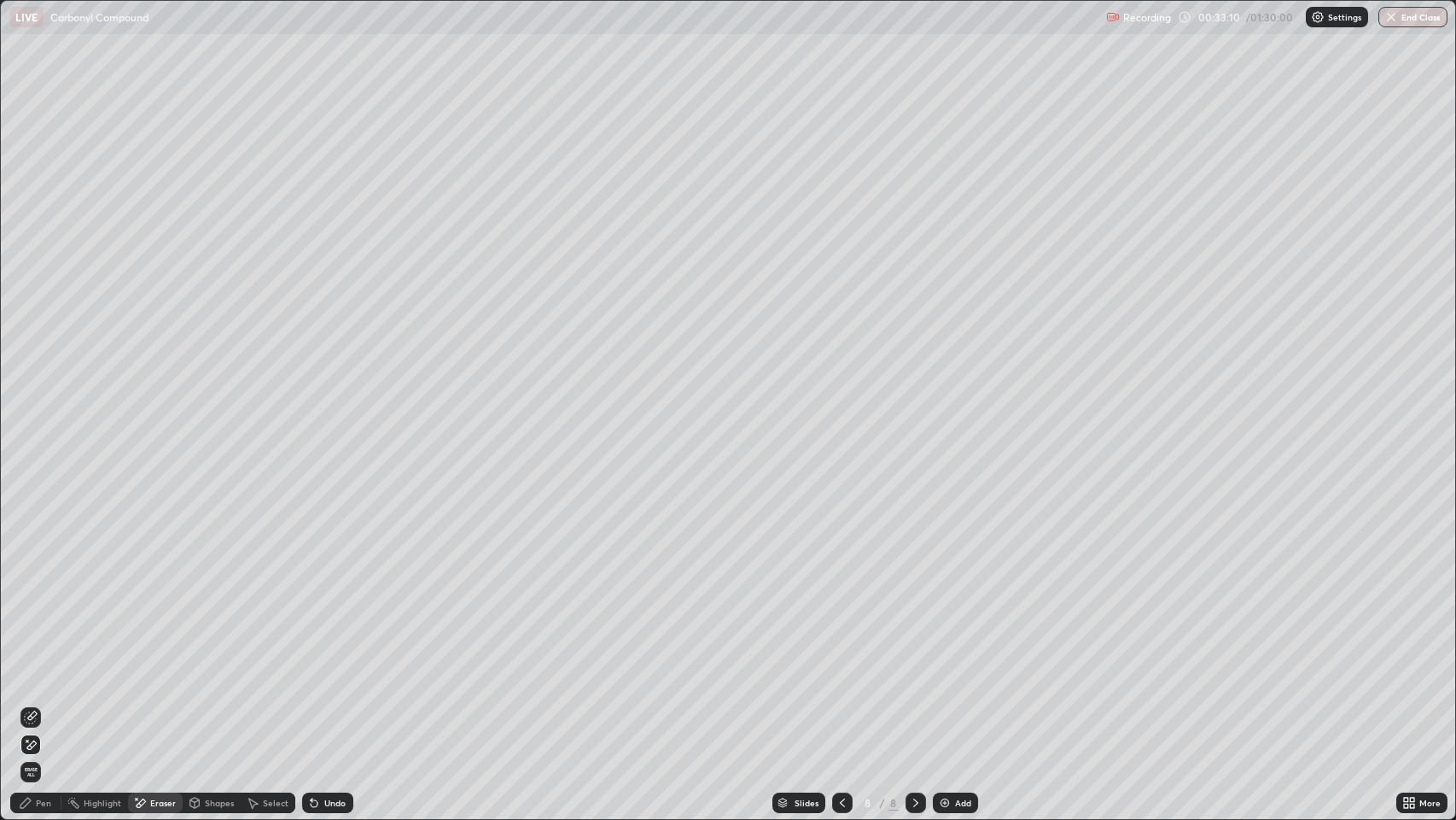
click at [49, 665] on div "Pen" at bounding box center [44, 803] width 15 height 9
click at [31, 504] on div at bounding box center [31, 505] width 10 height 10
click at [31, 505] on div at bounding box center [31, 505] width 10 height 10
click at [28, 505] on div at bounding box center [31, 505] width 10 height 10
click at [28, 504] on div at bounding box center [31, 505] width 10 height 10
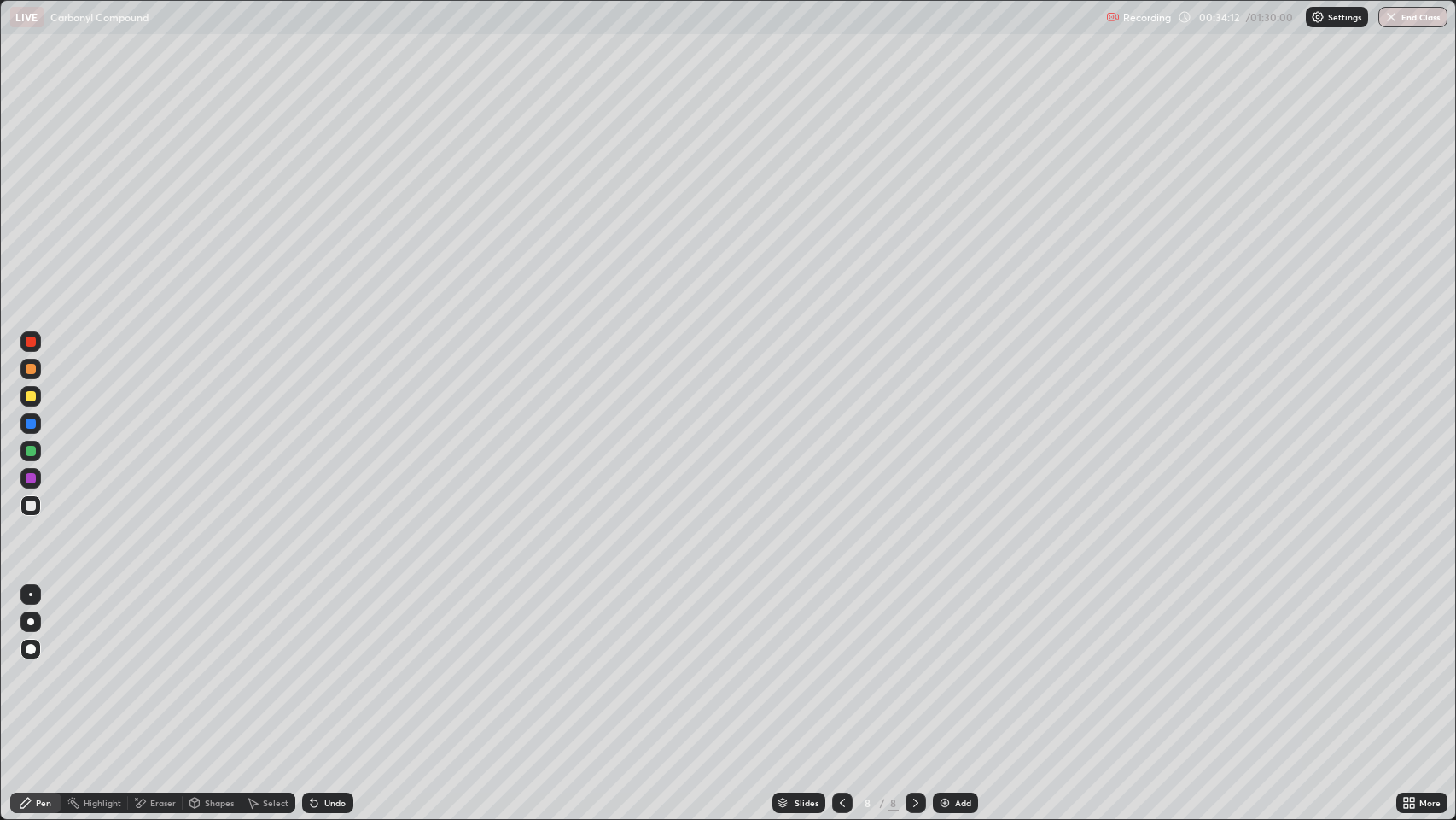
click at [35, 665] on div "Pen" at bounding box center [36, 803] width 52 height 21
click at [41, 665] on div "Pen" at bounding box center [36, 803] width 52 height 21
click at [43, 665] on div "Pen" at bounding box center [44, 803] width 15 height 9
click at [32, 505] on div at bounding box center [31, 505] width 10 height 10
click at [892, 665] on div "8" at bounding box center [894, 803] width 10 height 15
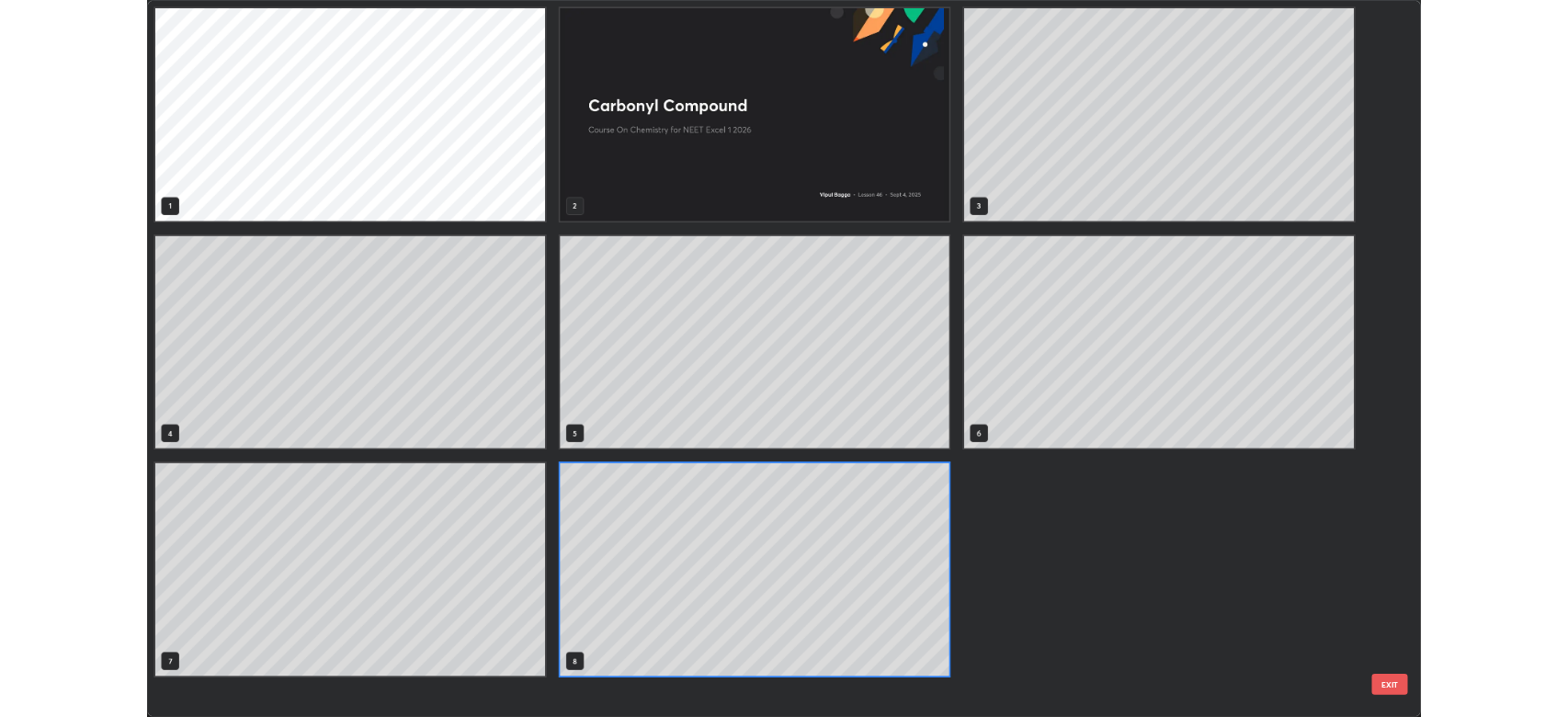
scroll to position [875, 1559]
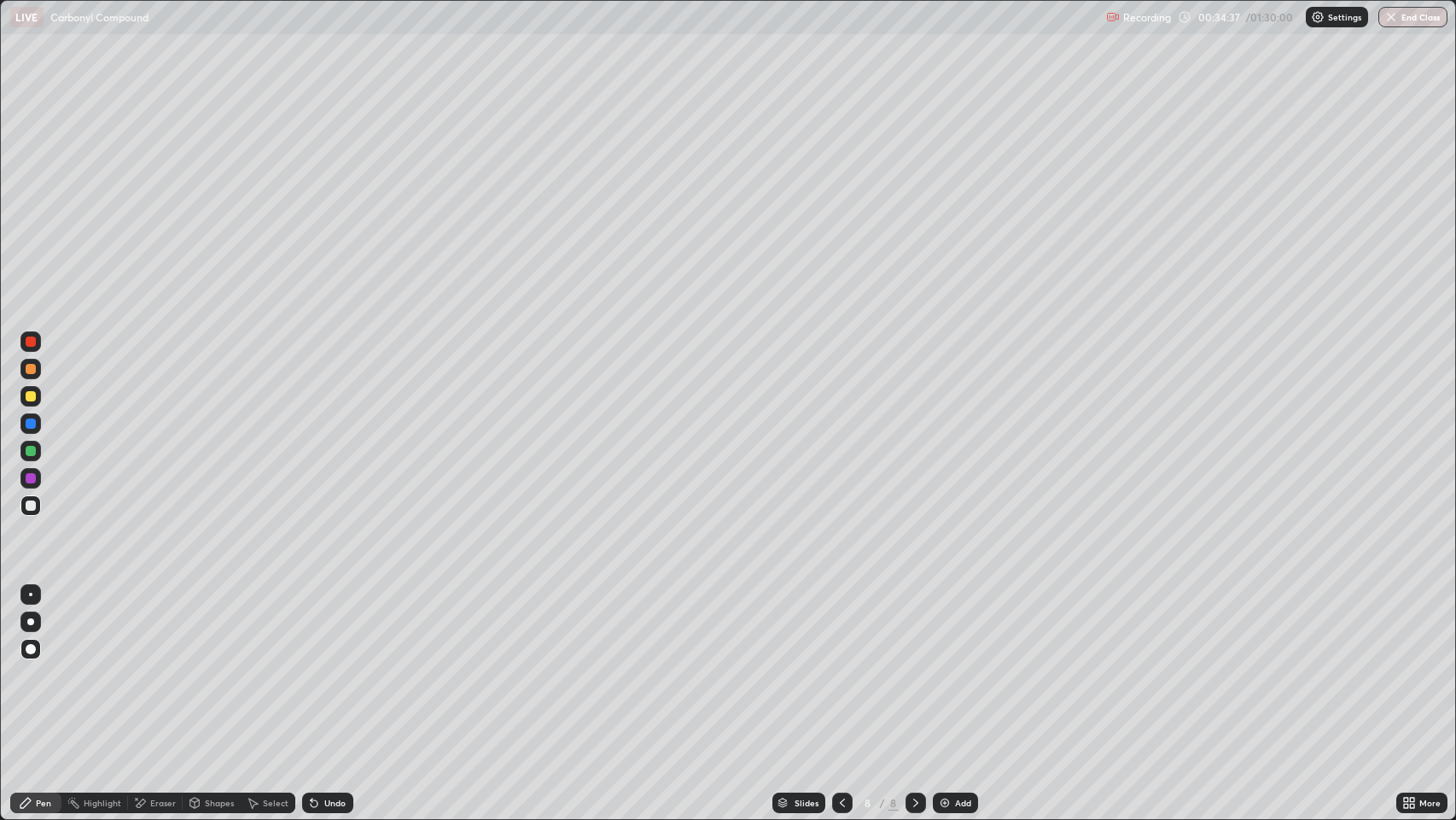
click at [969, 665] on div "Add" at bounding box center [963, 803] width 16 height 9
click at [211, 665] on div "Shapes" at bounding box center [219, 803] width 29 height 9
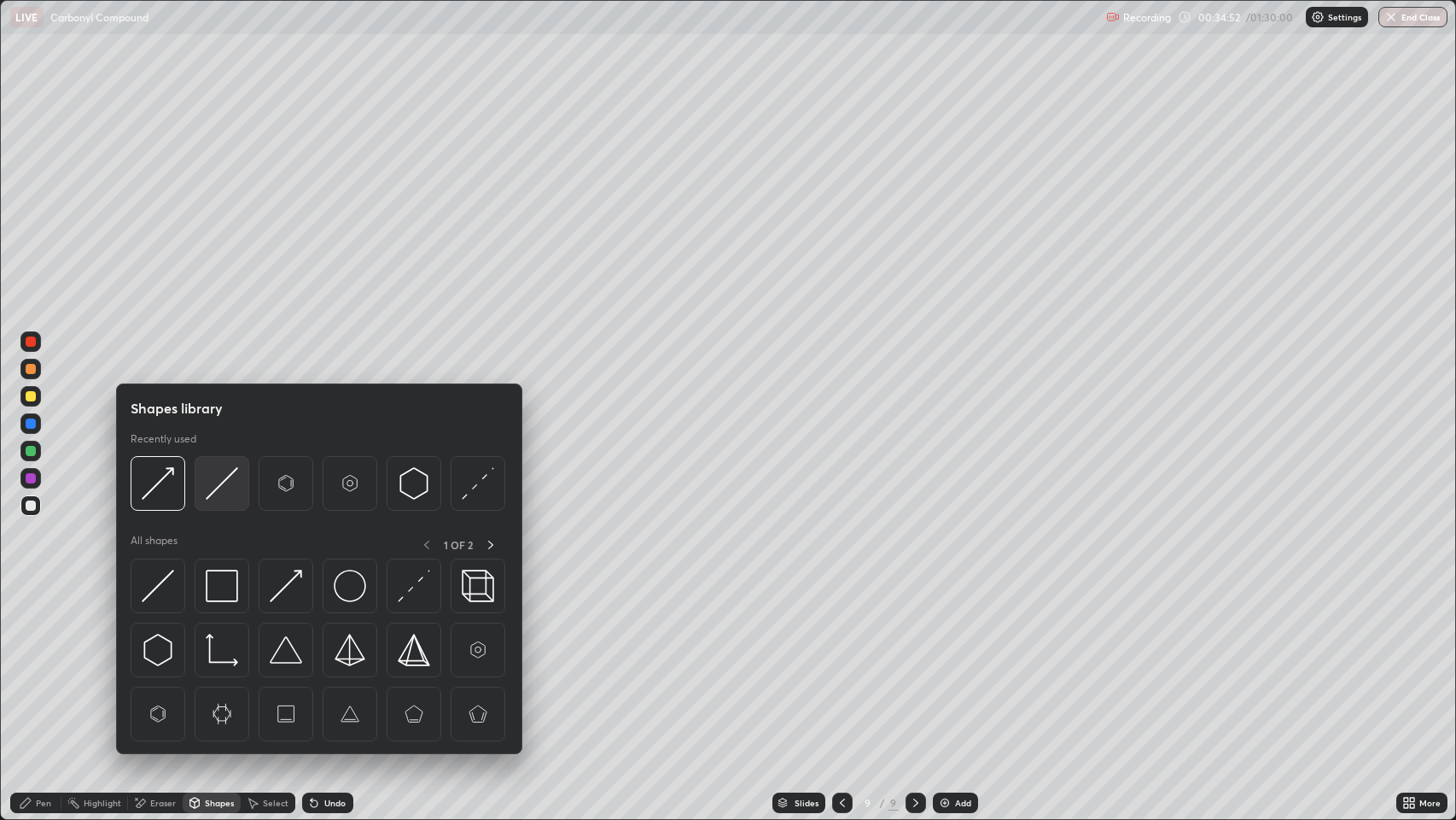
click at [214, 484] on img at bounding box center [222, 483] width 33 height 33
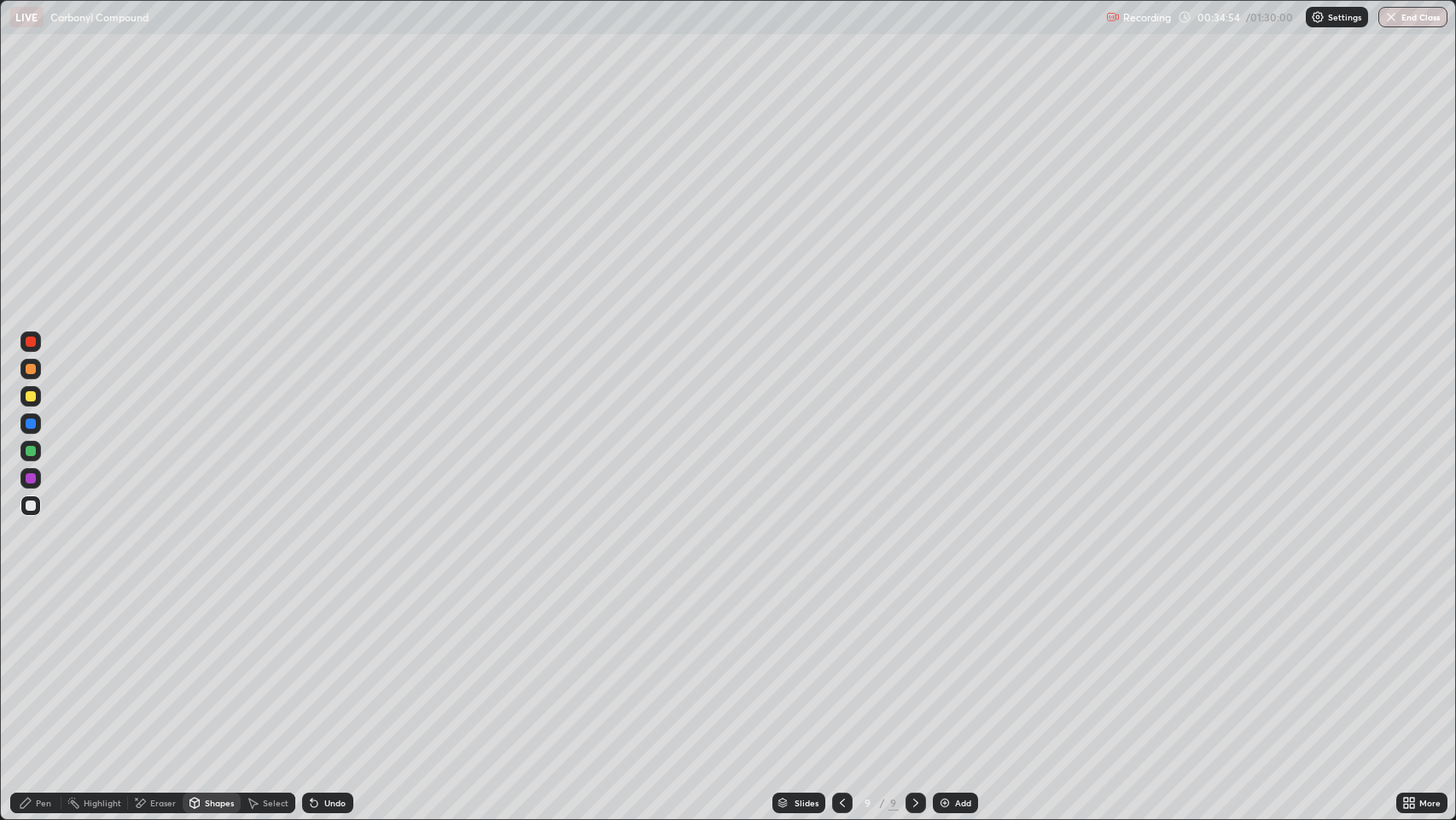
click at [43, 665] on div "Pen" at bounding box center [44, 803] width 15 height 9
click at [31, 500] on div at bounding box center [31, 505] width 10 height 10
click at [28, 367] on div at bounding box center [31, 369] width 10 height 10
click at [217, 665] on div "Shapes" at bounding box center [219, 803] width 29 height 9
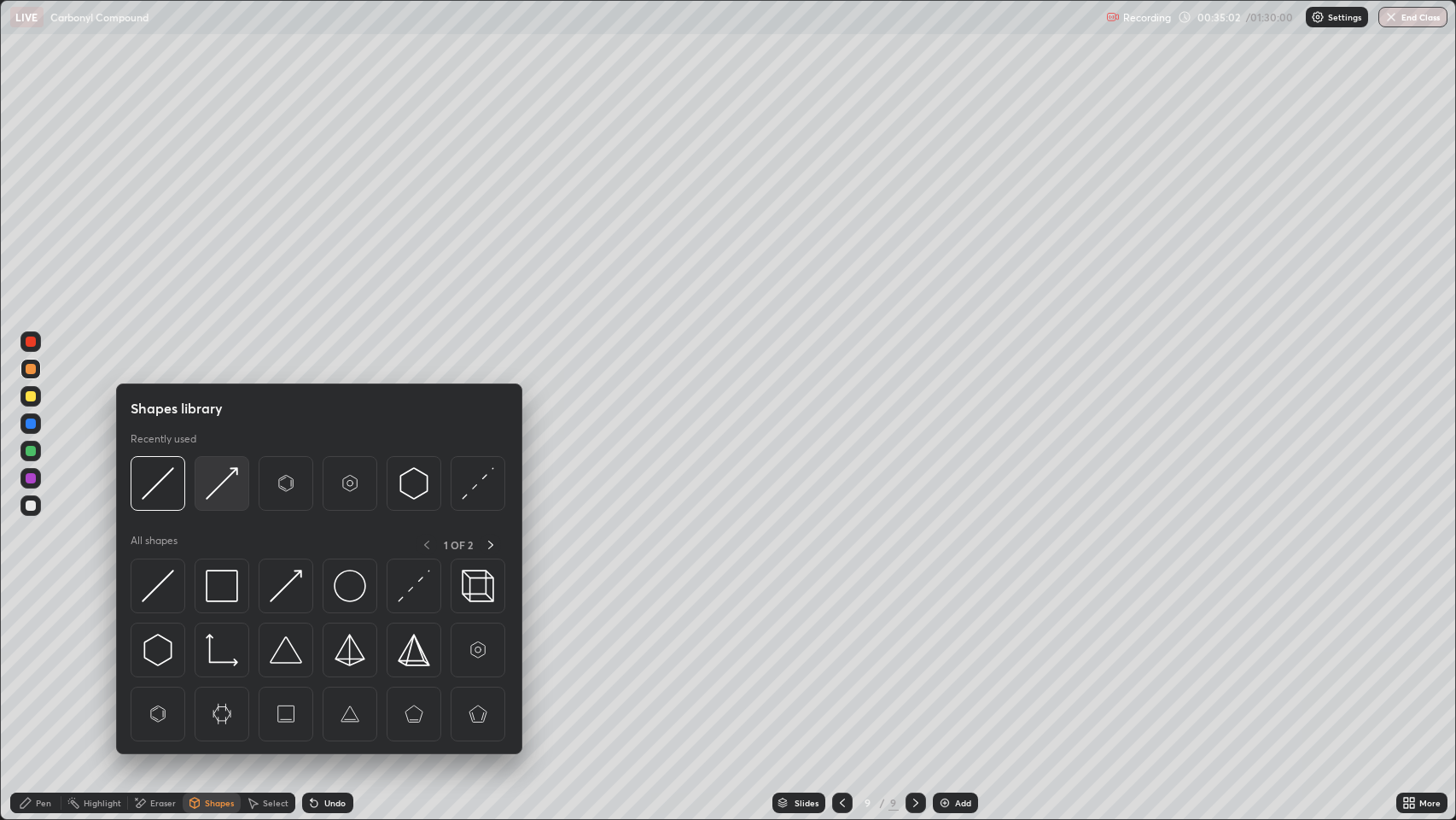
click at [217, 488] on img at bounding box center [222, 483] width 33 height 33
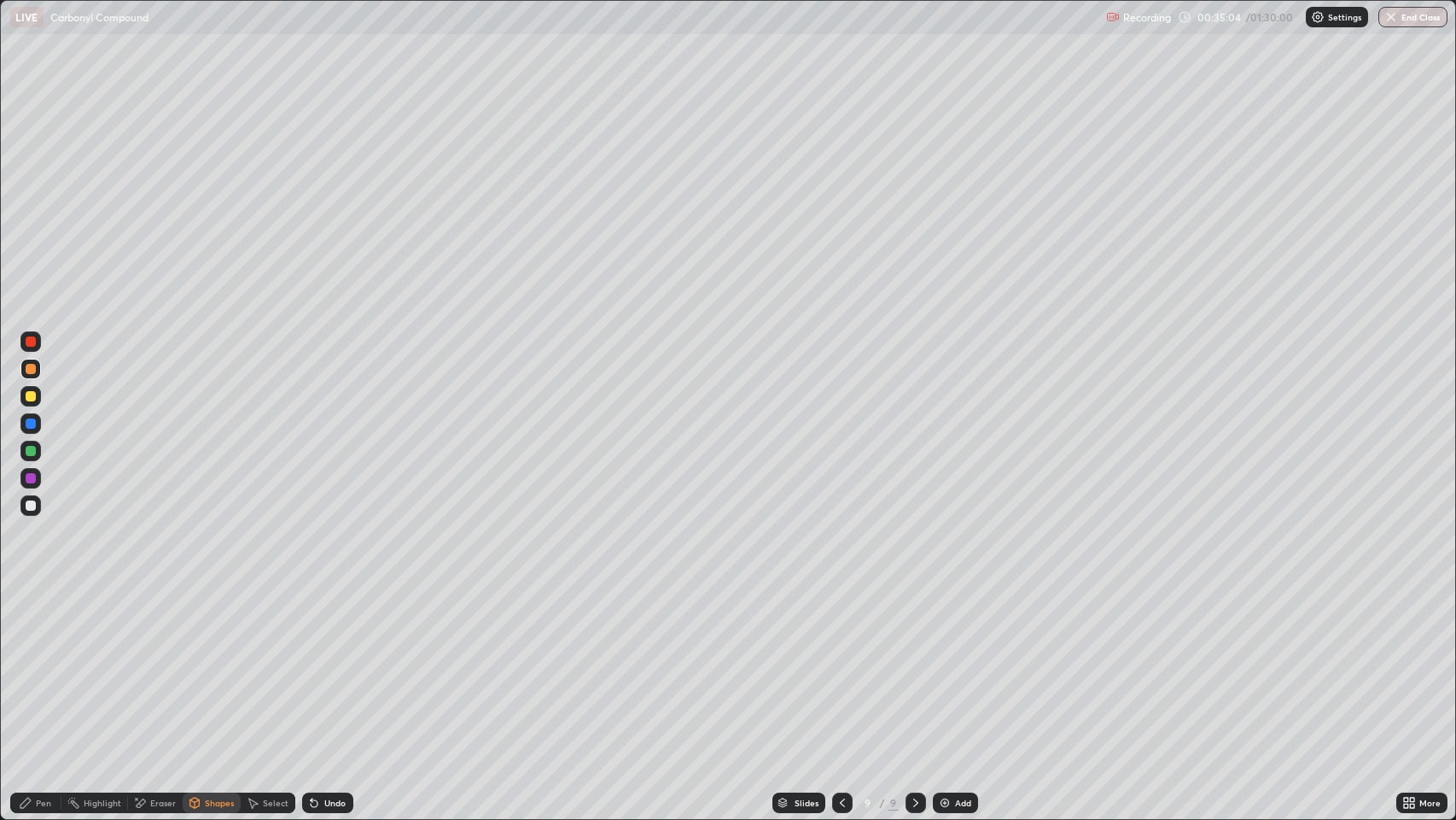
click at [53, 665] on div "Pen" at bounding box center [36, 803] width 52 height 21
click at [31, 505] on div at bounding box center [31, 505] width 10 height 10
click at [31, 401] on div at bounding box center [31, 396] width 10 height 10
click at [43, 665] on div "Pen" at bounding box center [44, 803] width 15 height 9
click at [28, 506] on div at bounding box center [31, 505] width 10 height 10
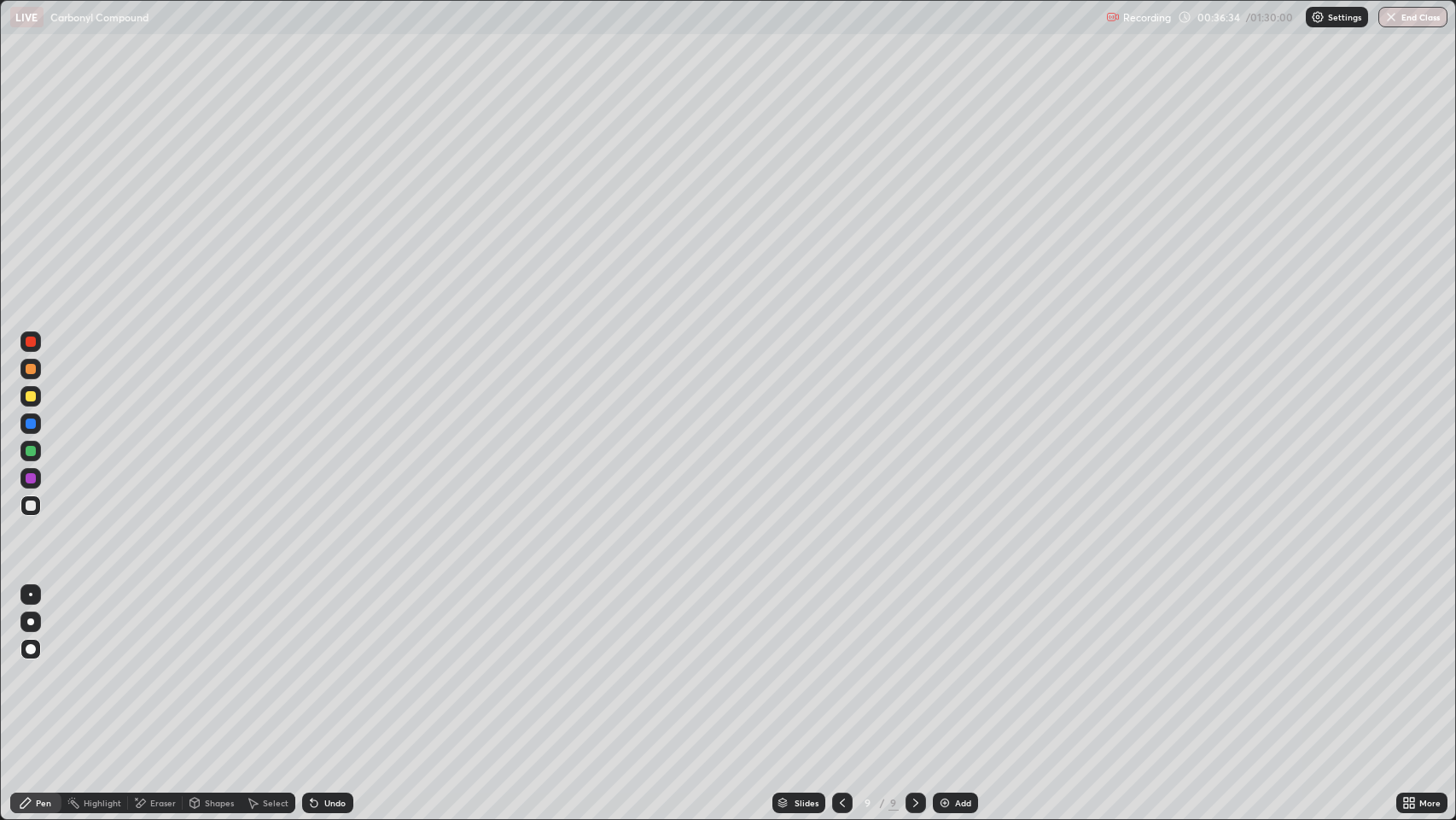
click at [31, 505] on div at bounding box center [31, 505] width 10 height 10
click at [160, 665] on div "Eraser" at bounding box center [163, 803] width 26 height 9
click at [42, 665] on div "Pen" at bounding box center [44, 803] width 15 height 9
click at [213, 665] on div "Shapes" at bounding box center [219, 803] width 29 height 9
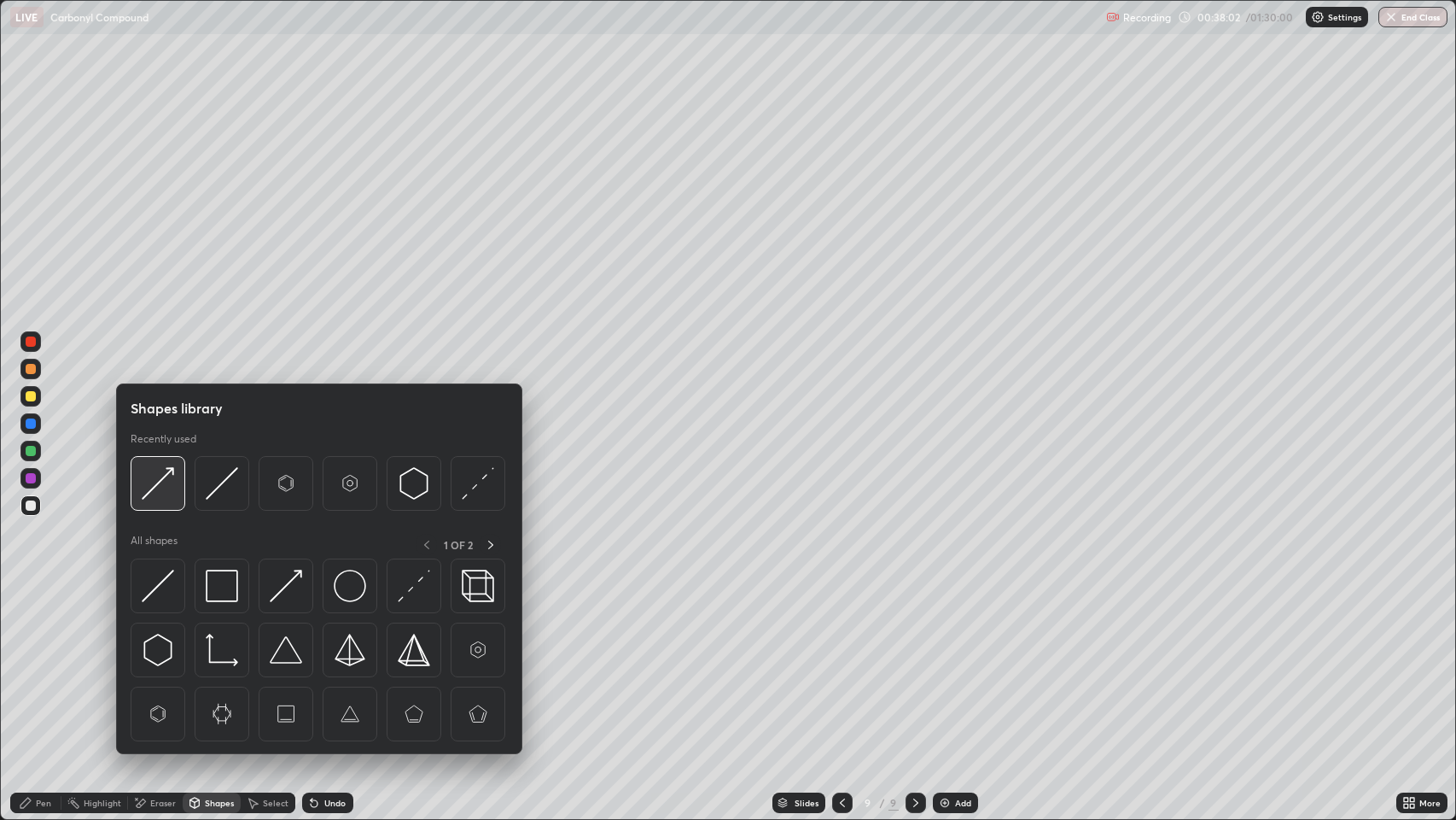
click at [171, 489] on img at bounding box center [158, 483] width 33 height 33
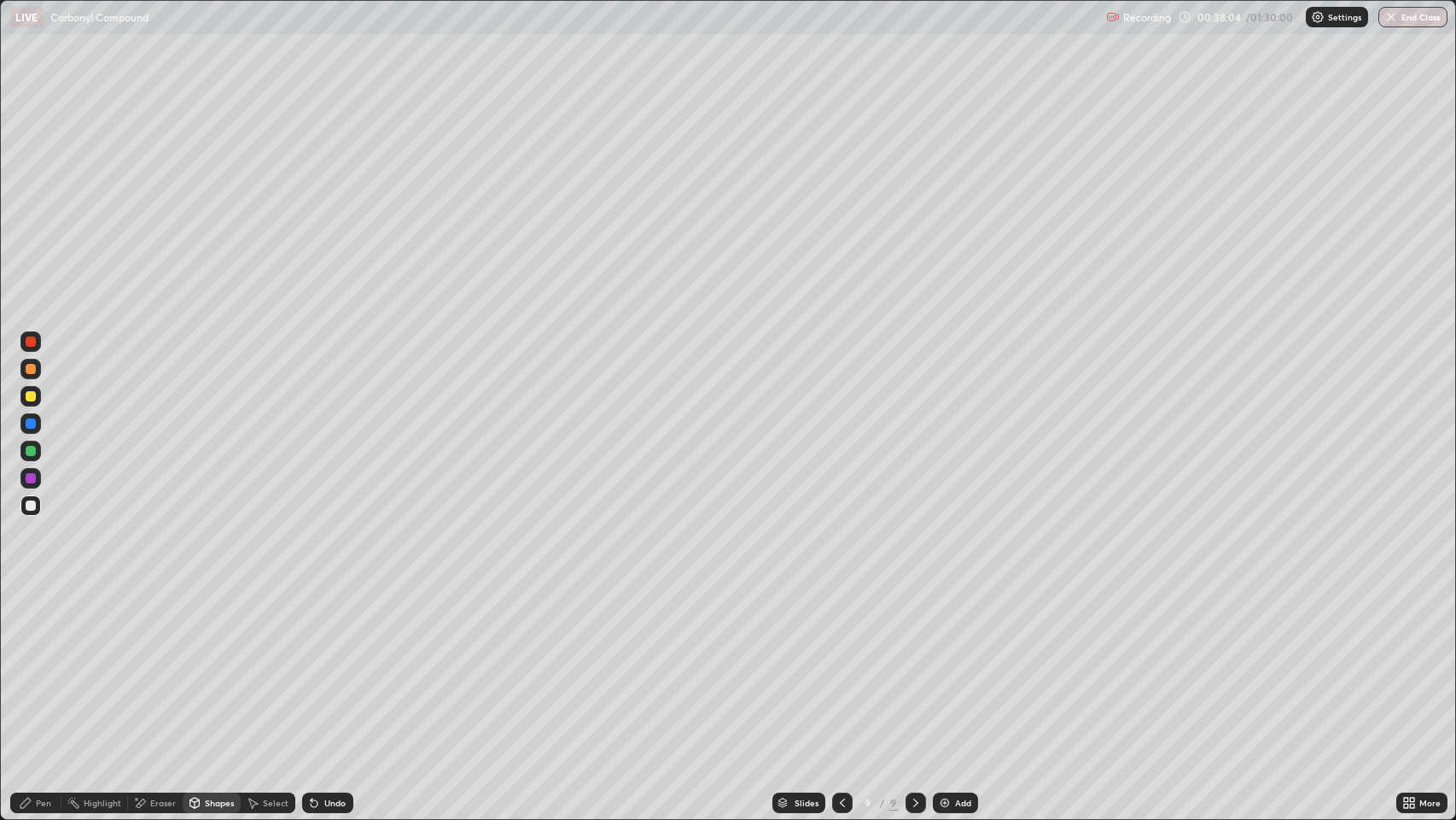
click at [44, 665] on div "Pen" at bounding box center [44, 803] width 15 height 9
click at [31, 395] on div at bounding box center [31, 396] width 10 height 10
click at [213, 665] on div "Shapes" at bounding box center [219, 803] width 29 height 9
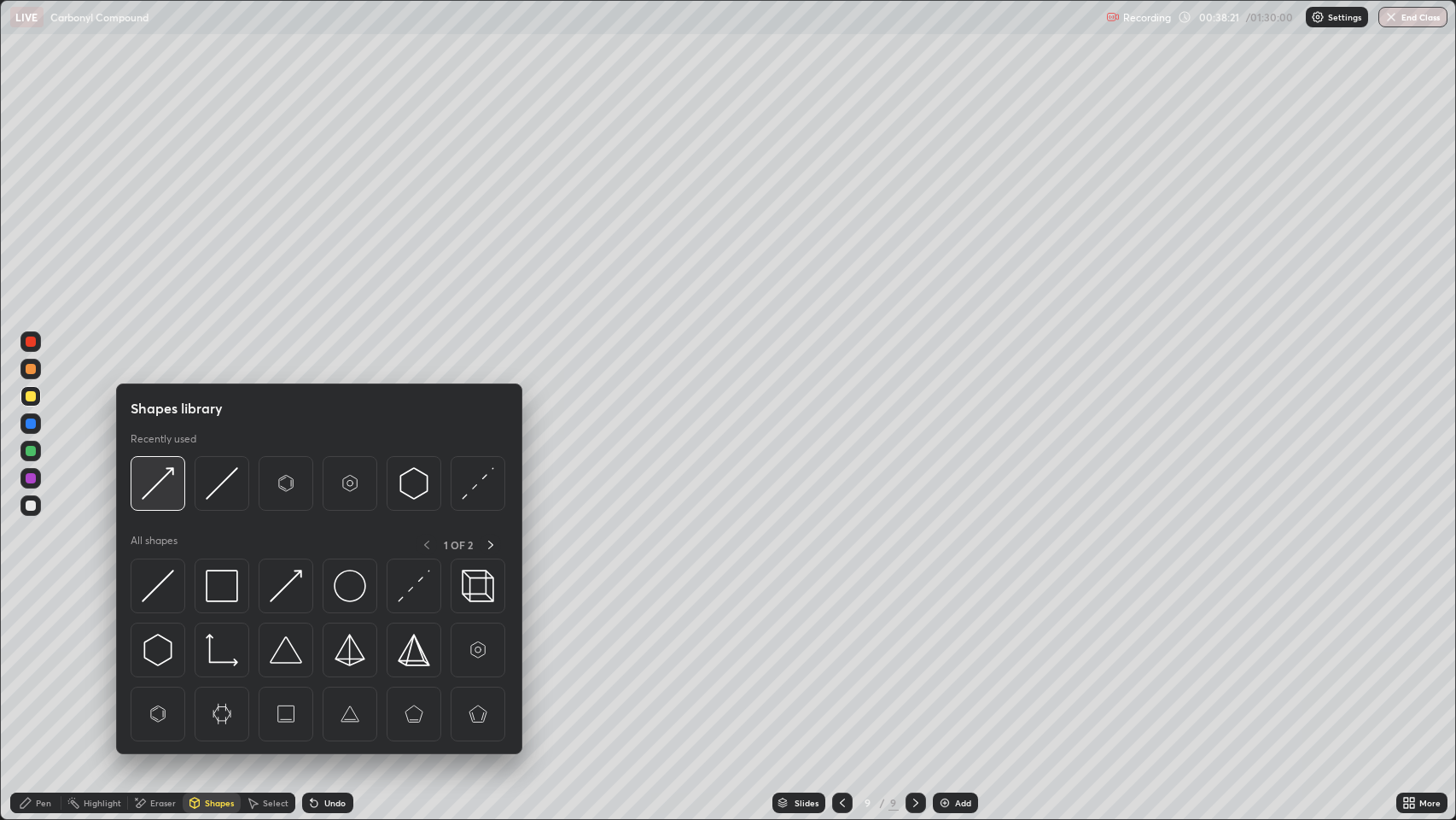
click at [164, 480] on img at bounding box center [158, 483] width 33 height 33
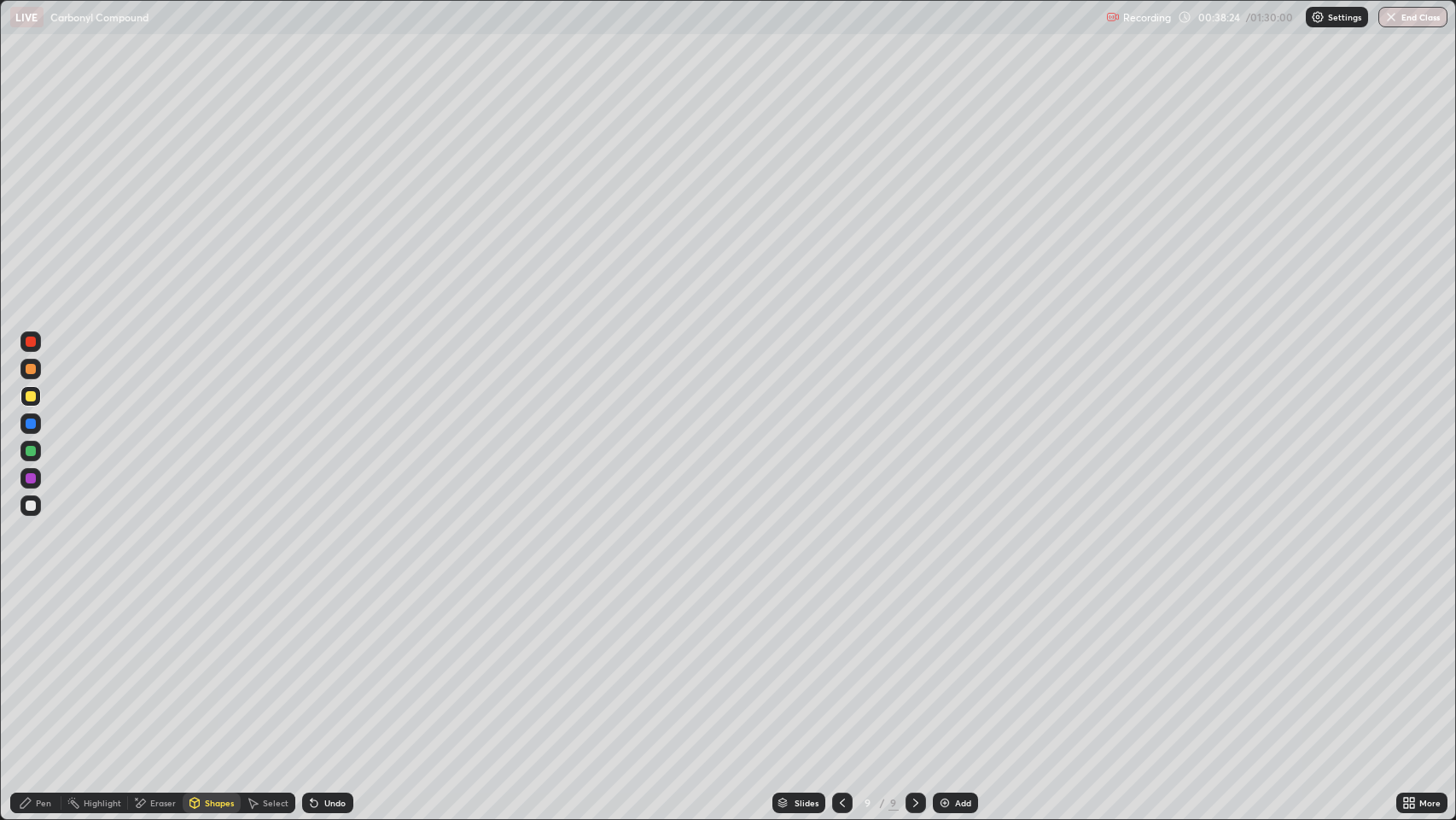
click at [36, 665] on div "Pen" at bounding box center [44, 803] width 15 height 9
click at [28, 504] on div at bounding box center [31, 505] width 10 height 10
click at [227, 665] on div "Shapes" at bounding box center [212, 803] width 58 height 21
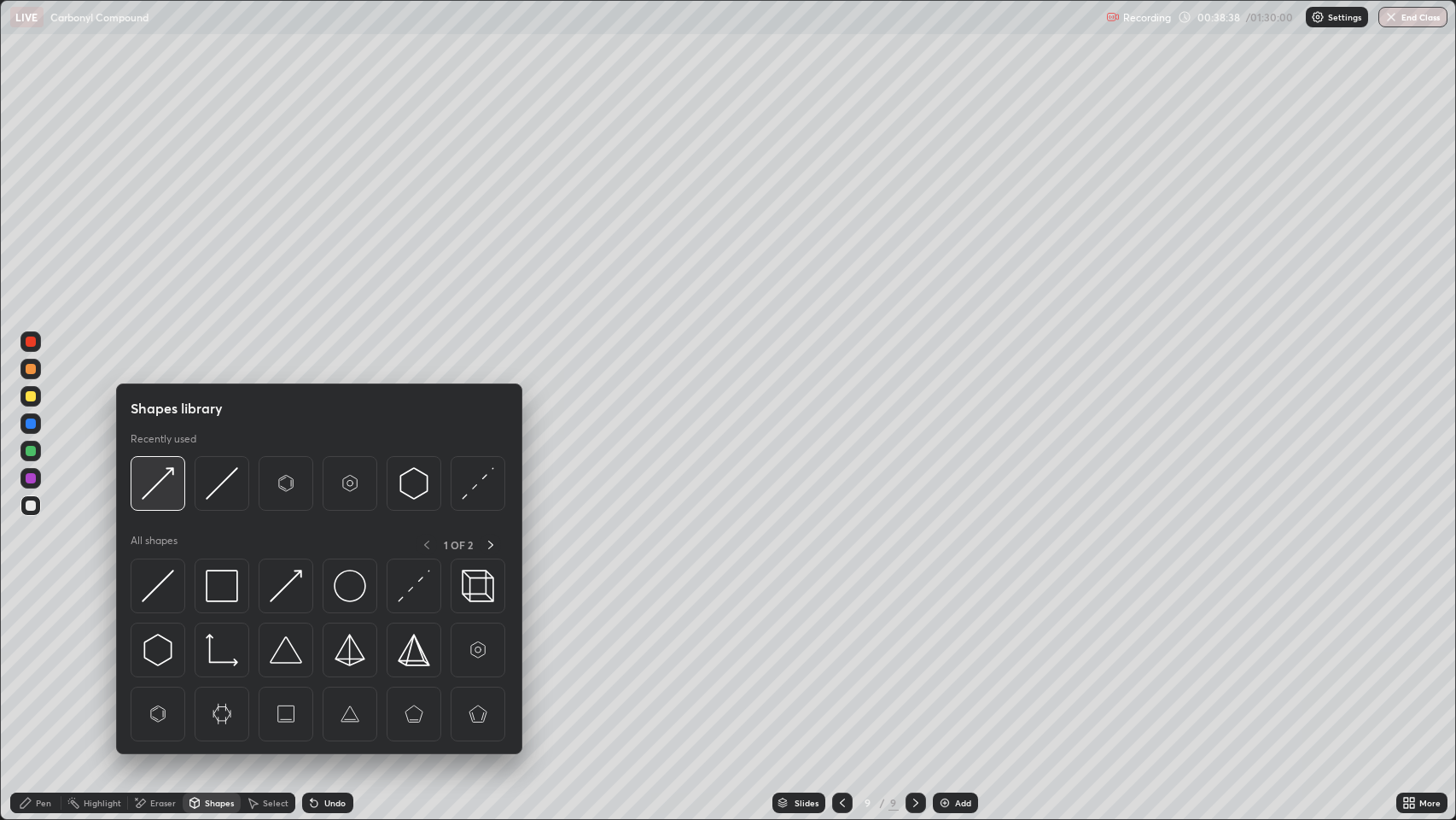
click at [160, 481] on img at bounding box center [158, 483] width 33 height 33
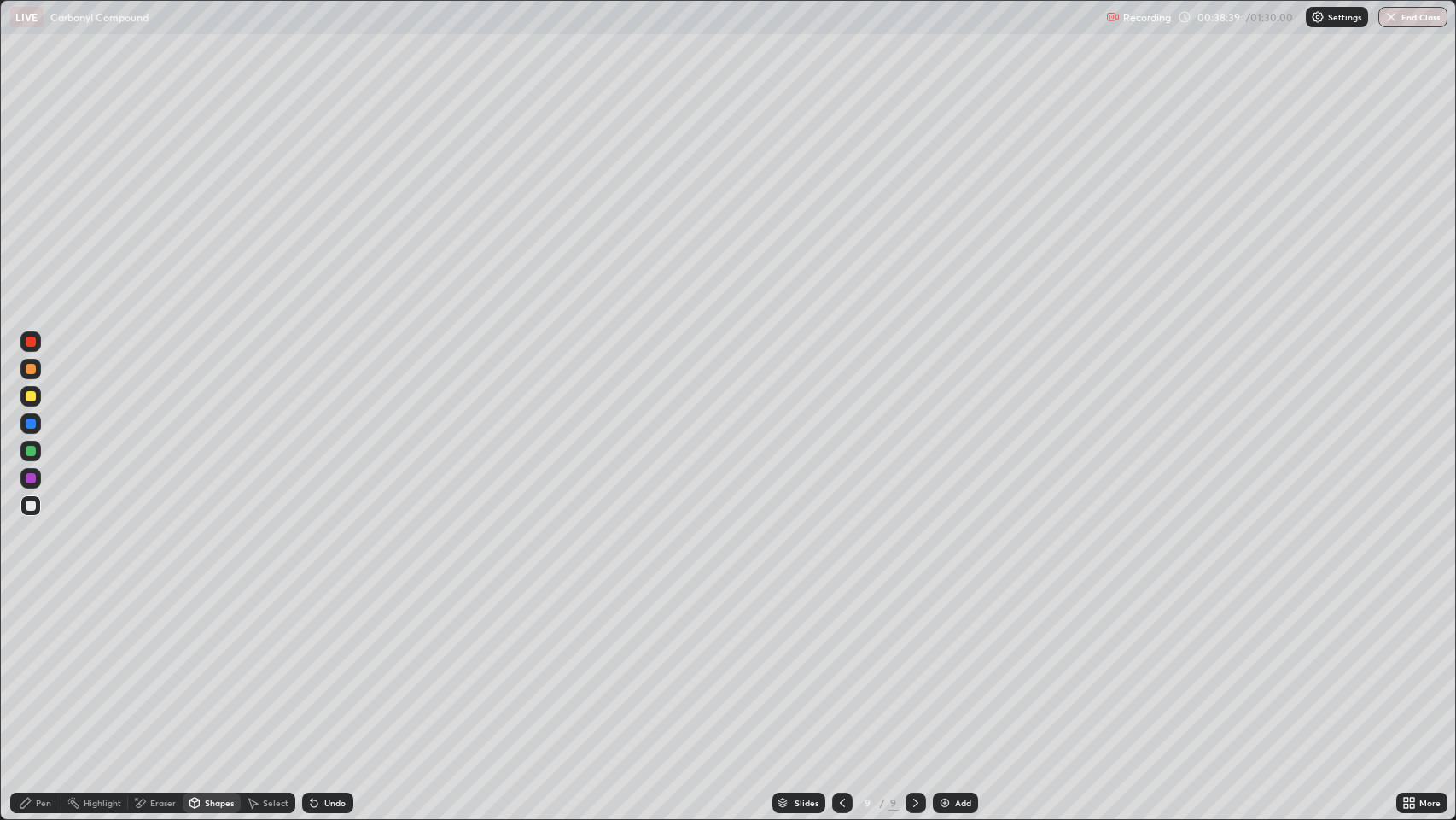
click at [25, 665] on icon at bounding box center [26, 803] width 14 height 14
click at [34, 338] on div at bounding box center [31, 341] width 10 height 10
click at [56, 665] on div "Pen" at bounding box center [36, 803] width 52 height 21
click at [33, 507] on div at bounding box center [31, 505] width 10 height 10
click at [227, 665] on div "Shapes" at bounding box center [219, 803] width 29 height 9
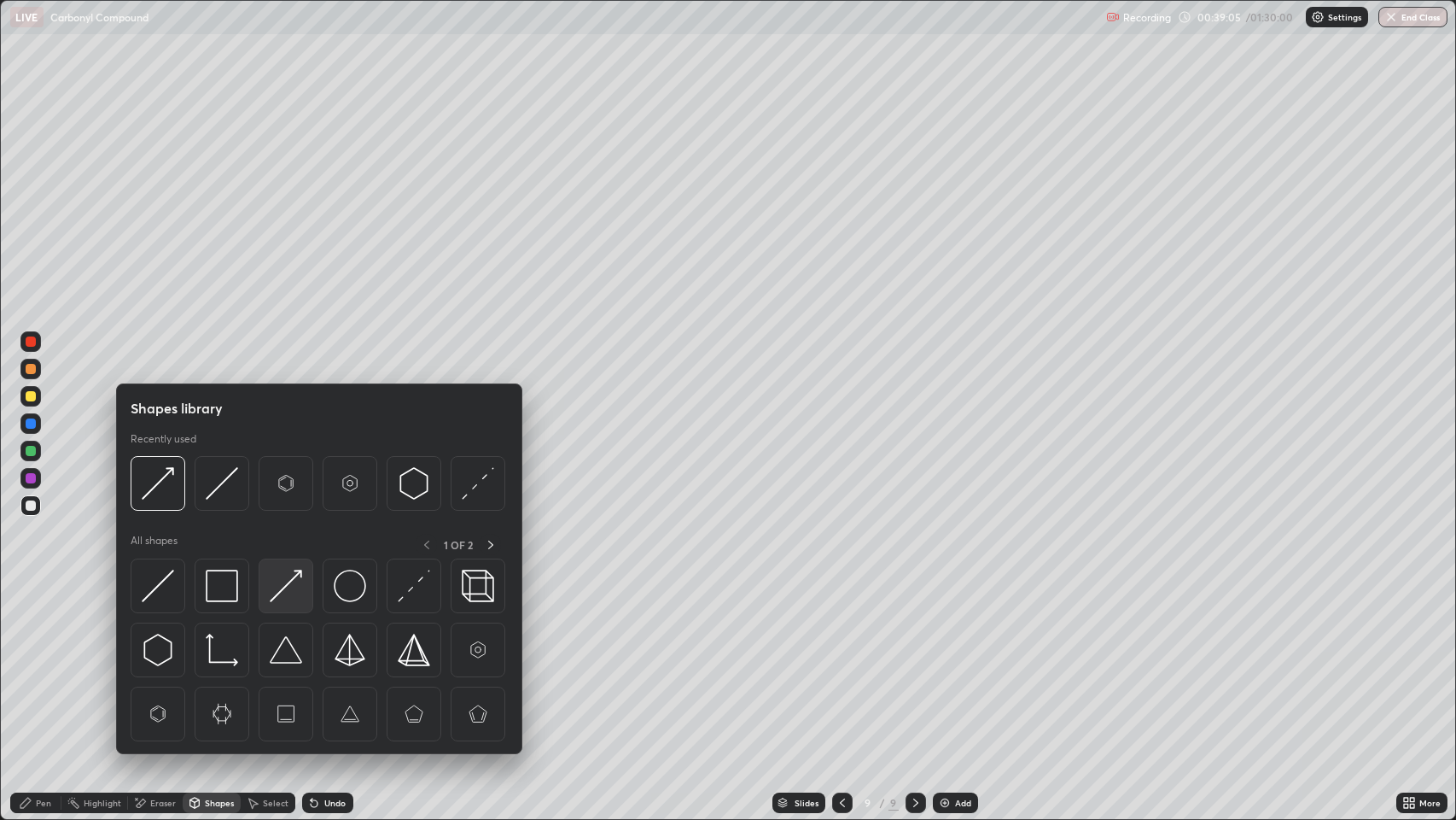
click at [295, 590] on img at bounding box center [286, 586] width 33 height 33
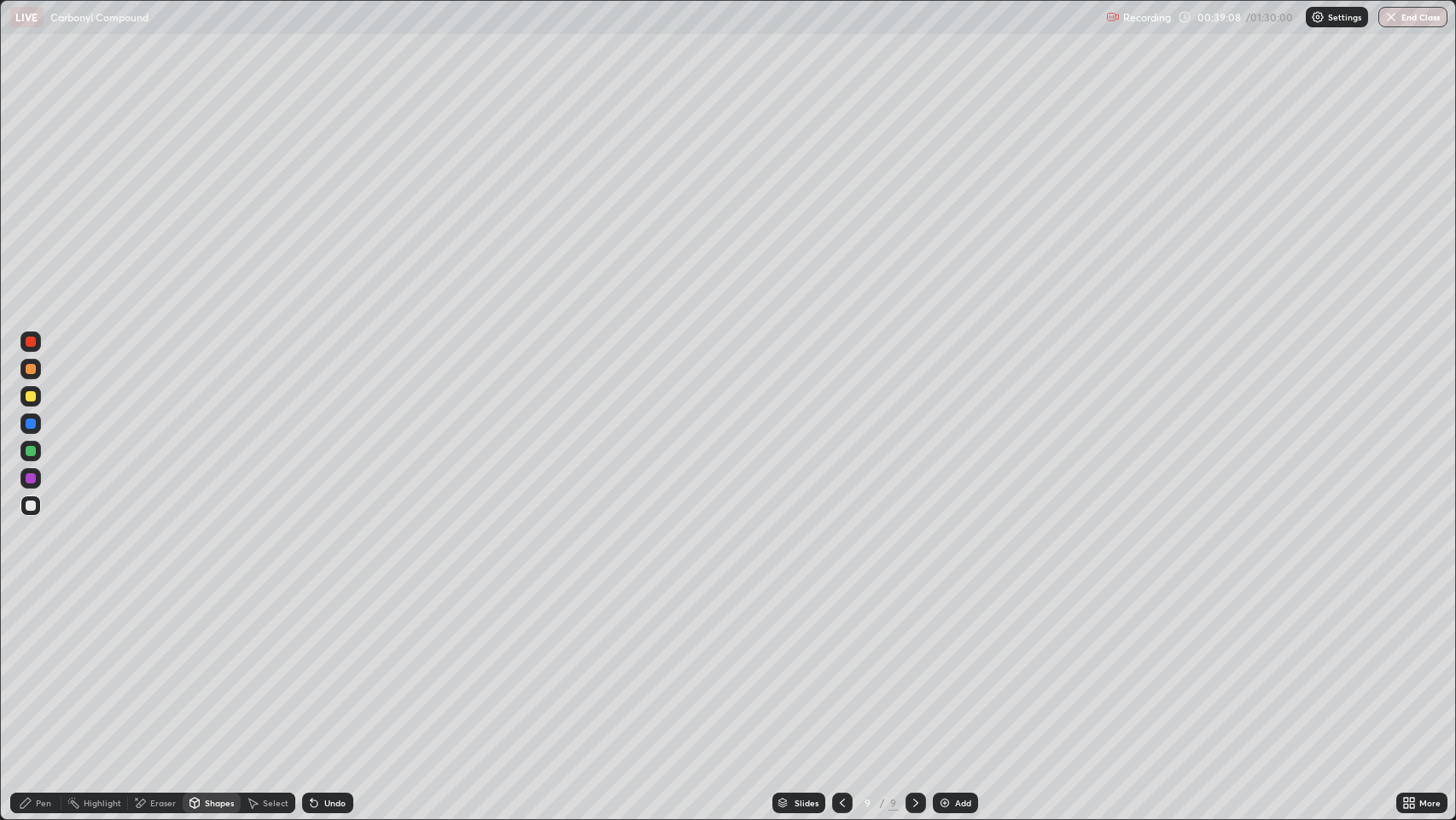
click at [40, 665] on div "Pen" at bounding box center [44, 803] width 15 height 9
click at [220, 665] on div "Shapes" at bounding box center [219, 803] width 29 height 9
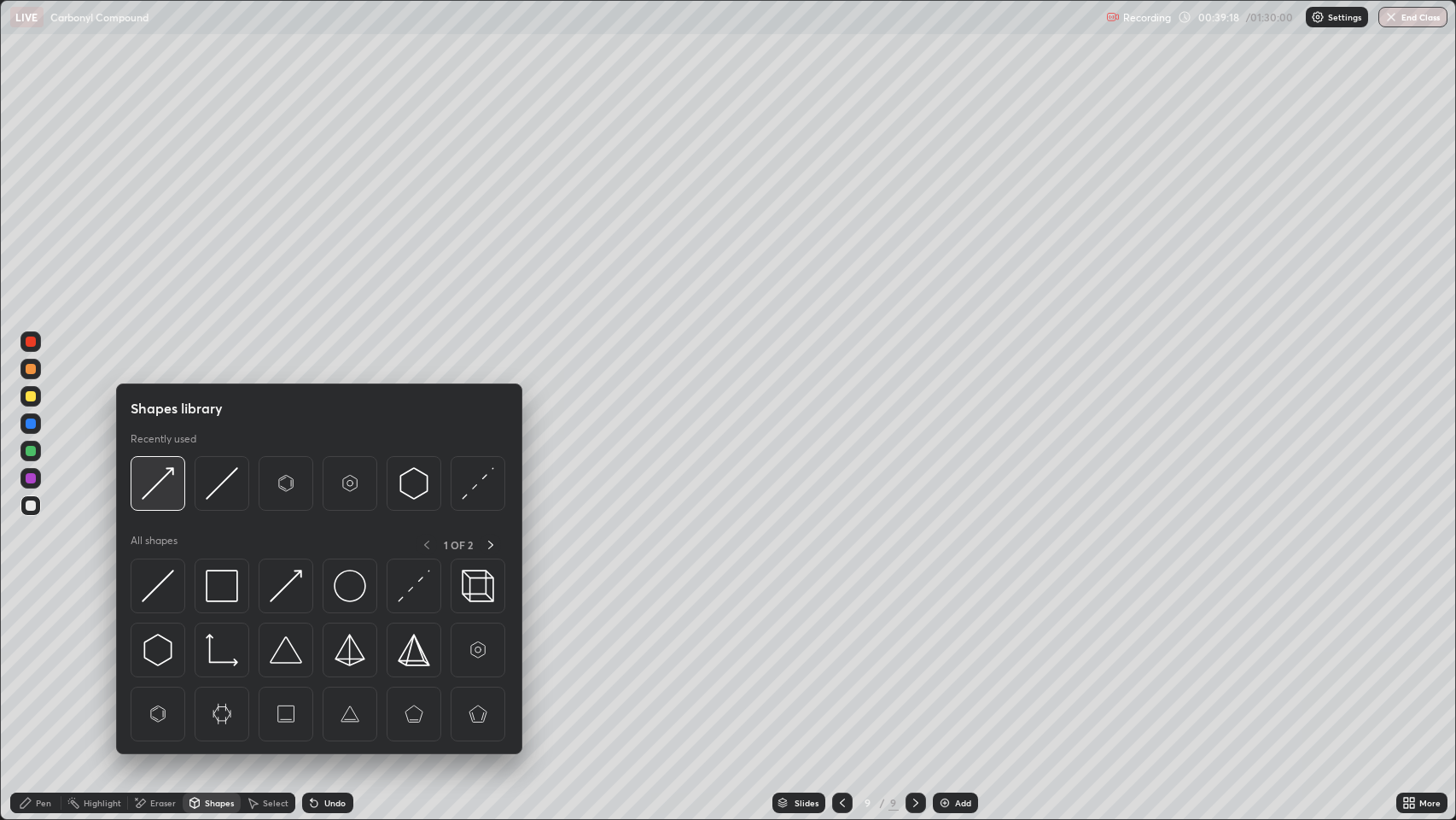
click at [156, 492] on img at bounding box center [158, 483] width 33 height 33
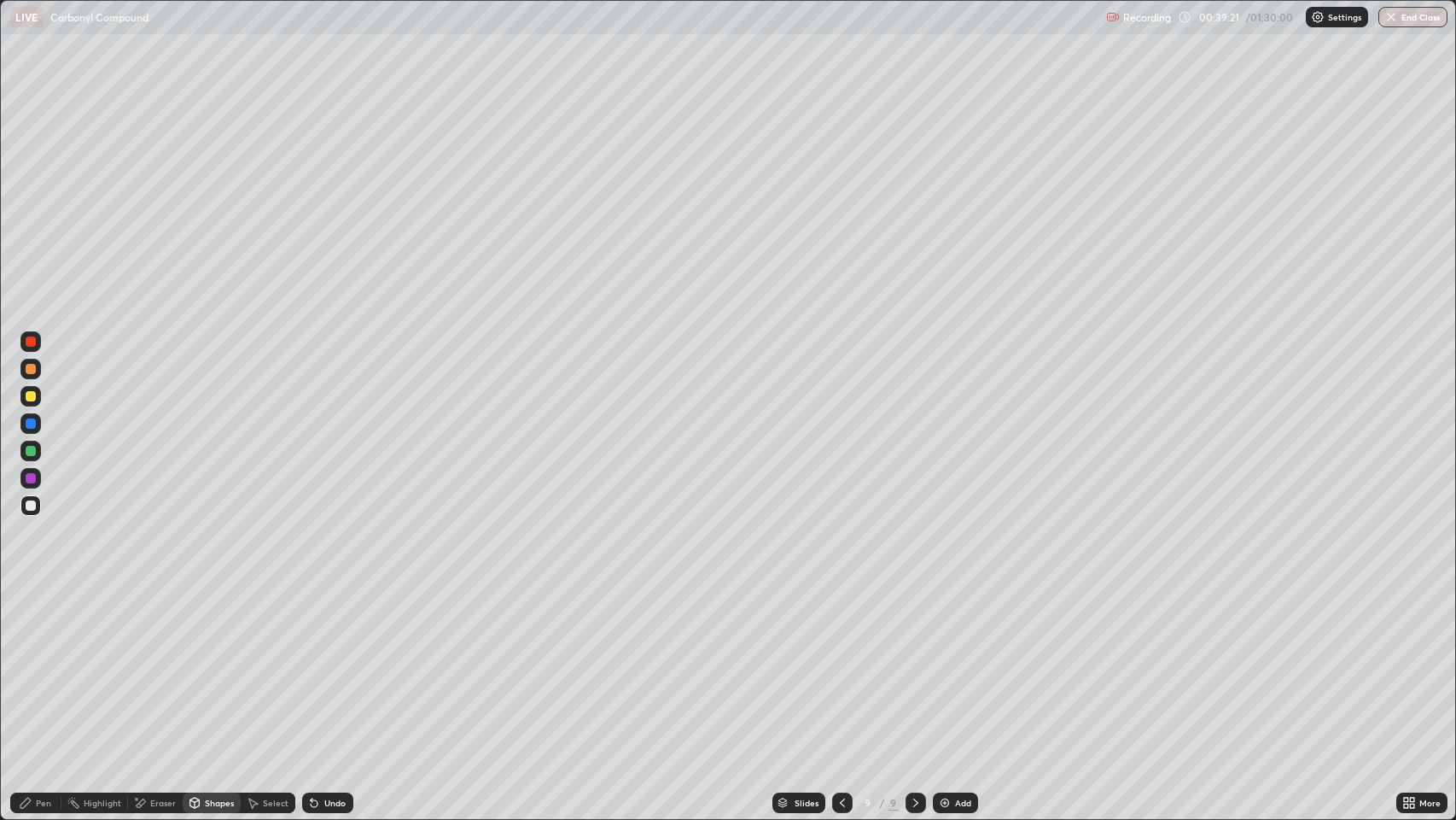
click at [46, 665] on div "Pen" at bounding box center [44, 803] width 15 height 9
click at [28, 426] on div at bounding box center [31, 424] width 10 height 10
click at [330, 665] on div "Undo" at bounding box center [334, 803] width 21 height 9
click at [334, 665] on div "Undo" at bounding box center [334, 803] width 21 height 9
click at [331, 665] on div "Undo" at bounding box center [334, 803] width 21 height 9
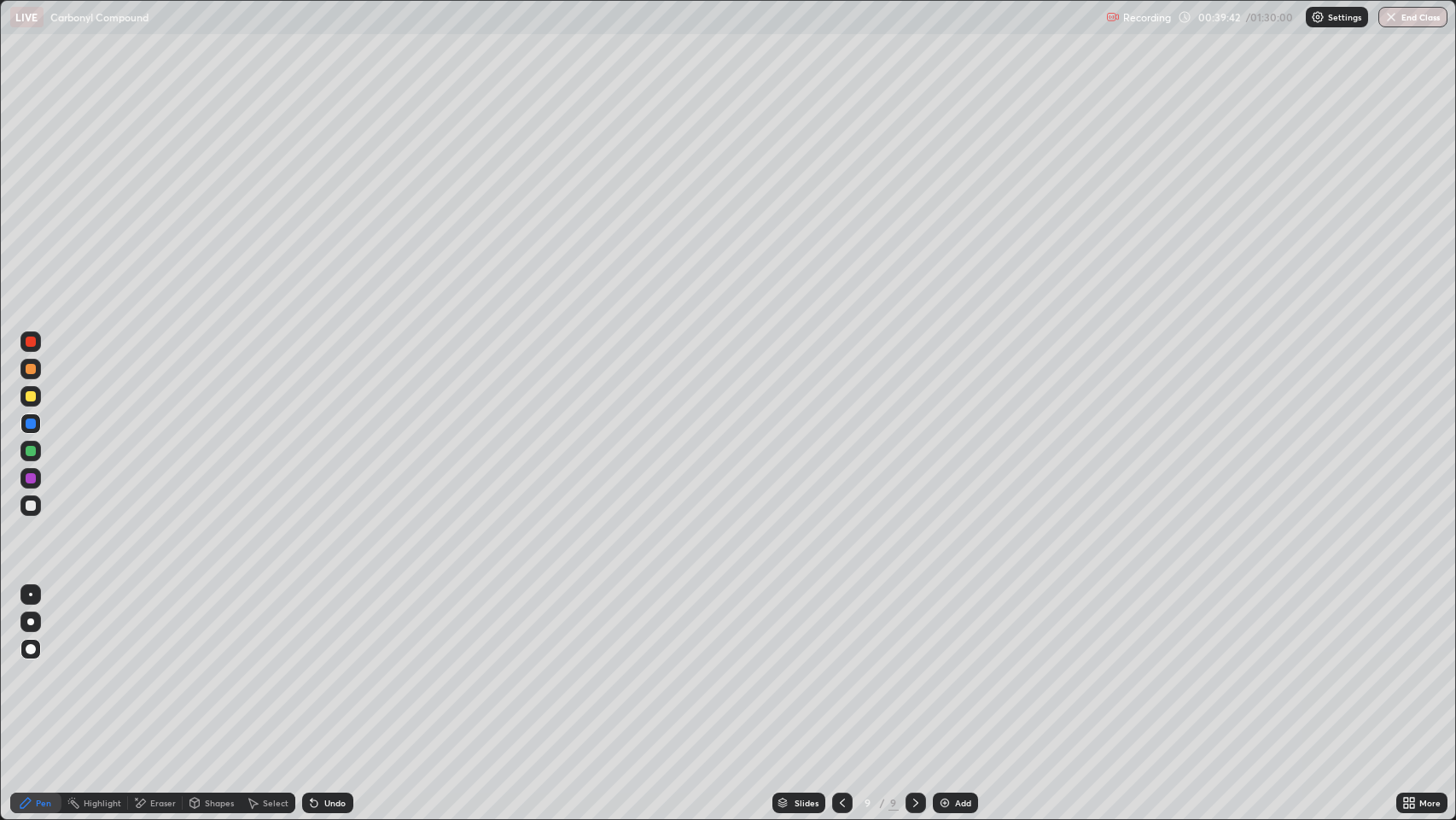
click at [332, 665] on div "Undo" at bounding box center [334, 803] width 21 height 9
click at [328, 665] on div "Undo" at bounding box center [334, 803] width 21 height 9
click at [55, 665] on div "Pen" at bounding box center [36, 803] width 52 height 21
click at [31, 505] on div at bounding box center [31, 505] width 10 height 10
click at [35, 424] on div at bounding box center [31, 424] width 10 height 10
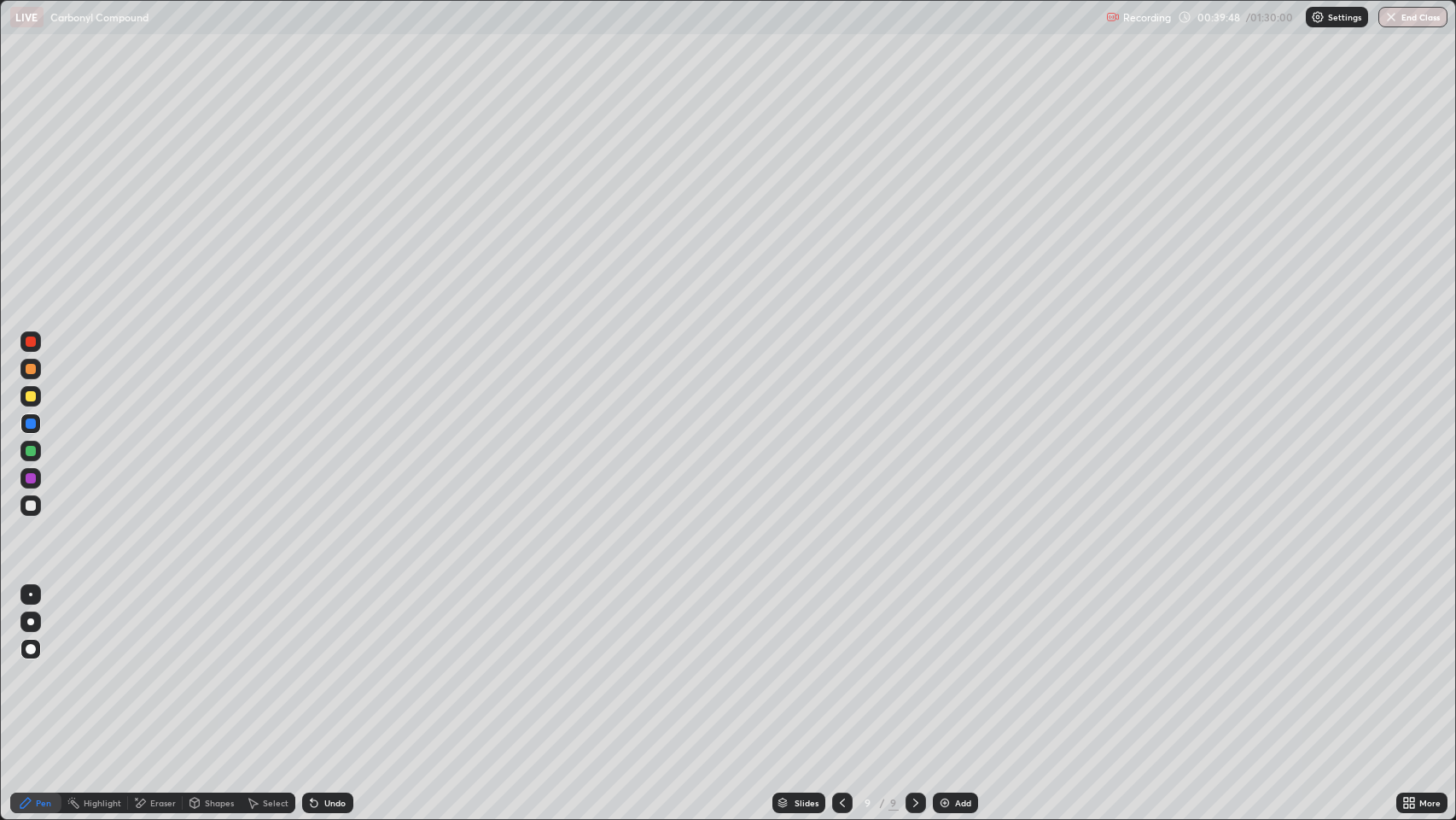
click at [30, 505] on div at bounding box center [31, 505] width 10 height 10
click at [35, 452] on div at bounding box center [31, 450] width 10 height 10
click at [32, 505] on div at bounding box center [31, 505] width 10 height 10
click at [31, 341] on div at bounding box center [31, 341] width 10 height 10
click at [31, 505] on div at bounding box center [31, 505] width 10 height 10
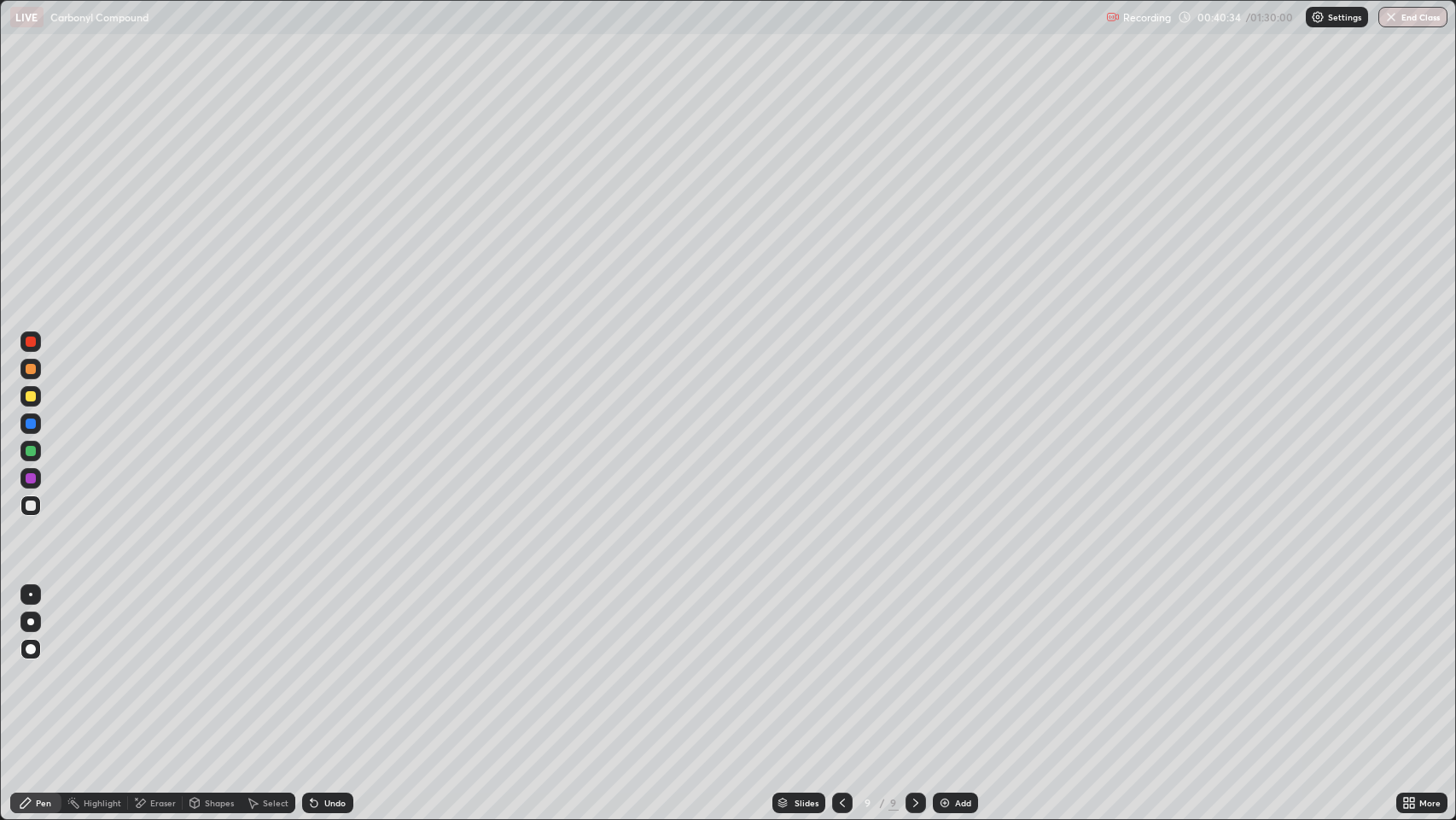
click at [28, 502] on div at bounding box center [31, 505] width 10 height 10
click at [38, 665] on div "Pen" at bounding box center [44, 803] width 15 height 9
click at [31, 505] on div at bounding box center [31, 505] width 10 height 10
click at [44, 665] on div "Pen" at bounding box center [44, 803] width 15 height 9
click at [959, 665] on div "Add" at bounding box center [963, 803] width 16 height 9
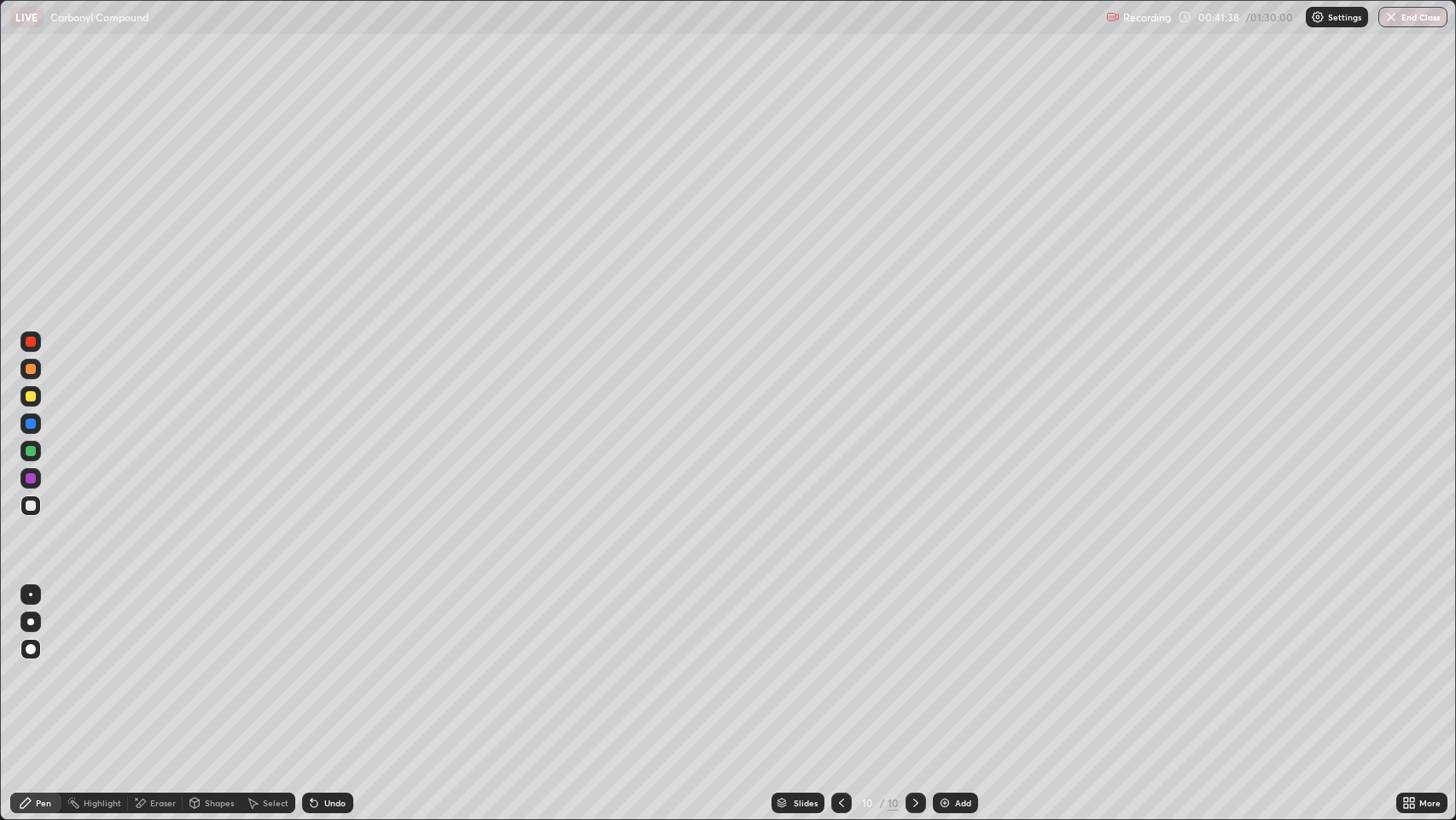
click at [217, 665] on div "Shapes" at bounding box center [219, 803] width 29 height 9
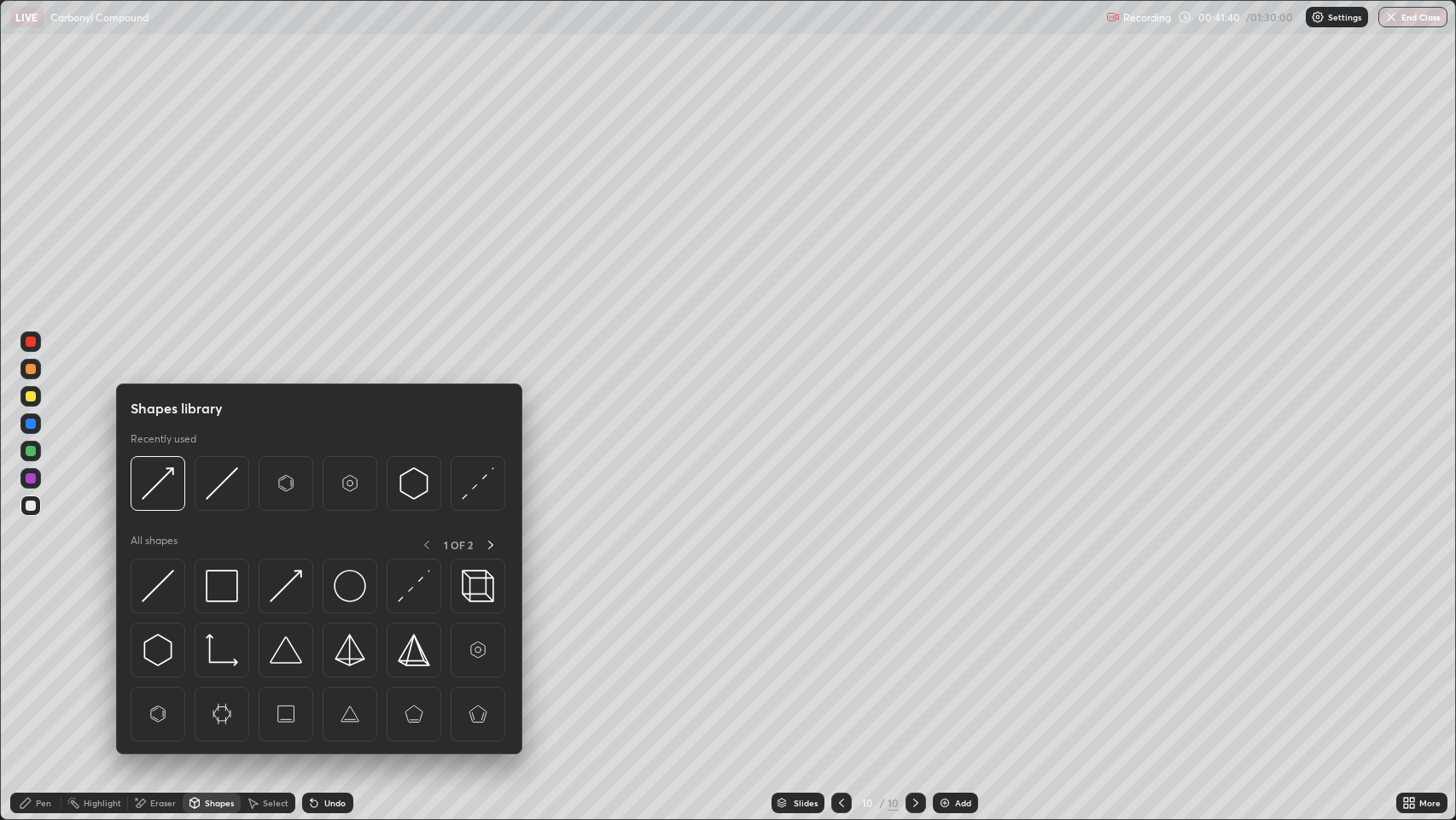
click at [481, 648] on img at bounding box center [478, 650] width 33 height 33
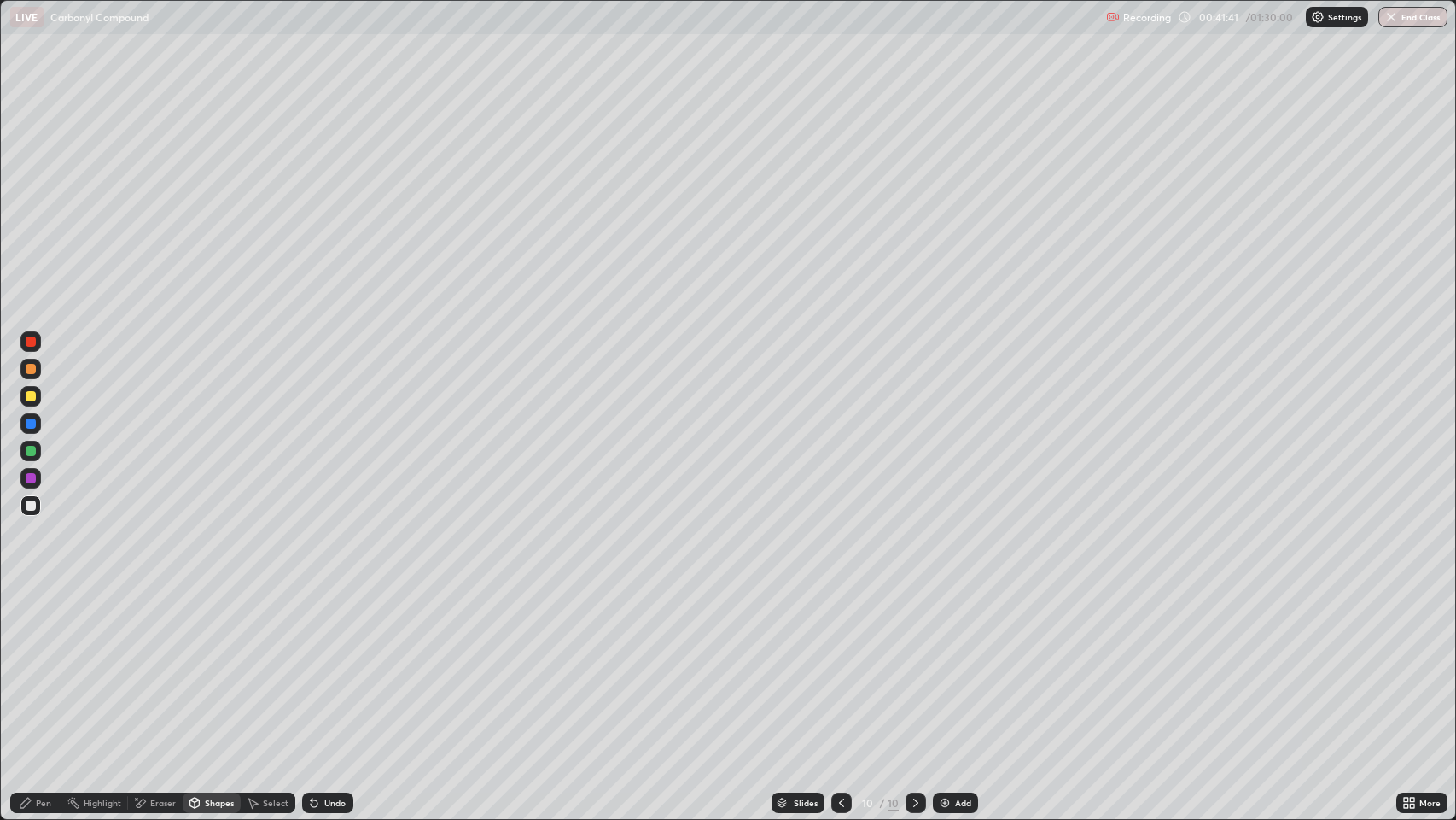
click at [46, 665] on div "Pen" at bounding box center [44, 803] width 15 height 9
click at [217, 665] on div "Shapes" at bounding box center [219, 803] width 29 height 9
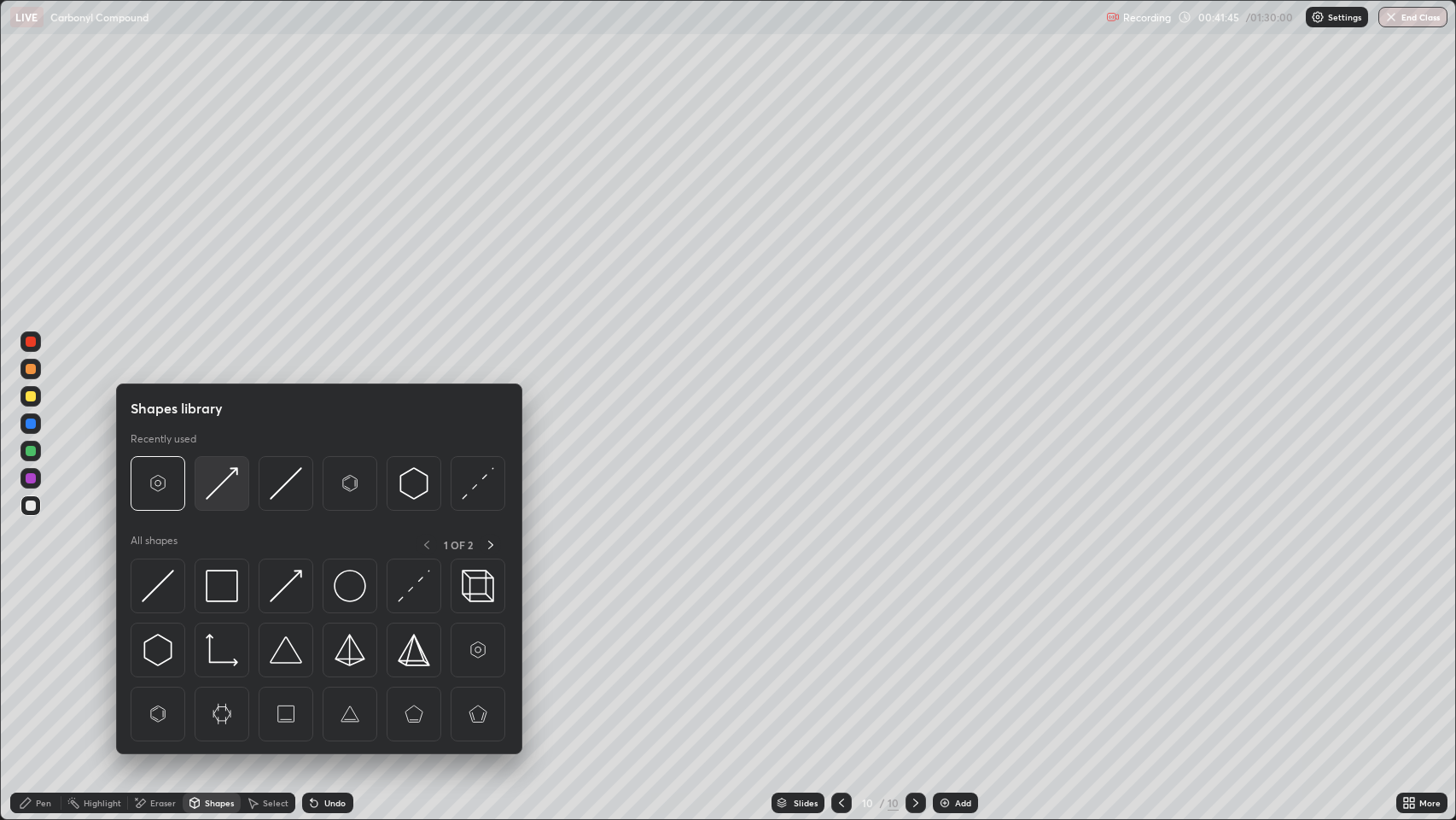
click at [224, 487] on img at bounding box center [222, 483] width 33 height 33
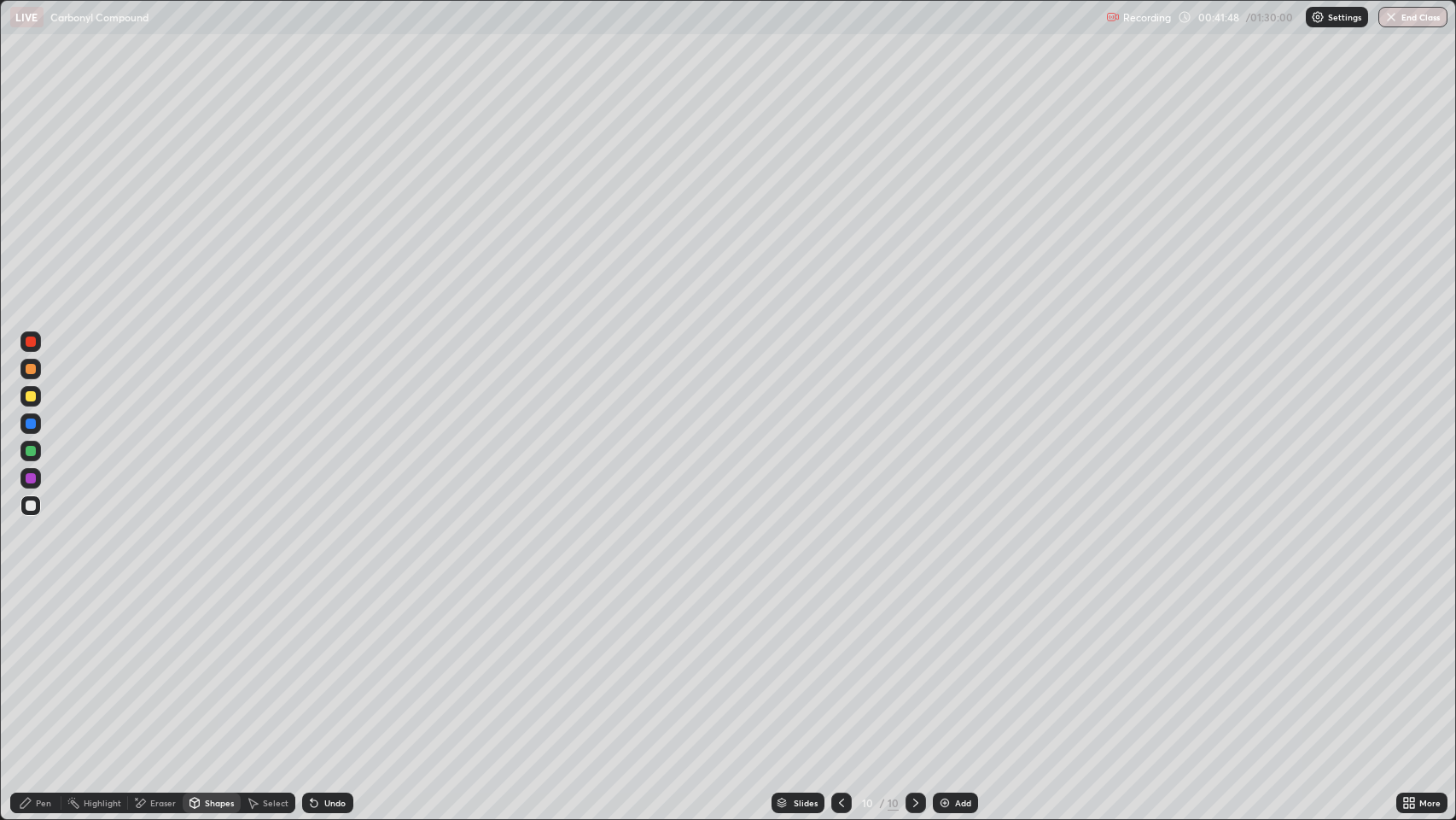
click at [43, 665] on div "Pen" at bounding box center [44, 803] width 15 height 9
click at [227, 665] on div "Shapes" at bounding box center [212, 803] width 58 height 21
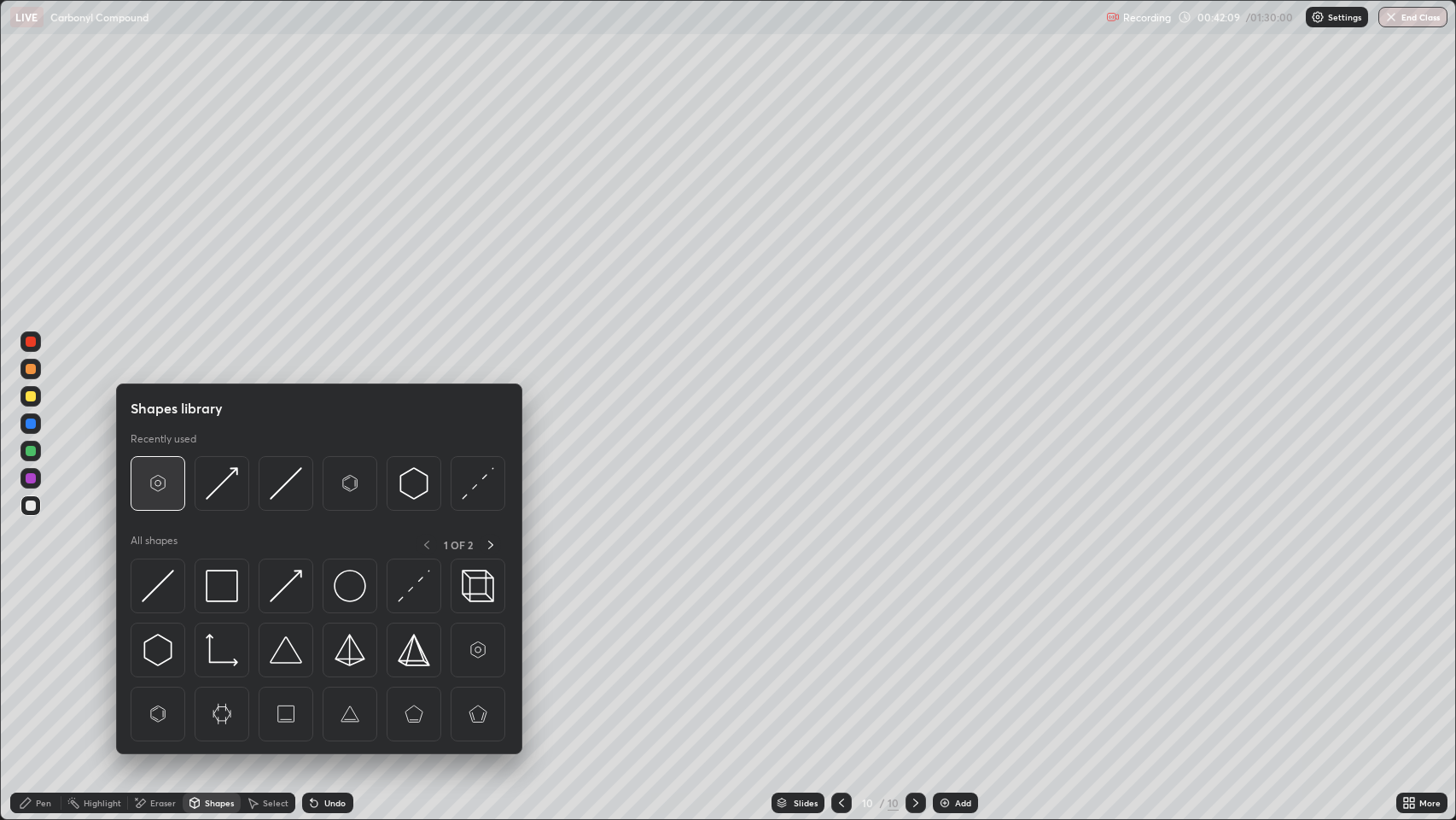
click at [166, 495] on img at bounding box center [158, 483] width 33 height 33
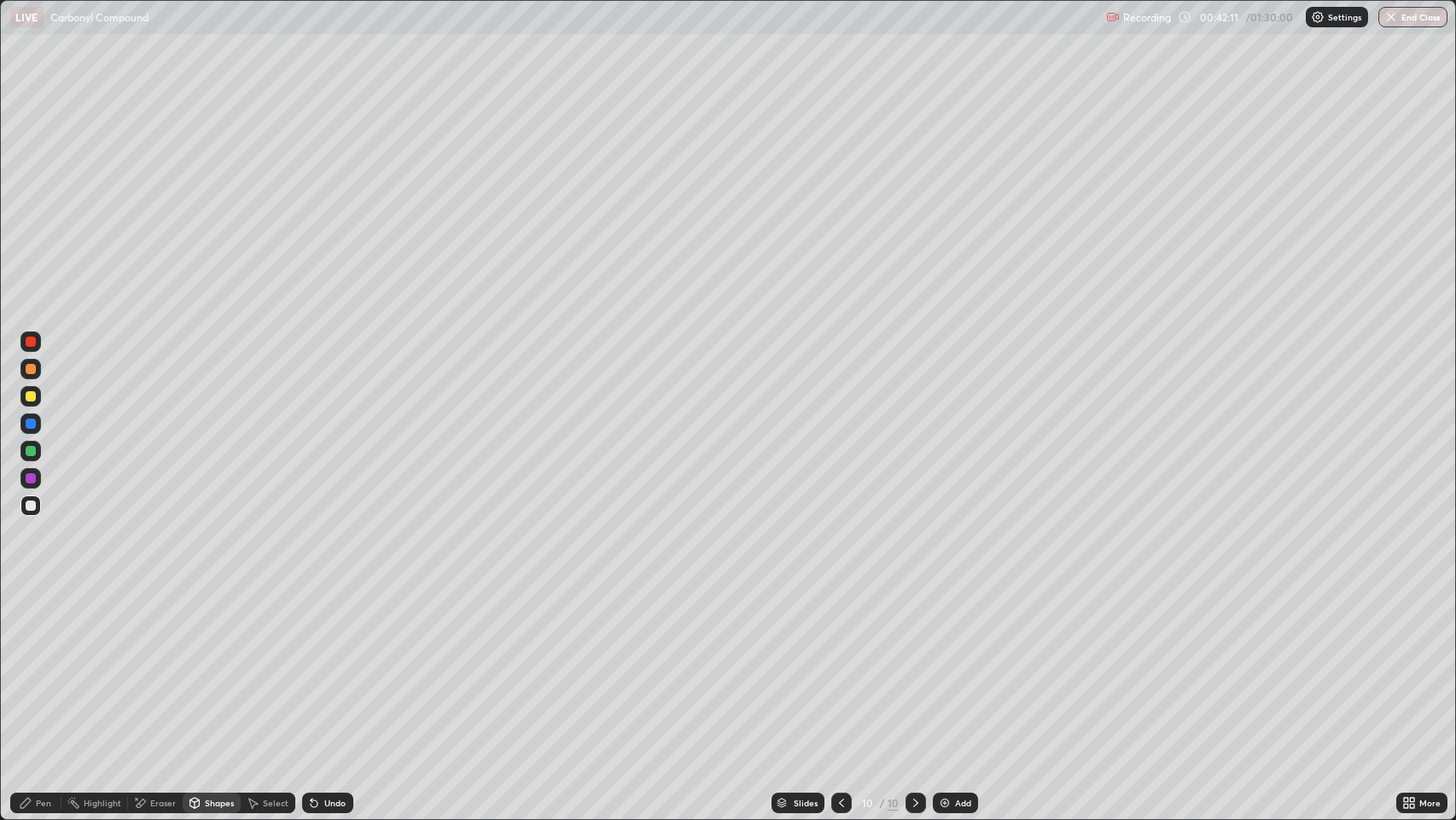
click at [46, 665] on div "Pen" at bounding box center [44, 803] width 15 height 9
click at [212, 665] on div "Shapes" at bounding box center [219, 803] width 29 height 9
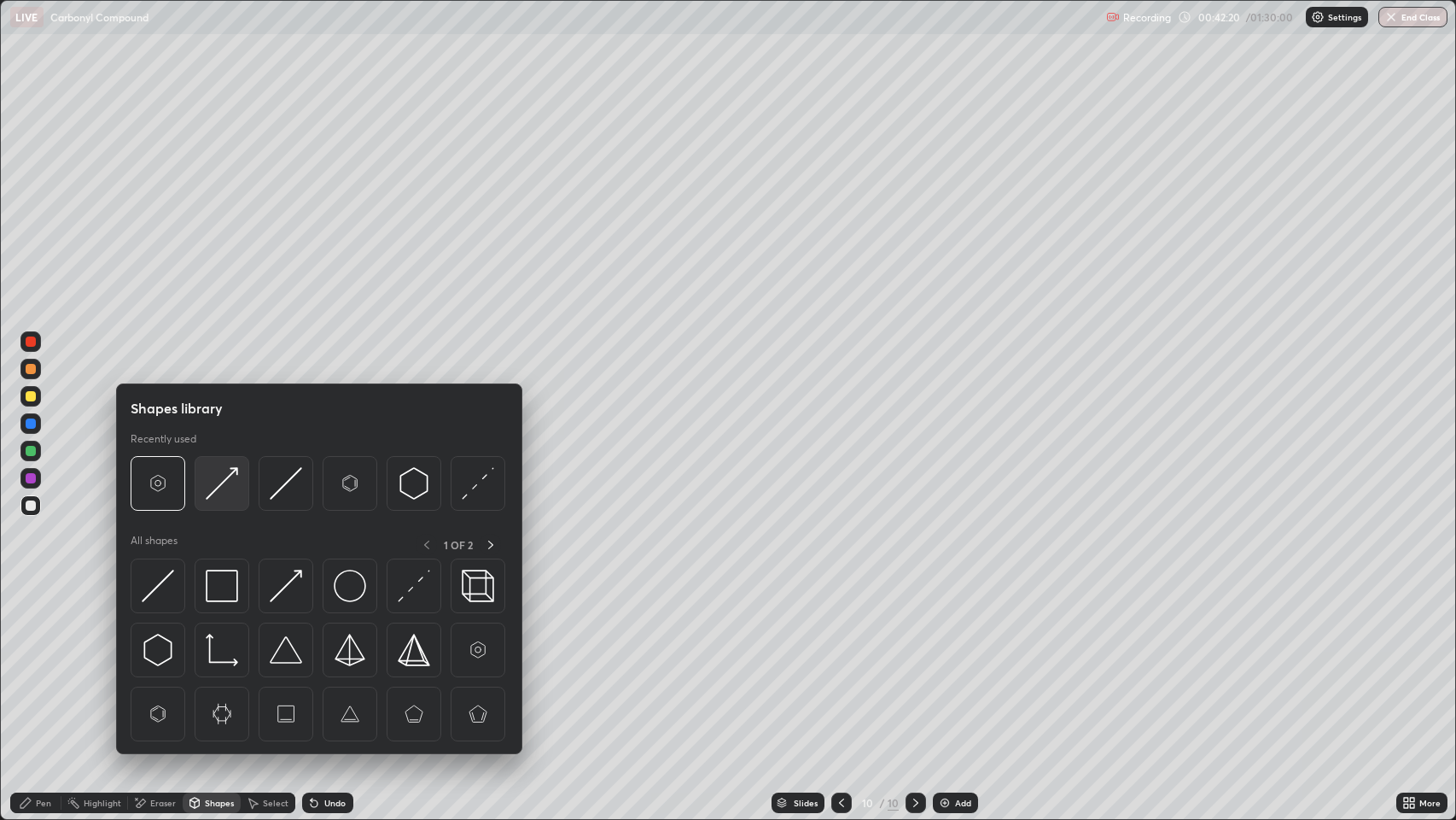
click at [228, 492] on img at bounding box center [222, 483] width 33 height 33
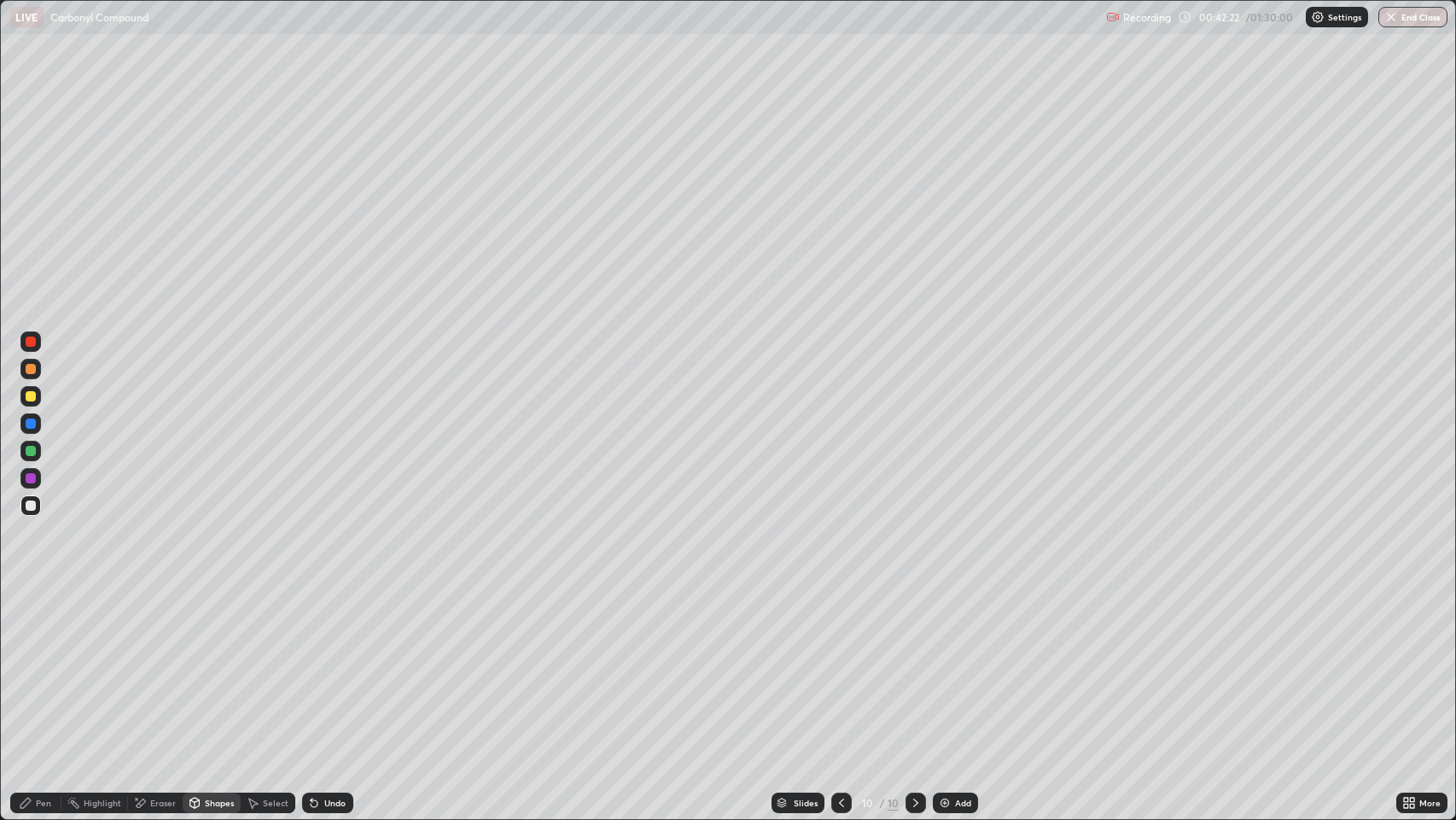
click at [43, 665] on div "Pen" at bounding box center [44, 803] width 15 height 9
click at [328, 665] on div "Undo" at bounding box center [334, 803] width 21 height 9
click at [39, 665] on div "Pen" at bounding box center [36, 803] width 52 height 21
click at [32, 370] on div at bounding box center [31, 369] width 10 height 10
click at [31, 505] on div at bounding box center [31, 505] width 10 height 10
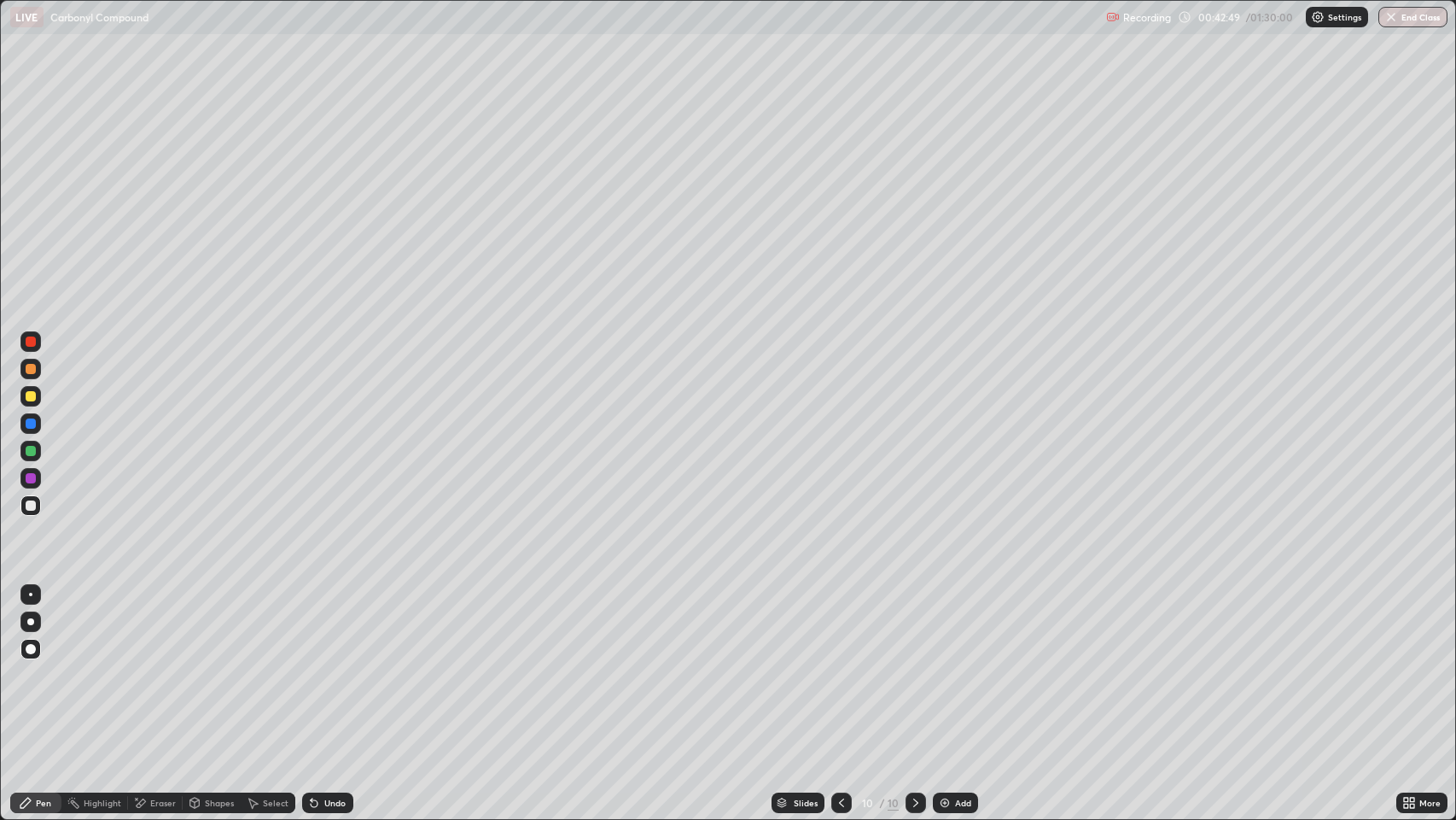
click at [31, 505] on div at bounding box center [31, 505] width 10 height 10
click at [840, 665] on icon at bounding box center [841, 803] width 14 height 14
click at [915, 665] on div at bounding box center [916, 803] width 21 height 21
click at [217, 665] on div "Shapes" at bounding box center [219, 803] width 29 height 9
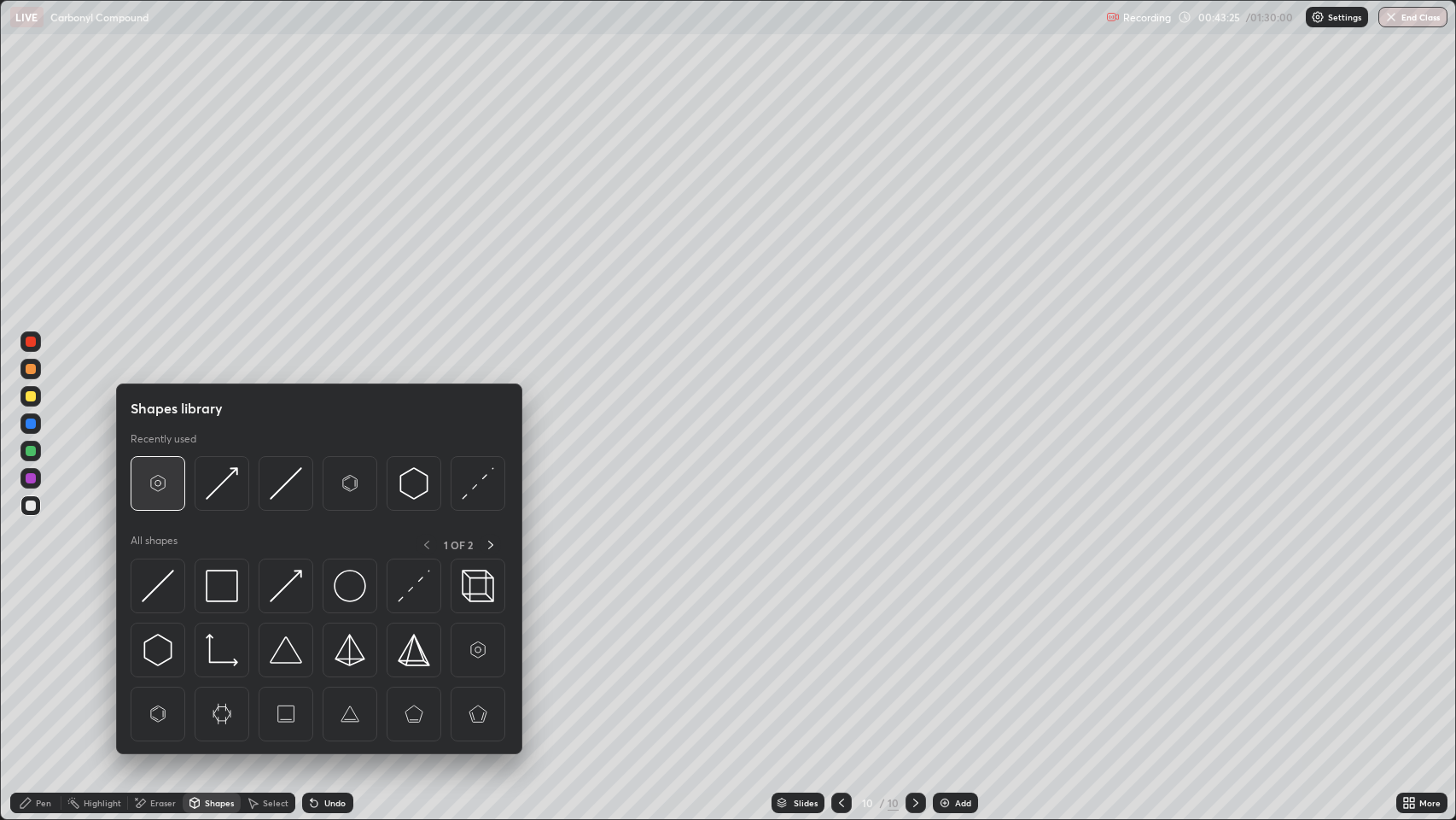
click at [162, 493] on img at bounding box center [158, 483] width 33 height 33
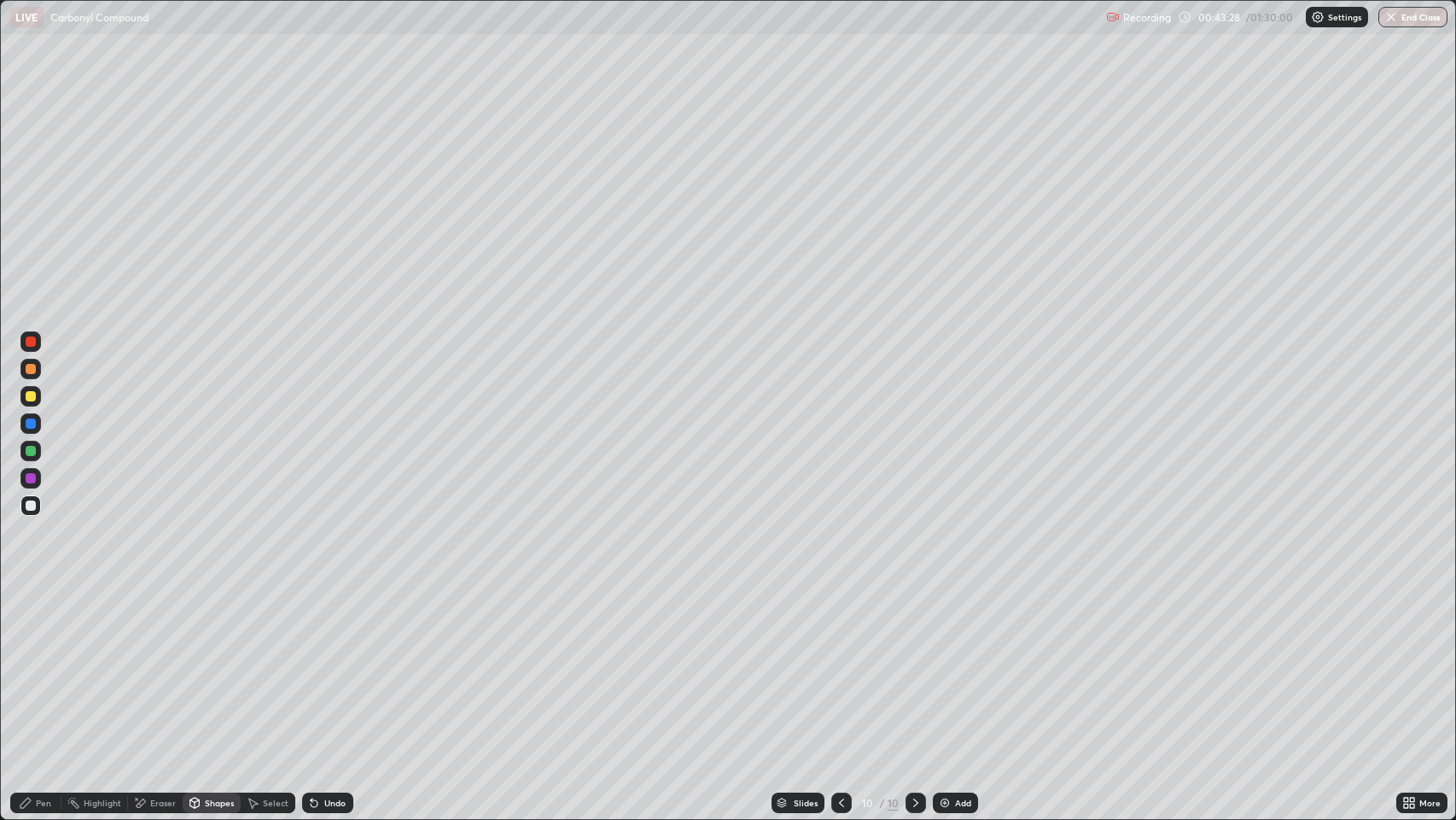
click at [46, 665] on div "Pen" at bounding box center [44, 803] width 15 height 9
click at [32, 505] on div at bounding box center [31, 505] width 10 height 10
click at [320, 665] on div "Undo" at bounding box center [328, 803] width 52 height 21
click at [333, 665] on div "Undo" at bounding box center [328, 803] width 52 height 21
click at [331, 665] on div "Undo" at bounding box center [328, 803] width 52 height 21
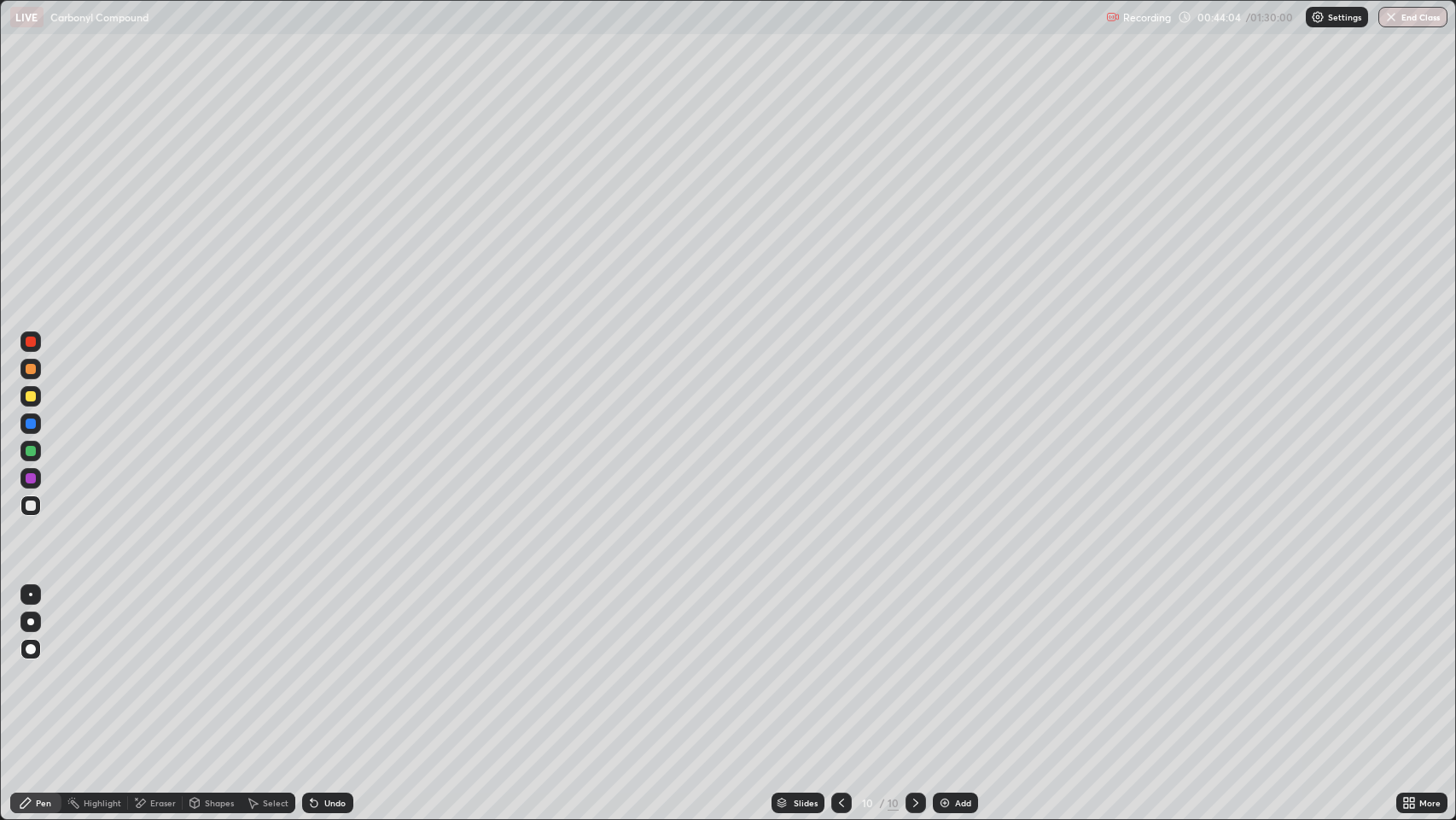
click at [331, 665] on div "Undo" at bounding box center [328, 803] width 52 height 21
click at [335, 665] on div "Undo" at bounding box center [328, 803] width 52 height 21
click at [332, 665] on div "Undo" at bounding box center [334, 803] width 21 height 9
click at [333, 665] on div "Undo" at bounding box center [334, 803] width 21 height 9
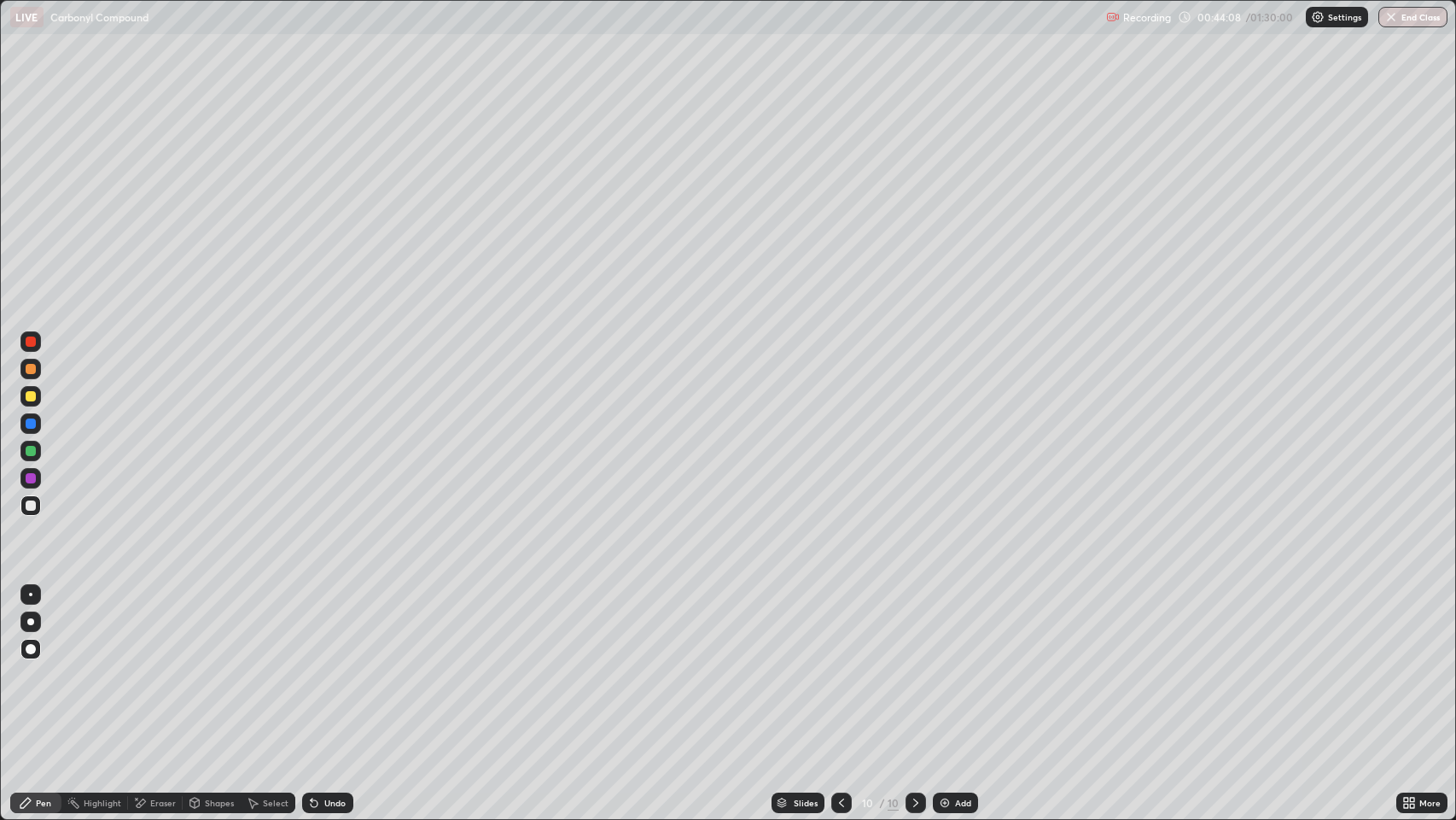
click at [333, 665] on div "Undo" at bounding box center [334, 803] width 21 height 9
click at [221, 665] on div "Shapes" at bounding box center [219, 803] width 29 height 9
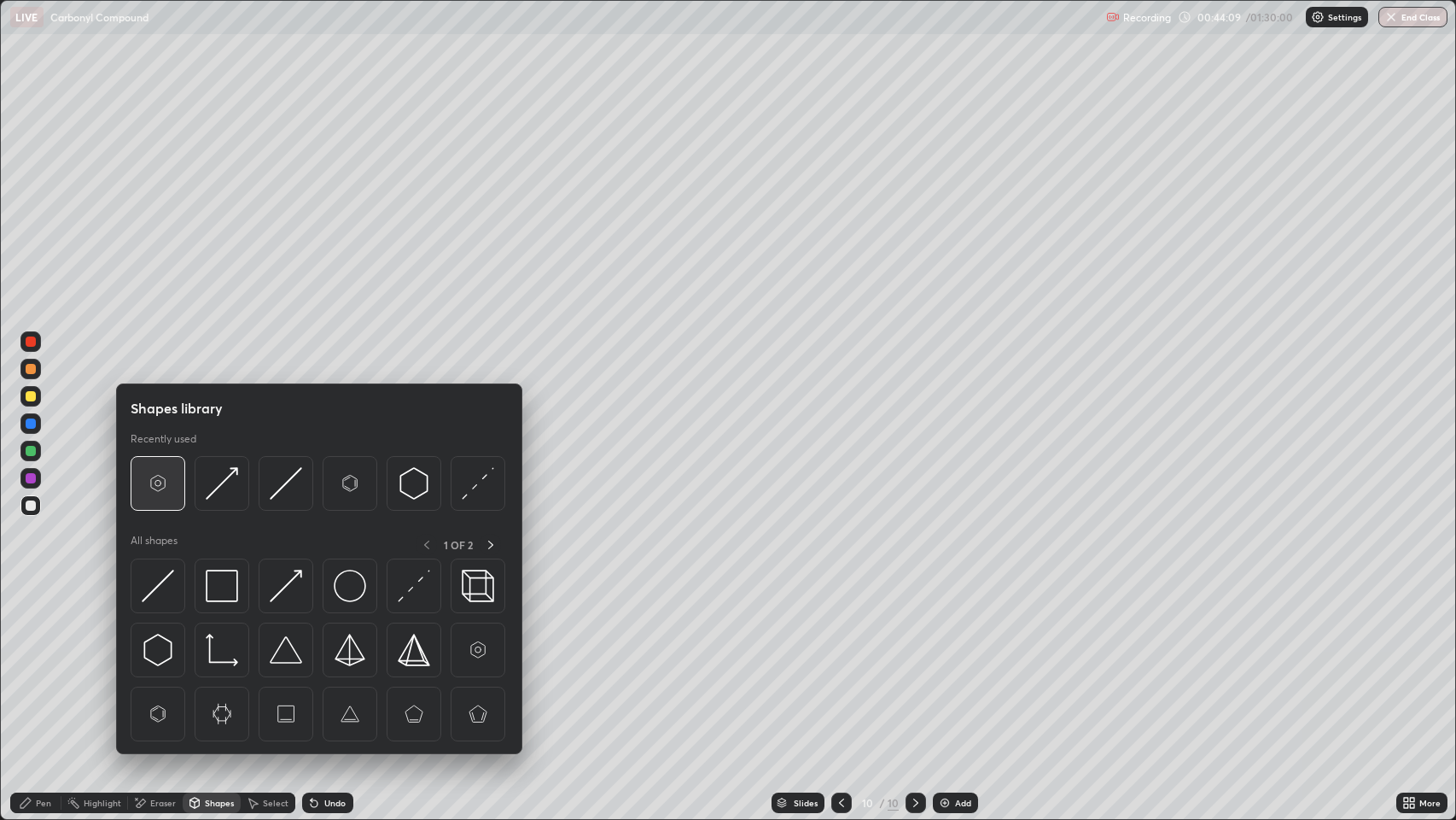
click at [163, 486] on img at bounding box center [158, 483] width 33 height 33
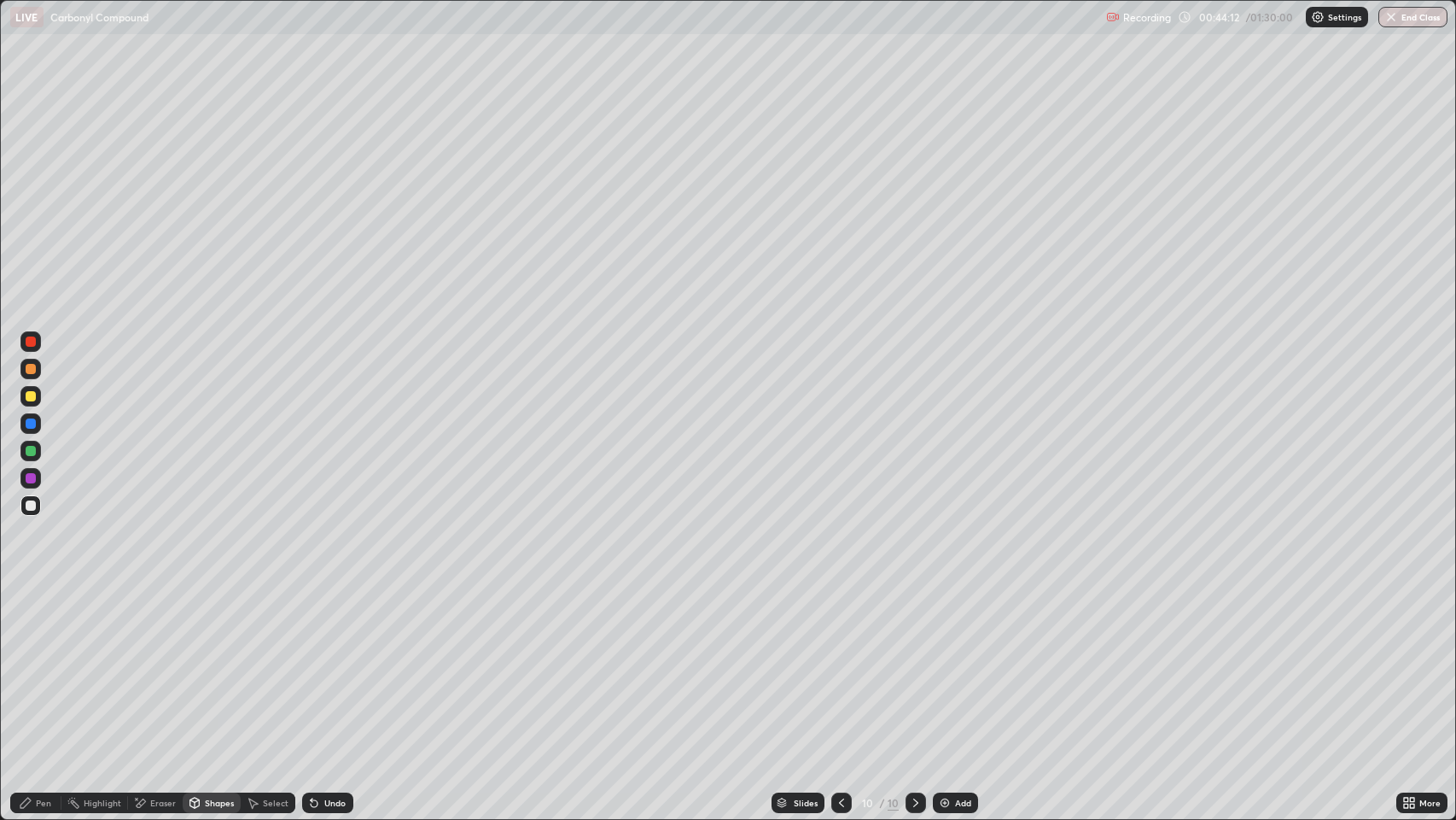
click at [51, 665] on div "Pen" at bounding box center [44, 803] width 15 height 9
click at [34, 510] on div at bounding box center [31, 505] width 10 height 10
click at [30, 507] on div at bounding box center [31, 505] width 10 height 10
click at [31, 505] on div at bounding box center [31, 505] width 10 height 10
click at [25, 665] on icon at bounding box center [26, 803] width 10 height 10
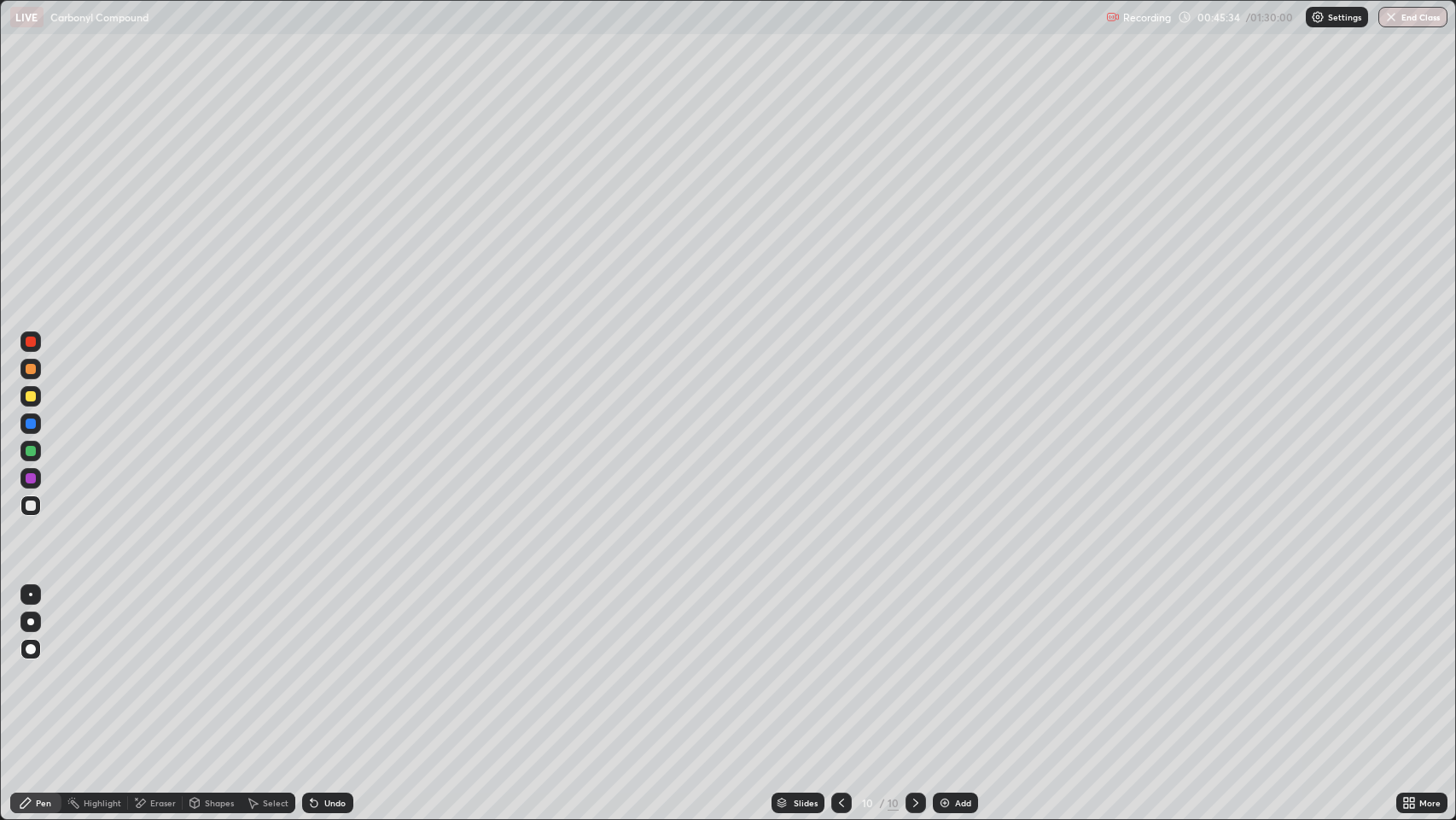
click at [951, 665] on div "Add" at bounding box center [956, 803] width 46 height 21
click at [220, 665] on div "Shapes" at bounding box center [219, 803] width 29 height 9
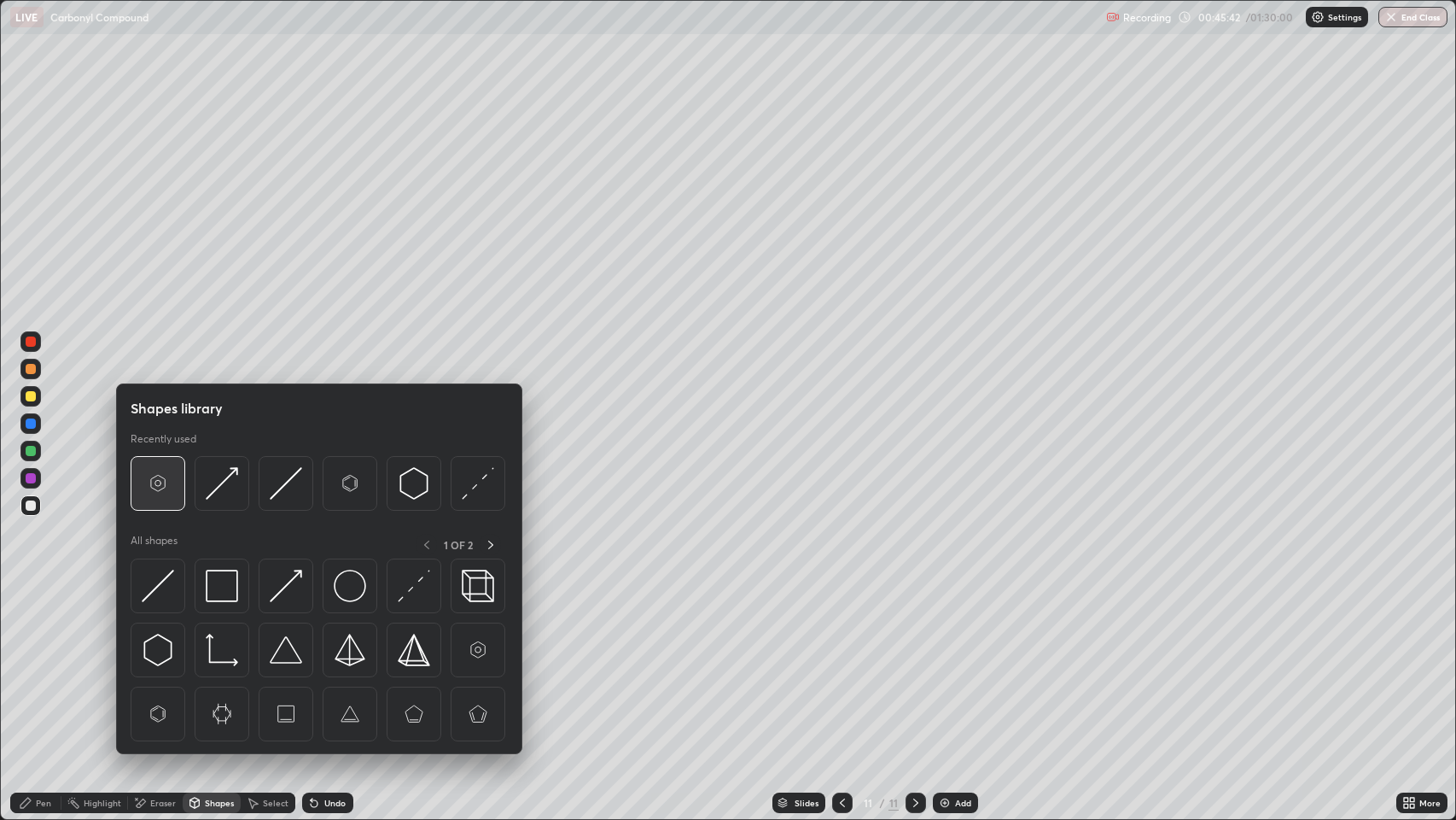
click at [157, 493] on img at bounding box center [158, 483] width 33 height 33
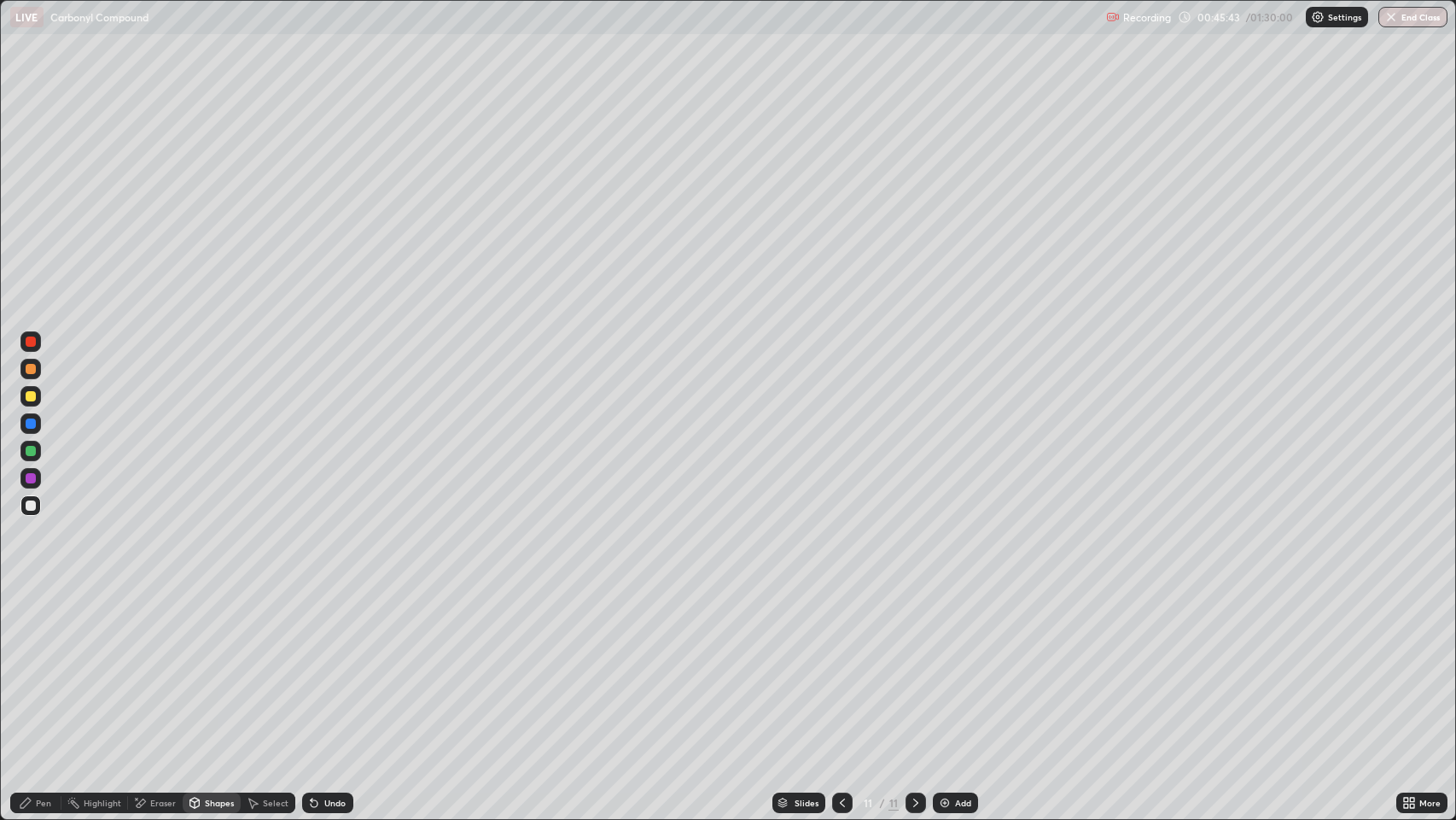
click at [38, 665] on div "Pen" at bounding box center [44, 803] width 15 height 9
click at [337, 665] on div "Undo" at bounding box center [334, 803] width 21 height 9
click at [332, 665] on div "Undo" at bounding box center [334, 803] width 21 height 9
click at [331, 665] on div "Undo" at bounding box center [334, 803] width 21 height 9
click at [333, 665] on div "Undo" at bounding box center [334, 803] width 21 height 9
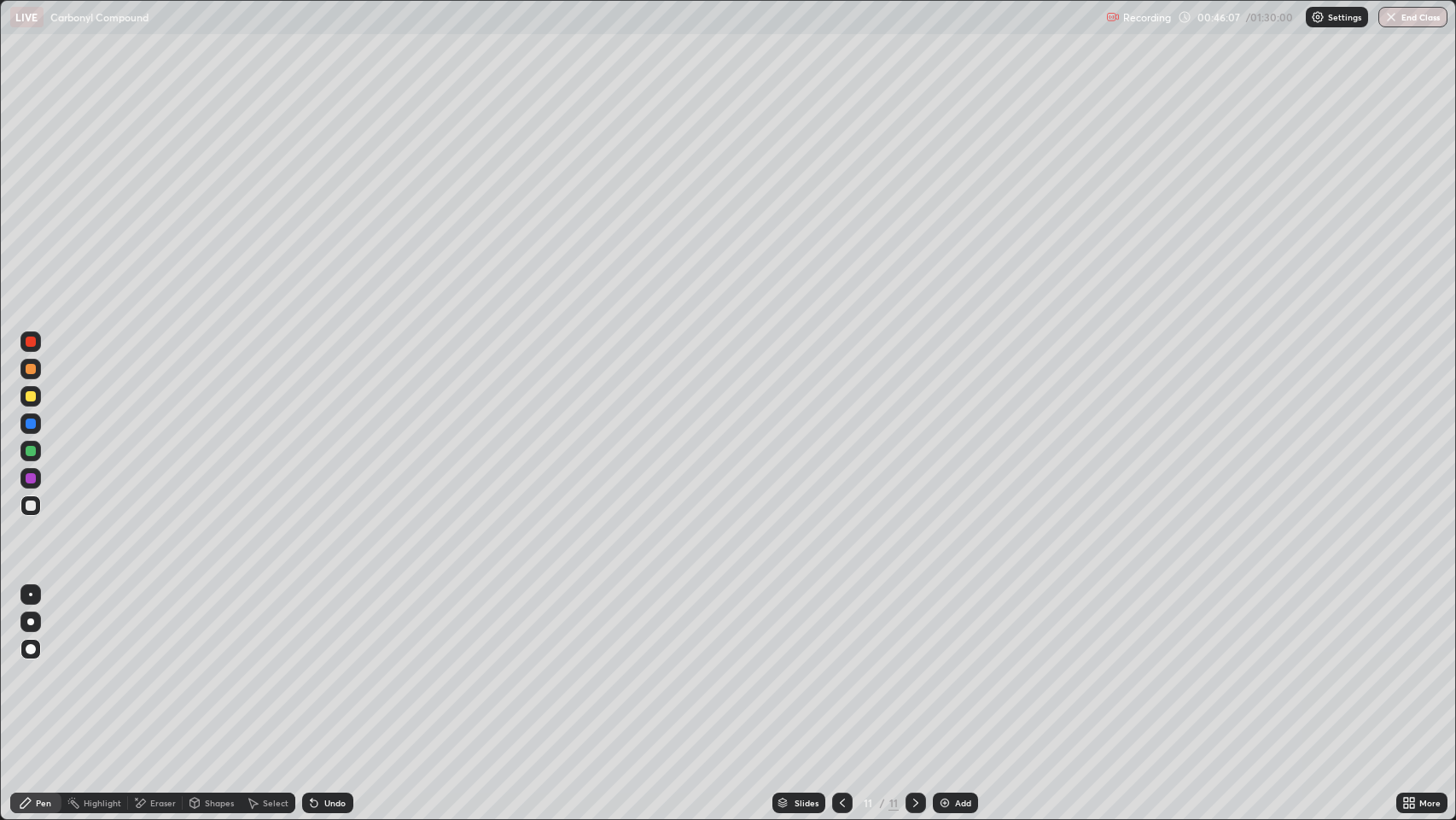
click at [223, 665] on div "Shapes" at bounding box center [219, 803] width 29 height 9
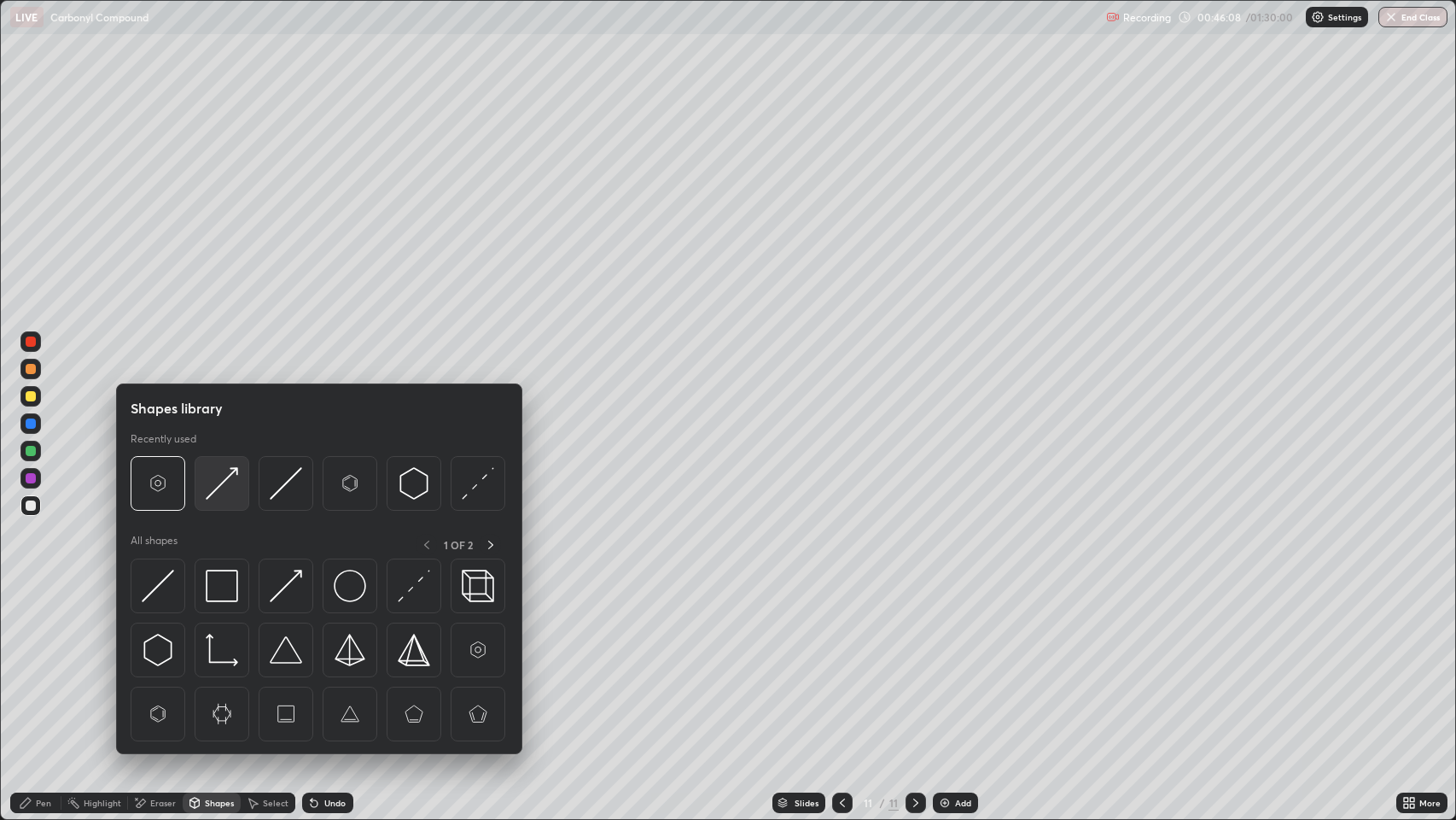
click at [218, 476] on img at bounding box center [222, 483] width 33 height 33
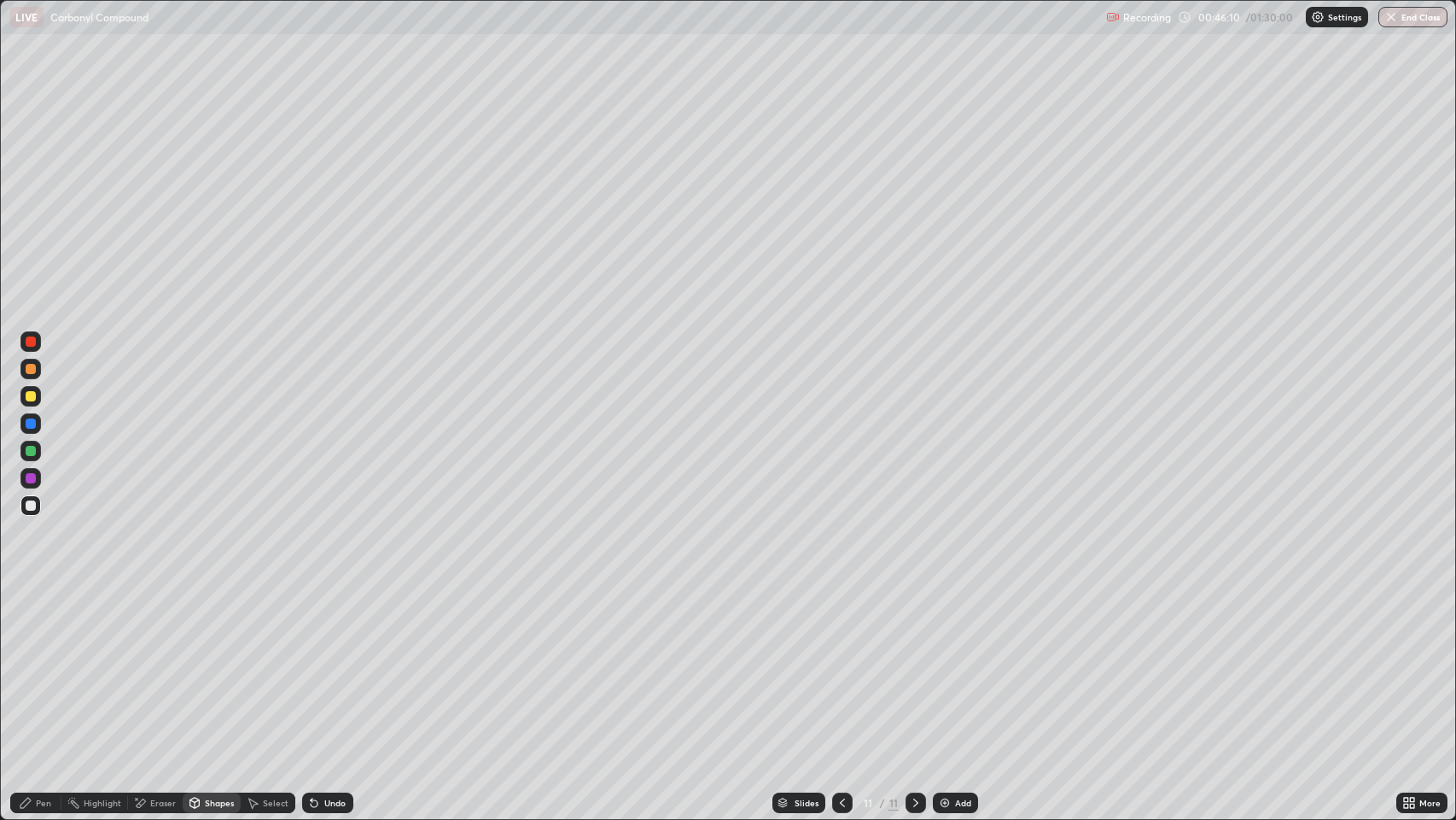
click at [46, 665] on div "Pen" at bounding box center [44, 803] width 15 height 9
click at [34, 370] on div at bounding box center [31, 369] width 10 height 10
click at [218, 665] on div "Shapes" at bounding box center [219, 803] width 29 height 9
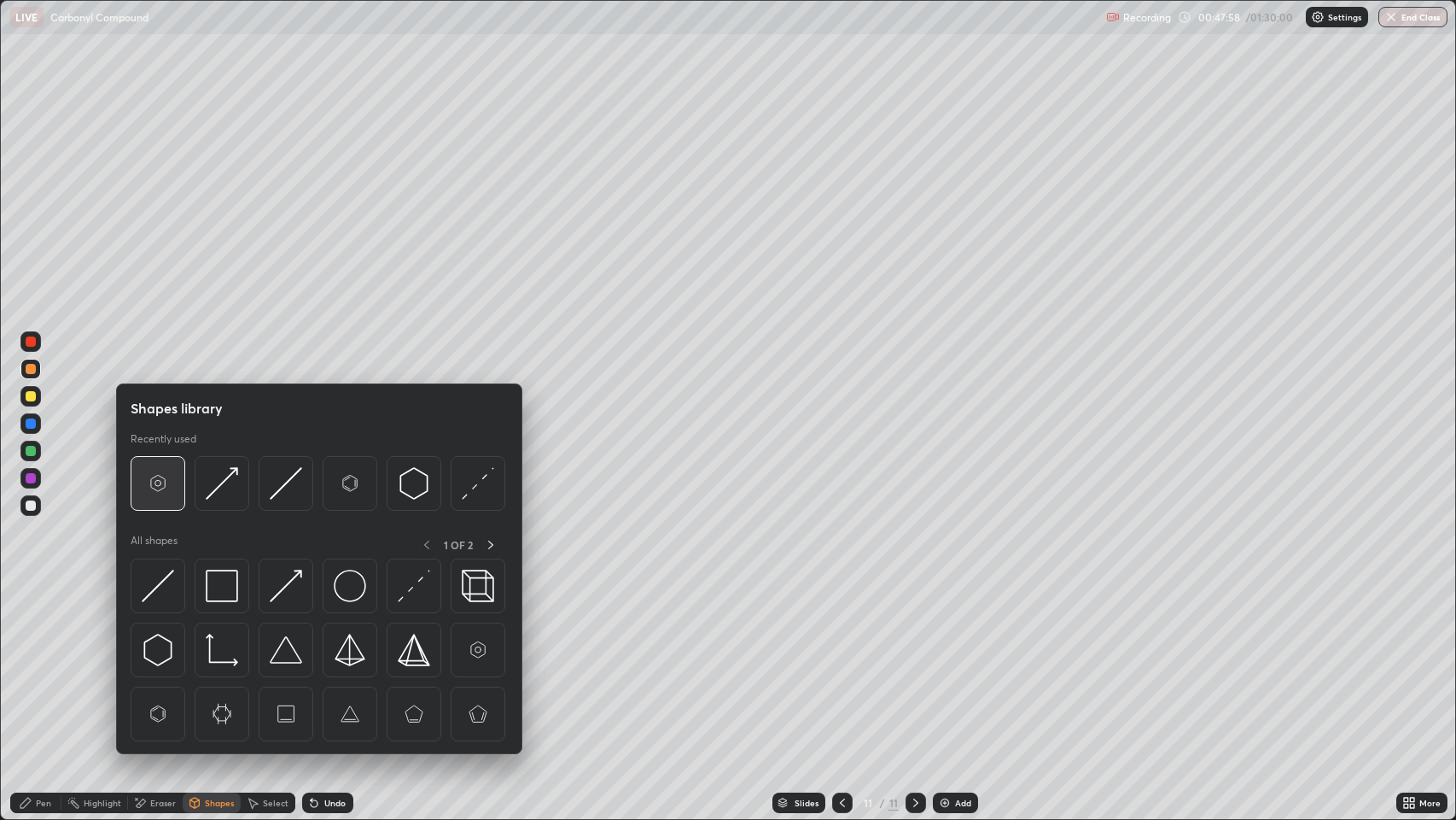
click at [156, 487] on img at bounding box center [158, 483] width 33 height 33
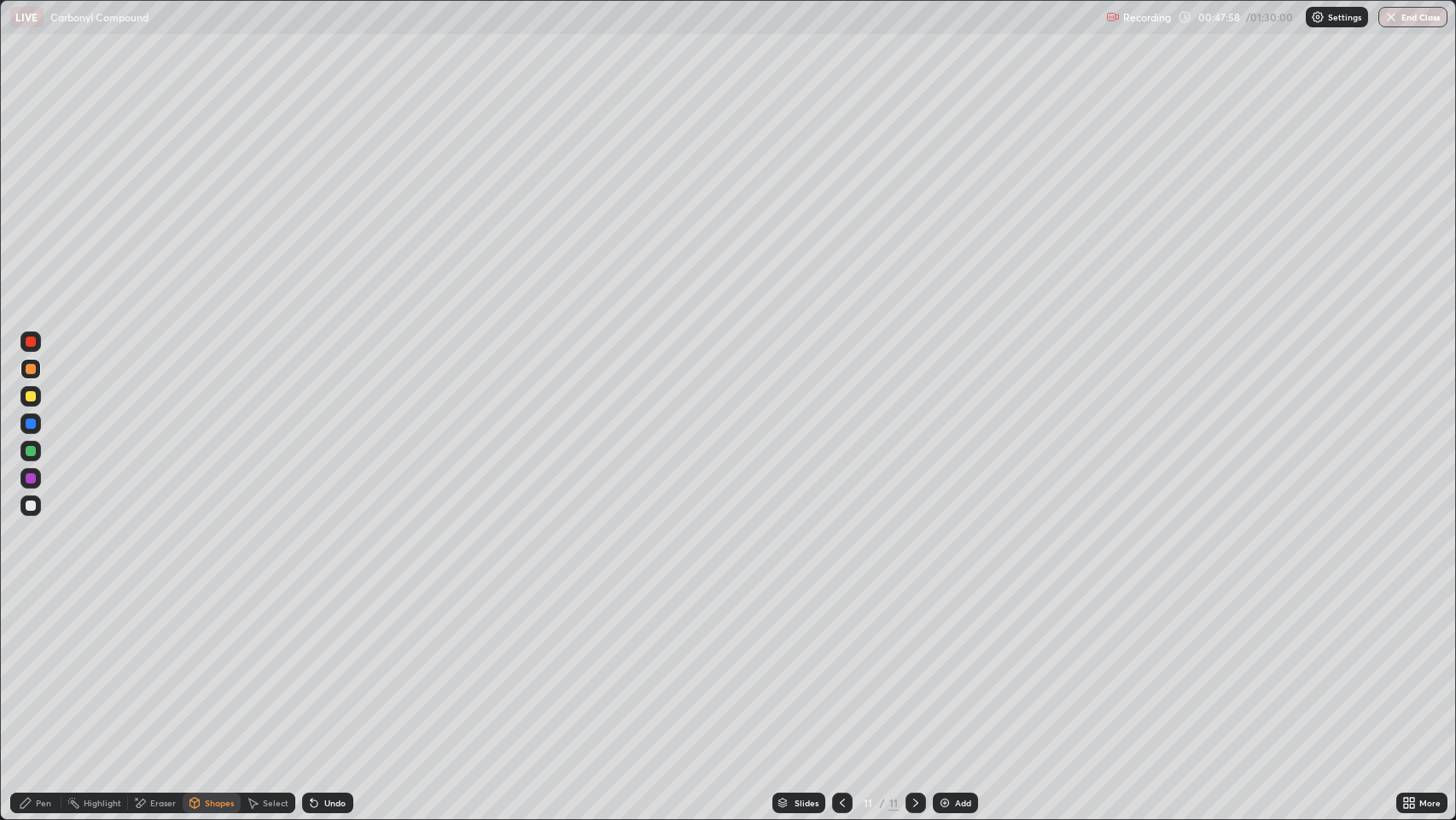
click at [31, 395] on div at bounding box center [31, 396] width 10 height 10
click at [48, 665] on div "Pen" at bounding box center [36, 803] width 52 height 21
click at [28, 502] on div at bounding box center [31, 505] width 10 height 10
click at [31, 396] on div at bounding box center [31, 396] width 10 height 10
click at [214, 665] on div "Shapes" at bounding box center [219, 803] width 29 height 9
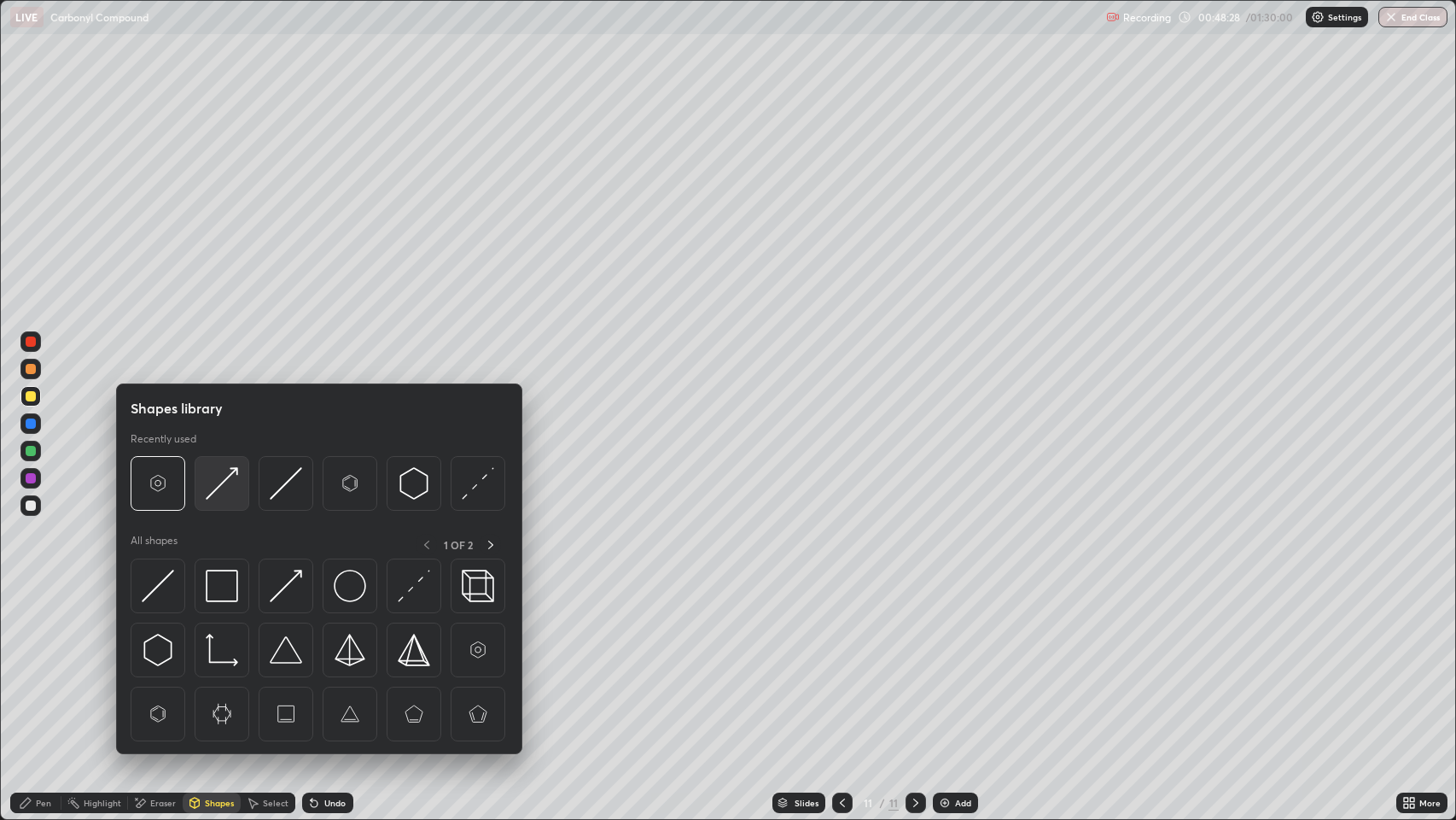
click at [211, 493] on img at bounding box center [222, 483] width 33 height 33
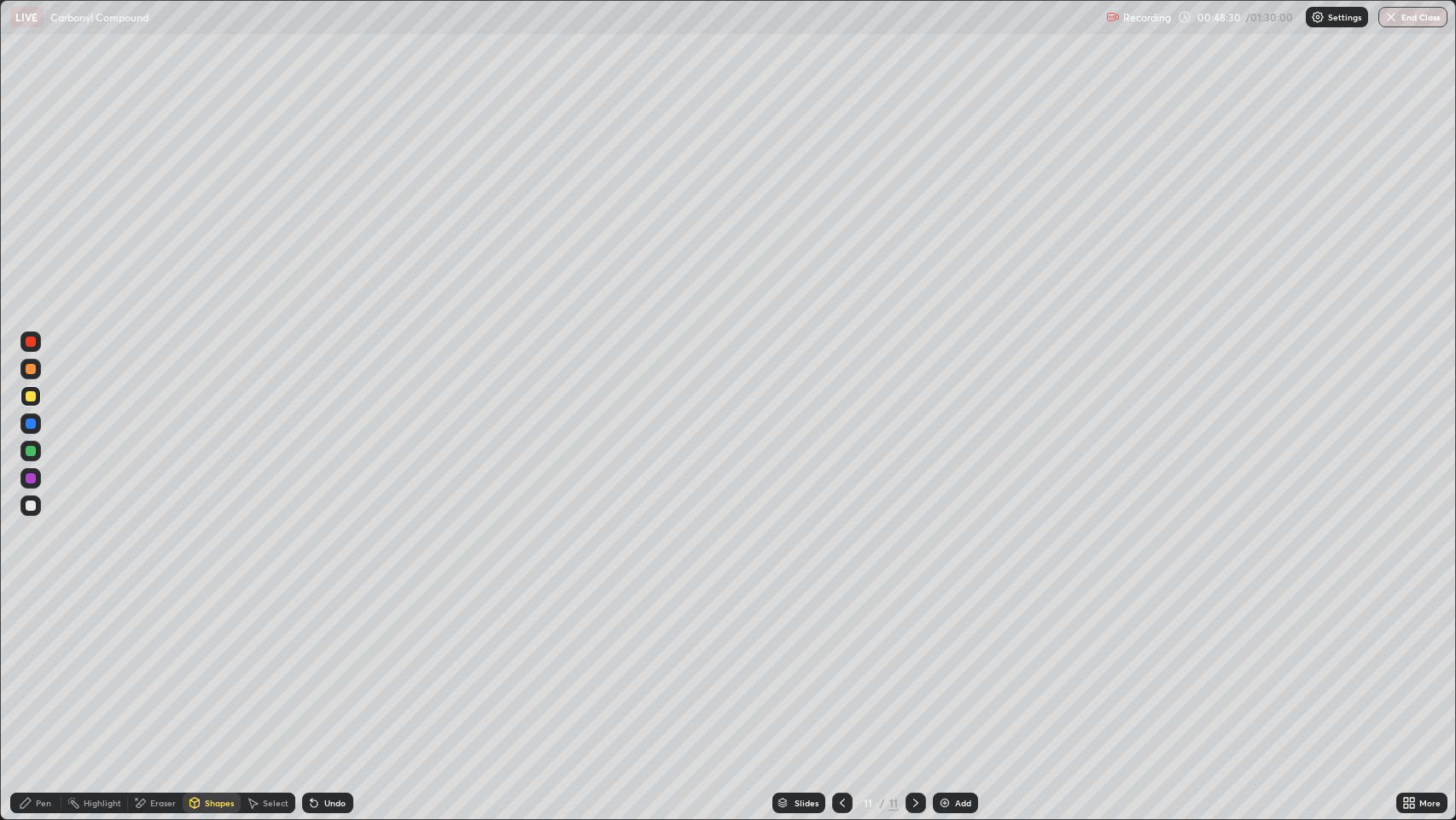
click at [52, 665] on div "Pen" at bounding box center [36, 803] width 52 height 21
click at [33, 505] on div at bounding box center [31, 505] width 10 height 10
click at [28, 367] on div at bounding box center [31, 369] width 10 height 10
click at [28, 425] on div at bounding box center [31, 424] width 10 height 10
click at [334, 665] on div "Undo" at bounding box center [334, 803] width 21 height 9
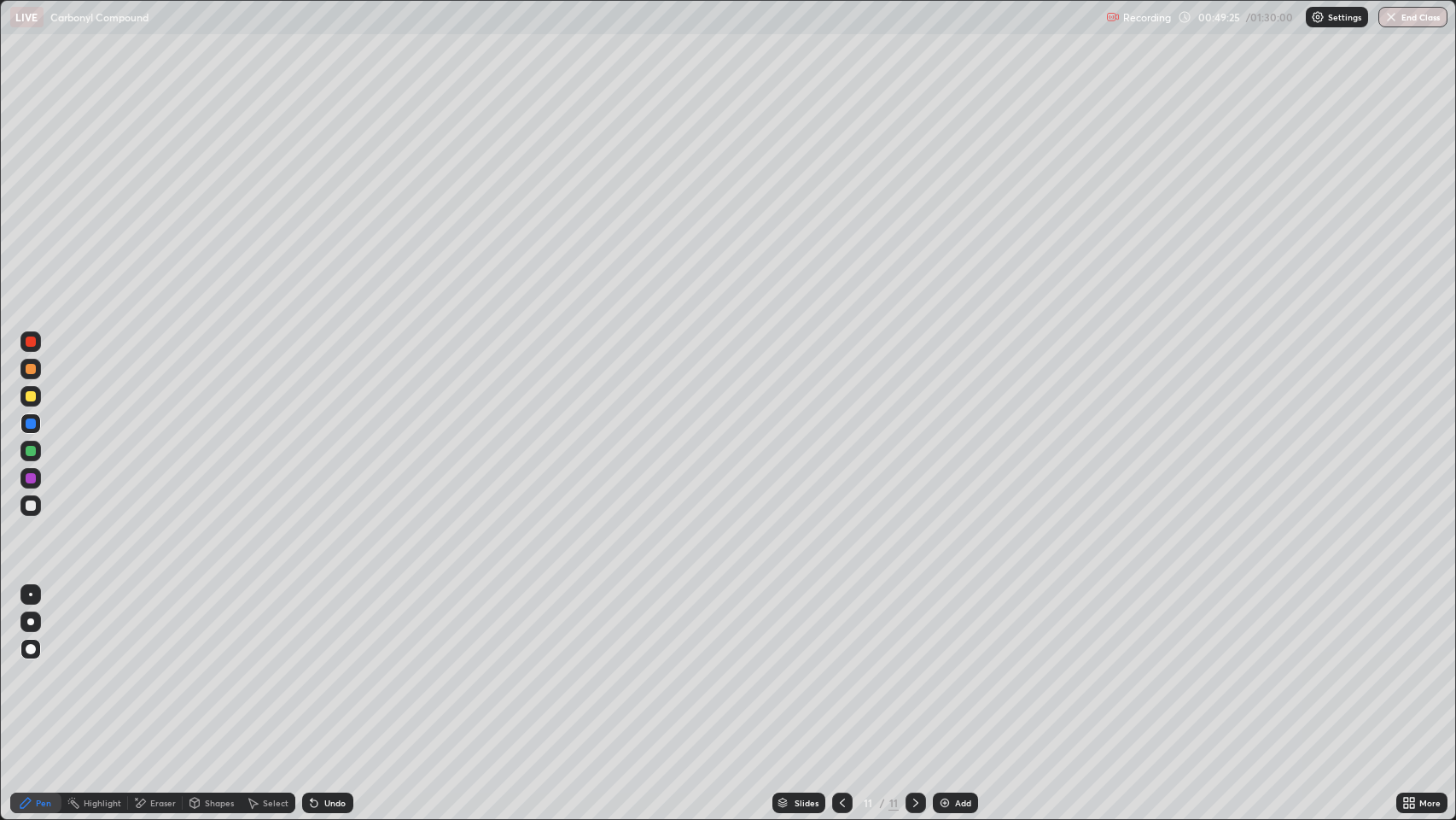
click at [29, 450] on div at bounding box center [31, 450] width 10 height 10
click at [34, 505] on div at bounding box center [31, 505] width 10 height 10
click at [218, 665] on div "Shapes" at bounding box center [219, 803] width 29 height 9
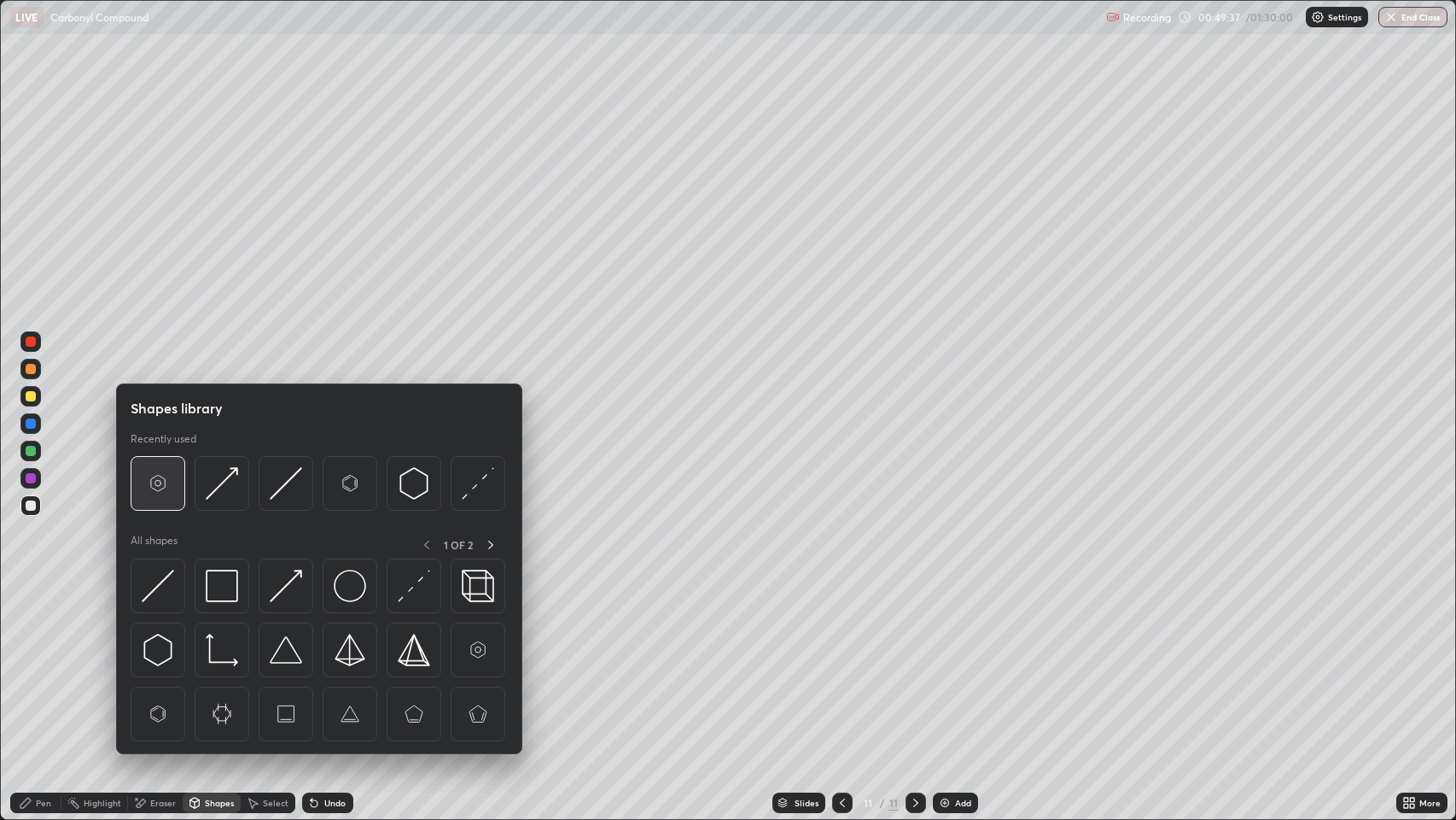
click at [161, 486] on img at bounding box center [158, 483] width 33 height 33
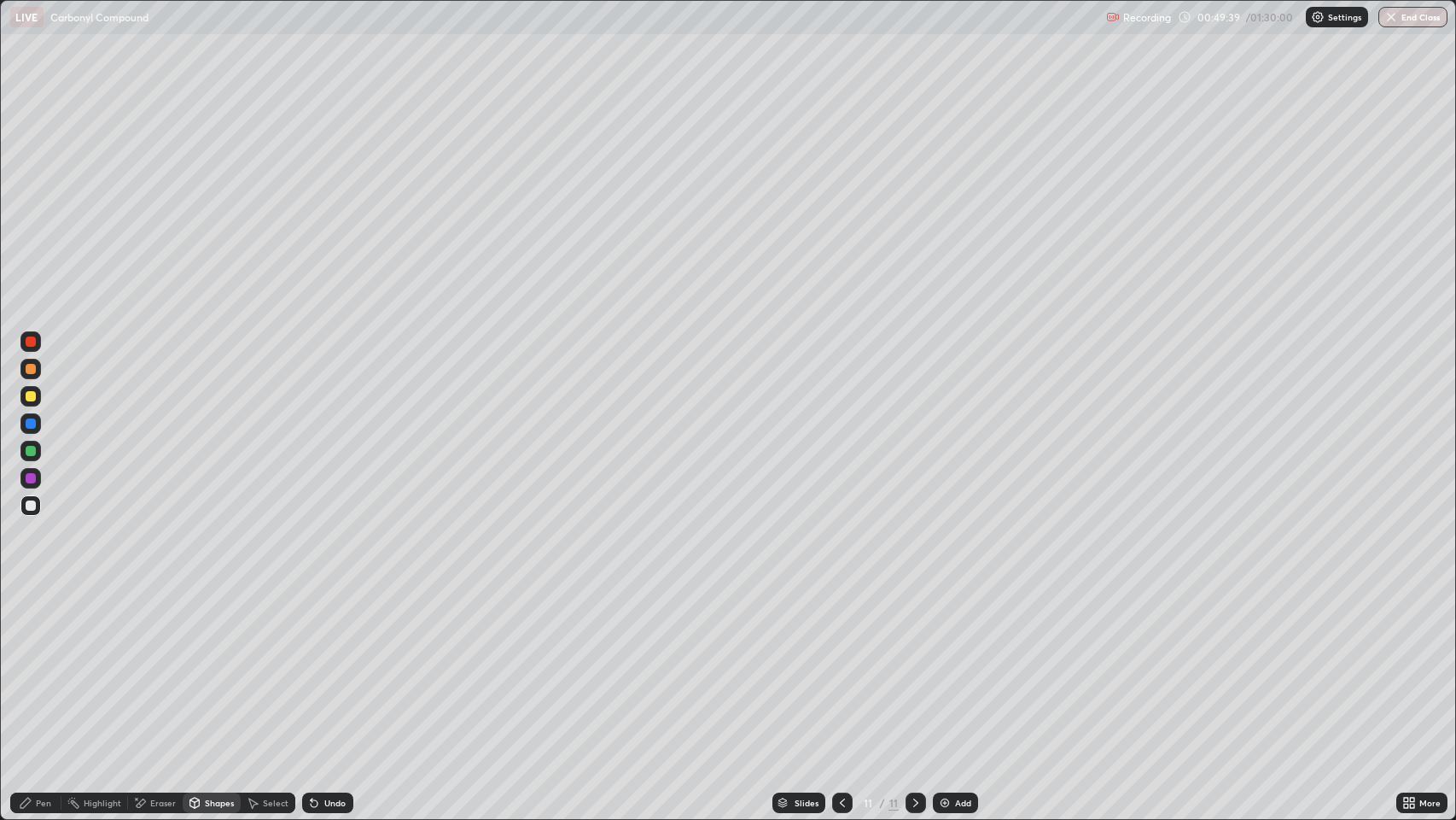
click at [54, 665] on div "Pen" at bounding box center [36, 803] width 52 height 21
click at [30, 420] on div at bounding box center [31, 424] width 10 height 10
click at [29, 510] on div at bounding box center [31, 505] width 10 height 10
click at [39, 665] on div "Pen" at bounding box center [44, 803] width 15 height 9
click at [33, 503] on div at bounding box center [31, 505] width 10 height 10
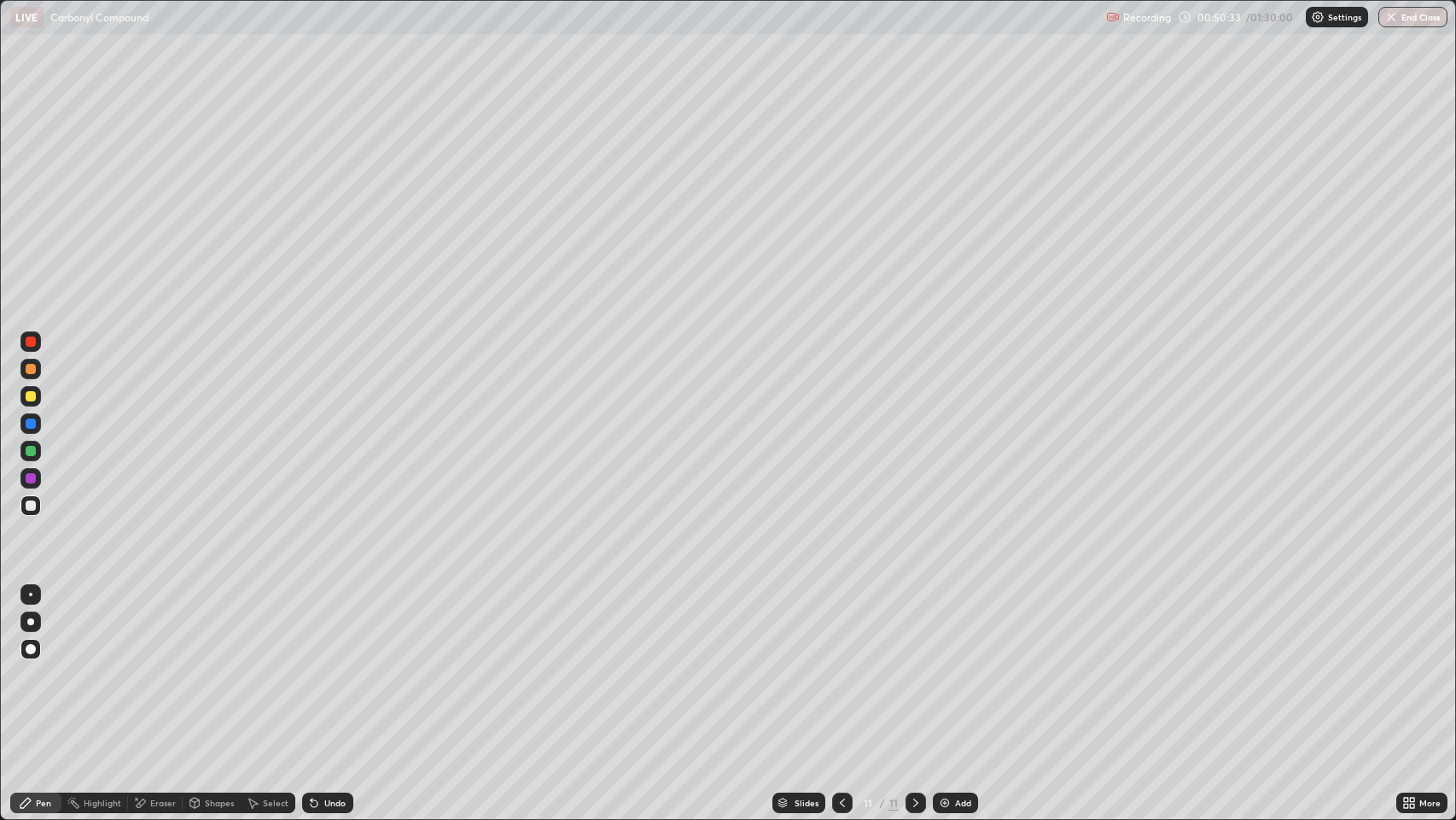
click at [837, 665] on icon at bounding box center [842, 803] width 14 height 14
click at [841, 665] on icon at bounding box center [842, 803] width 14 height 14
click at [913, 665] on icon at bounding box center [916, 803] width 14 height 14
click at [912, 665] on icon at bounding box center [916, 803] width 14 height 14
click at [30, 342] on div at bounding box center [31, 341] width 10 height 10
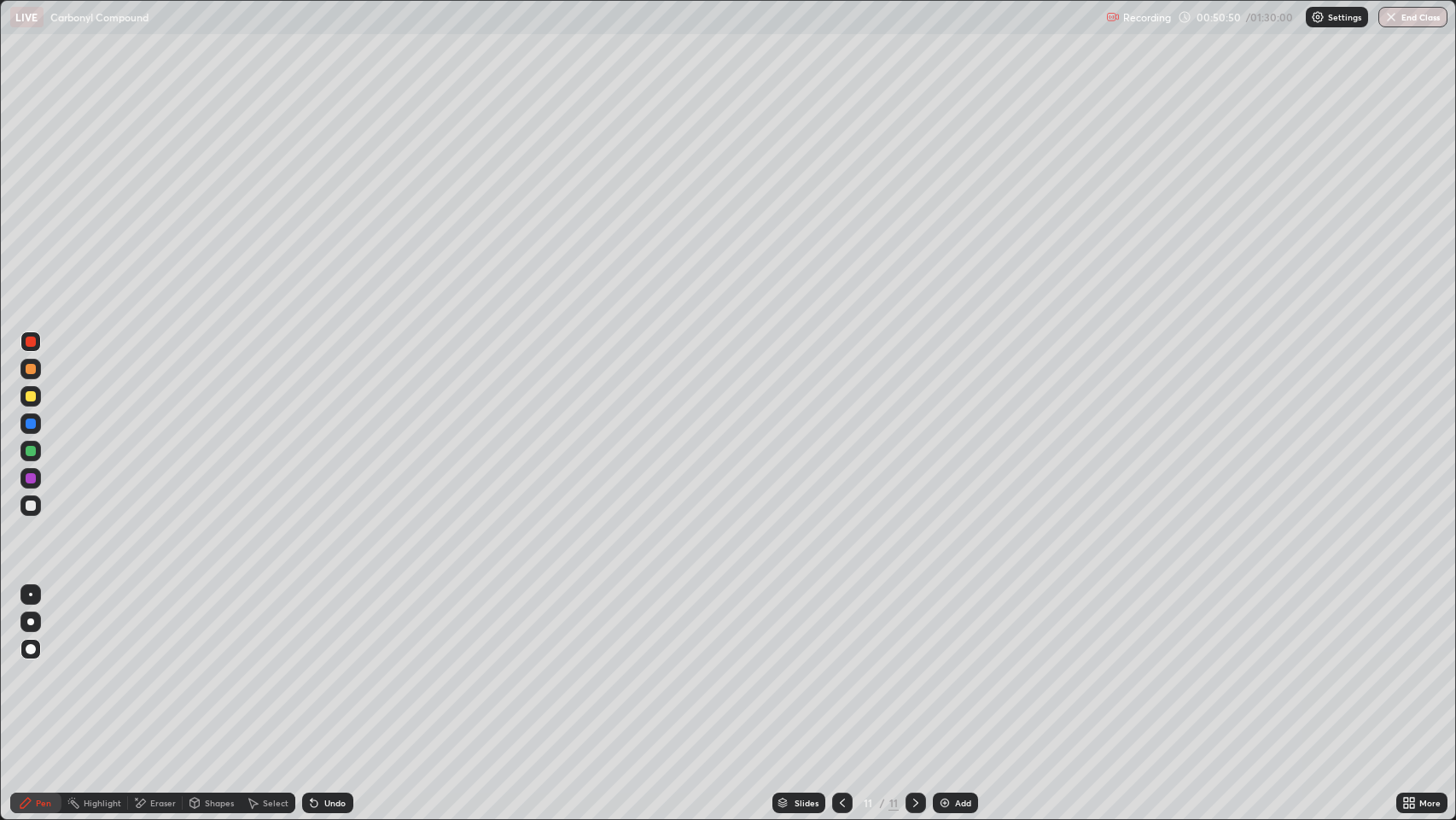
click at [31, 502] on div at bounding box center [31, 505] width 10 height 10
click at [33, 665] on div "Pen" at bounding box center [36, 803] width 52 height 21
click at [31, 506] on div at bounding box center [31, 505] width 10 height 10
click at [37, 665] on div "Pen" at bounding box center [44, 803] width 15 height 9
click at [31, 509] on div at bounding box center [31, 505] width 10 height 10
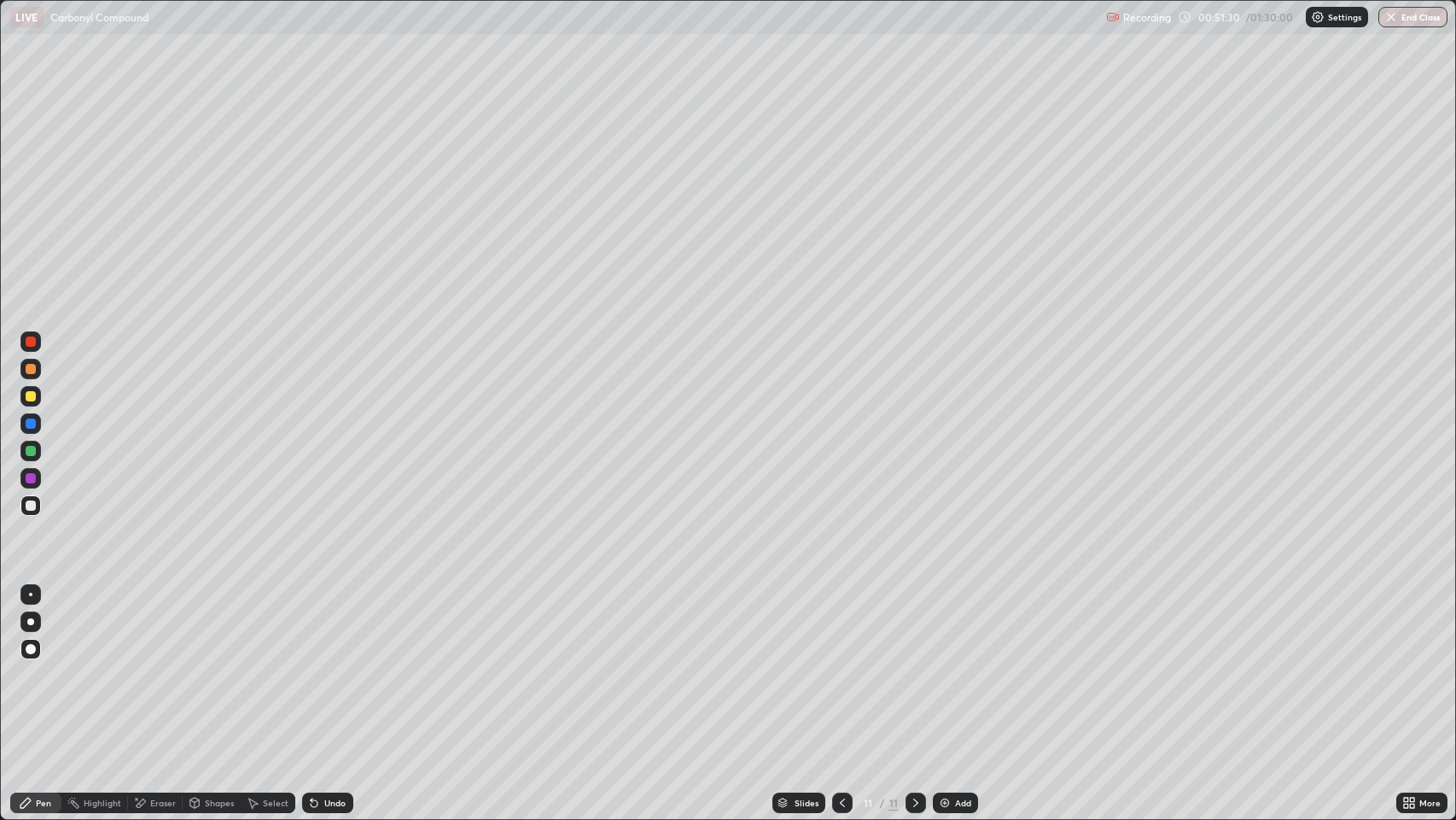
click at [947, 665] on img at bounding box center [945, 803] width 14 height 14
click at [214, 665] on div "Shapes" at bounding box center [219, 803] width 29 height 9
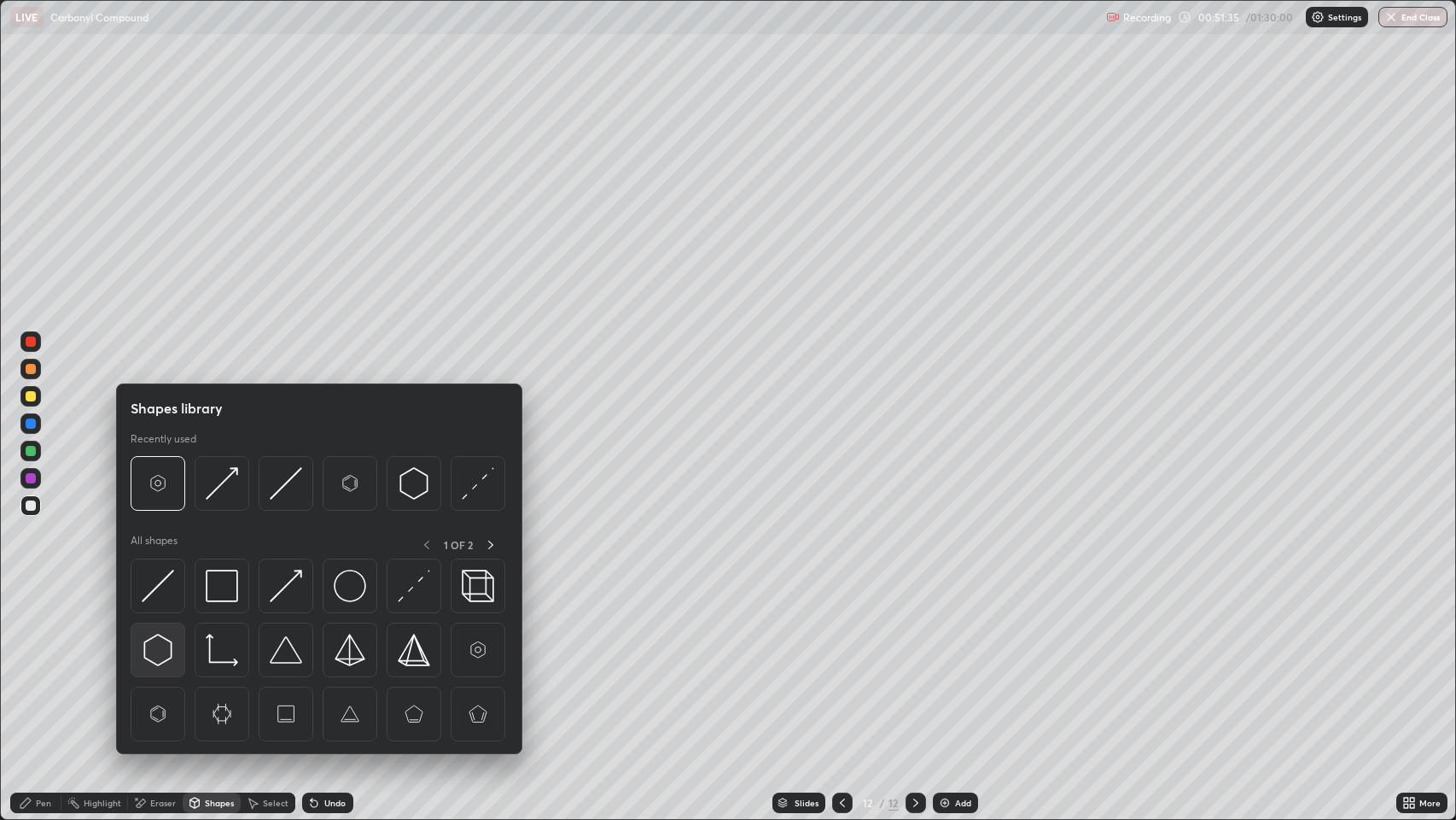
click at [158, 652] on img at bounding box center [158, 650] width 33 height 33
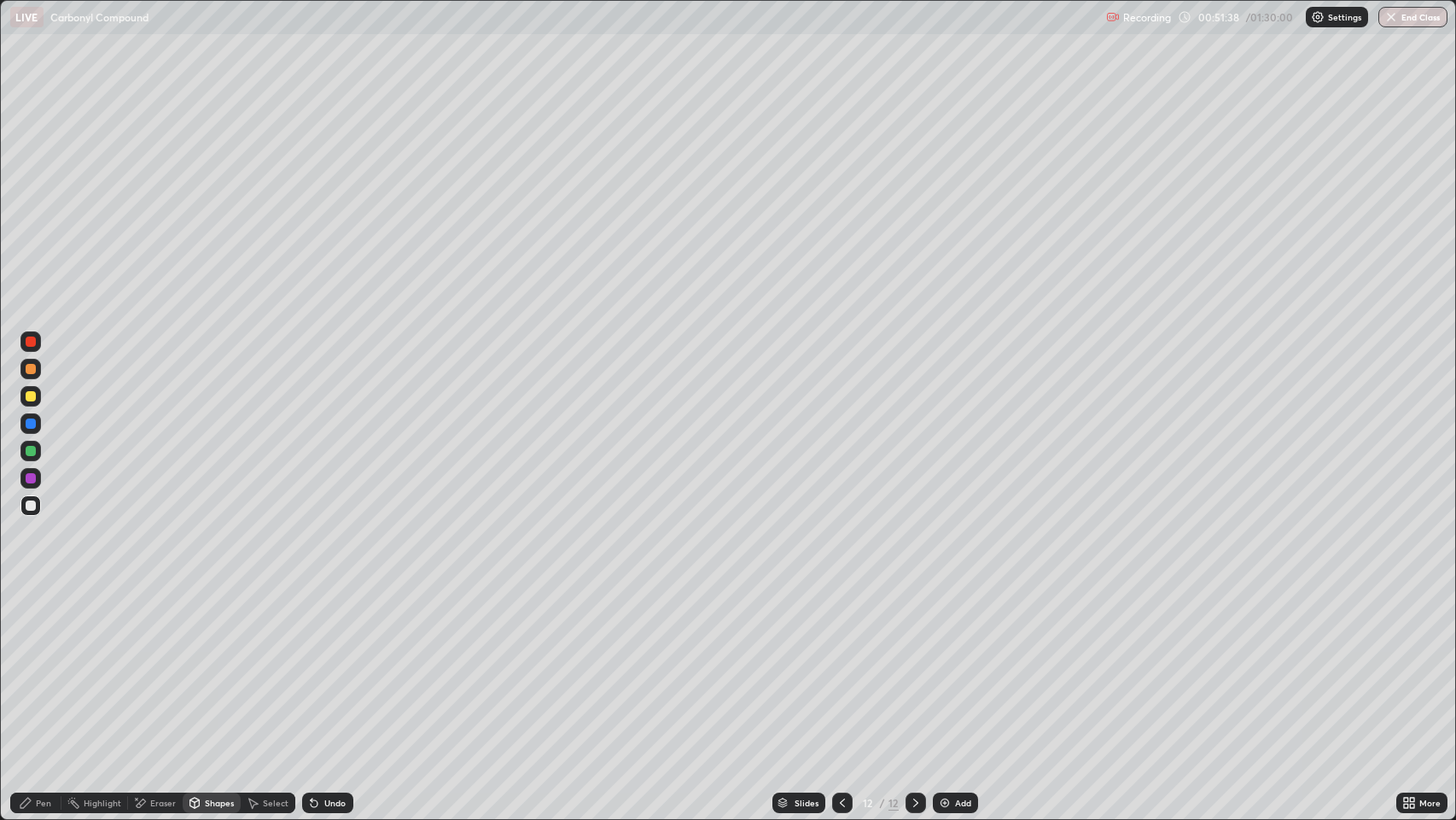
click at [51, 665] on div "Pen" at bounding box center [36, 803] width 52 height 21
click at [209, 665] on div "Shapes" at bounding box center [212, 803] width 58 height 21
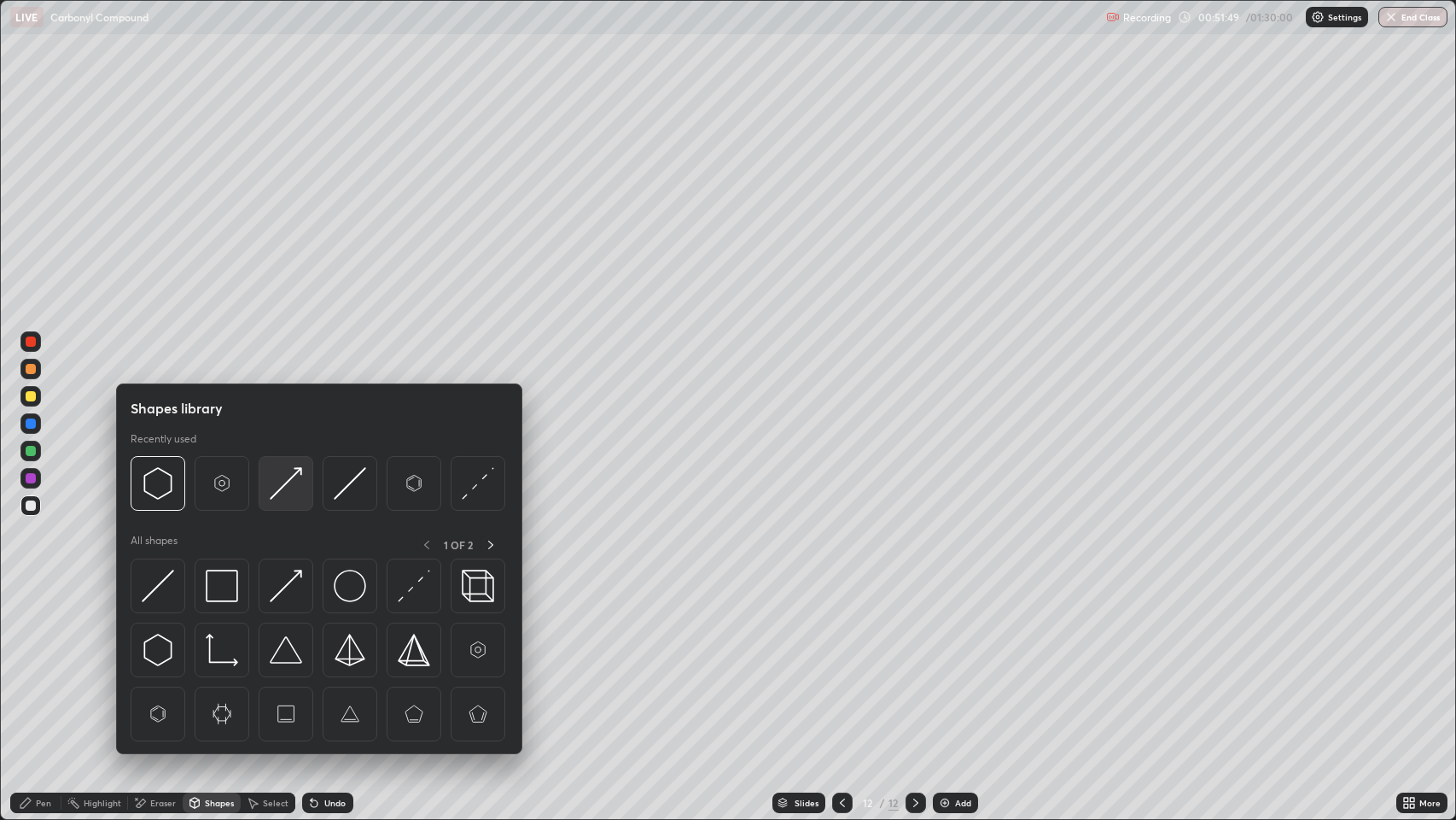
click at [279, 482] on img at bounding box center [286, 483] width 33 height 33
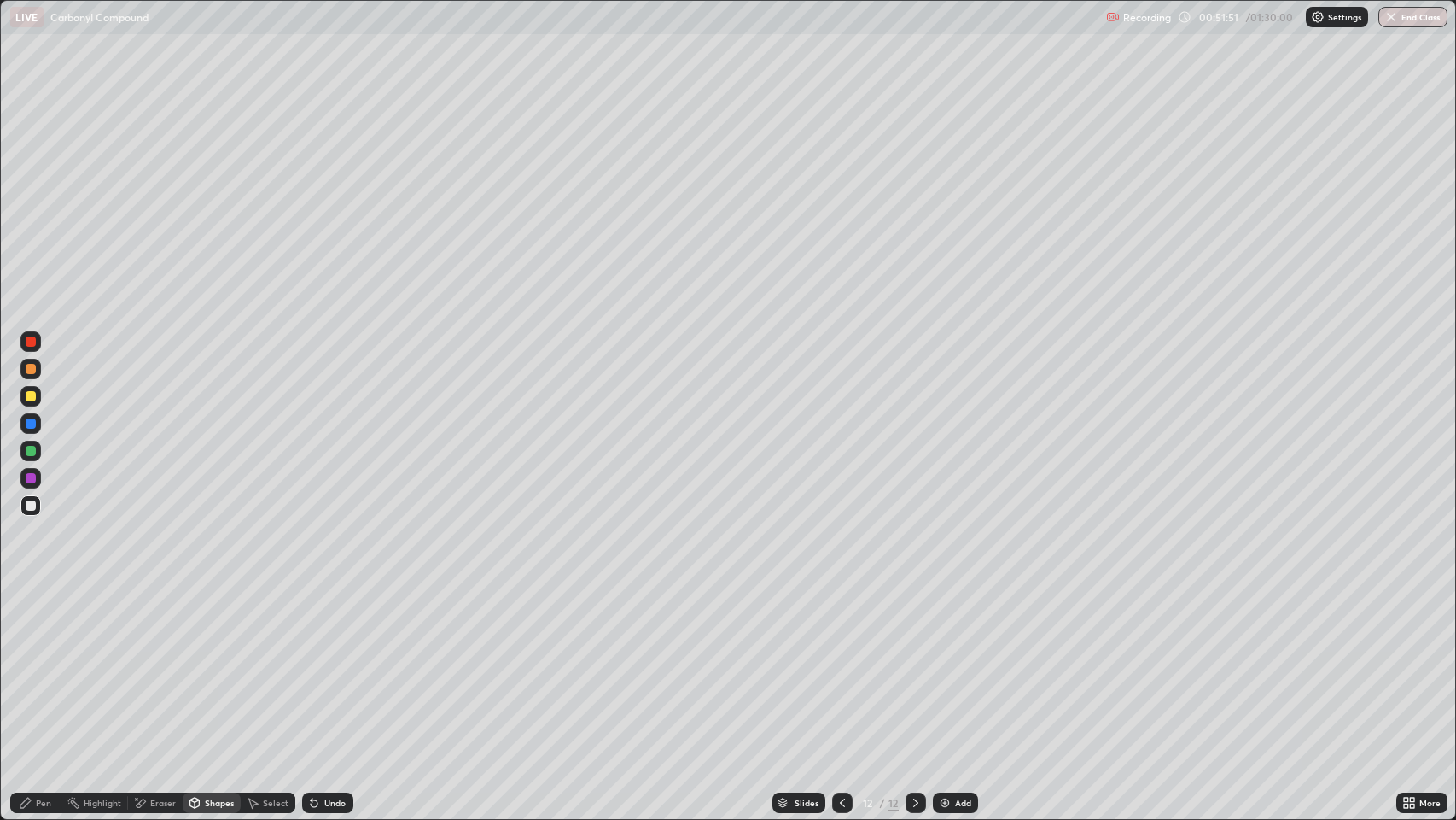
click at [38, 665] on div "Pen" at bounding box center [44, 803] width 15 height 9
click at [202, 665] on div "Shapes" at bounding box center [212, 803] width 58 height 21
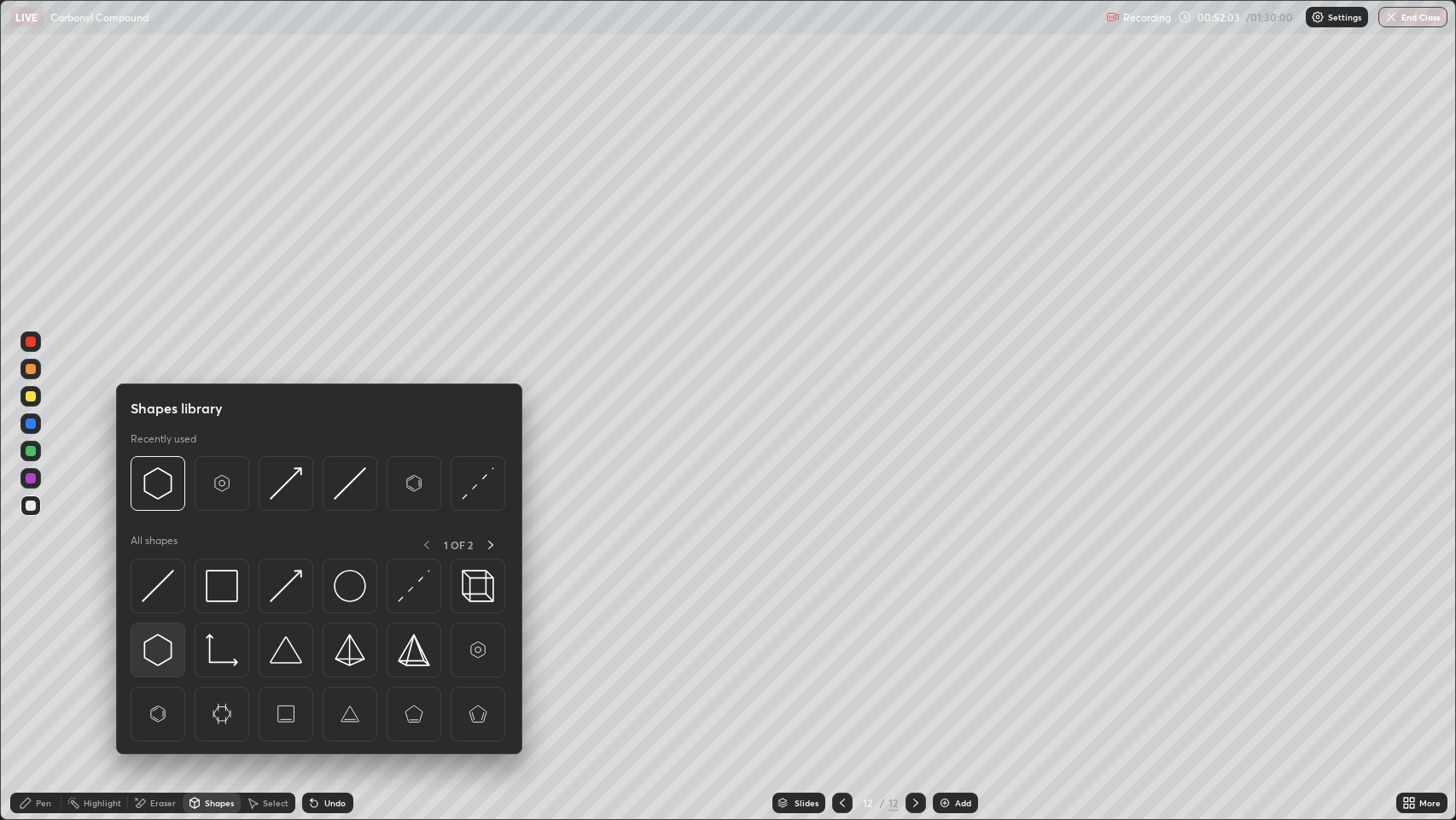
click at [156, 639] on img at bounding box center [158, 650] width 33 height 33
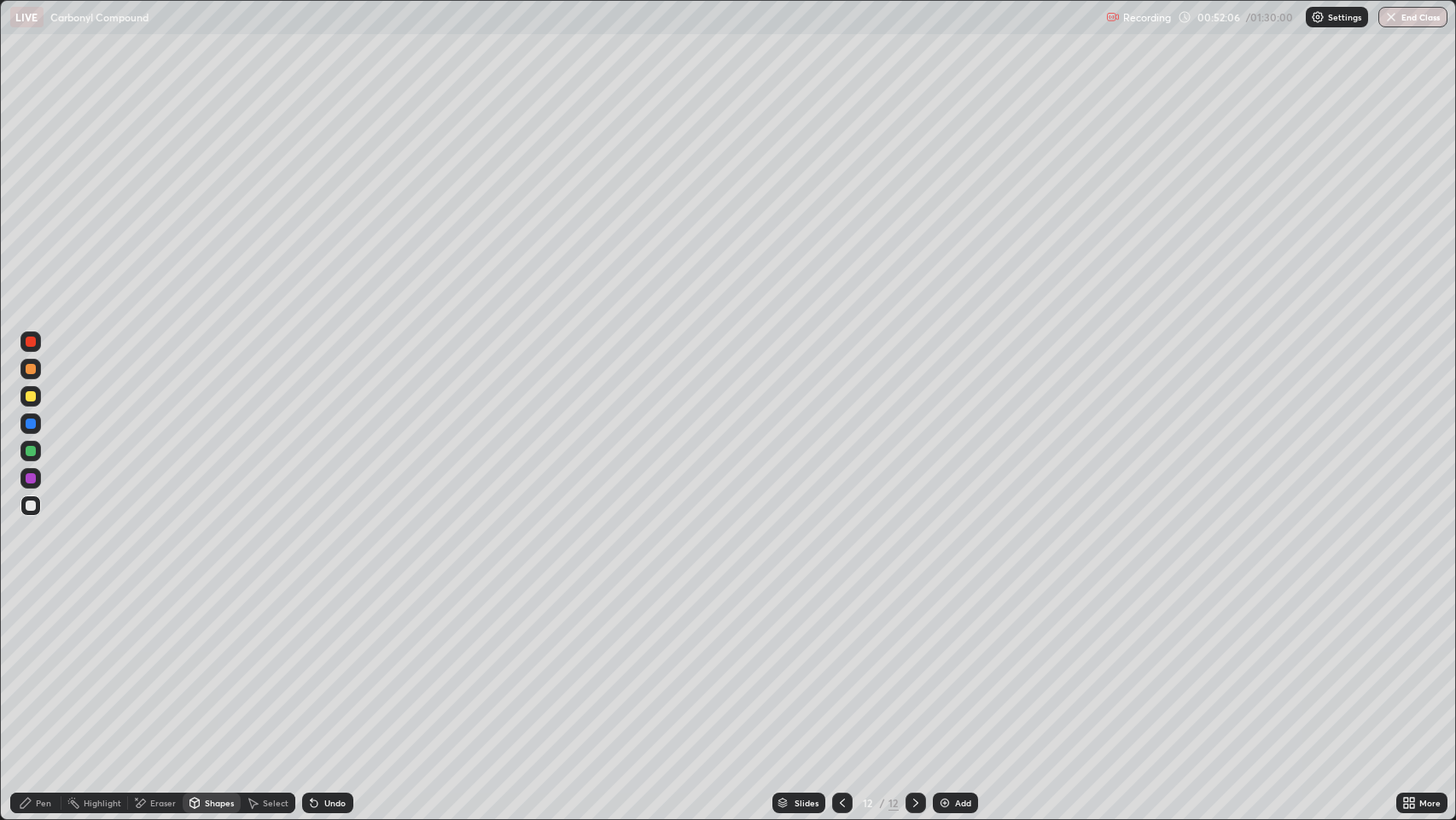
click at [40, 665] on div "Pen" at bounding box center [44, 803] width 15 height 9
click at [28, 366] on div at bounding box center [31, 369] width 10 height 10
click at [28, 507] on div at bounding box center [31, 505] width 10 height 10
click at [217, 665] on div "Shapes" at bounding box center [219, 803] width 29 height 9
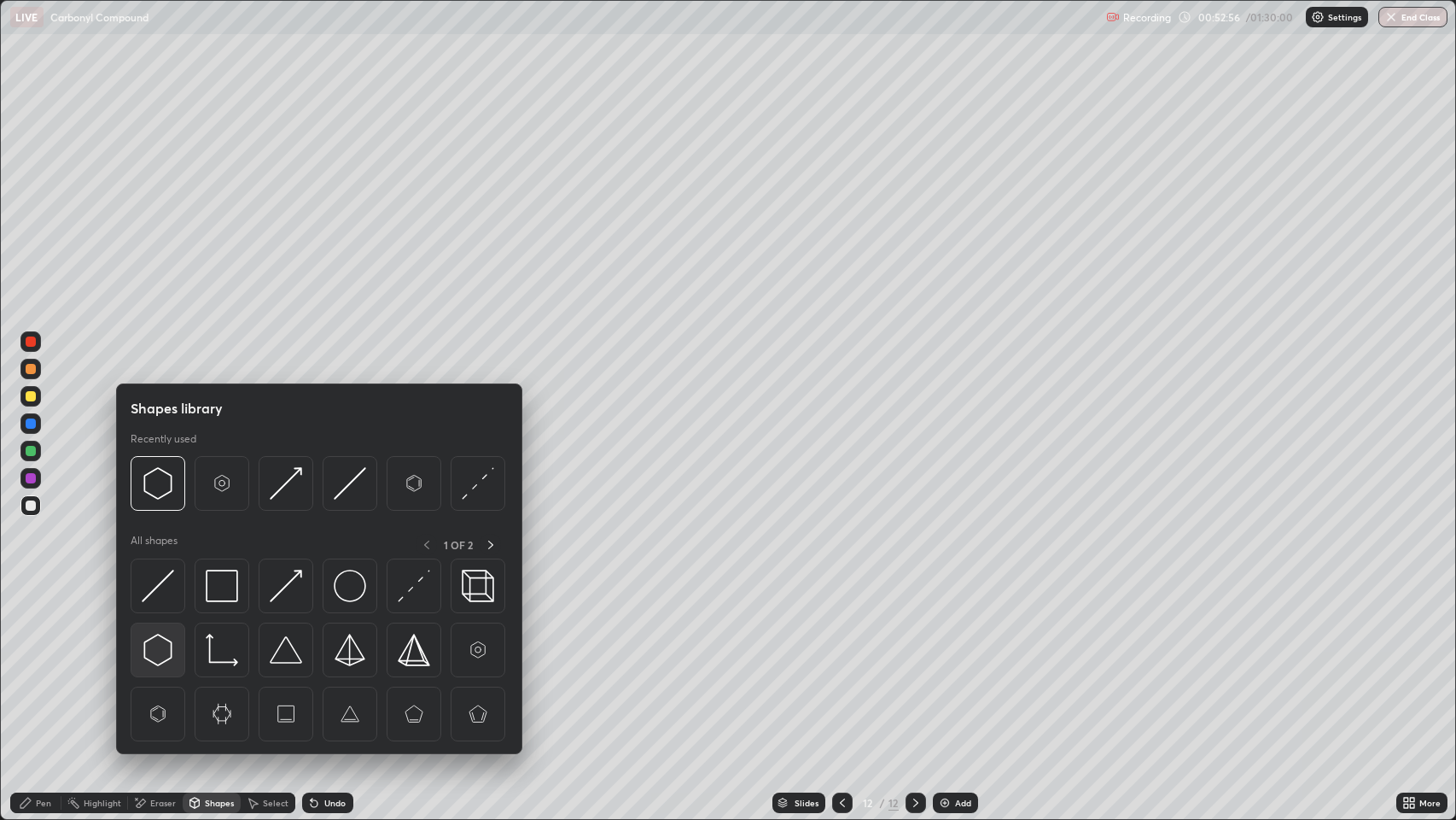
click at [162, 642] on img at bounding box center [158, 650] width 33 height 33
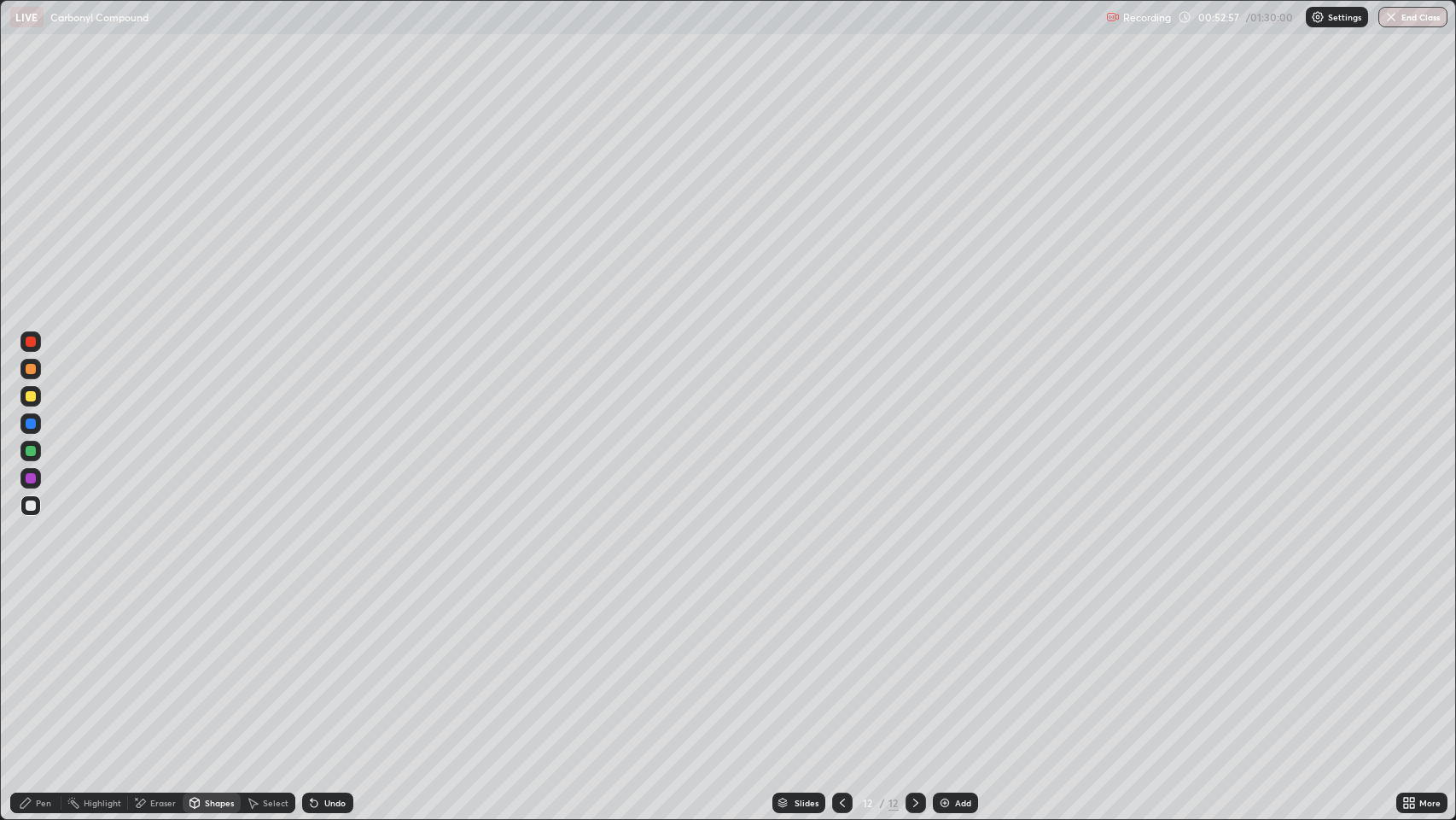
click at [41, 665] on div "Pen" at bounding box center [44, 803] width 15 height 9
click at [31, 450] on div at bounding box center [31, 450] width 10 height 10
click at [43, 665] on div "Pen" at bounding box center [44, 803] width 15 height 9
click at [31, 505] on div at bounding box center [31, 505] width 10 height 10
click at [214, 665] on div "Shapes" at bounding box center [219, 803] width 29 height 9
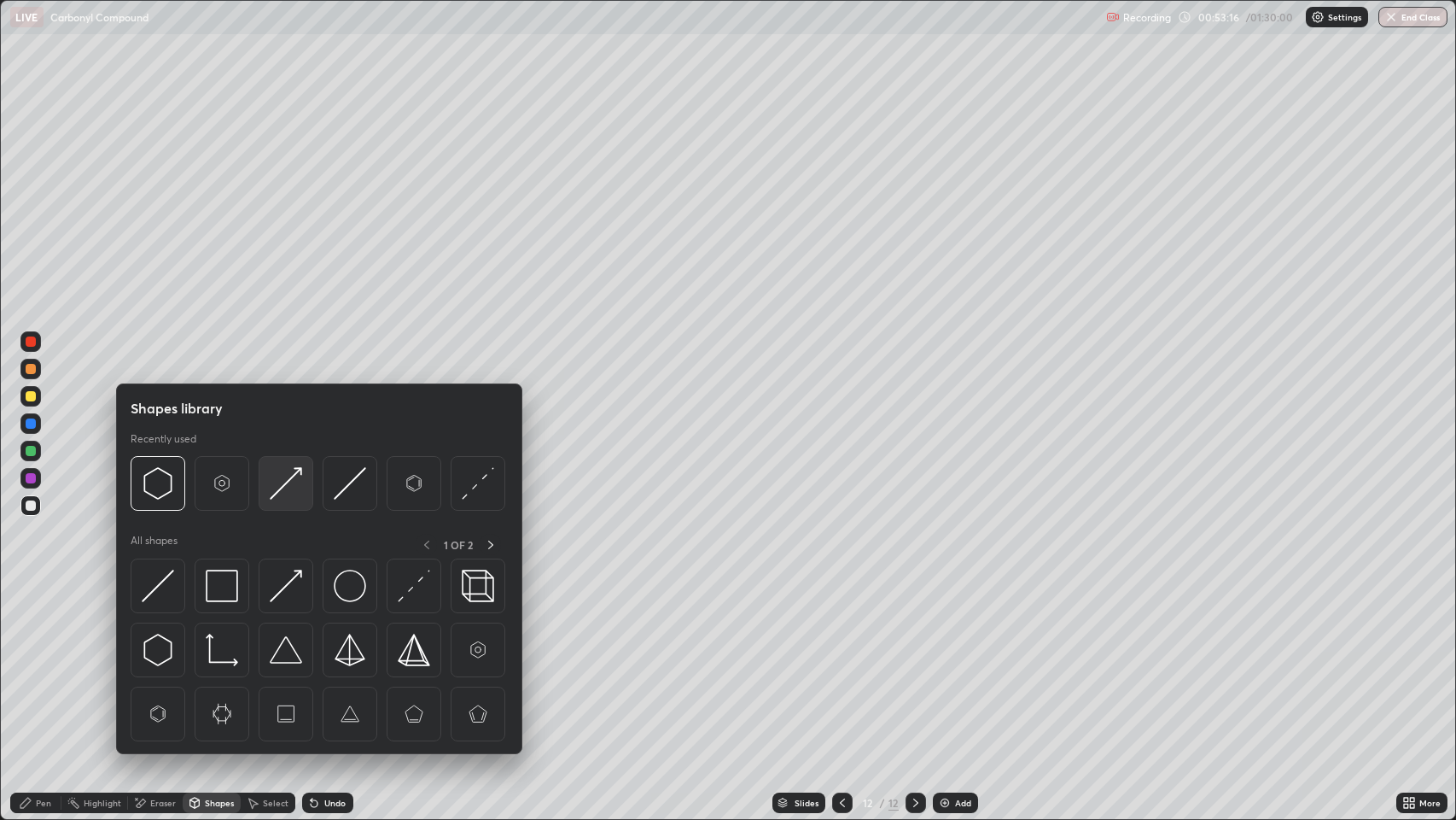
click at [280, 481] on img at bounding box center [286, 483] width 33 height 33
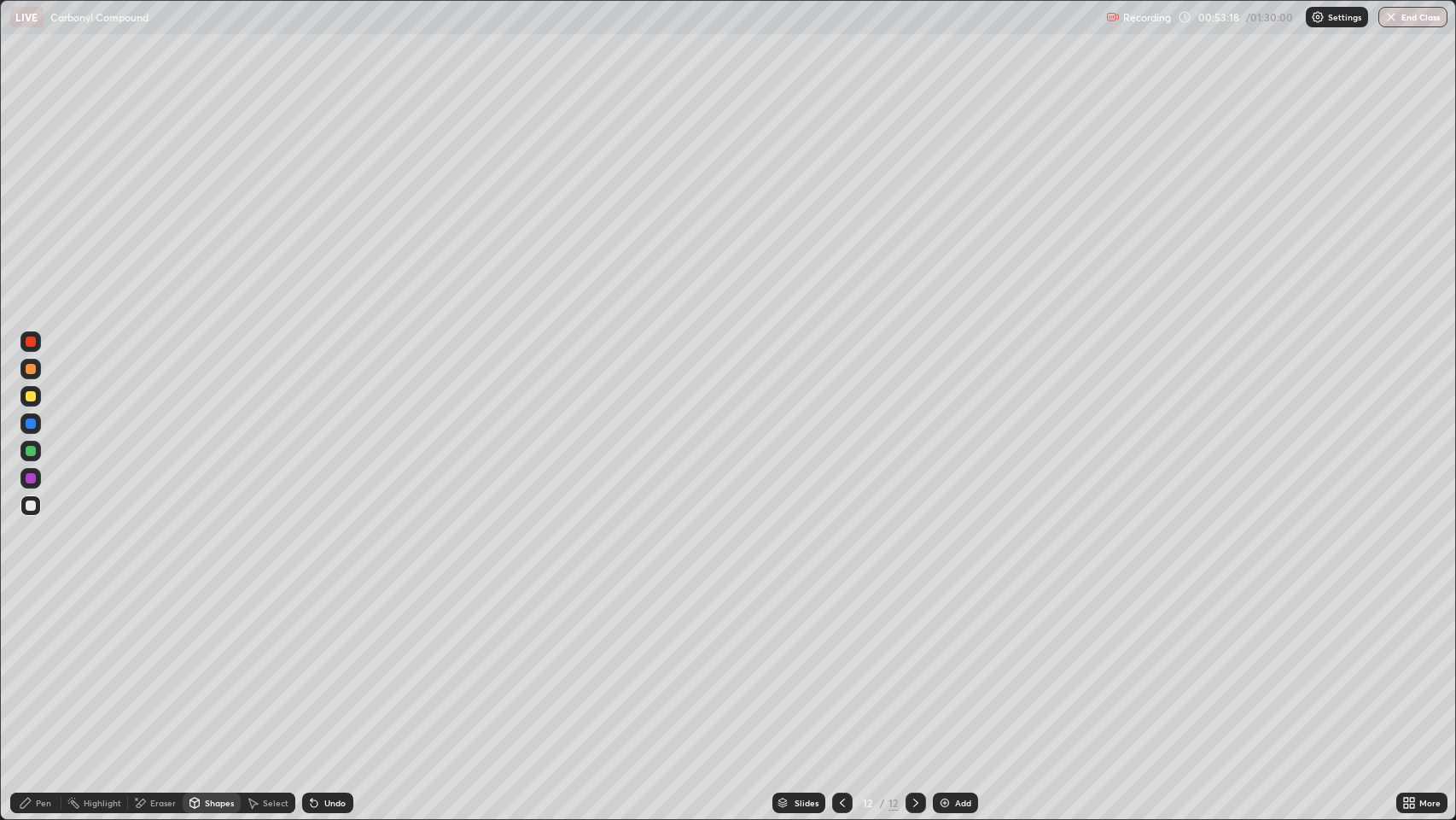
click at [39, 665] on div "Pen" at bounding box center [44, 803] width 15 height 9
click at [32, 500] on div at bounding box center [31, 505] width 10 height 10
click at [28, 447] on div at bounding box center [31, 450] width 10 height 10
click at [31, 505] on div at bounding box center [31, 505] width 10 height 10
click at [43, 665] on div "Pen" at bounding box center [44, 803] width 15 height 9
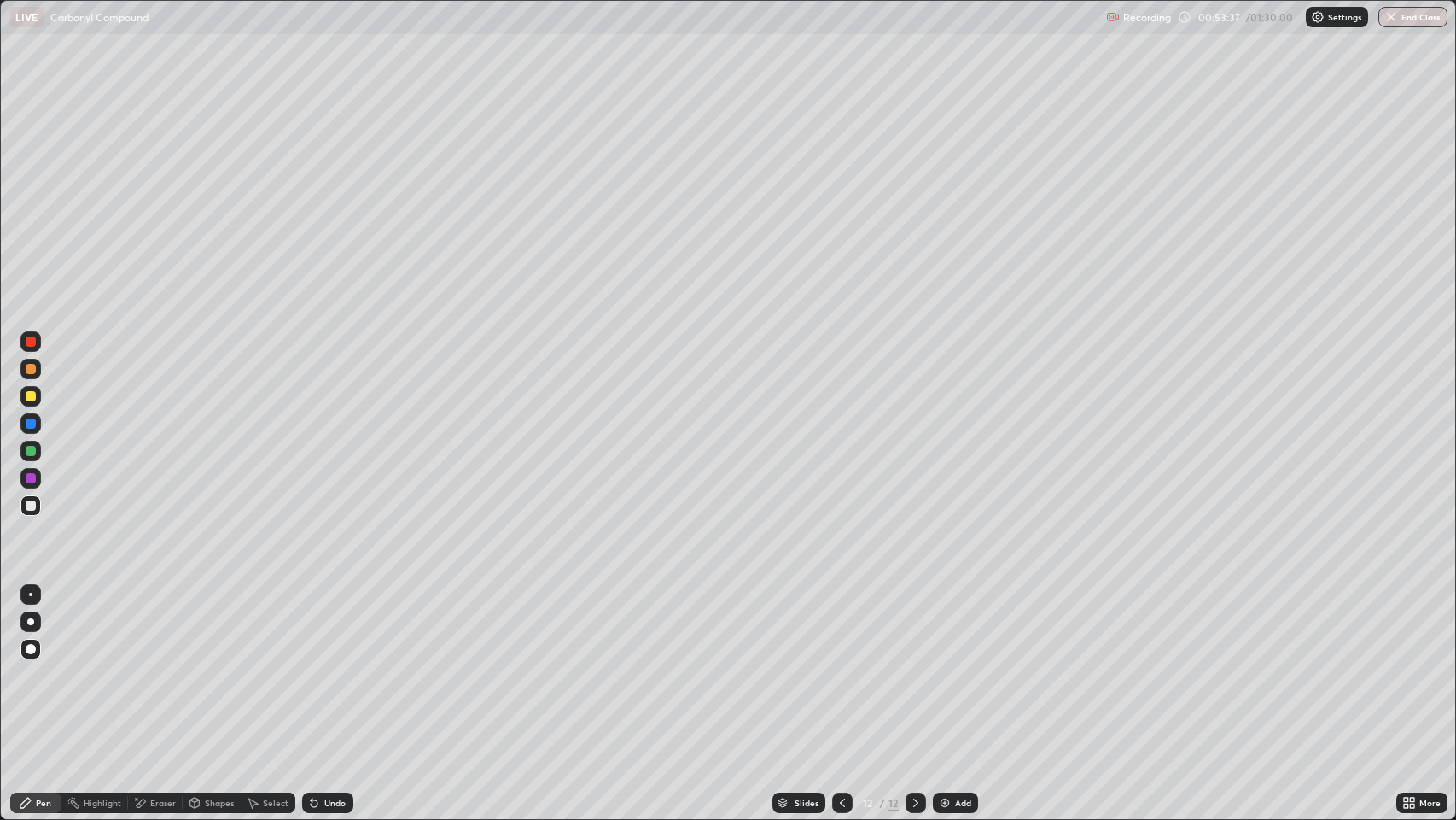
click at [162, 665] on div "Eraser" at bounding box center [163, 803] width 26 height 9
click at [35, 665] on div "Pen" at bounding box center [36, 803] width 52 height 21
click at [32, 509] on div at bounding box center [31, 505] width 10 height 10
click at [944, 665] on img at bounding box center [945, 803] width 14 height 14
click at [43, 665] on div "Pen" at bounding box center [44, 803] width 15 height 9
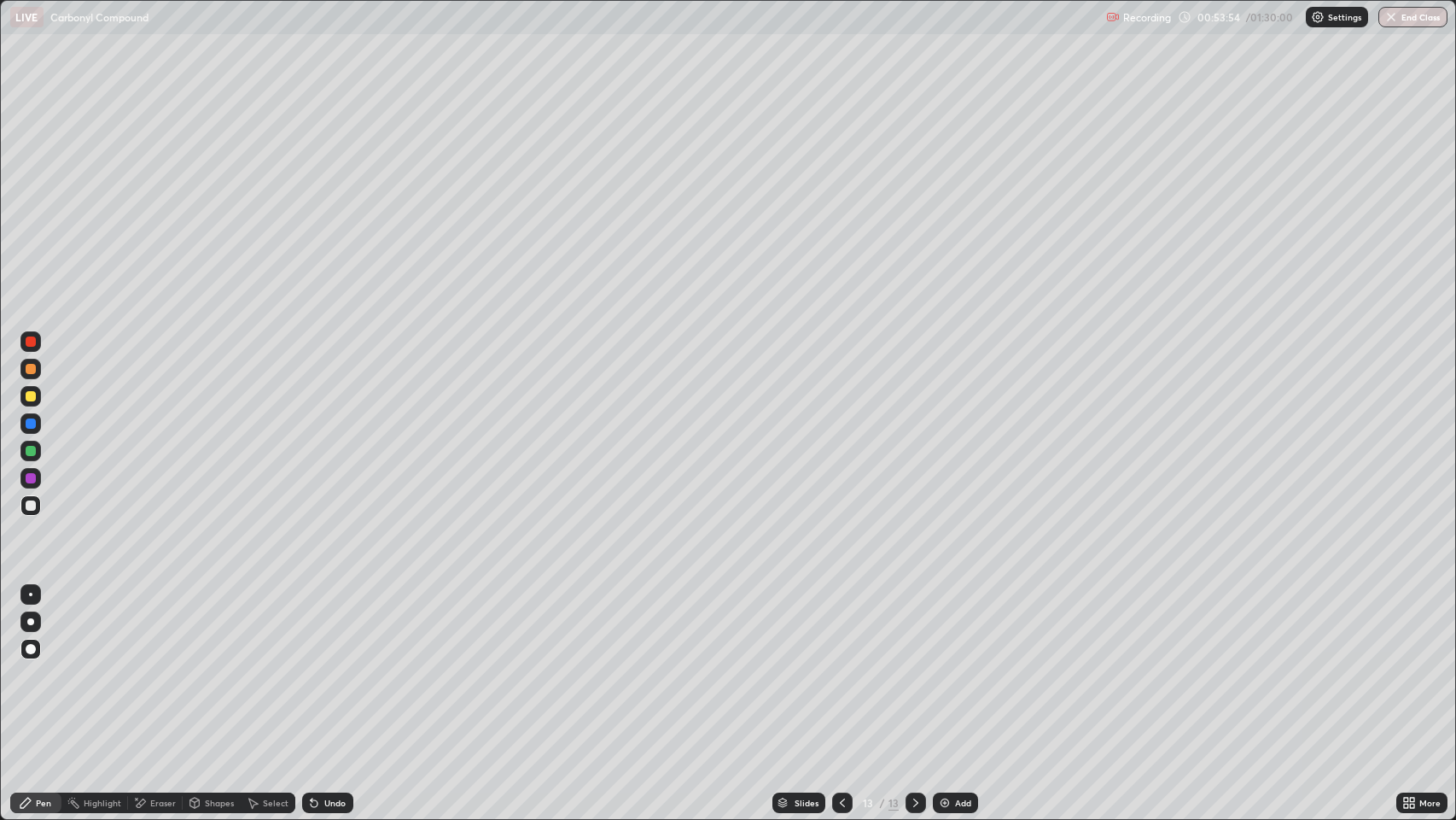
click at [31, 505] on div at bounding box center [31, 505] width 10 height 10
click at [221, 665] on div "Shapes" at bounding box center [219, 803] width 29 height 9
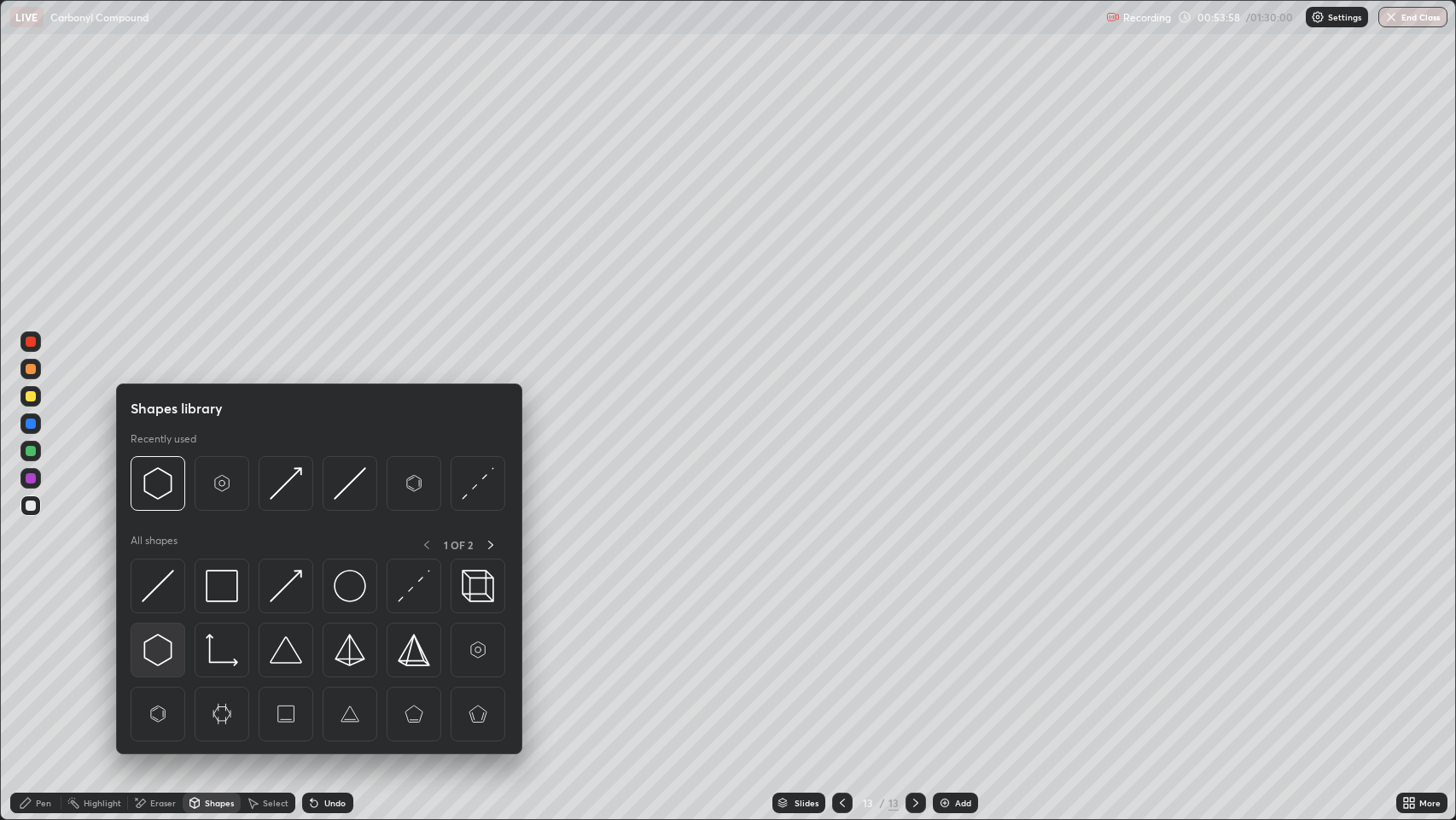
click at [157, 648] on img at bounding box center [158, 650] width 33 height 33
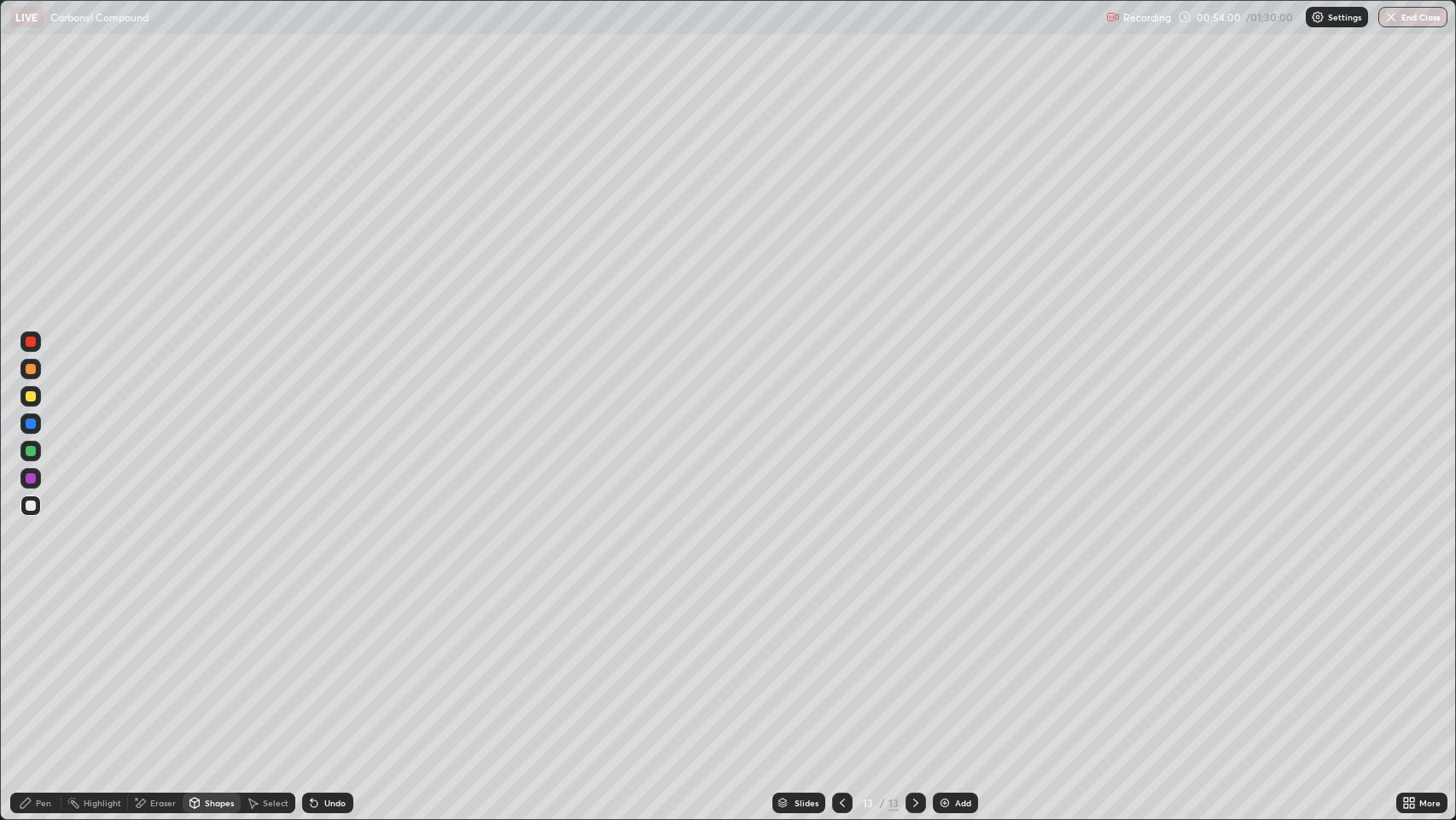
click at [43, 665] on div "Pen" at bounding box center [44, 803] width 15 height 9
click at [218, 665] on div "Shapes" at bounding box center [219, 803] width 29 height 9
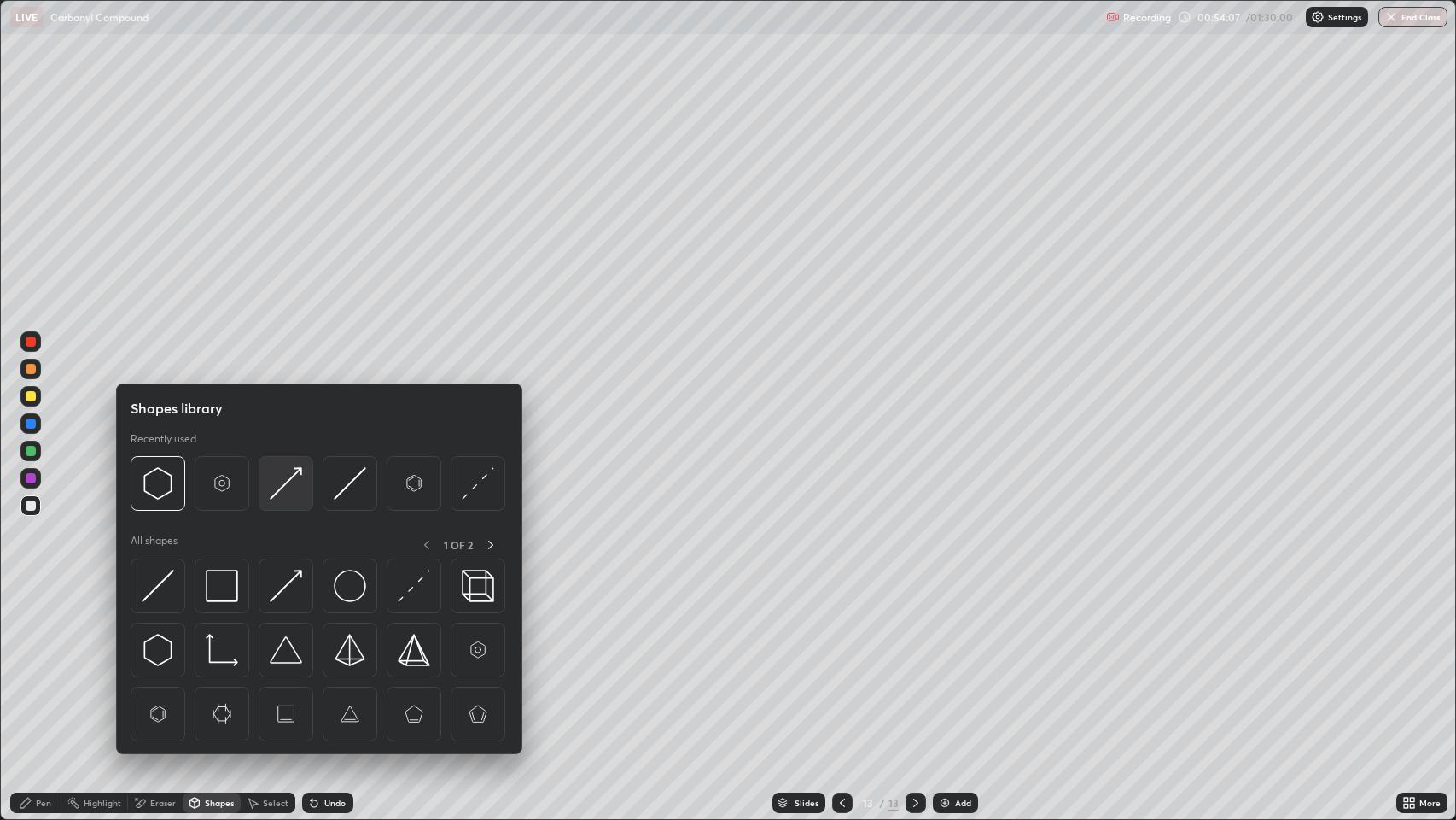
click at [280, 488] on img at bounding box center [286, 483] width 33 height 33
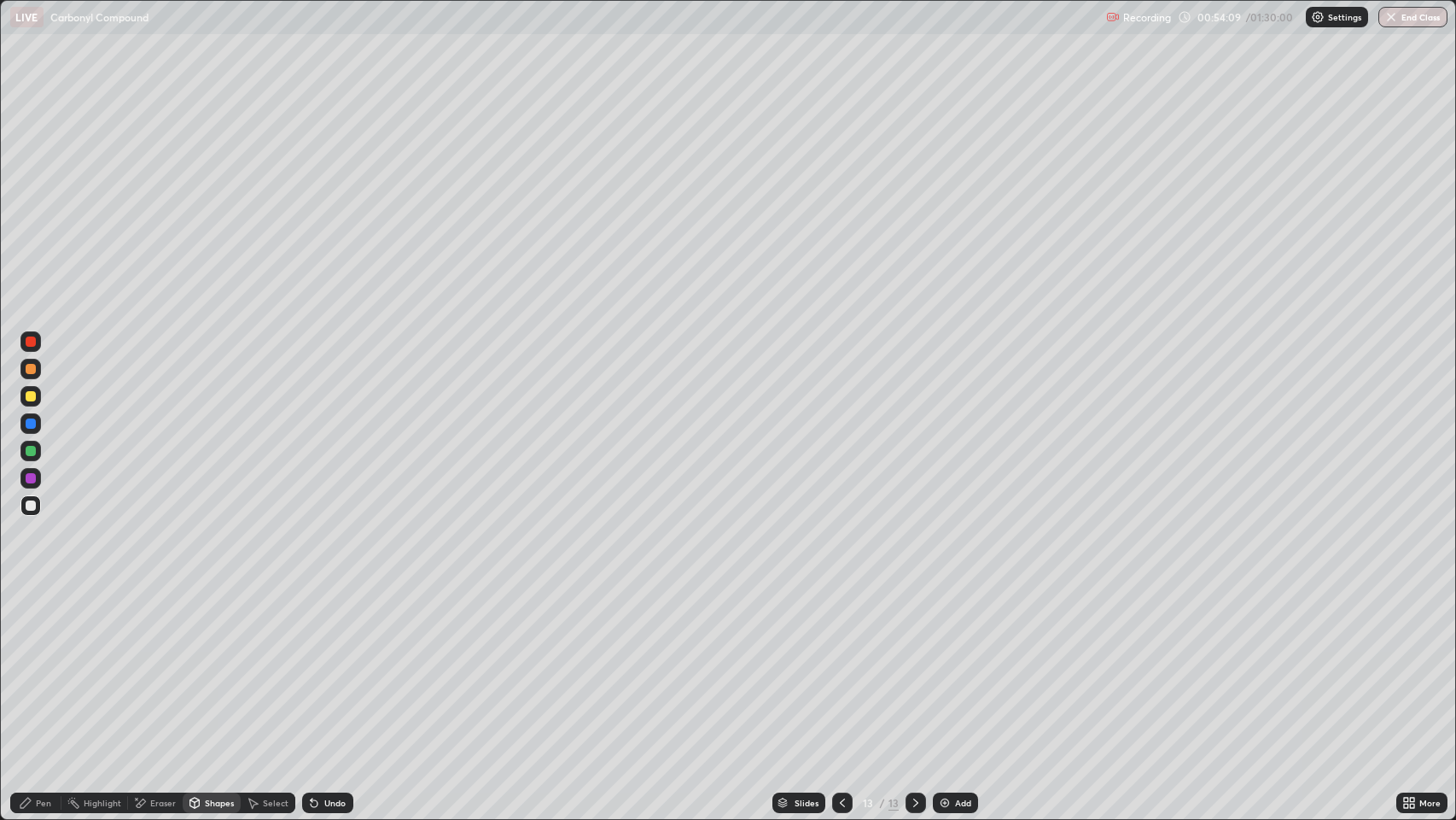
click at [44, 665] on div "Pen" at bounding box center [36, 803] width 52 height 21
click at [845, 665] on icon at bounding box center [842, 803] width 14 height 14
click at [213, 665] on div "Shapes" at bounding box center [219, 803] width 29 height 9
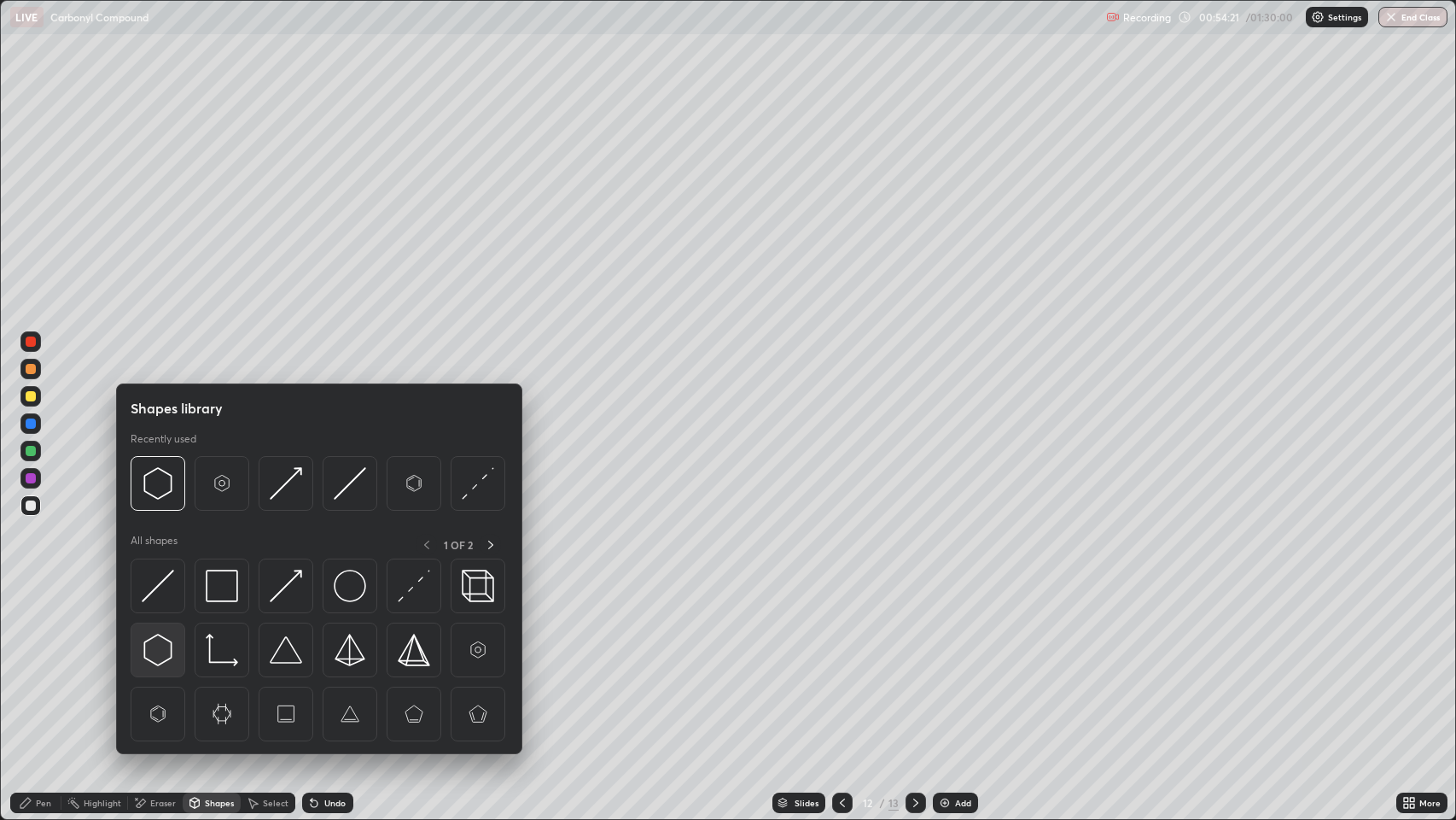
click at [166, 656] on img at bounding box center [158, 650] width 33 height 33
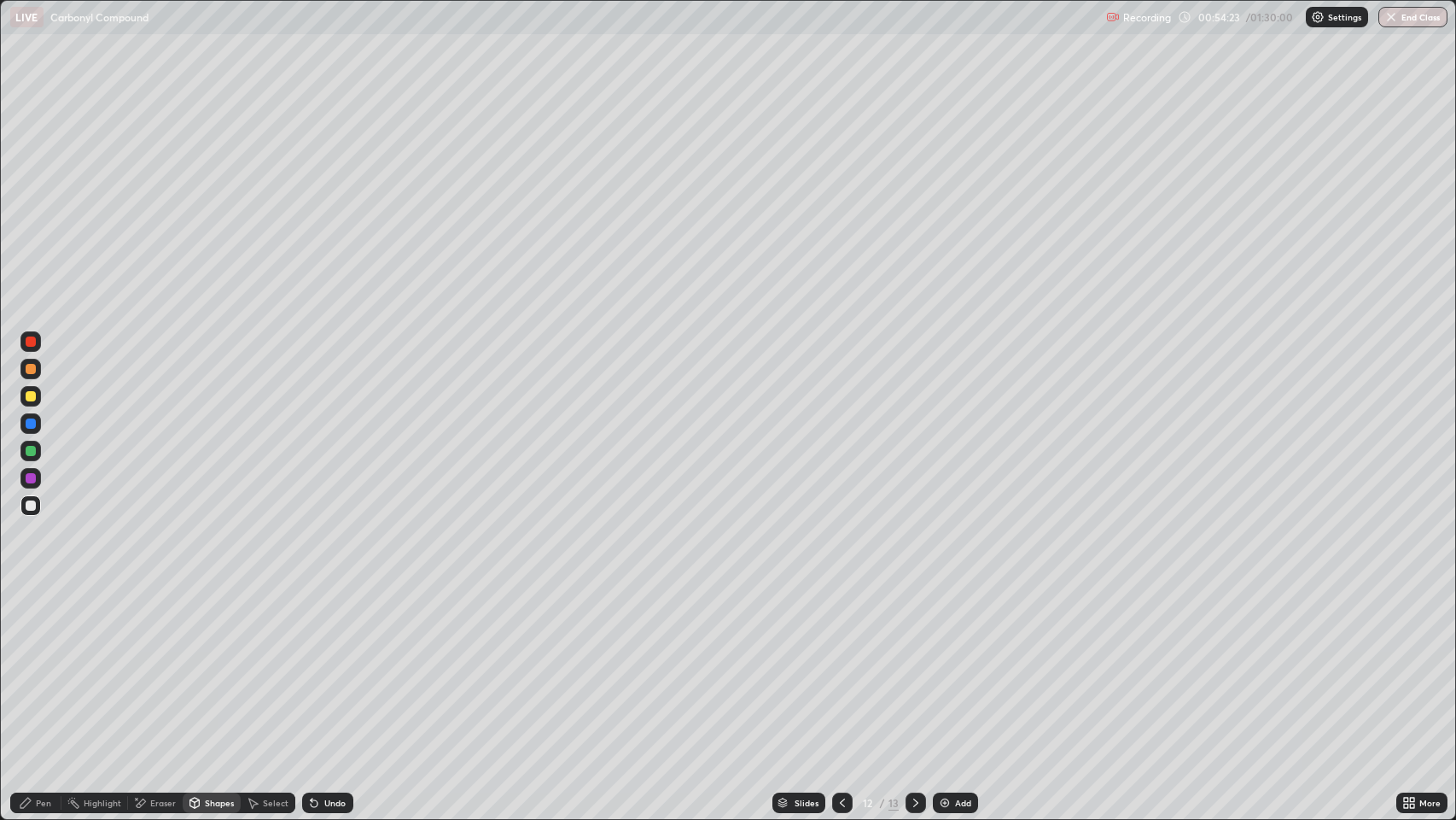
click at [54, 665] on div "Pen" at bounding box center [36, 803] width 52 height 21
click at [26, 424] on div at bounding box center [31, 424] width 10 height 10
click at [333, 665] on div "Undo" at bounding box center [334, 803] width 21 height 9
click at [31, 370] on div at bounding box center [31, 369] width 10 height 10
click at [31, 505] on div at bounding box center [31, 505] width 10 height 10
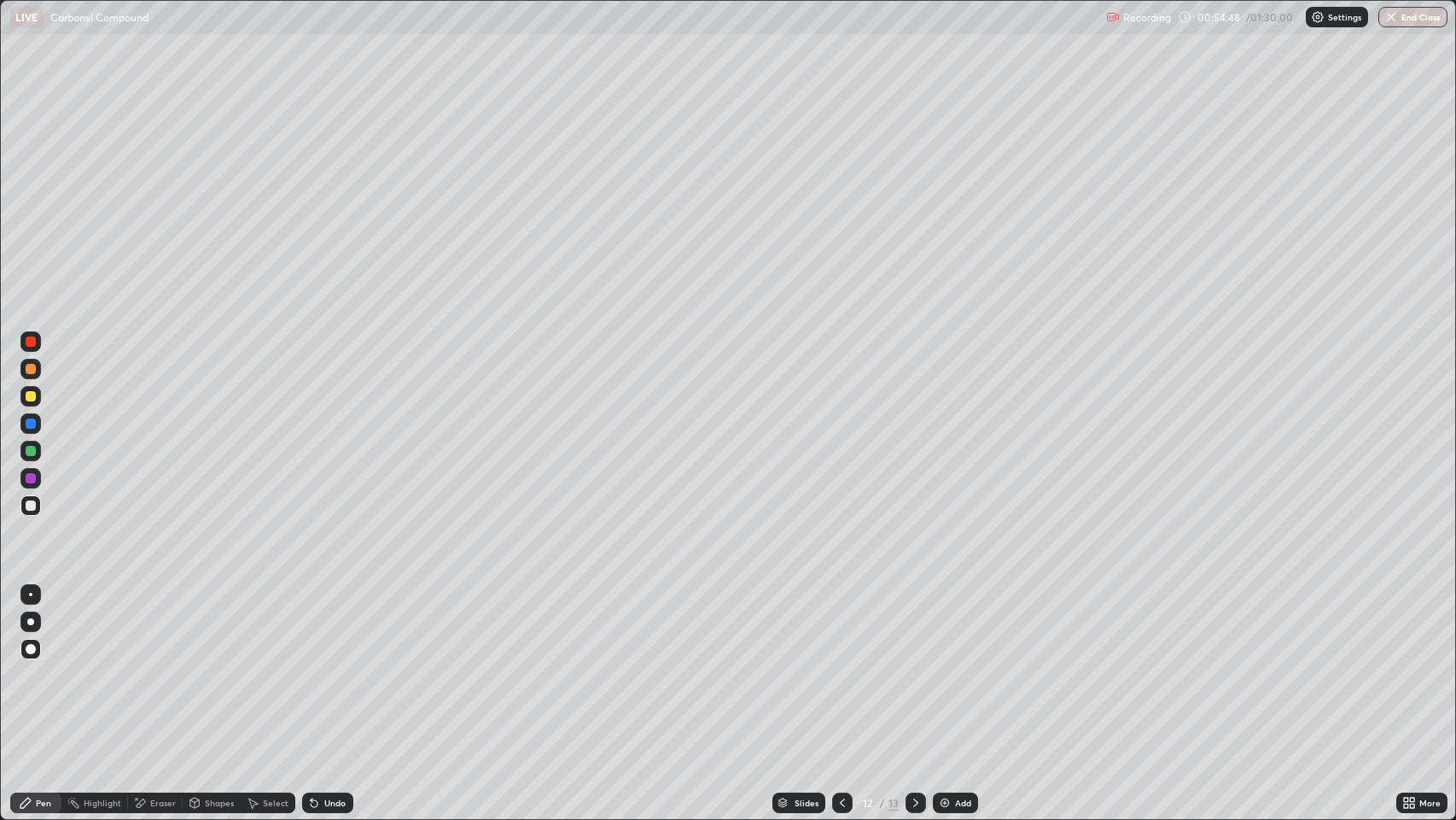
click at [32, 425] on div at bounding box center [31, 424] width 10 height 10
click at [28, 499] on div at bounding box center [31, 505] width 21 height 21
click at [912, 665] on icon at bounding box center [916, 803] width 14 height 14
click at [32, 340] on div at bounding box center [31, 341] width 10 height 10
click at [168, 665] on div "Eraser" at bounding box center [163, 803] width 26 height 9
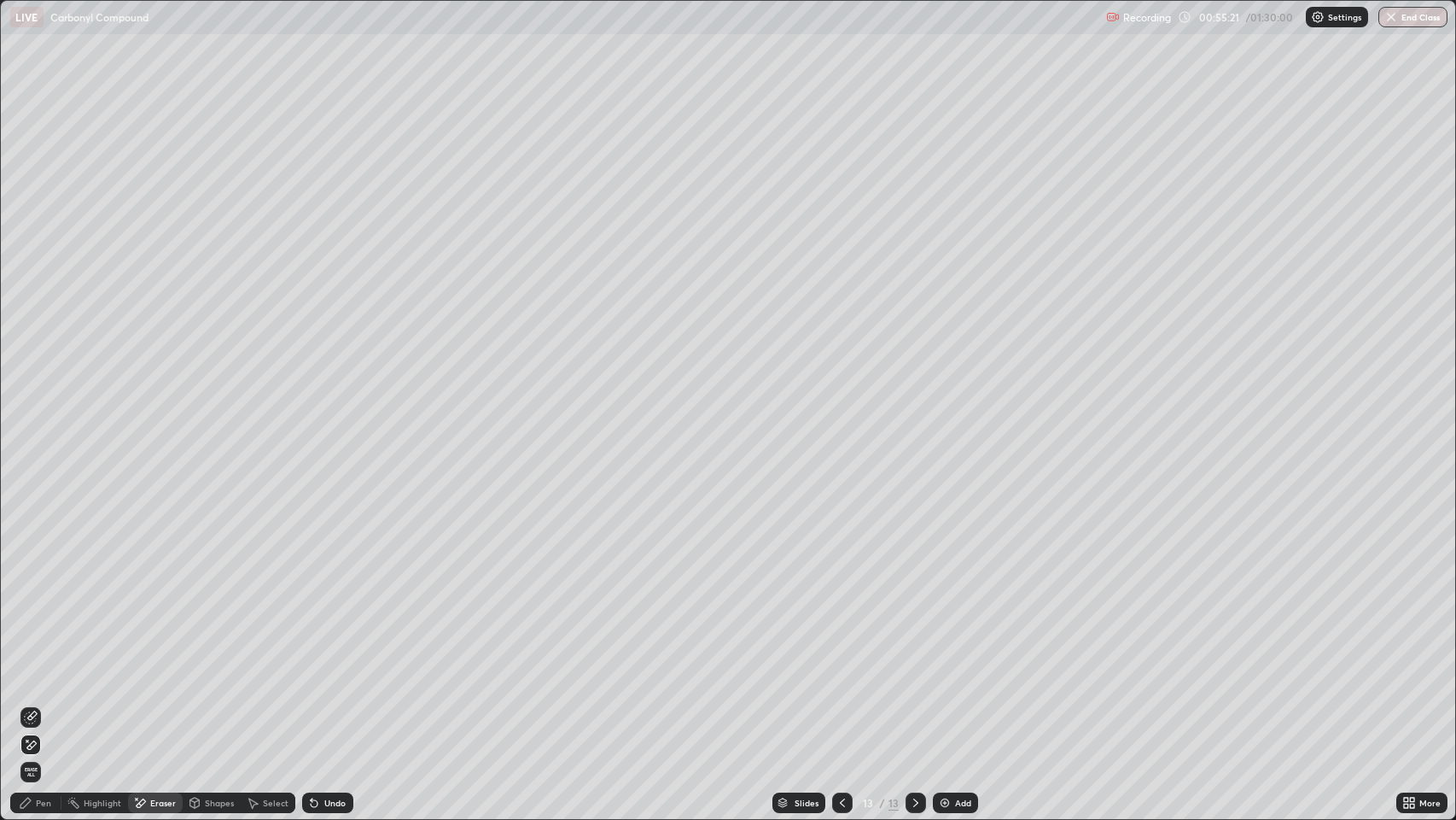
click at [45, 665] on div "Pen" at bounding box center [36, 803] width 52 height 21
click at [35, 502] on div at bounding box center [31, 505] width 10 height 10
click at [328, 665] on div "Undo" at bounding box center [334, 803] width 21 height 9
click at [323, 665] on div "Undo" at bounding box center [328, 803] width 52 height 21
click at [216, 665] on div "Shapes" at bounding box center [219, 803] width 29 height 9
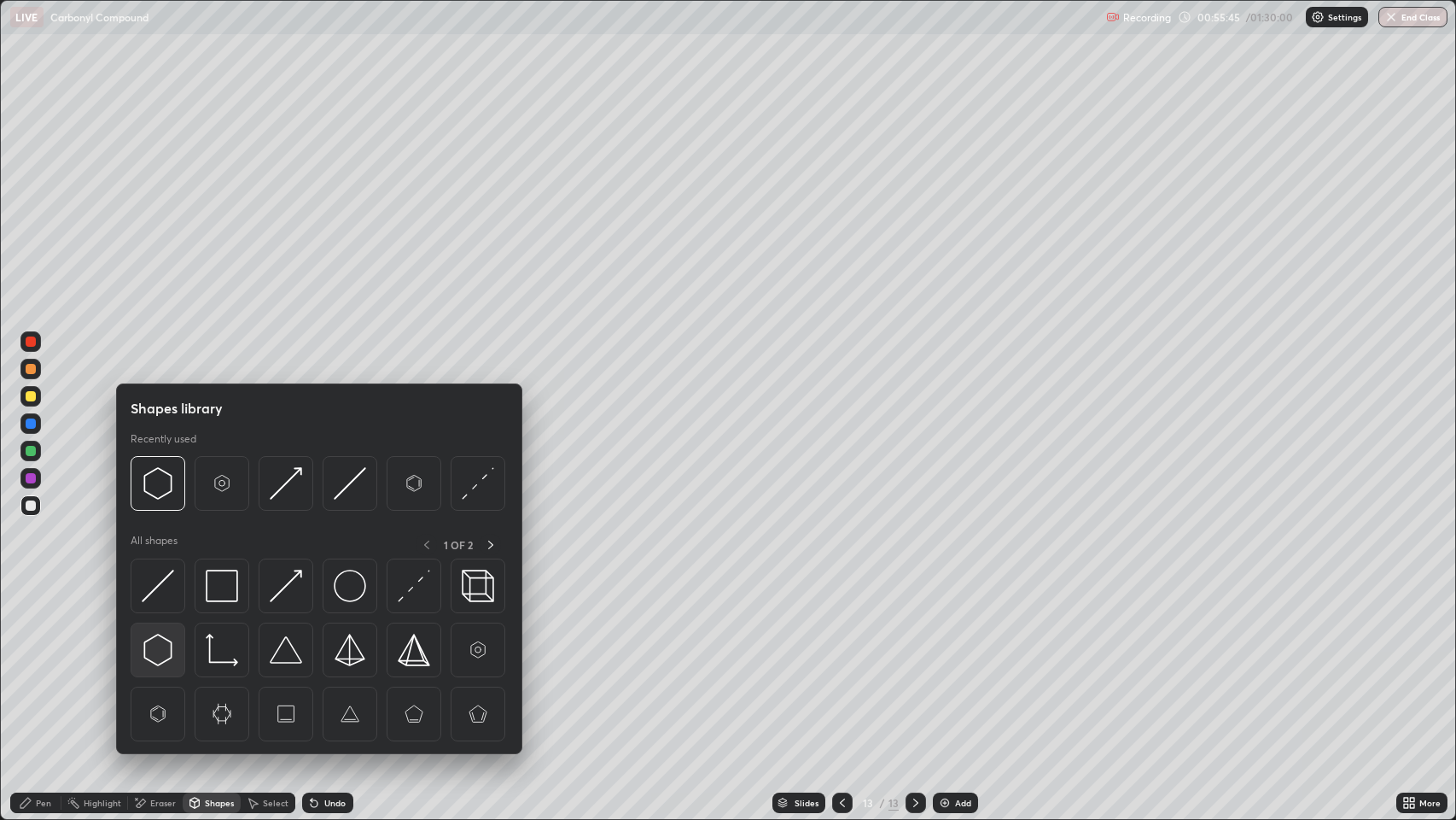
click at [164, 658] on img at bounding box center [158, 650] width 33 height 33
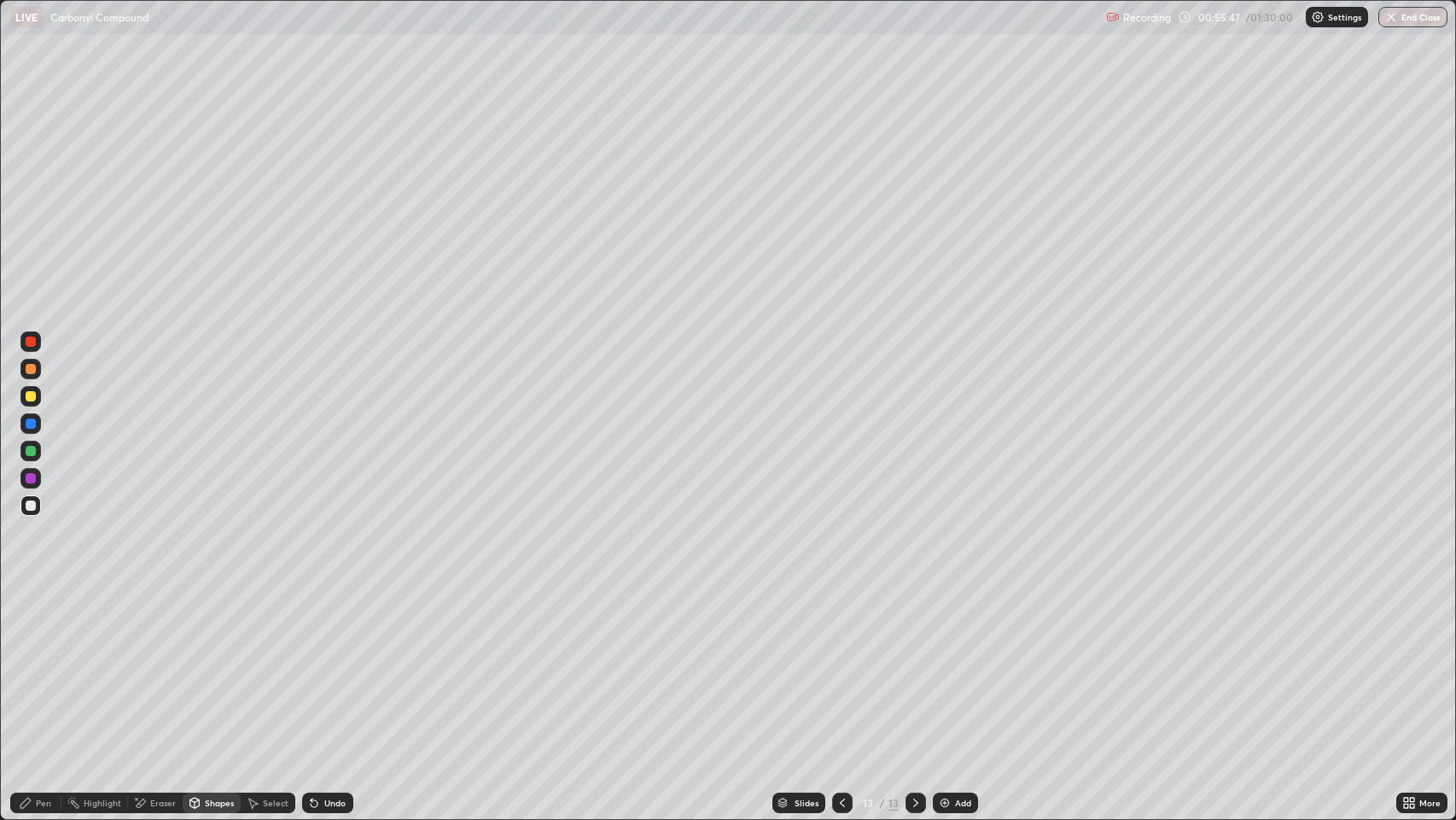
click at [28, 665] on icon at bounding box center [26, 803] width 14 height 14
click at [842, 665] on icon at bounding box center [842, 803] width 5 height 9
click at [32, 420] on div at bounding box center [31, 424] width 10 height 10
click at [31, 505] on div at bounding box center [31, 505] width 10 height 10
click at [910, 665] on icon at bounding box center [916, 803] width 14 height 14
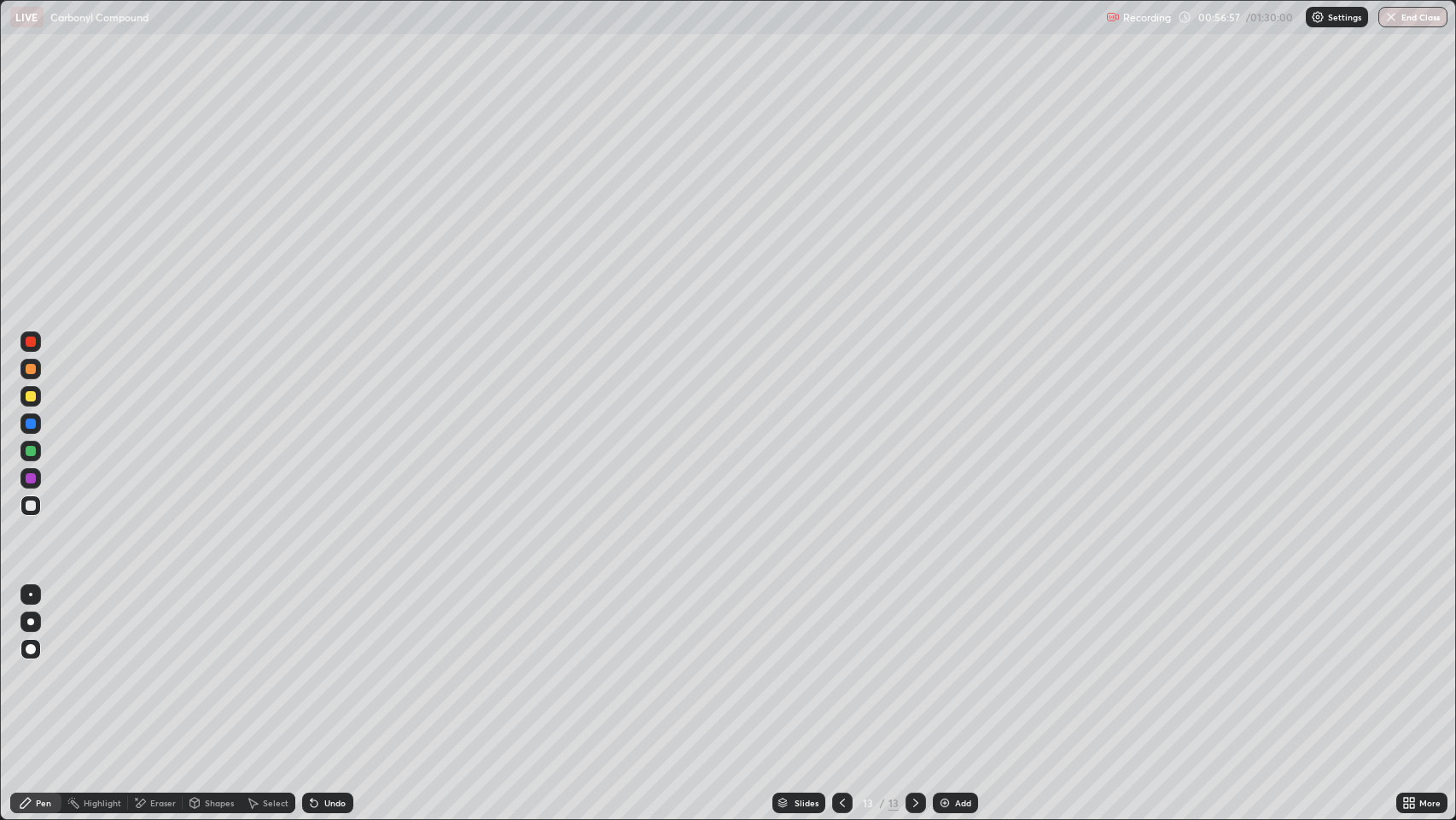
click at [28, 503] on div at bounding box center [31, 505] width 10 height 10
click at [206, 665] on div "Shapes" at bounding box center [219, 803] width 29 height 9
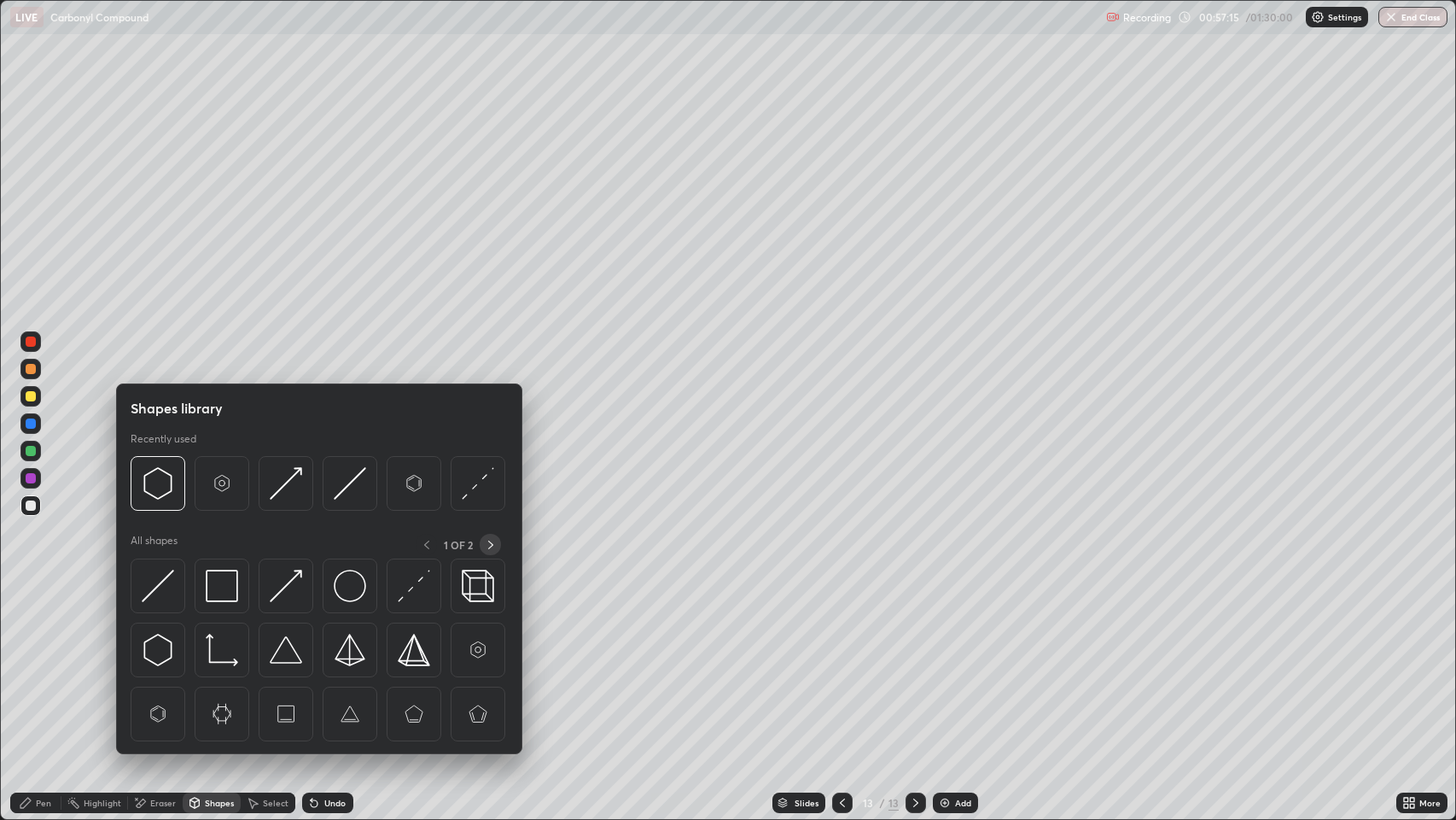
click at [490, 545] on icon at bounding box center [491, 545] width 14 height 14
click at [412, 575] on img at bounding box center [414, 586] width 33 height 33
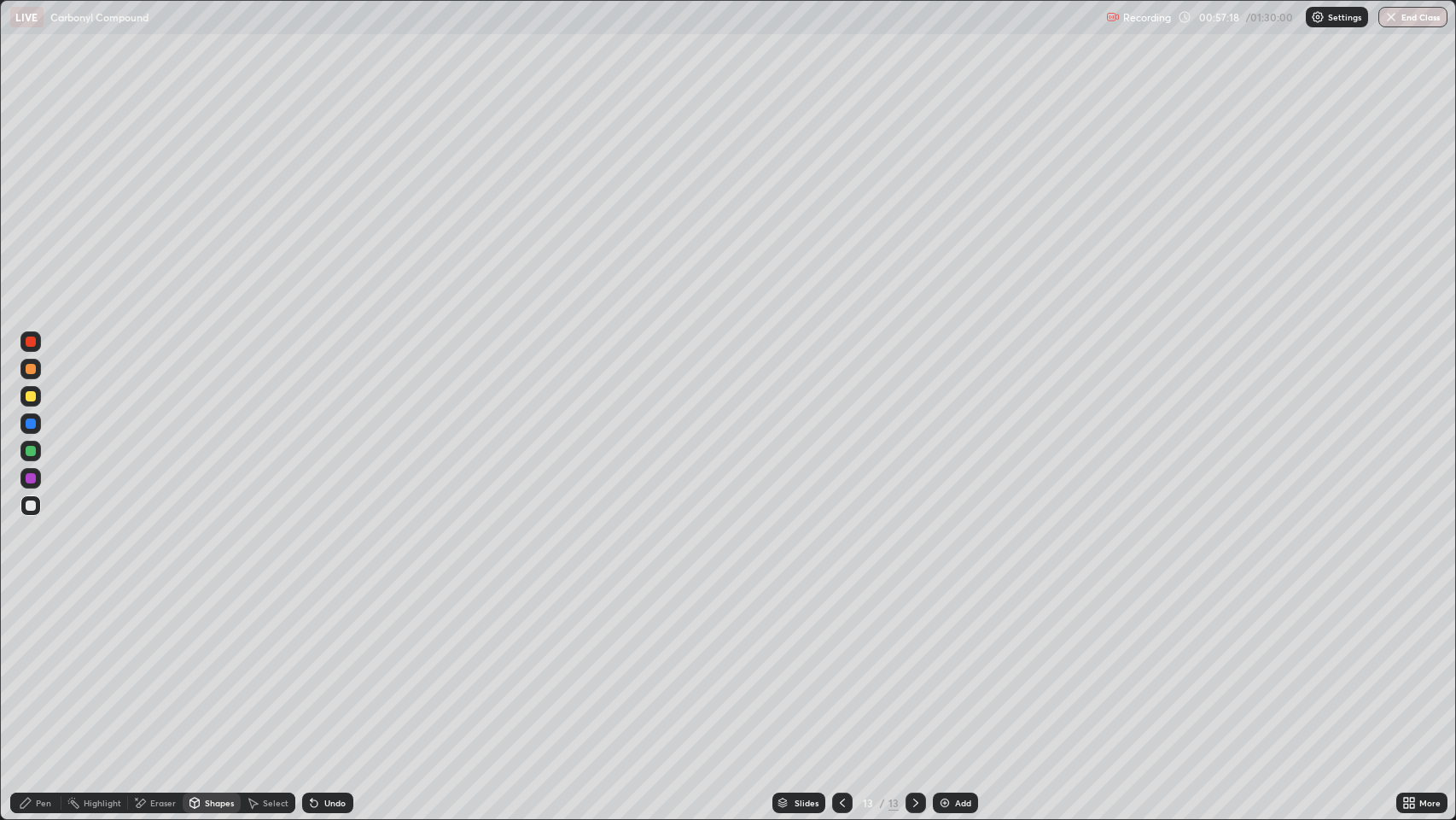
click at [50, 665] on div "Pen" at bounding box center [44, 803] width 15 height 9
click at [217, 665] on div "Shapes" at bounding box center [219, 803] width 29 height 9
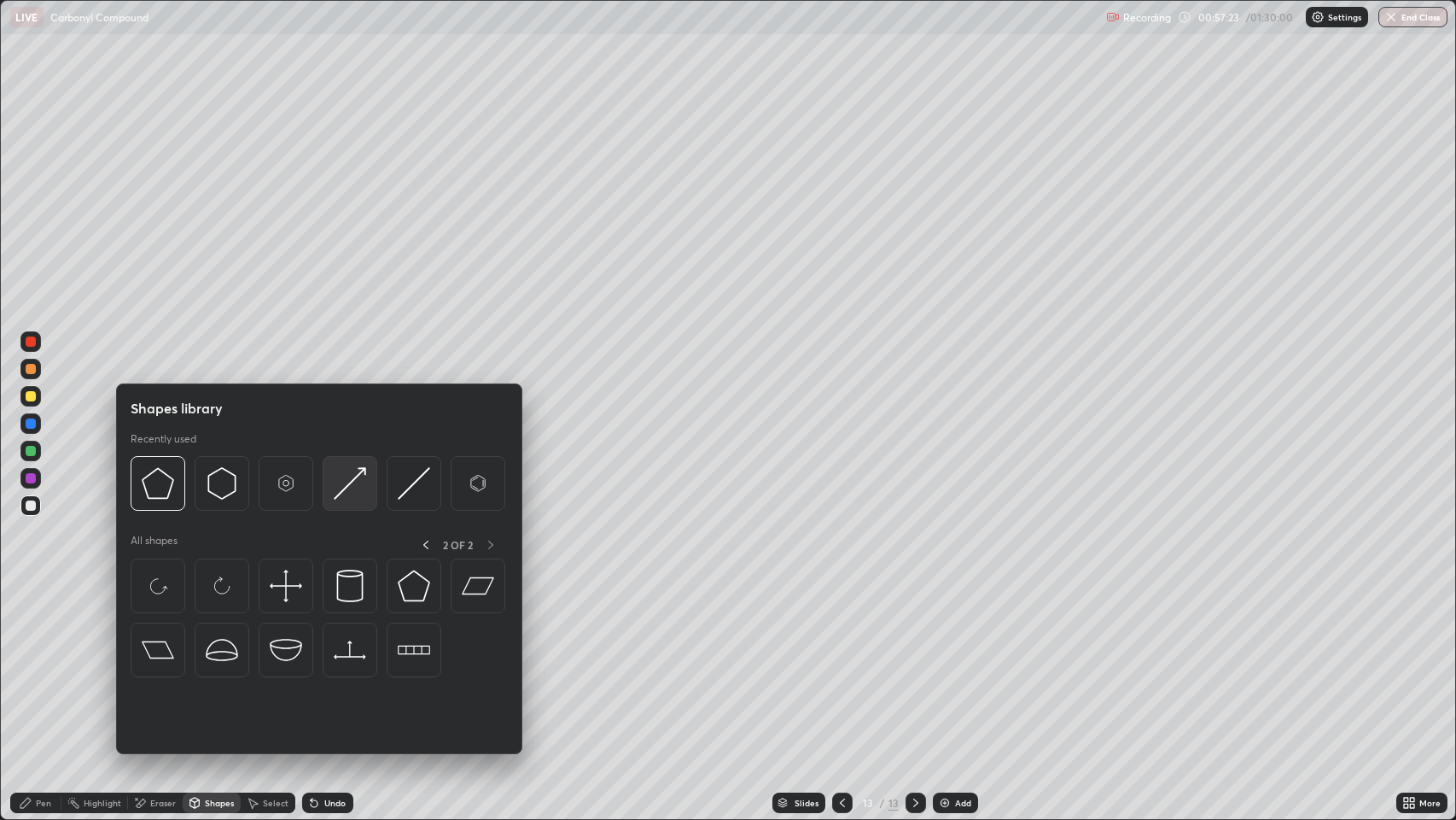
click at [342, 486] on img at bounding box center [350, 483] width 33 height 33
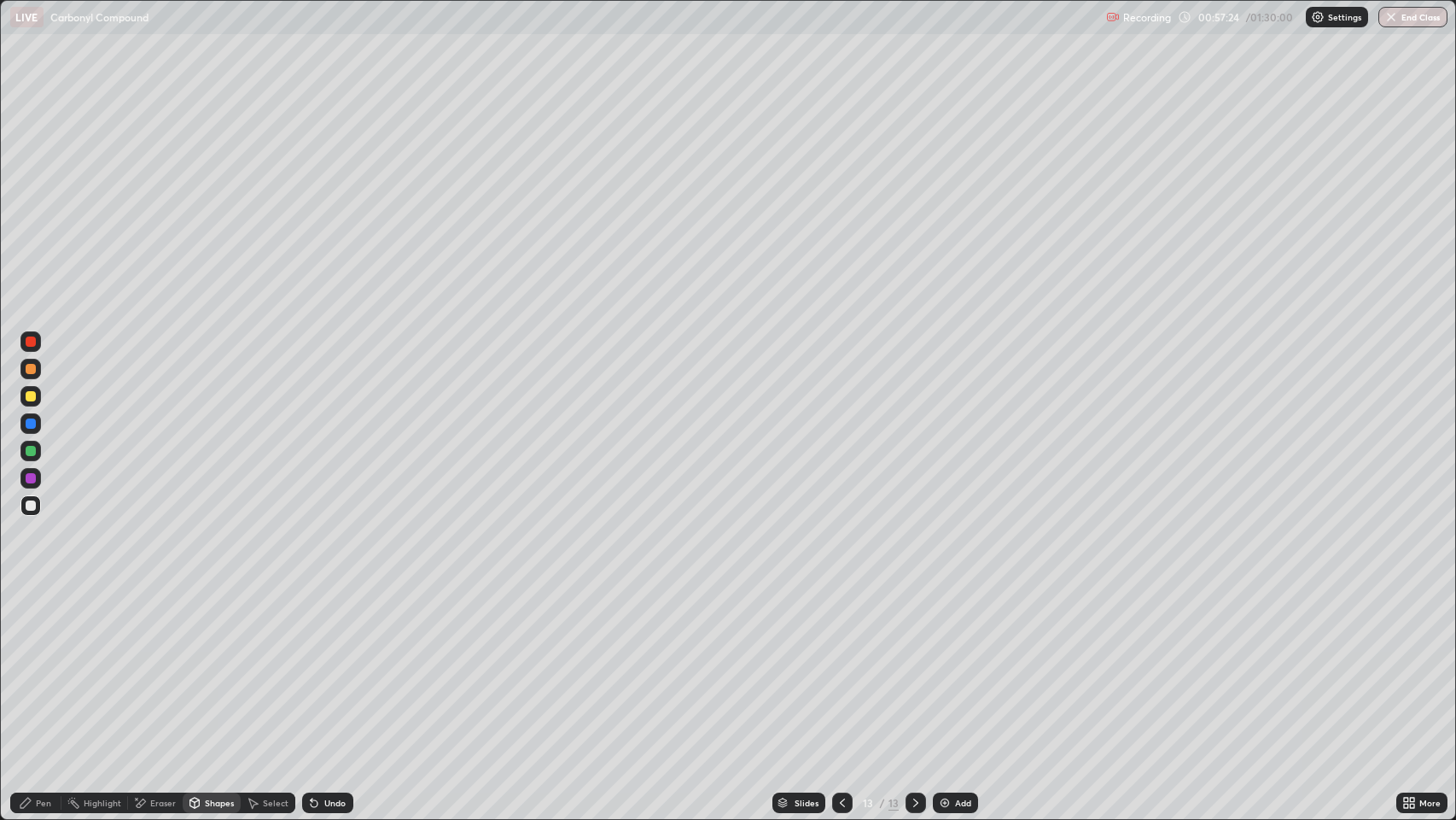
click at [43, 665] on div "Pen" at bounding box center [44, 803] width 15 height 9
click at [30, 505] on div at bounding box center [31, 505] width 10 height 10
click at [194, 665] on icon at bounding box center [194, 805] width 0 height 6
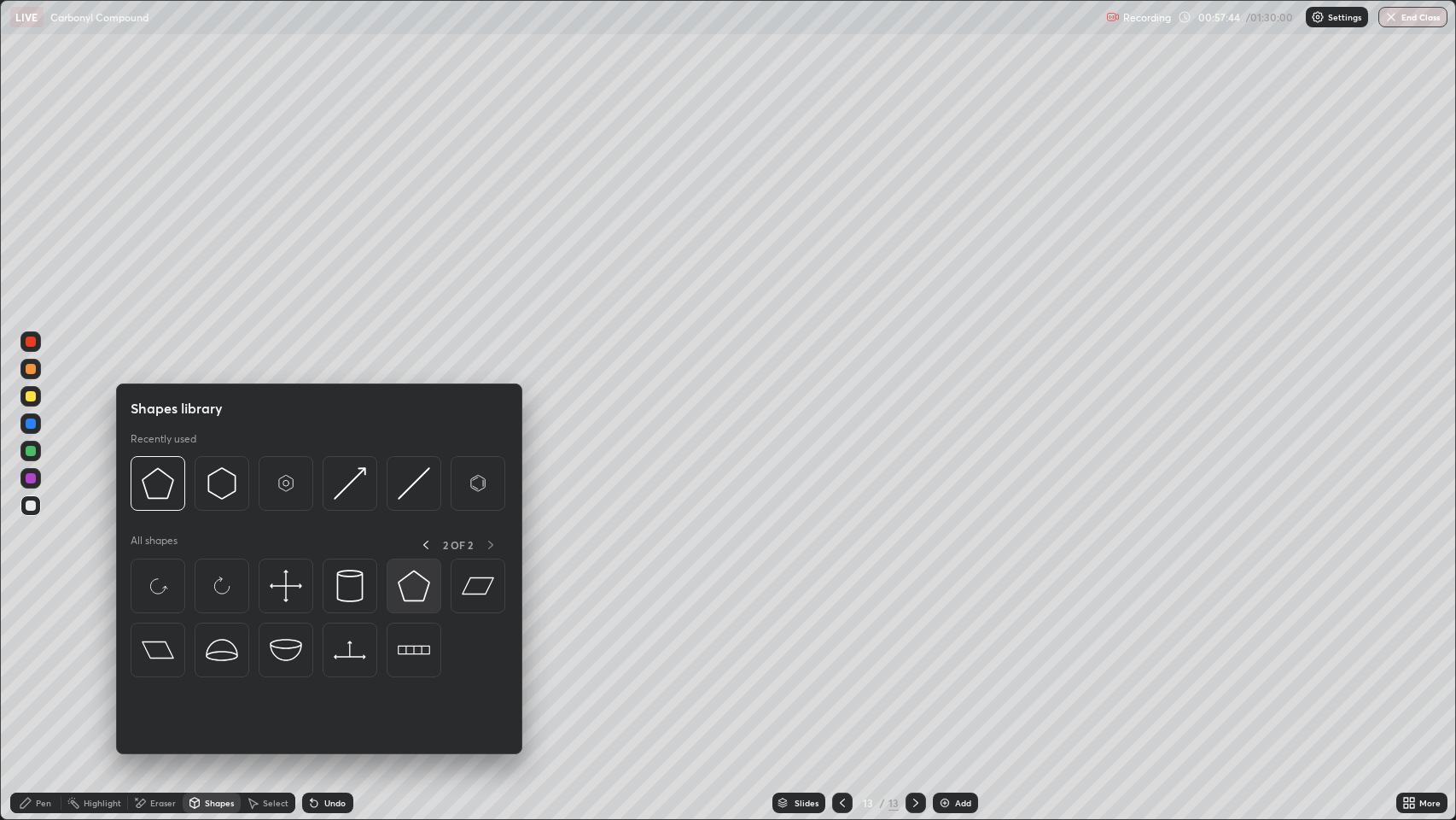
click at [423, 582] on img at bounding box center [414, 586] width 33 height 33
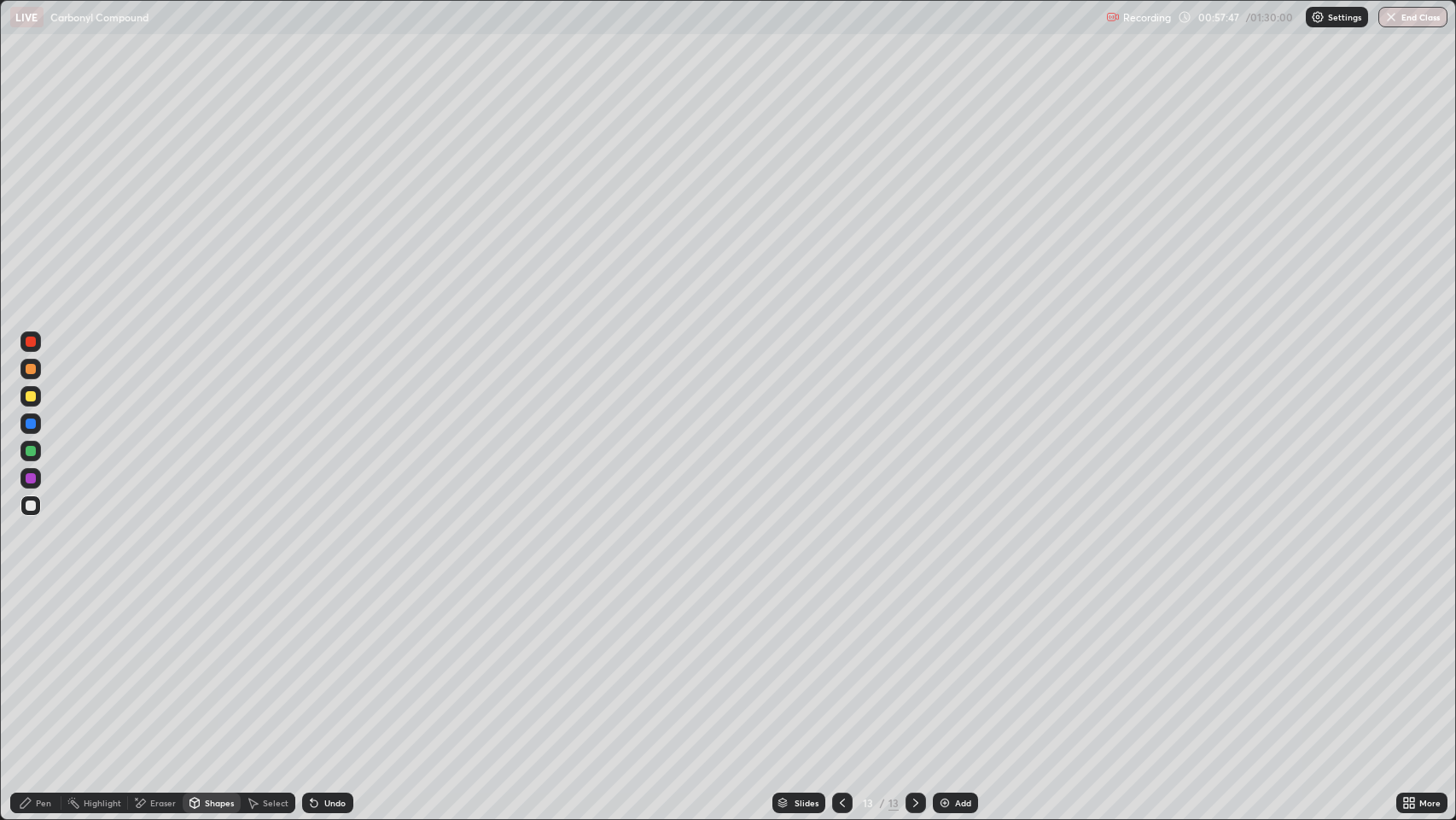
click at [43, 665] on div "Pen" at bounding box center [44, 803] width 15 height 9
click at [34, 501] on div at bounding box center [31, 505] width 10 height 10
click at [27, 425] on div at bounding box center [31, 424] width 10 height 10
click at [34, 507] on div at bounding box center [31, 505] width 10 height 10
click at [38, 665] on div "Pen" at bounding box center [44, 803] width 15 height 9
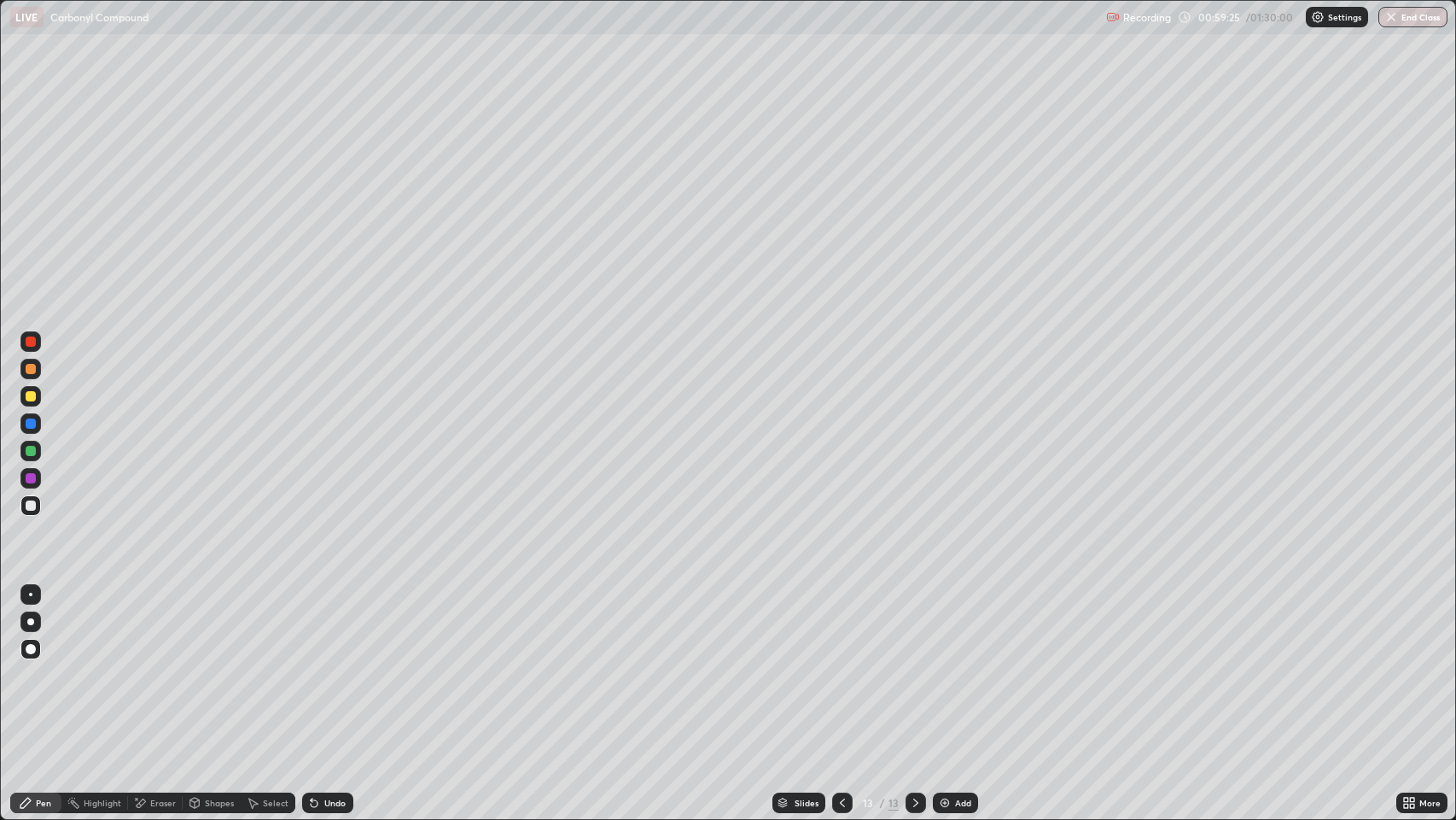
click at [34, 507] on div at bounding box center [31, 505] width 10 height 10
click at [43, 665] on div "Pen" at bounding box center [44, 803] width 15 height 9
click at [25, 508] on div at bounding box center [31, 505] width 21 height 21
click at [842, 665] on icon at bounding box center [842, 803] width 5 height 9
click at [842, 665] on icon at bounding box center [842, 803] width 14 height 14
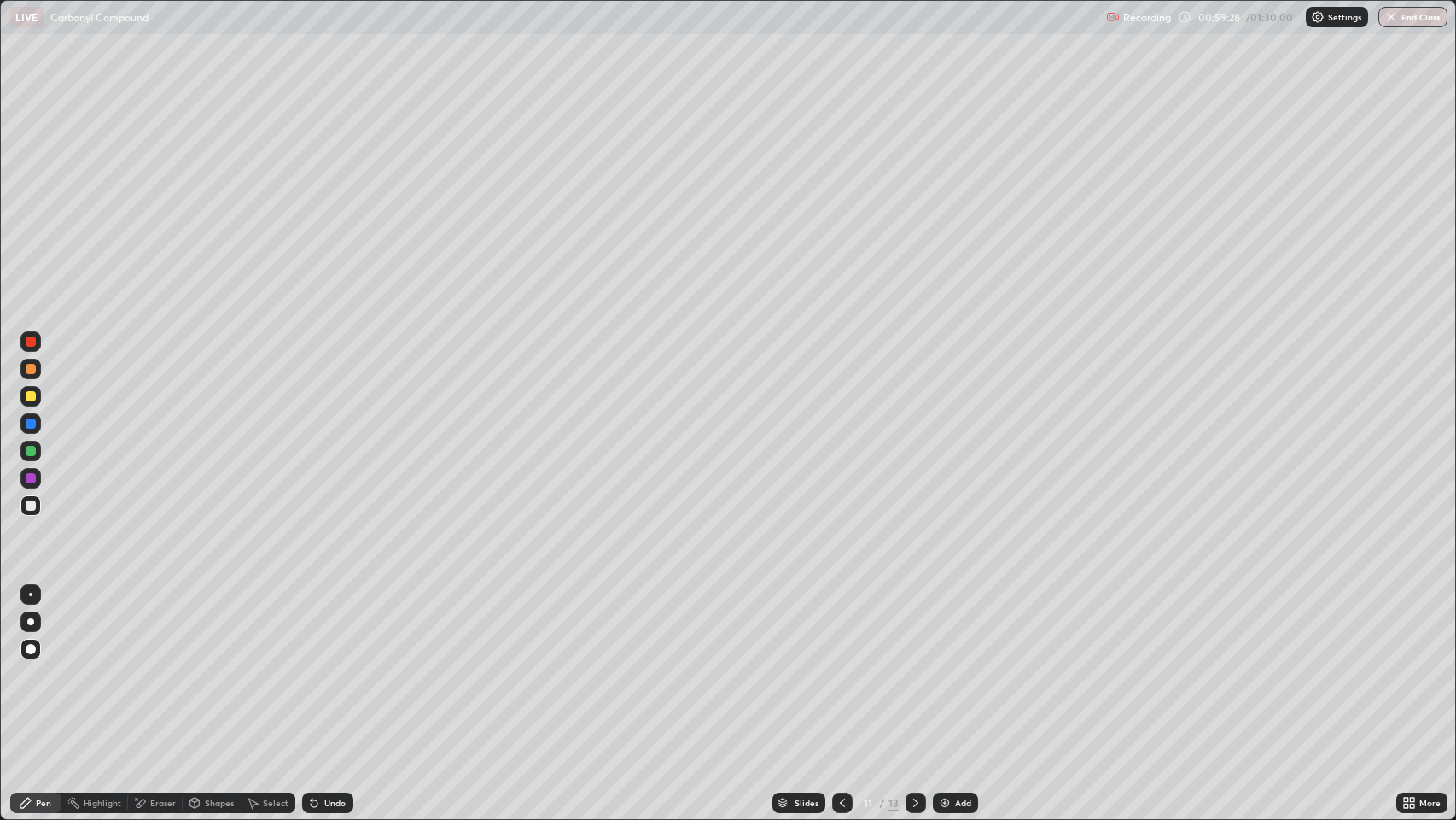
click at [841, 665] on icon at bounding box center [842, 803] width 14 height 14
click at [836, 665] on icon at bounding box center [842, 803] width 14 height 14
click at [915, 665] on icon at bounding box center [916, 803] width 14 height 14
click at [915, 665] on icon at bounding box center [916, 803] width 14 height 14
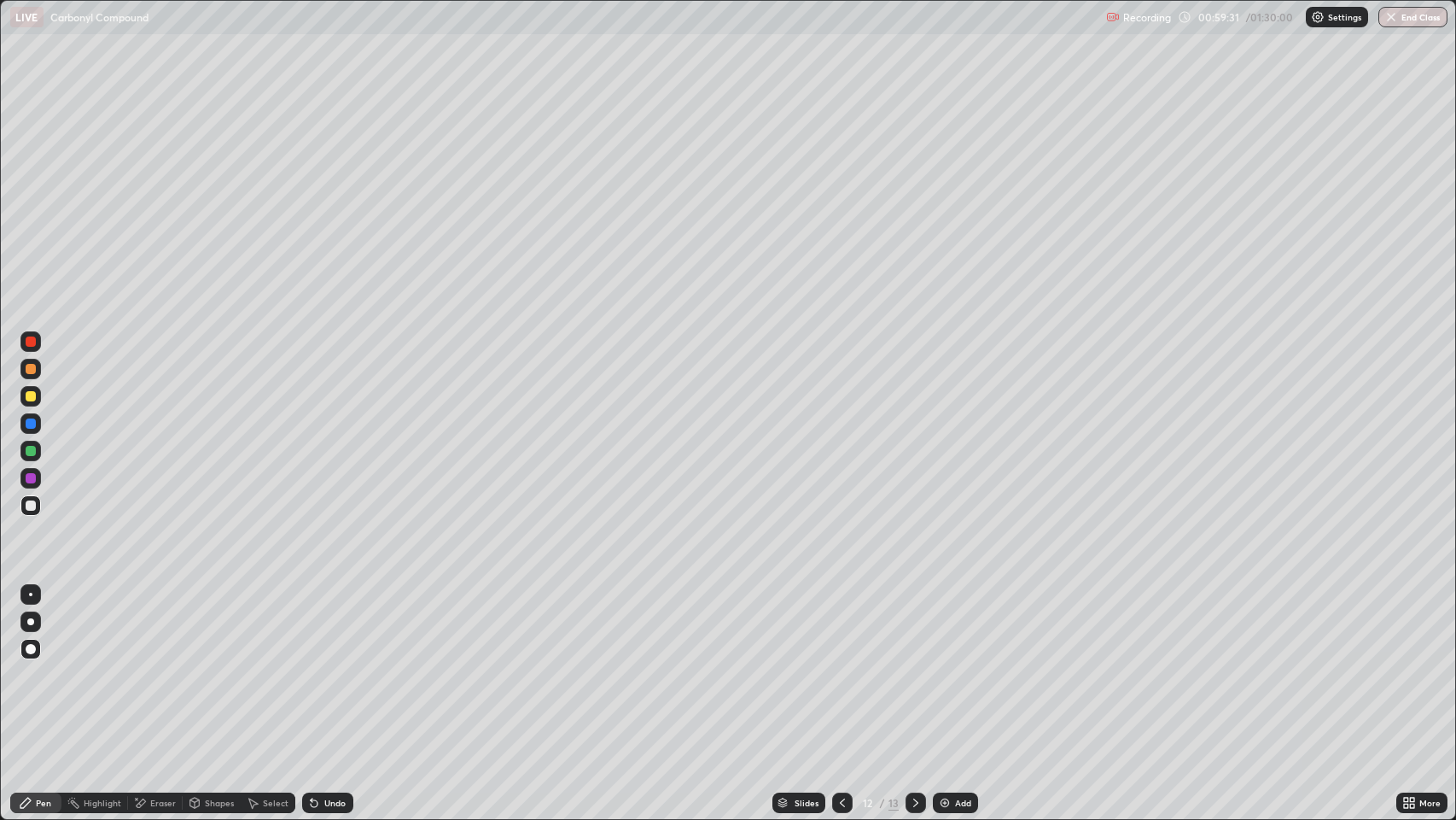
click at [916, 665] on icon at bounding box center [916, 803] width 14 height 14
click at [914, 665] on icon at bounding box center [916, 803] width 5 height 9
click at [910, 665] on icon at bounding box center [916, 803] width 14 height 14
click at [949, 665] on img at bounding box center [945, 803] width 14 height 14
click at [32, 393] on div at bounding box center [31, 396] width 10 height 10
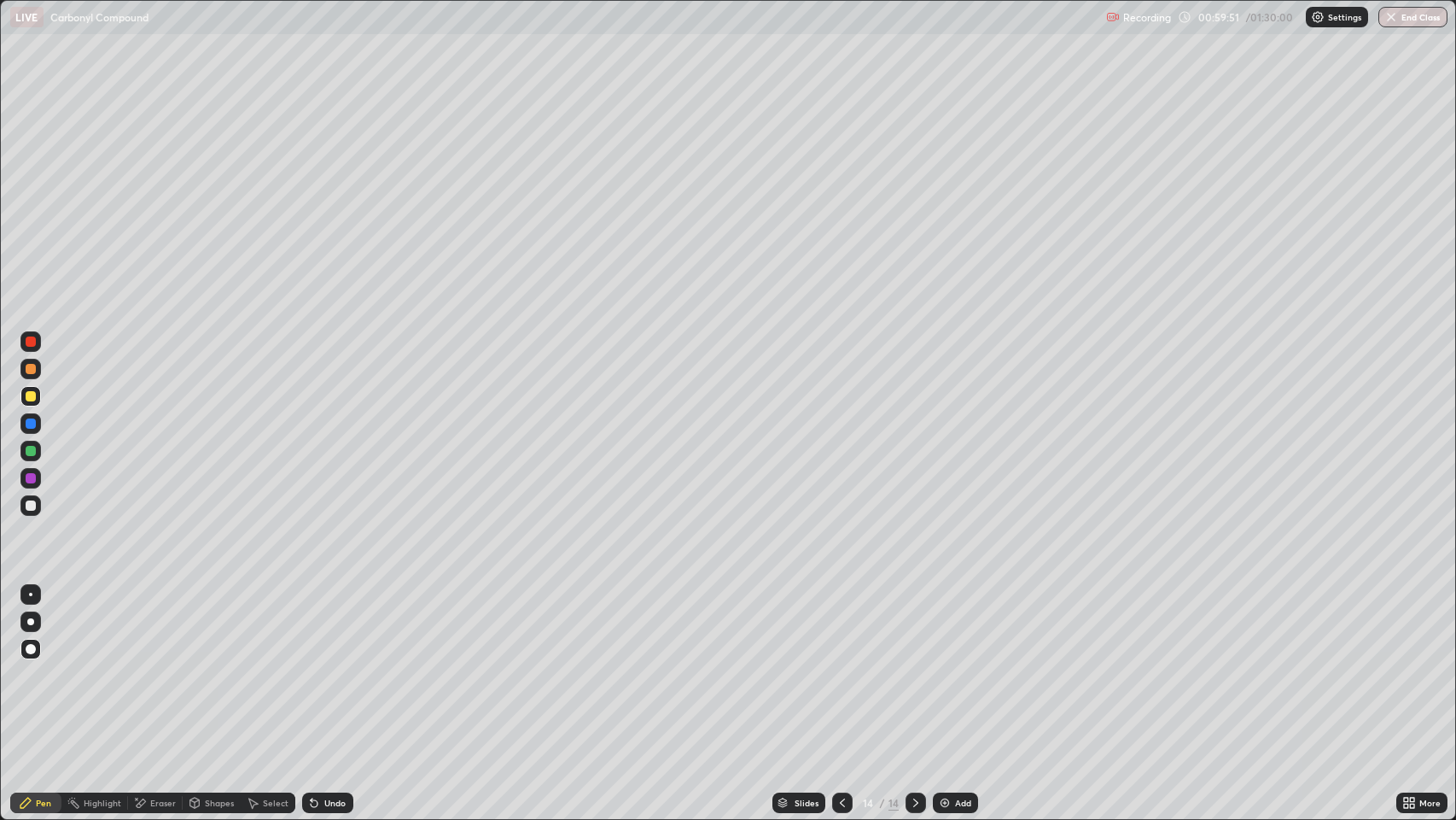
click at [214, 665] on div "Shapes" at bounding box center [219, 803] width 29 height 9
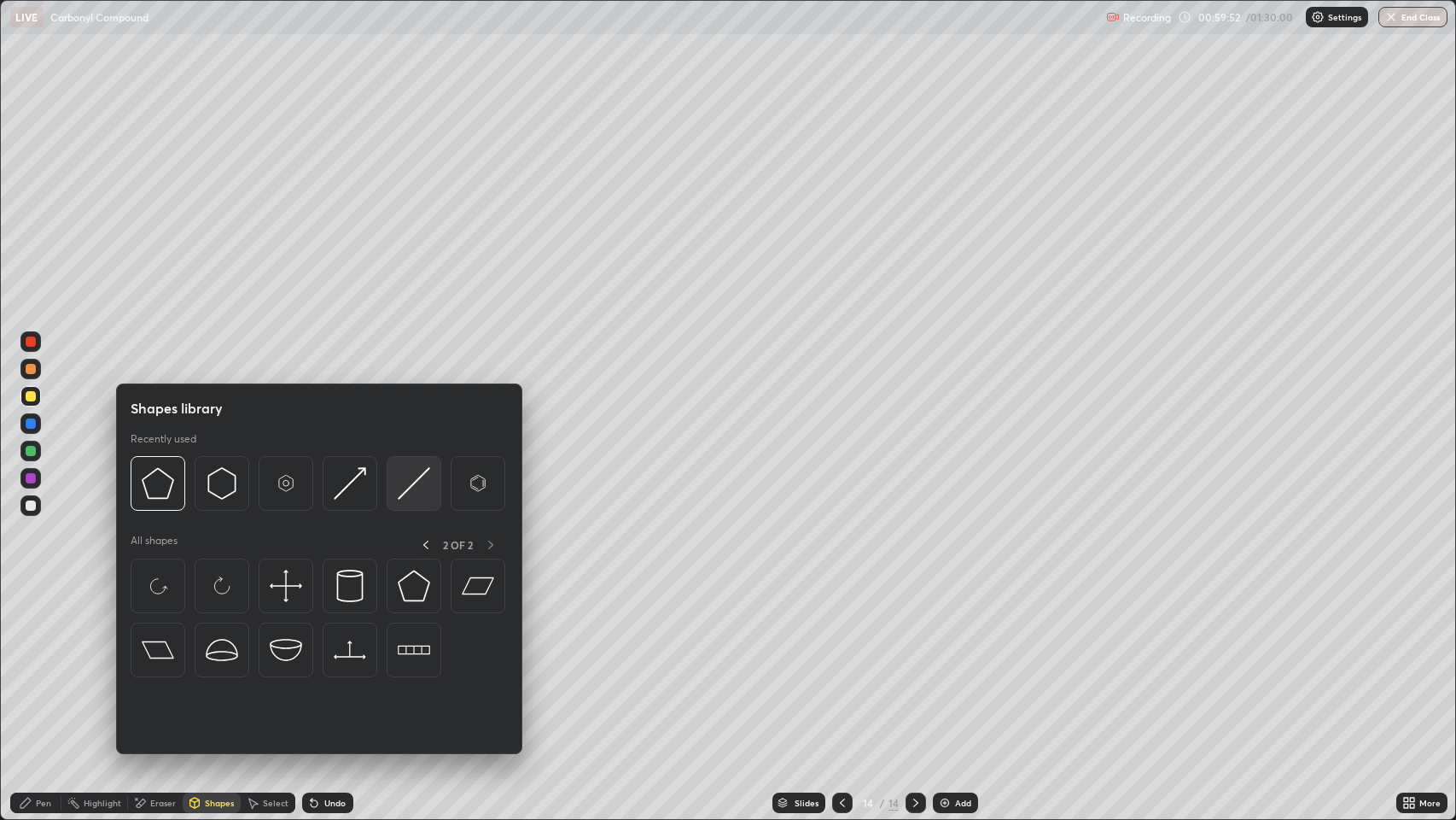
click at [406, 483] on img at bounding box center [414, 483] width 33 height 33
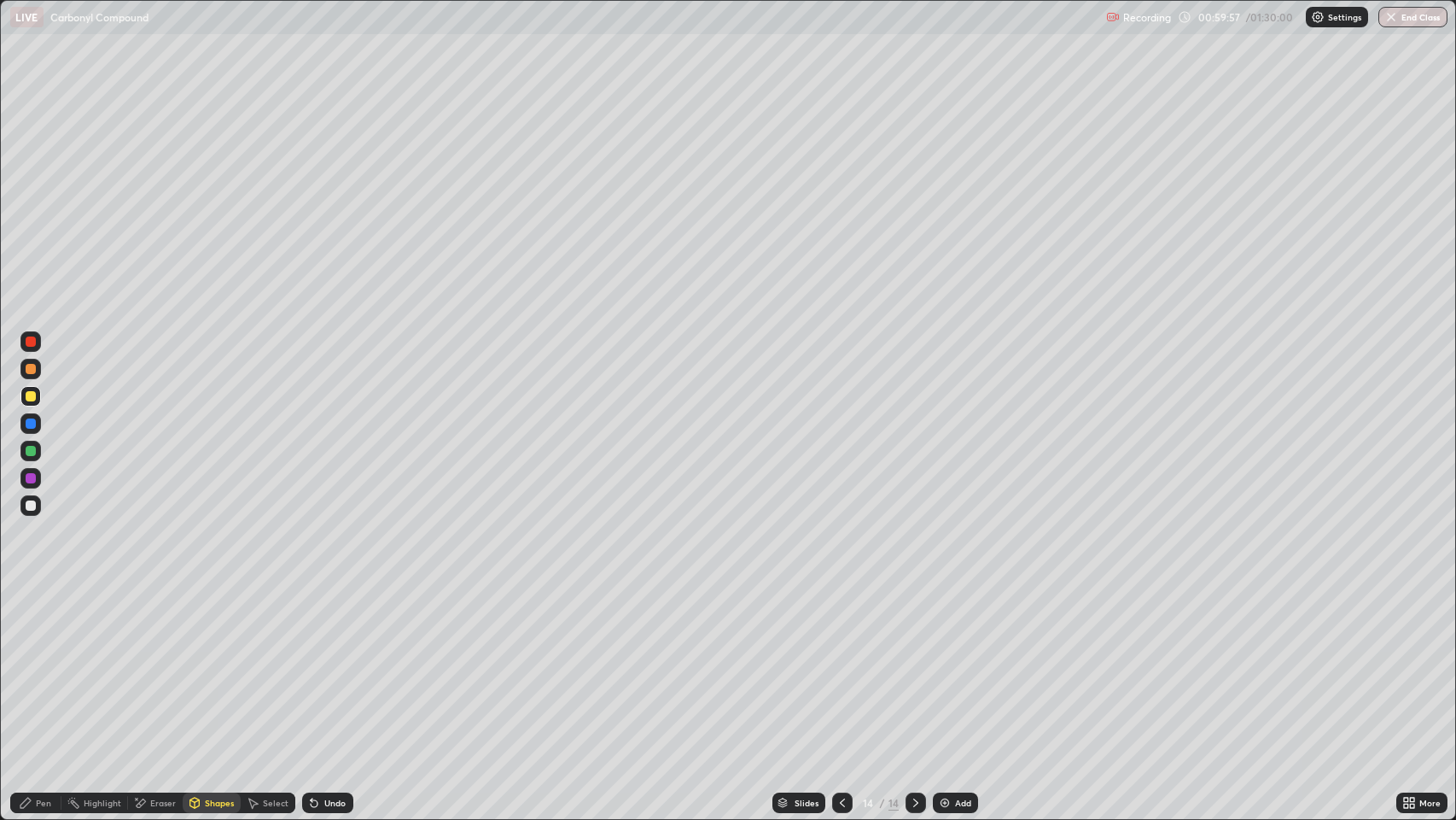
click at [36, 665] on div "Pen" at bounding box center [44, 803] width 15 height 9
click at [30, 505] on div at bounding box center [31, 505] width 10 height 10
click at [31, 510] on div at bounding box center [31, 505] width 10 height 10
click at [43, 665] on div "Pen" at bounding box center [44, 803] width 15 height 9
click at [209, 665] on div "Shapes" at bounding box center [219, 803] width 29 height 9
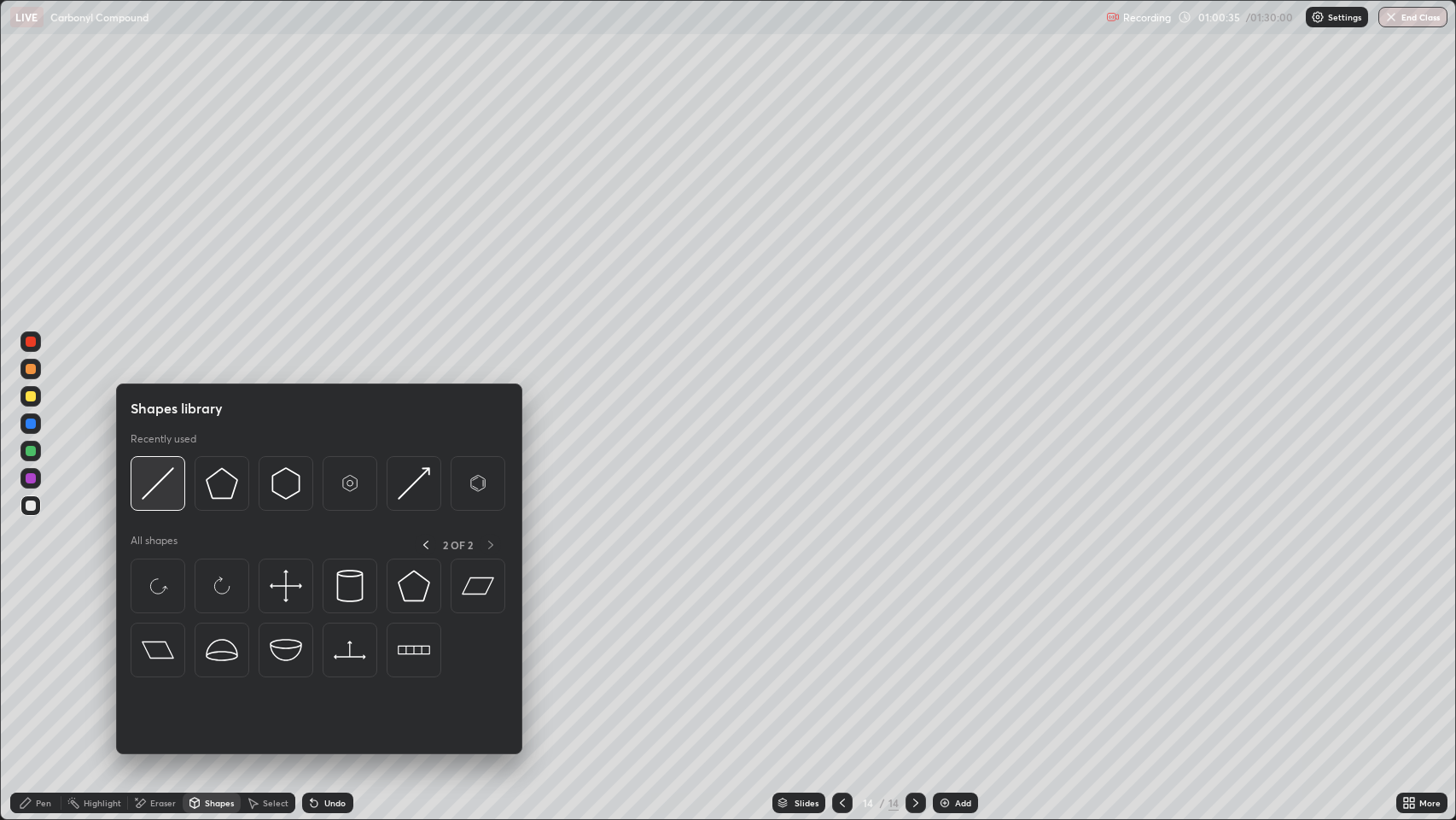
click at [165, 481] on img at bounding box center [158, 483] width 33 height 33
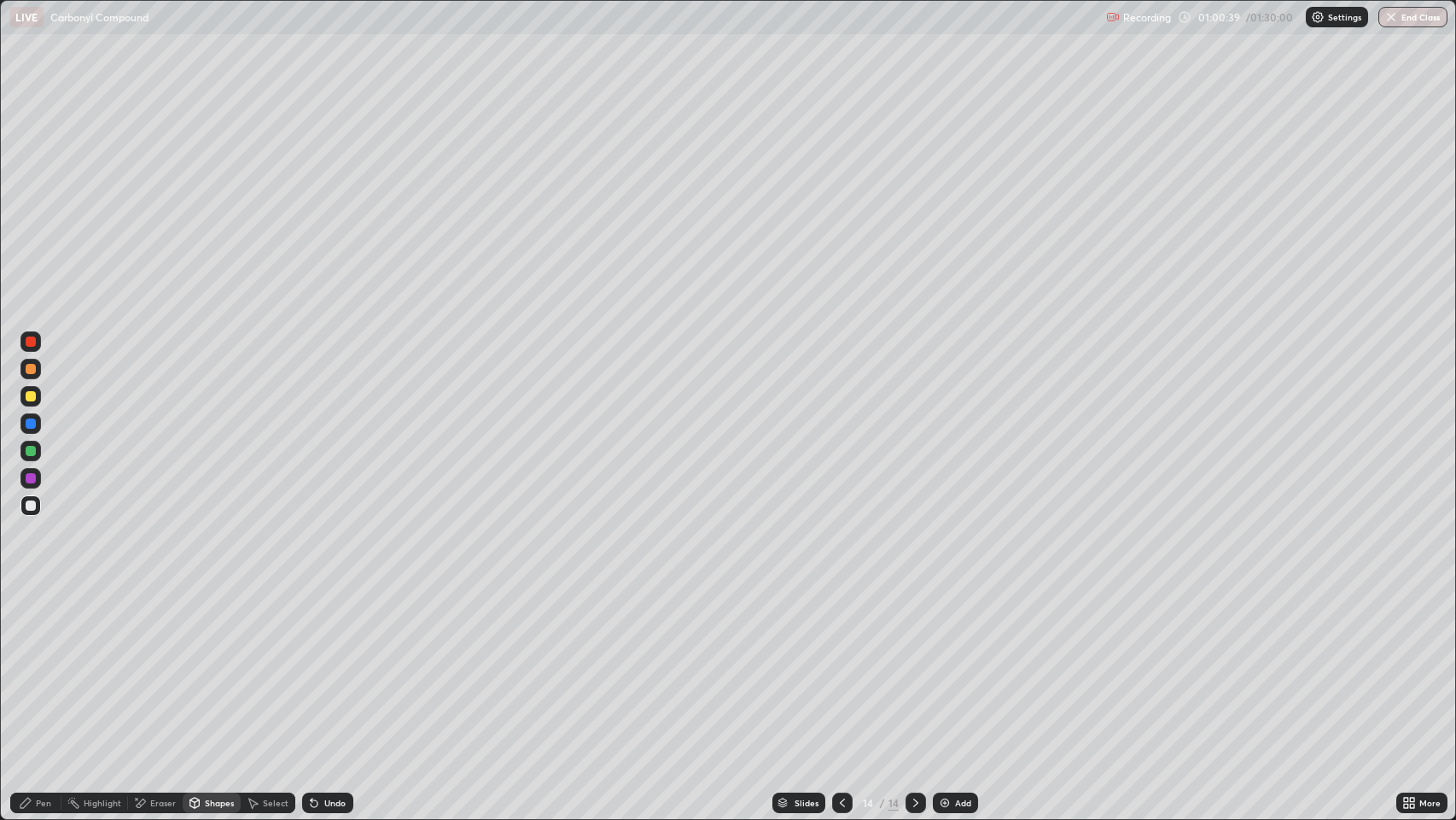
click at [47, 665] on div "Pen" at bounding box center [44, 803] width 15 height 9
click at [332, 665] on div "Undo" at bounding box center [334, 803] width 21 height 9
click at [46, 665] on div "Pen" at bounding box center [44, 803] width 15 height 9
click at [212, 665] on div "Shapes" at bounding box center [219, 803] width 29 height 9
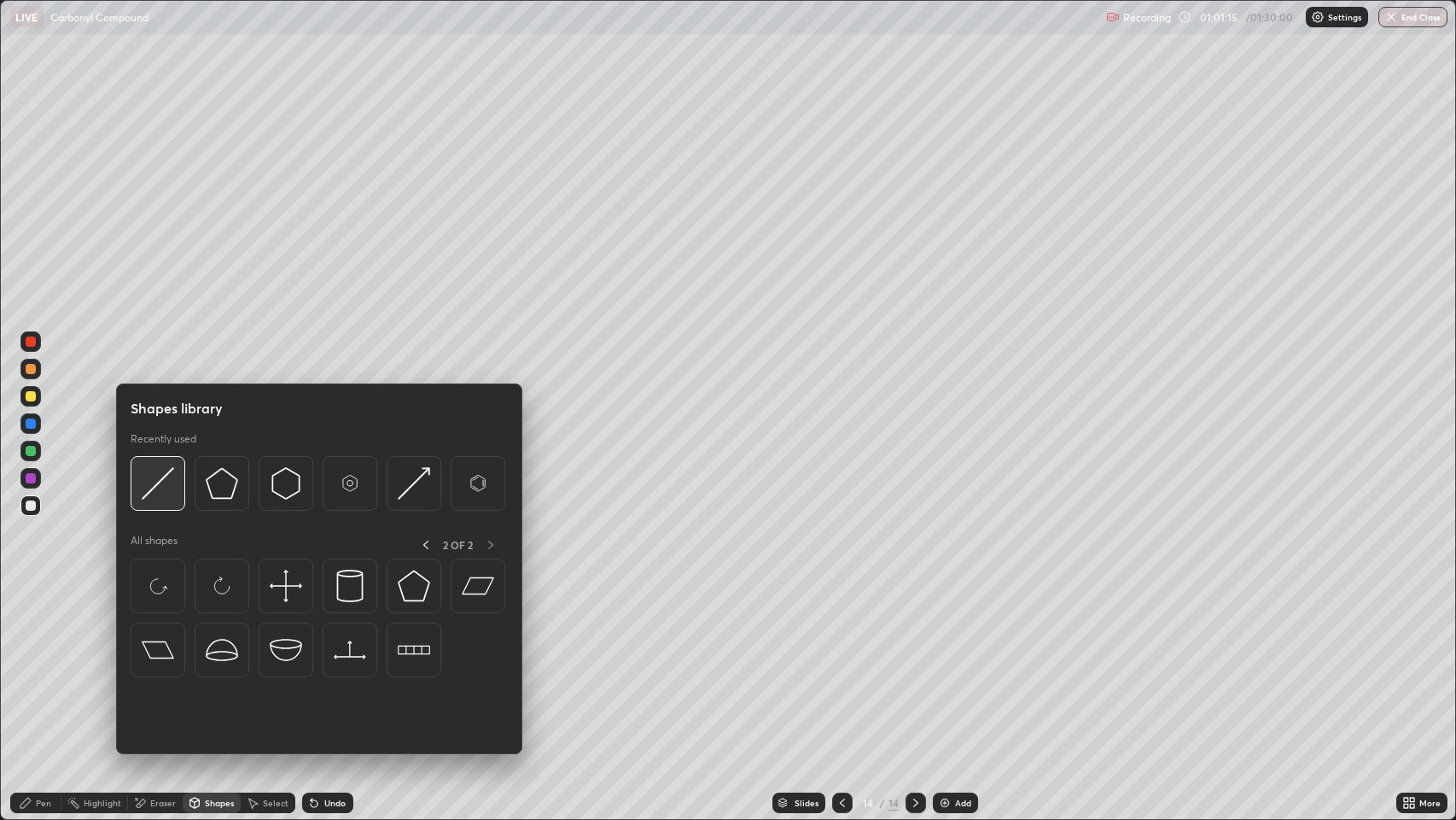
click at [162, 488] on img at bounding box center [158, 483] width 33 height 33
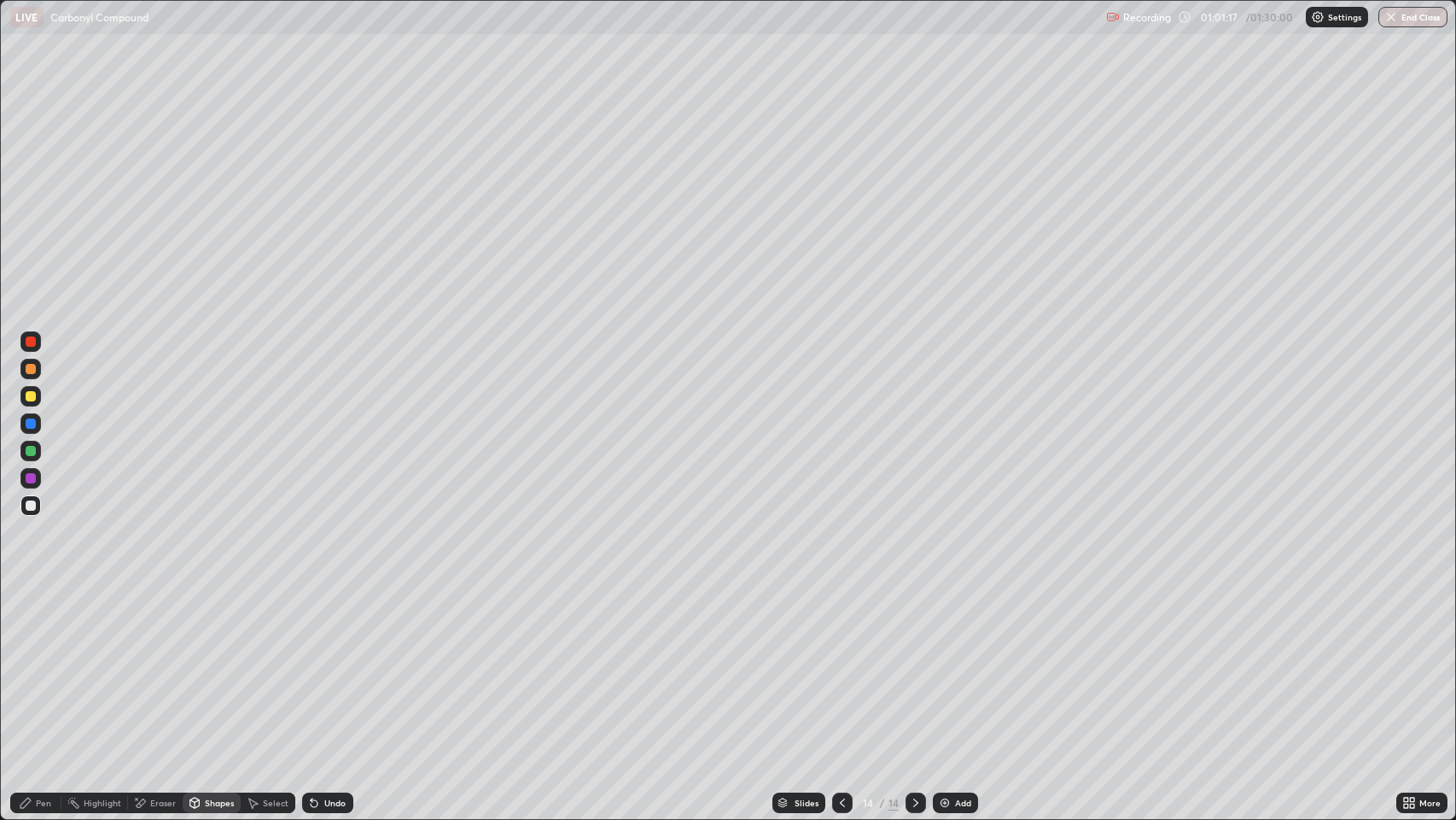
click at [49, 665] on div "Pen" at bounding box center [44, 803] width 15 height 9
click at [30, 447] on div at bounding box center [31, 450] width 10 height 10
click at [31, 505] on div at bounding box center [31, 505] width 10 height 10
click at [30, 343] on div at bounding box center [31, 341] width 10 height 10
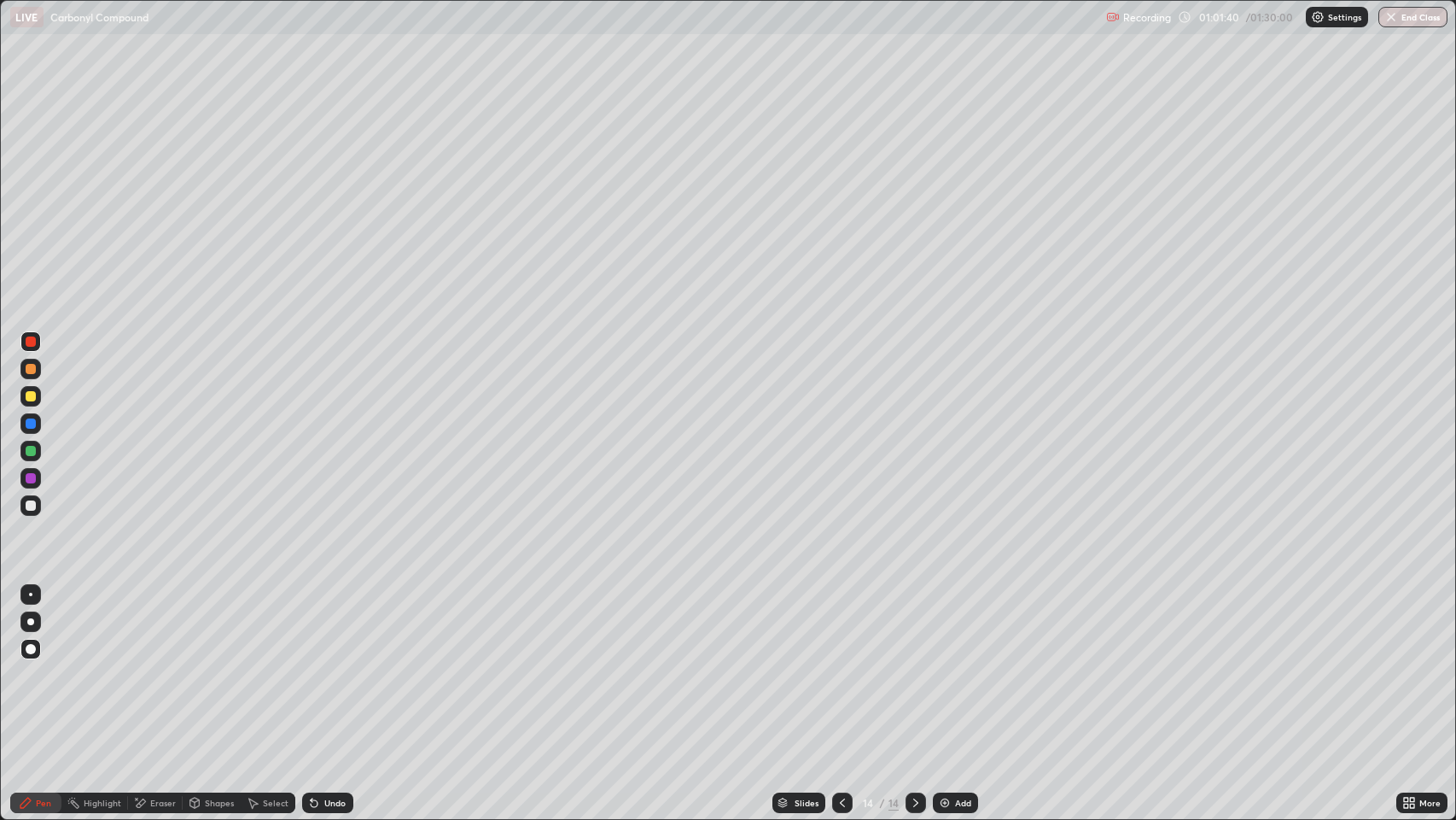
click at [103, 665] on div "Highlight" at bounding box center [102, 803] width 38 height 9
click at [41, 665] on div "Pen" at bounding box center [44, 803] width 15 height 9
click at [332, 665] on div "Undo" at bounding box center [334, 803] width 21 height 9
click at [99, 665] on div "Highlight" at bounding box center [102, 803] width 38 height 9
click at [36, 665] on div "Pen" at bounding box center [44, 803] width 15 height 9
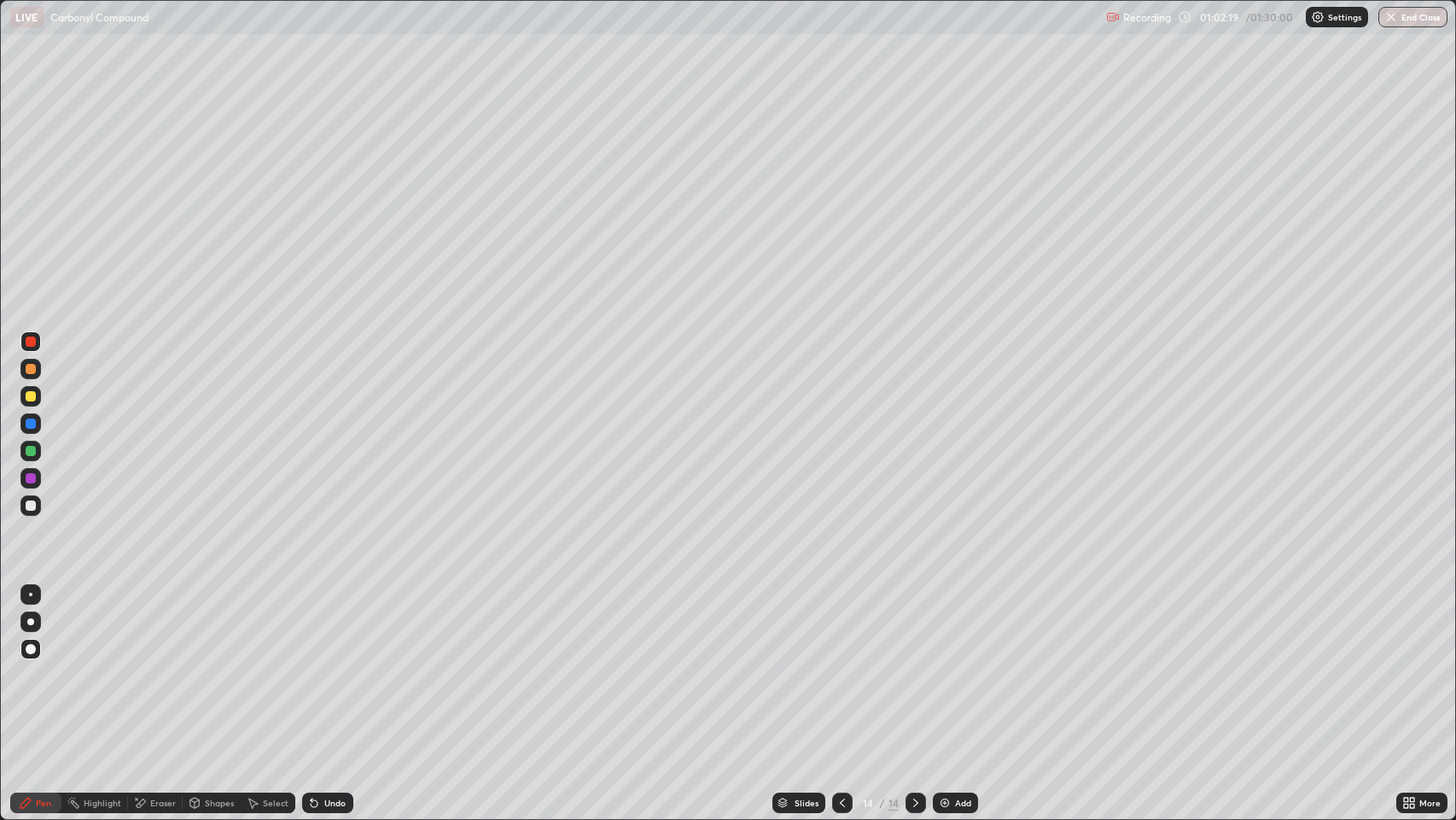
click at [26, 665] on icon at bounding box center [26, 803] width 14 height 14
click at [31, 505] on div at bounding box center [31, 505] width 10 height 10
click at [157, 665] on div "Eraser" at bounding box center [163, 803] width 26 height 9
click at [33, 665] on icon at bounding box center [31, 744] width 14 height 15
click at [35, 665] on div "Pen" at bounding box center [36, 803] width 52 height 21
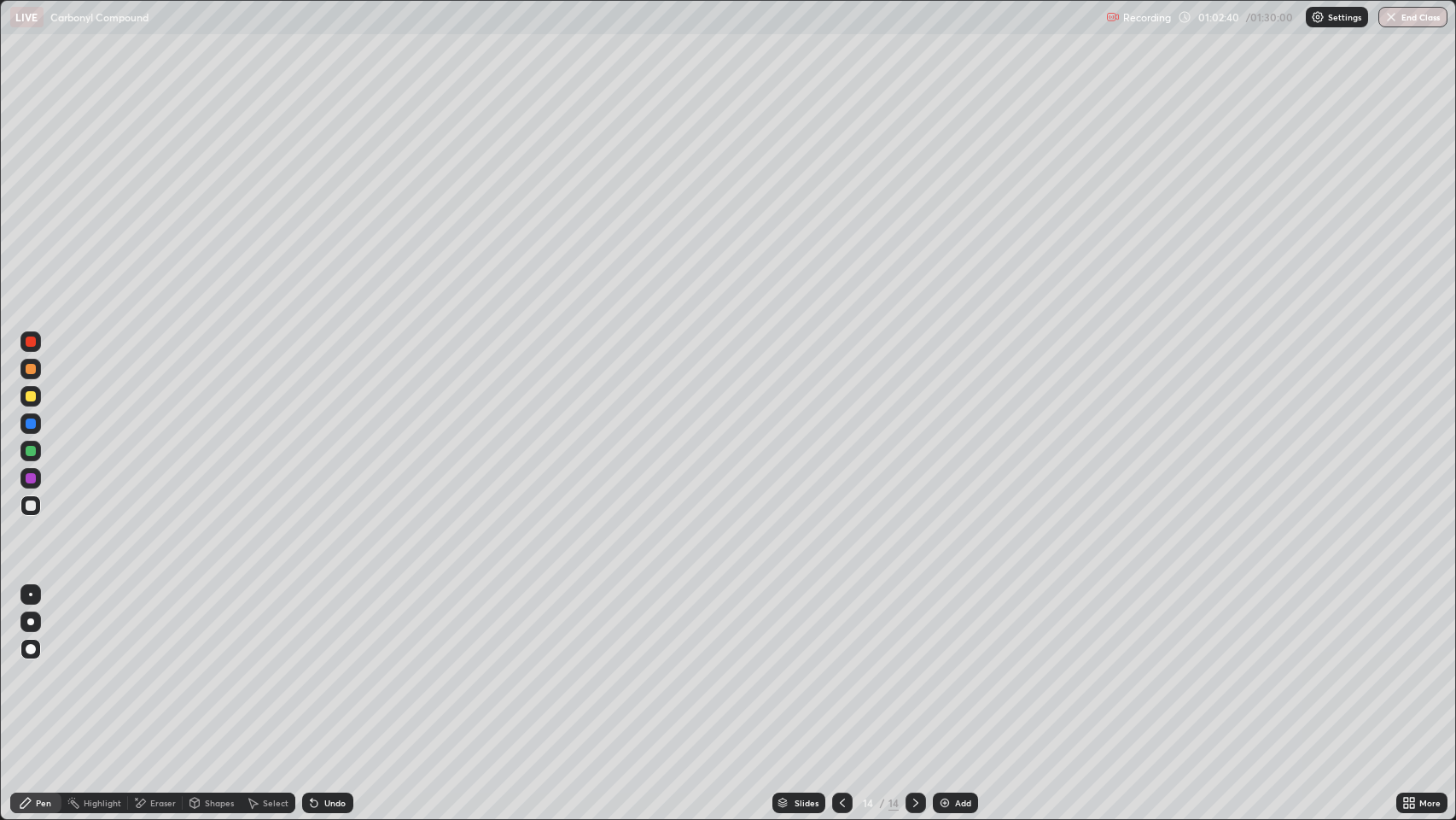
click at [28, 483] on div at bounding box center [31, 478] width 21 height 21
click at [30, 504] on div at bounding box center [31, 505] width 10 height 10
click at [33, 510] on div at bounding box center [31, 505] width 10 height 10
click at [38, 665] on div "Pen" at bounding box center [44, 803] width 15 height 9
click at [952, 665] on div "Add" at bounding box center [956, 803] width 46 height 21
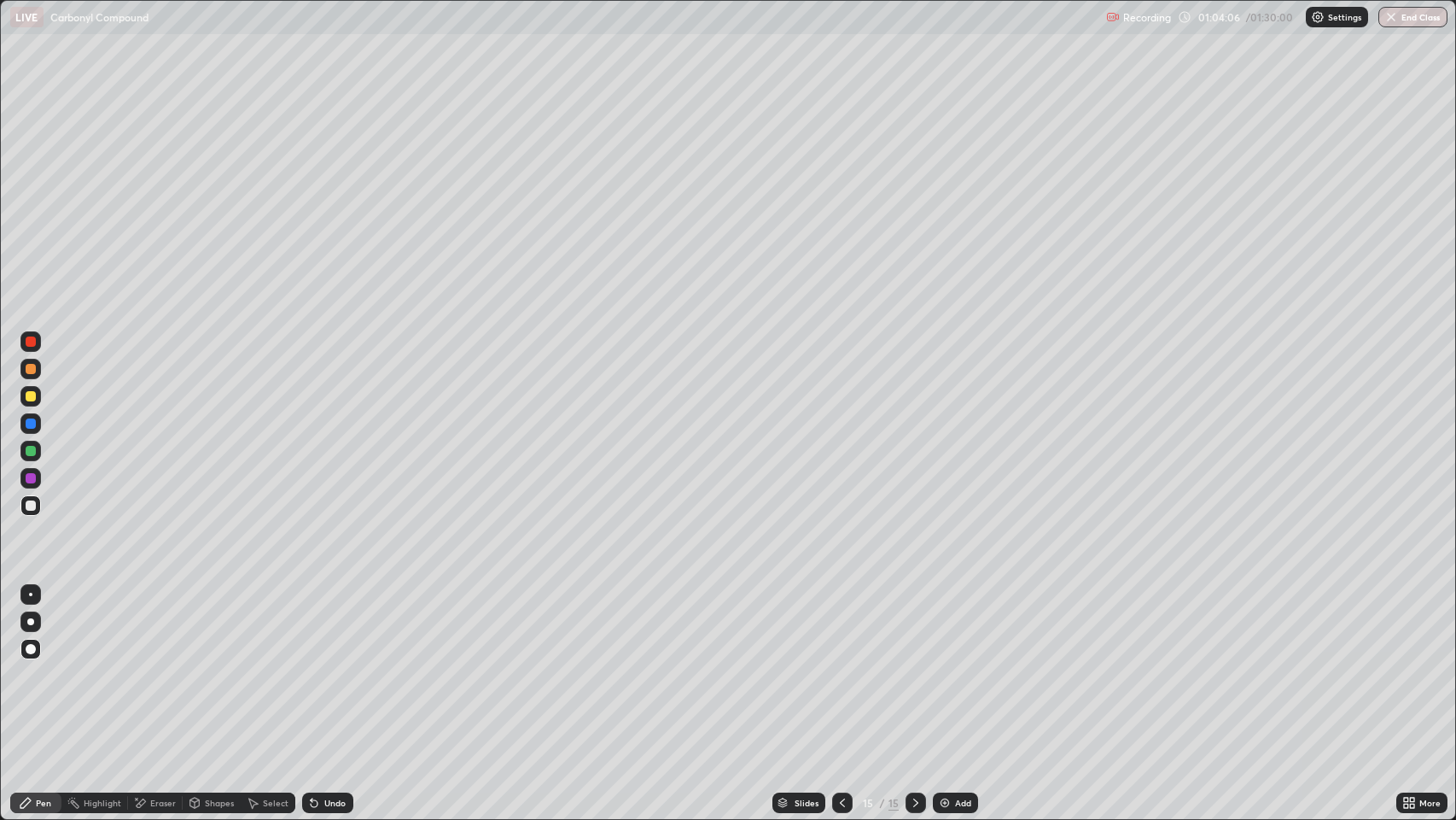
click at [43, 665] on div "Pen" at bounding box center [44, 803] width 15 height 9
click at [31, 396] on div at bounding box center [31, 396] width 10 height 10
click at [160, 665] on div "Eraser" at bounding box center [163, 803] width 26 height 9
click at [205, 665] on div "Shapes" at bounding box center [219, 803] width 29 height 9
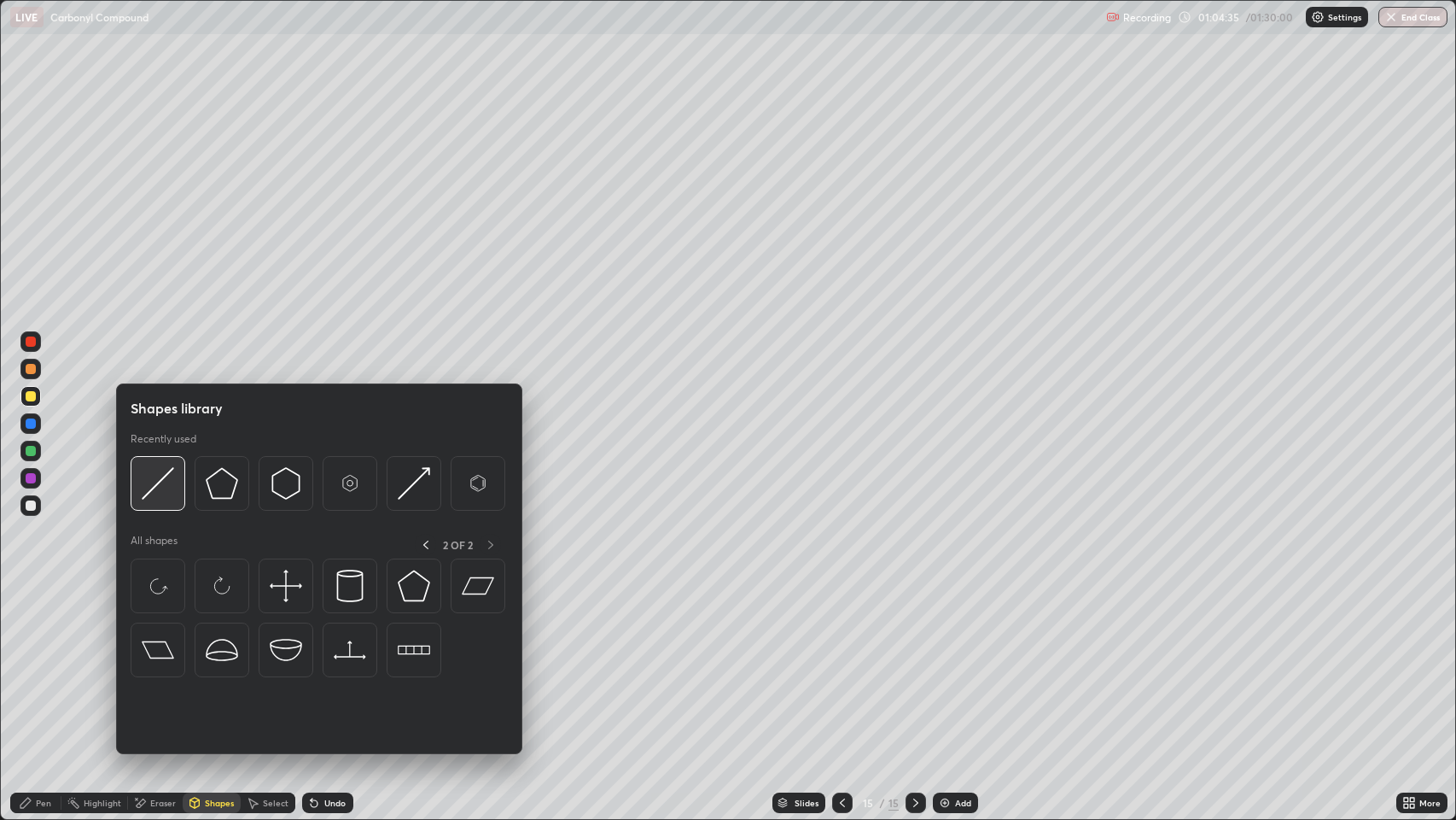
click at [150, 478] on img at bounding box center [158, 483] width 33 height 33
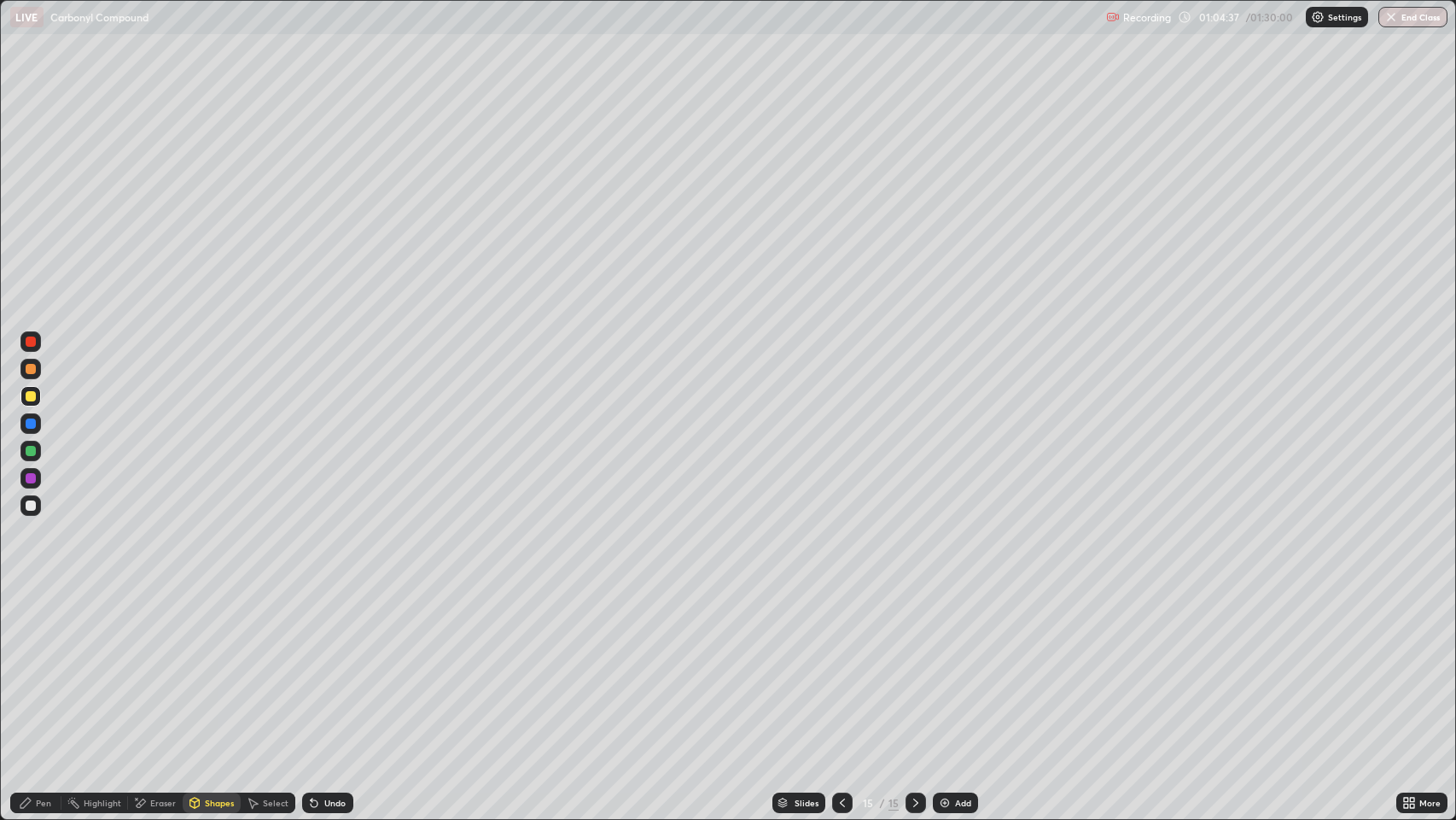
click at [33, 665] on div "Pen" at bounding box center [36, 803] width 52 height 21
click at [32, 455] on div at bounding box center [31, 450] width 10 height 10
click at [44, 665] on div "Pen" at bounding box center [44, 803] width 15 height 9
click at [30, 505] on div at bounding box center [31, 505] width 10 height 10
click at [217, 665] on div "Shapes" at bounding box center [219, 803] width 29 height 9
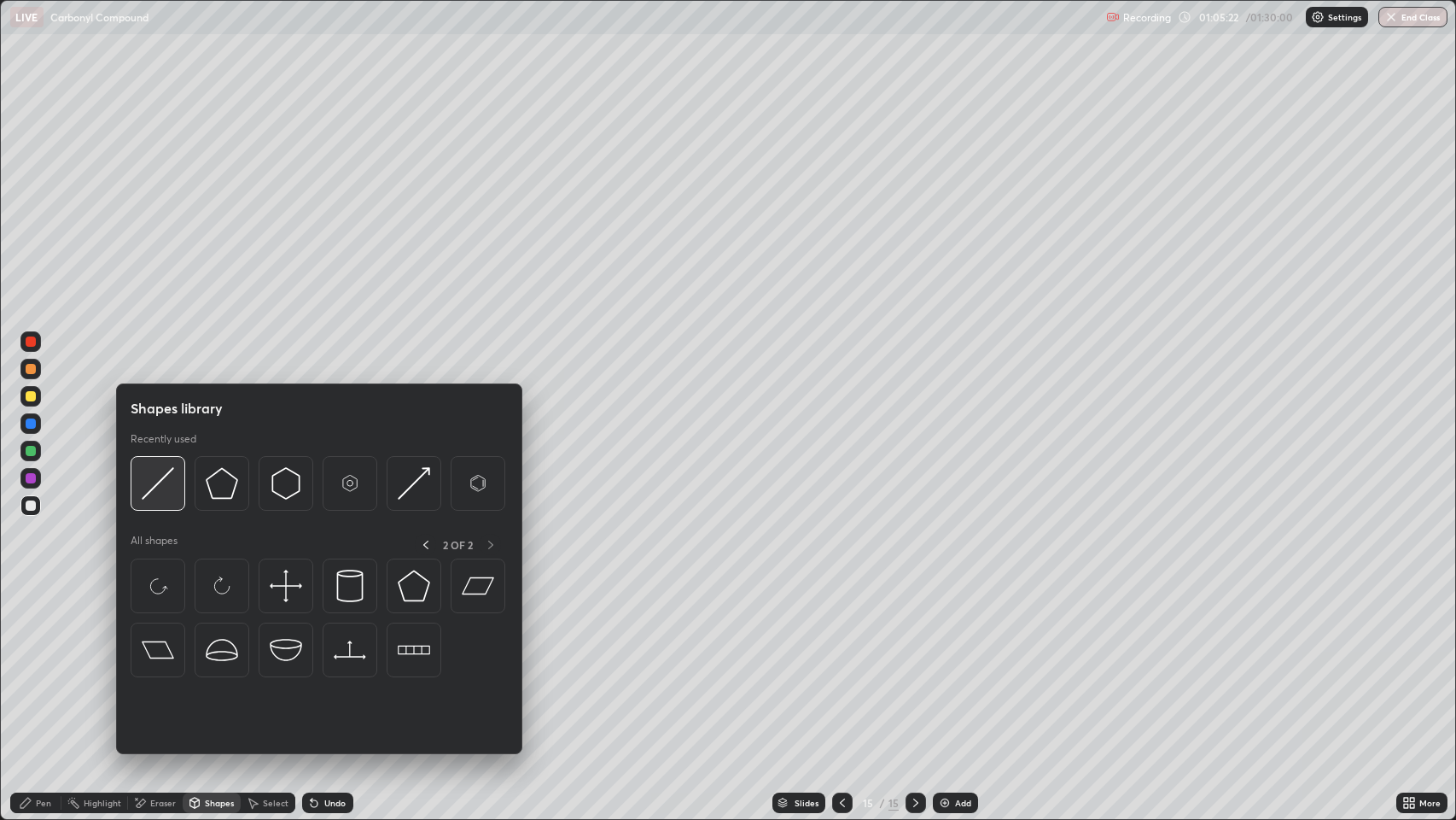
click at [161, 483] on img at bounding box center [158, 483] width 33 height 33
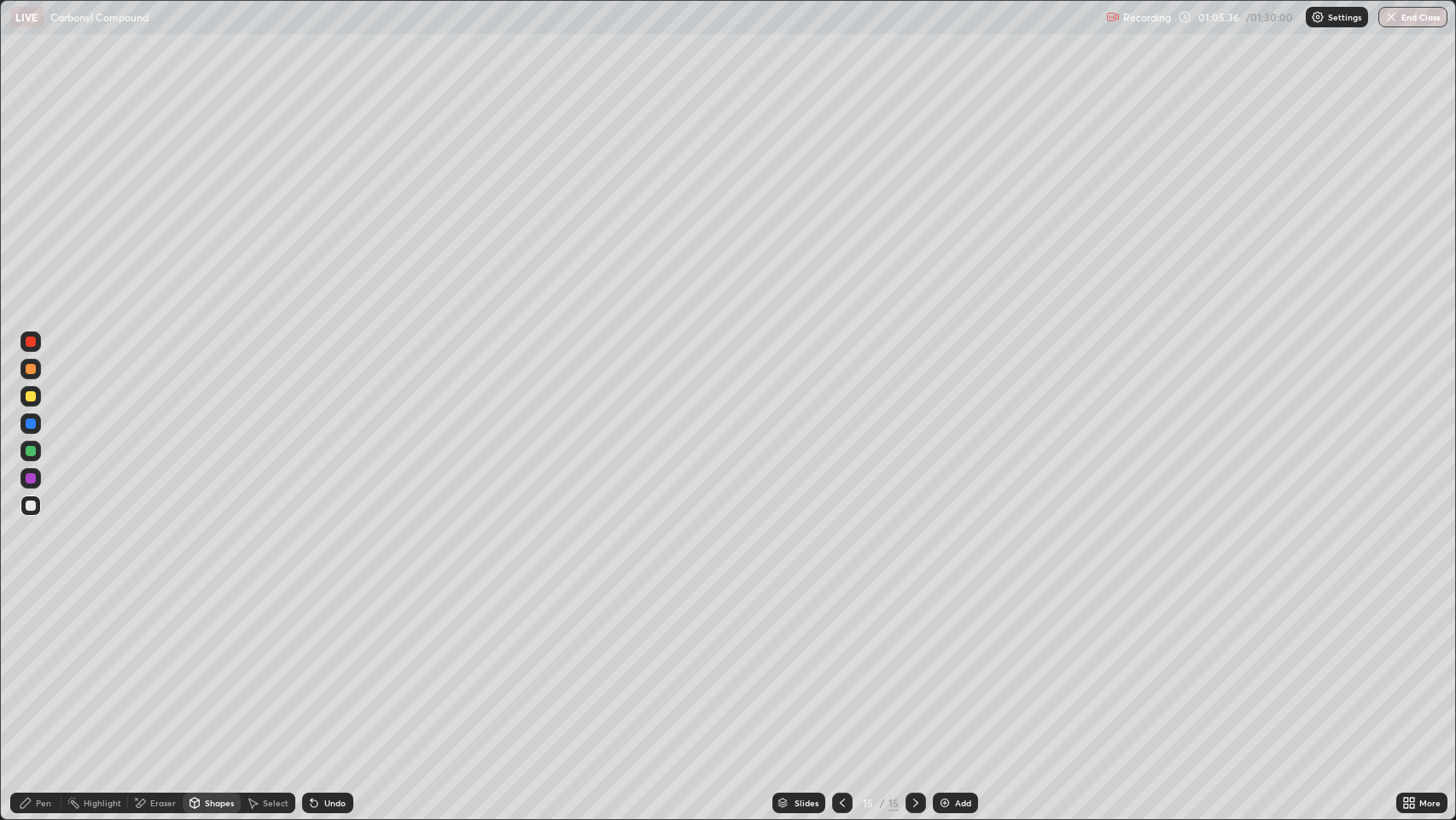
click at [52, 665] on div "Pen" at bounding box center [36, 803] width 52 height 21
click at [29, 419] on div at bounding box center [31, 424] width 10 height 10
click at [34, 502] on div at bounding box center [31, 505] width 10 height 10
click at [27, 427] on div at bounding box center [31, 424] width 10 height 10
click at [41, 665] on div "Pen" at bounding box center [44, 803] width 15 height 9
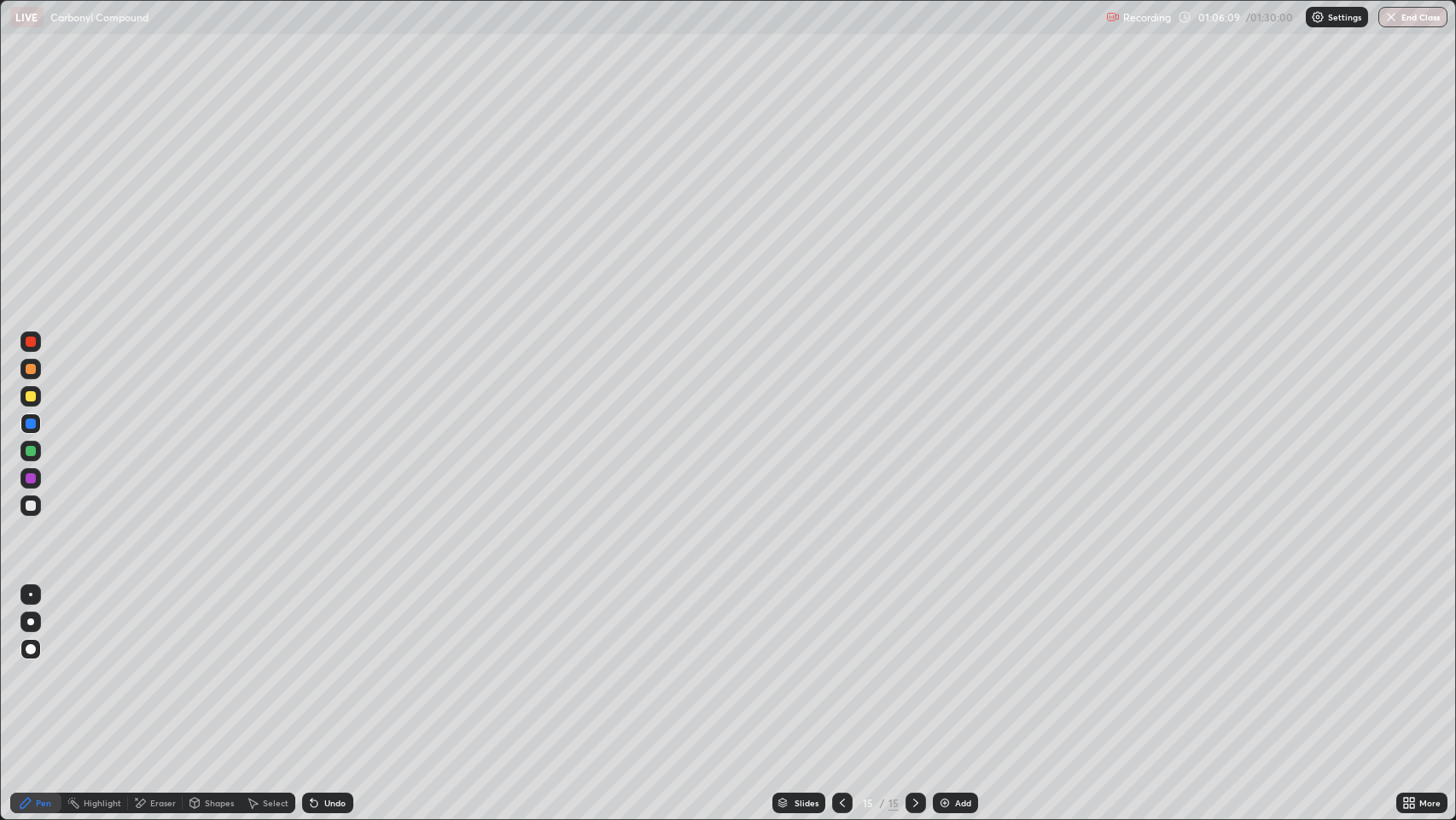
click at [28, 500] on div at bounding box center [31, 505] width 10 height 10
click at [43, 665] on div "Pen" at bounding box center [44, 803] width 15 height 9
click at [34, 445] on div at bounding box center [31, 450] width 10 height 10
click at [43, 665] on div "Pen" at bounding box center [44, 803] width 15 height 9
click at [35, 502] on div at bounding box center [31, 505] width 10 height 10
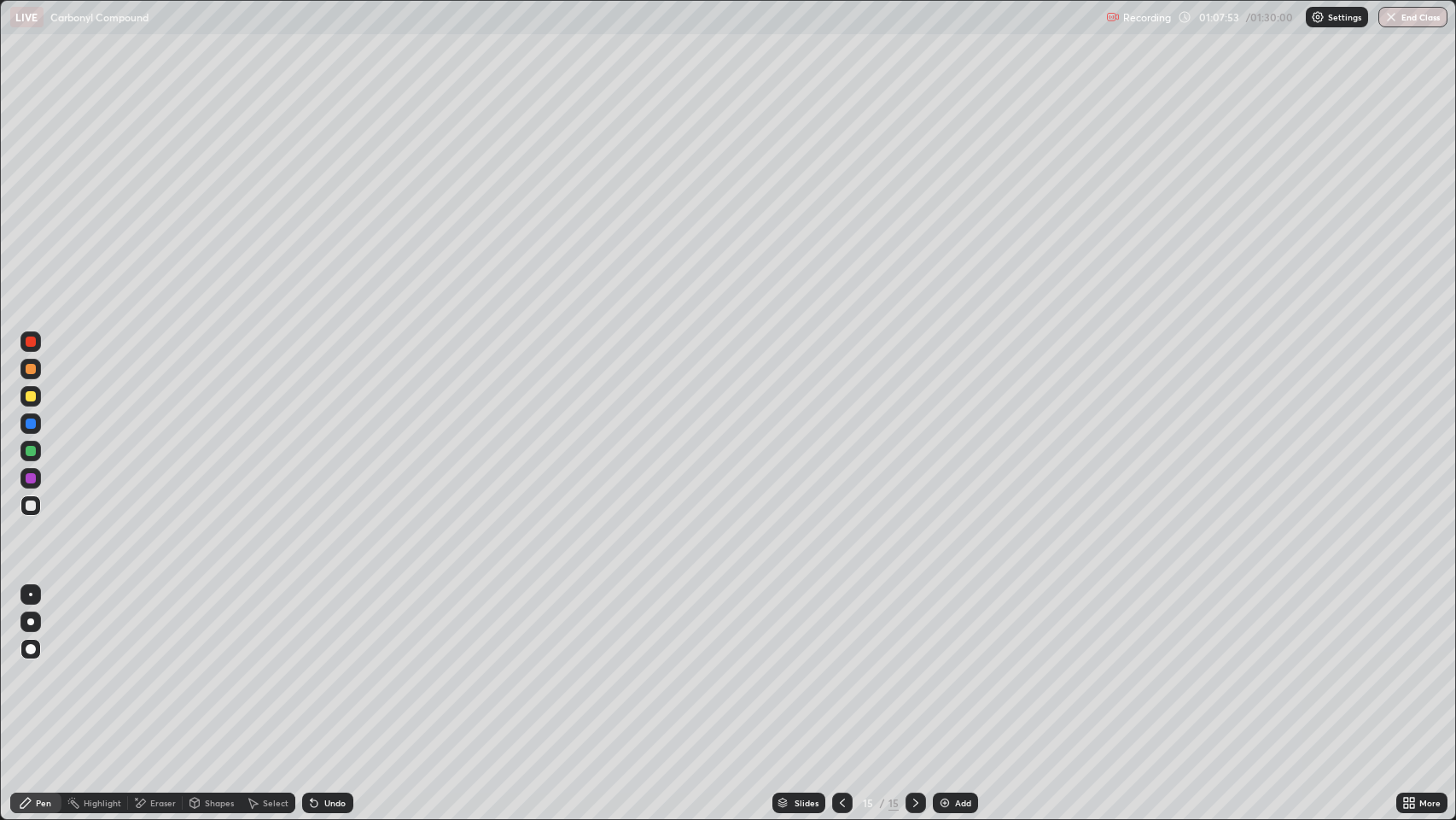
click at [28, 665] on div "Pen" at bounding box center [36, 803] width 52 height 21
click at [41, 665] on div "Pen" at bounding box center [44, 803] width 15 height 9
click at [950, 665] on img at bounding box center [945, 803] width 14 height 14
click at [333, 665] on div "Undo" at bounding box center [334, 803] width 21 height 9
click at [326, 665] on div "Undo" at bounding box center [334, 803] width 21 height 9
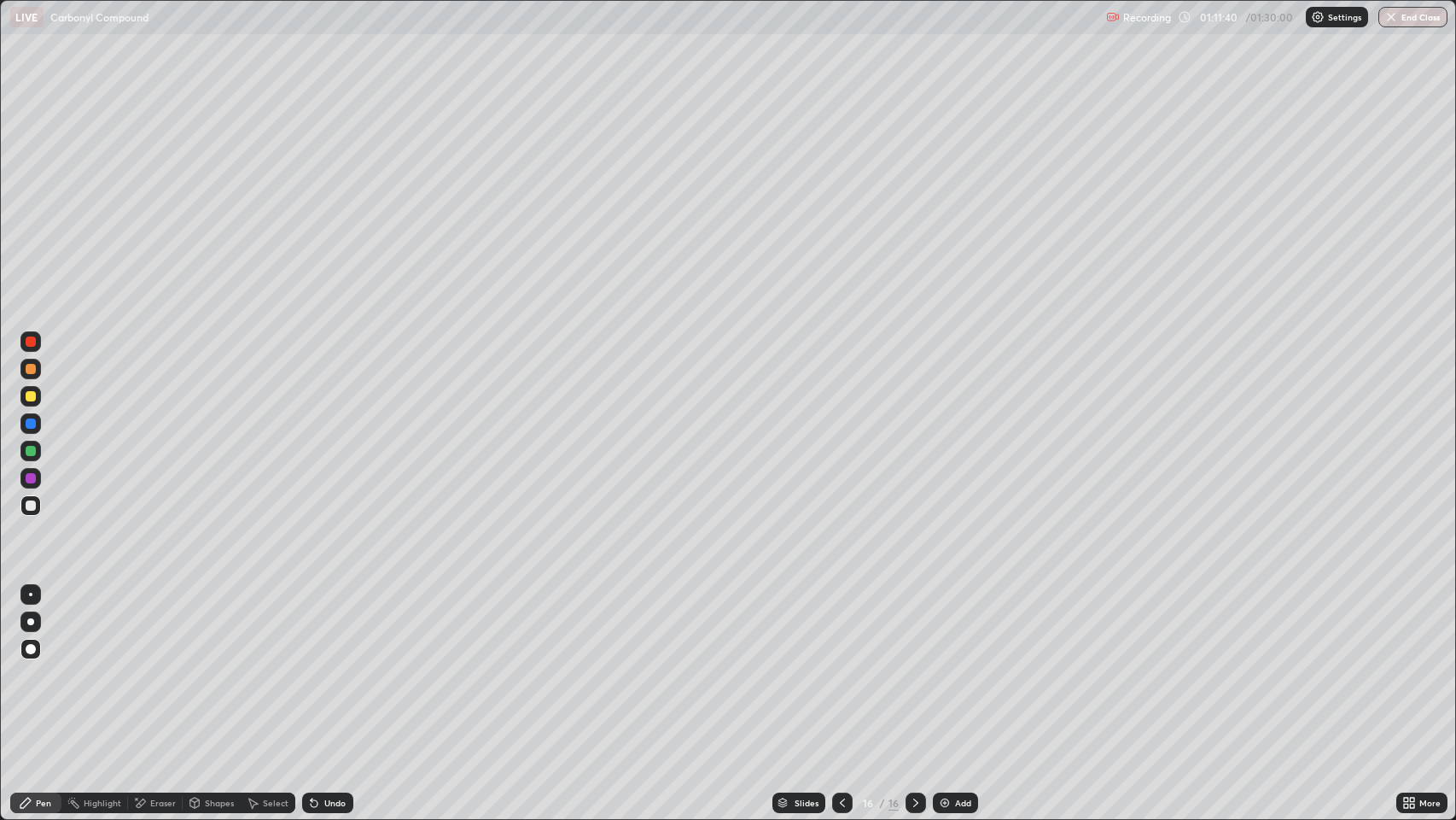
click at [840, 665] on div at bounding box center [842, 803] width 21 height 21
click at [913, 665] on icon at bounding box center [916, 803] width 14 height 14
click at [35, 365] on div at bounding box center [31, 369] width 10 height 10
click at [31, 504] on div at bounding box center [31, 505] width 10 height 10
click at [34, 343] on div at bounding box center [31, 341] width 10 height 10
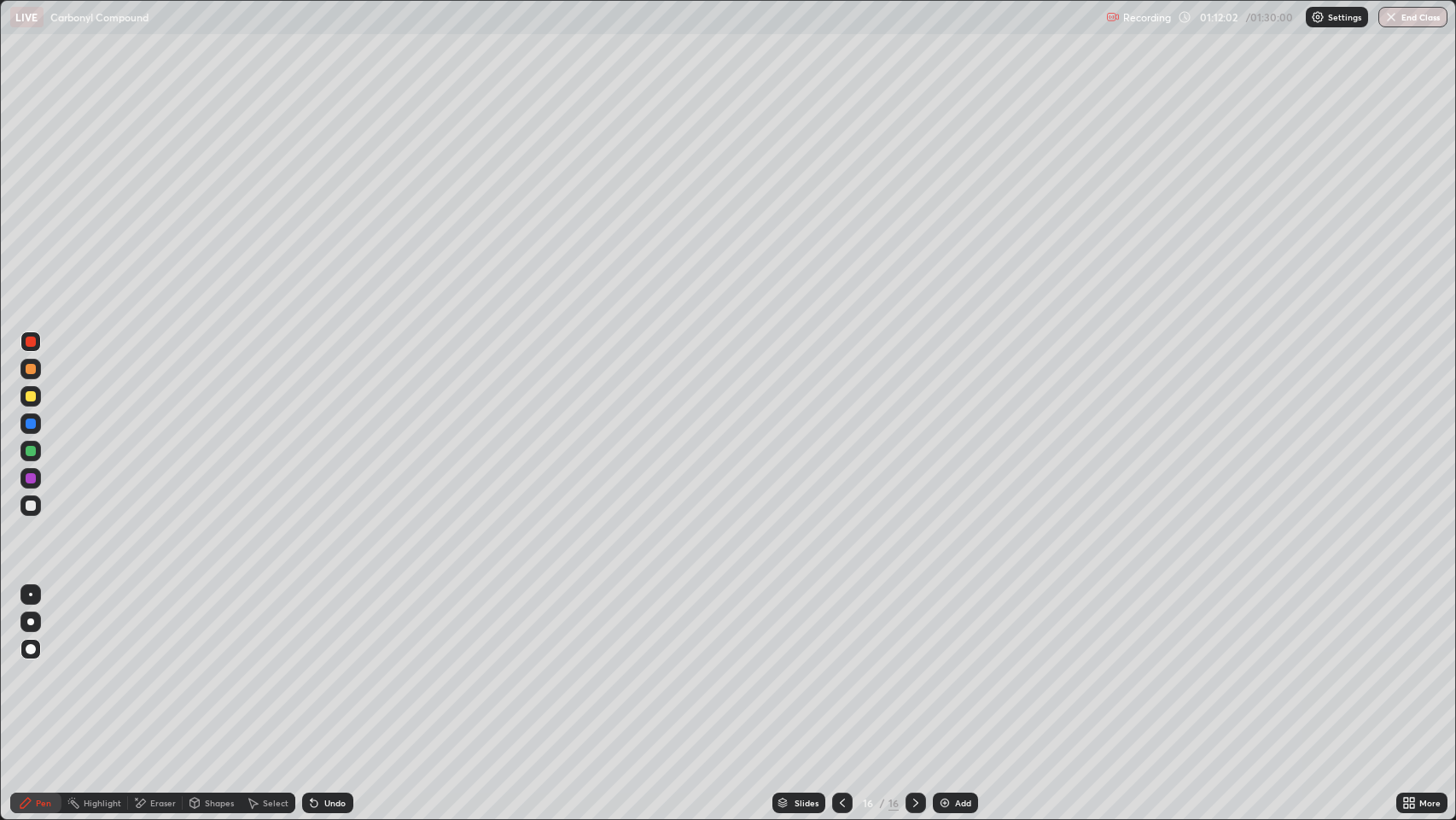
click at [40, 505] on div at bounding box center [31, 505] width 21 height 21
click at [46, 665] on div "Pen" at bounding box center [36, 803] width 52 height 21
click at [34, 503] on div at bounding box center [31, 505] width 10 height 10
click at [30, 425] on div at bounding box center [31, 424] width 10 height 10
click at [27, 506] on div at bounding box center [31, 505] width 10 height 10
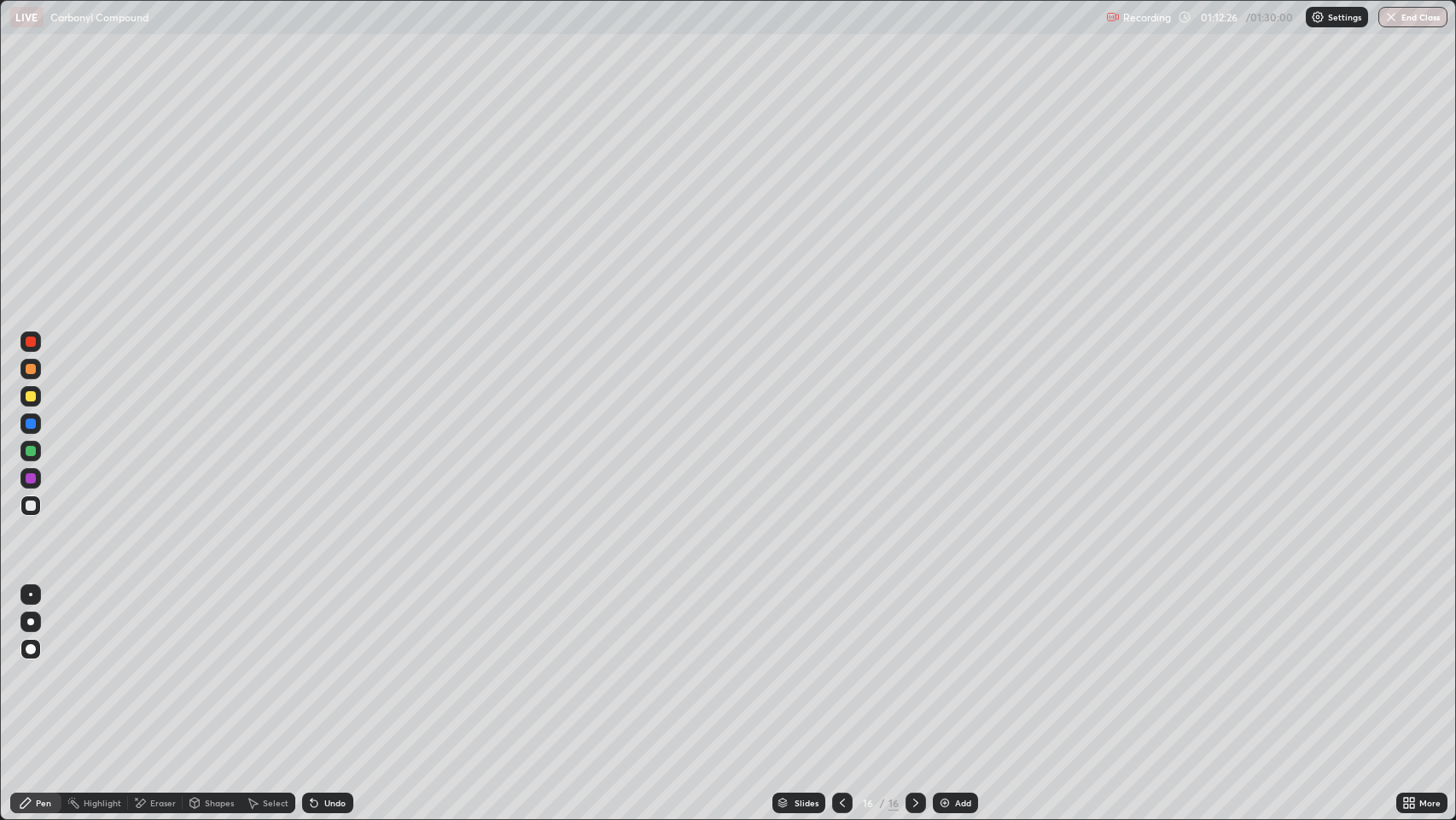
click at [35, 506] on div at bounding box center [31, 505] width 10 height 10
click at [31, 341] on div at bounding box center [31, 341] width 10 height 10
click at [219, 665] on div "Shapes" at bounding box center [219, 803] width 29 height 9
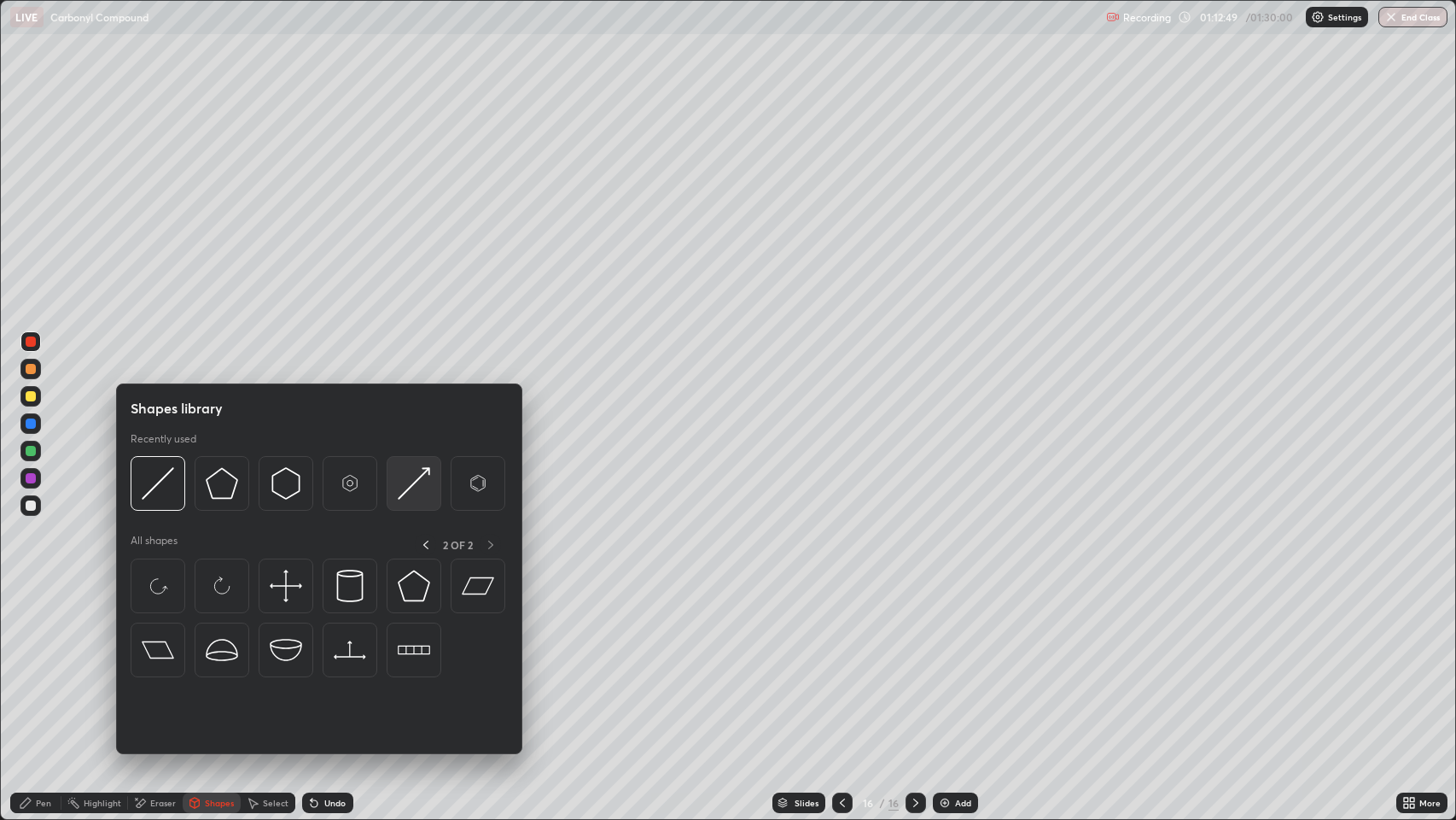
click at [419, 491] on img at bounding box center [414, 483] width 33 height 33
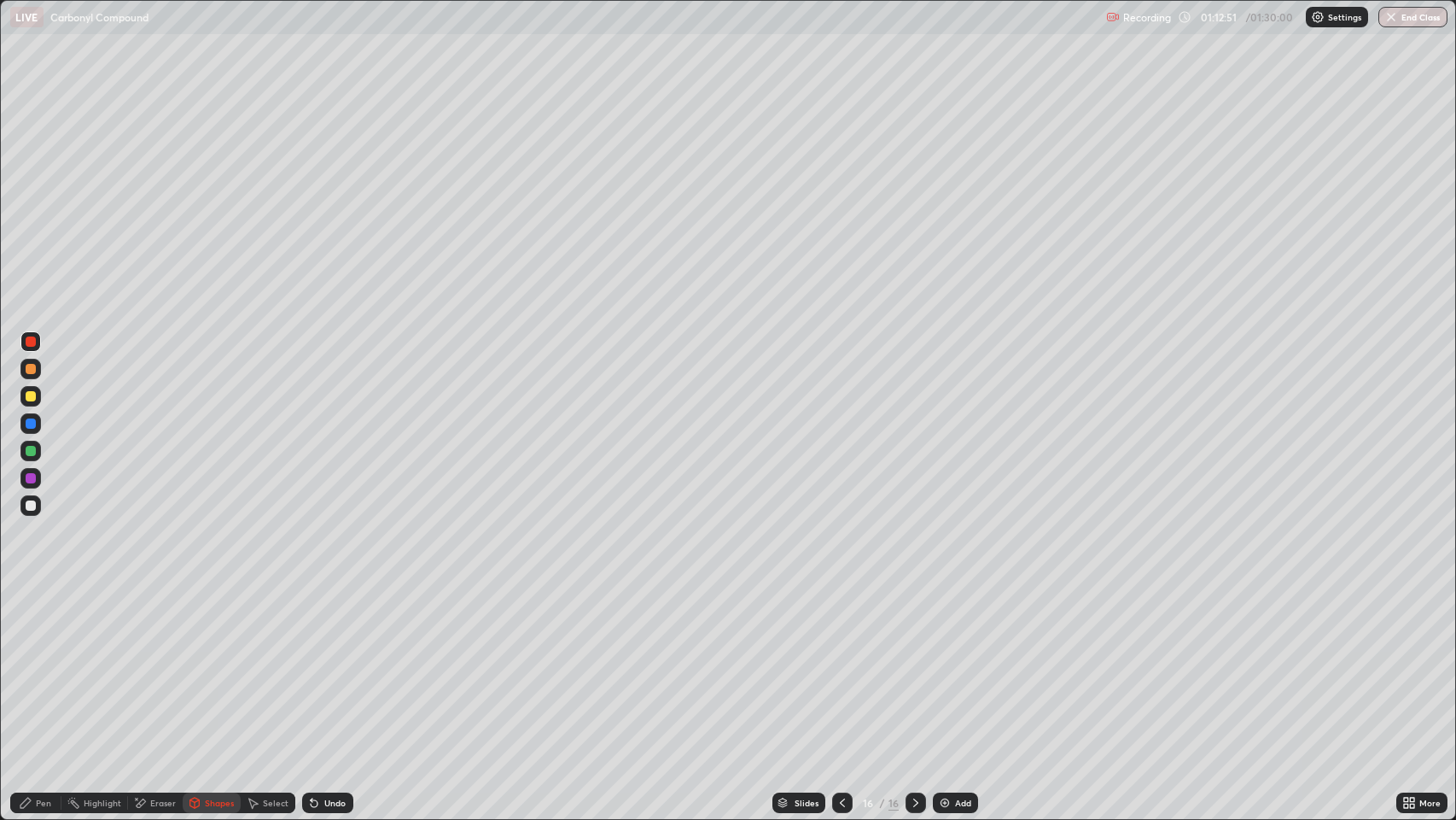
click at [39, 665] on div "Pen" at bounding box center [44, 803] width 15 height 9
click at [30, 501] on div at bounding box center [31, 505] width 10 height 10
click at [26, 509] on div at bounding box center [31, 505] width 10 height 10
click at [37, 665] on div "Pen" at bounding box center [44, 803] width 15 height 9
click at [28, 507] on div at bounding box center [31, 505] width 10 height 10
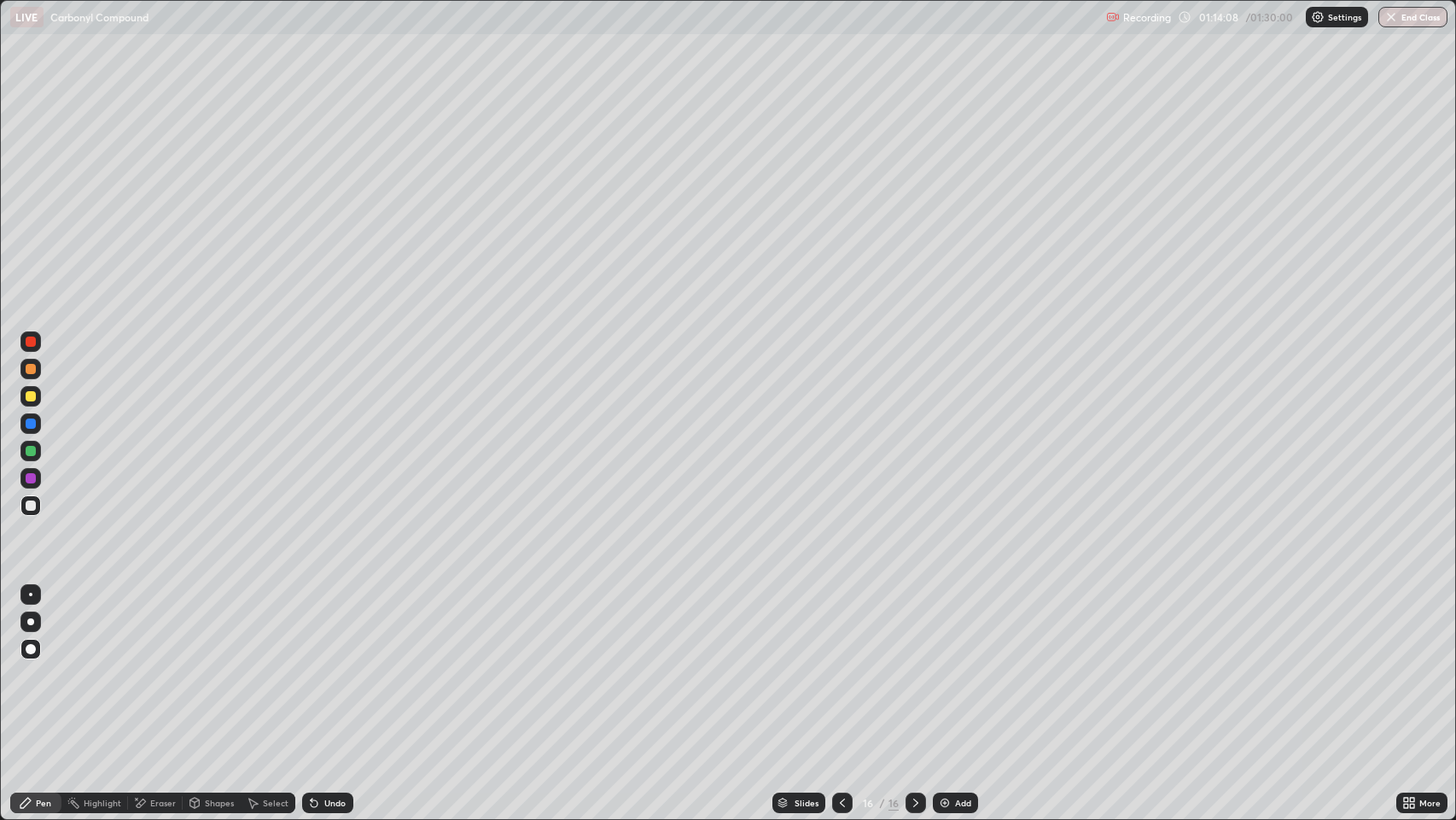
click at [34, 665] on div "Pen" at bounding box center [36, 803] width 52 height 21
click at [31, 505] on div at bounding box center [31, 505] width 10 height 10
click at [946, 665] on img at bounding box center [945, 803] width 14 height 14
click at [31, 368] on div at bounding box center [31, 369] width 10 height 10
click at [327, 665] on div "Undo" at bounding box center [328, 803] width 52 height 21
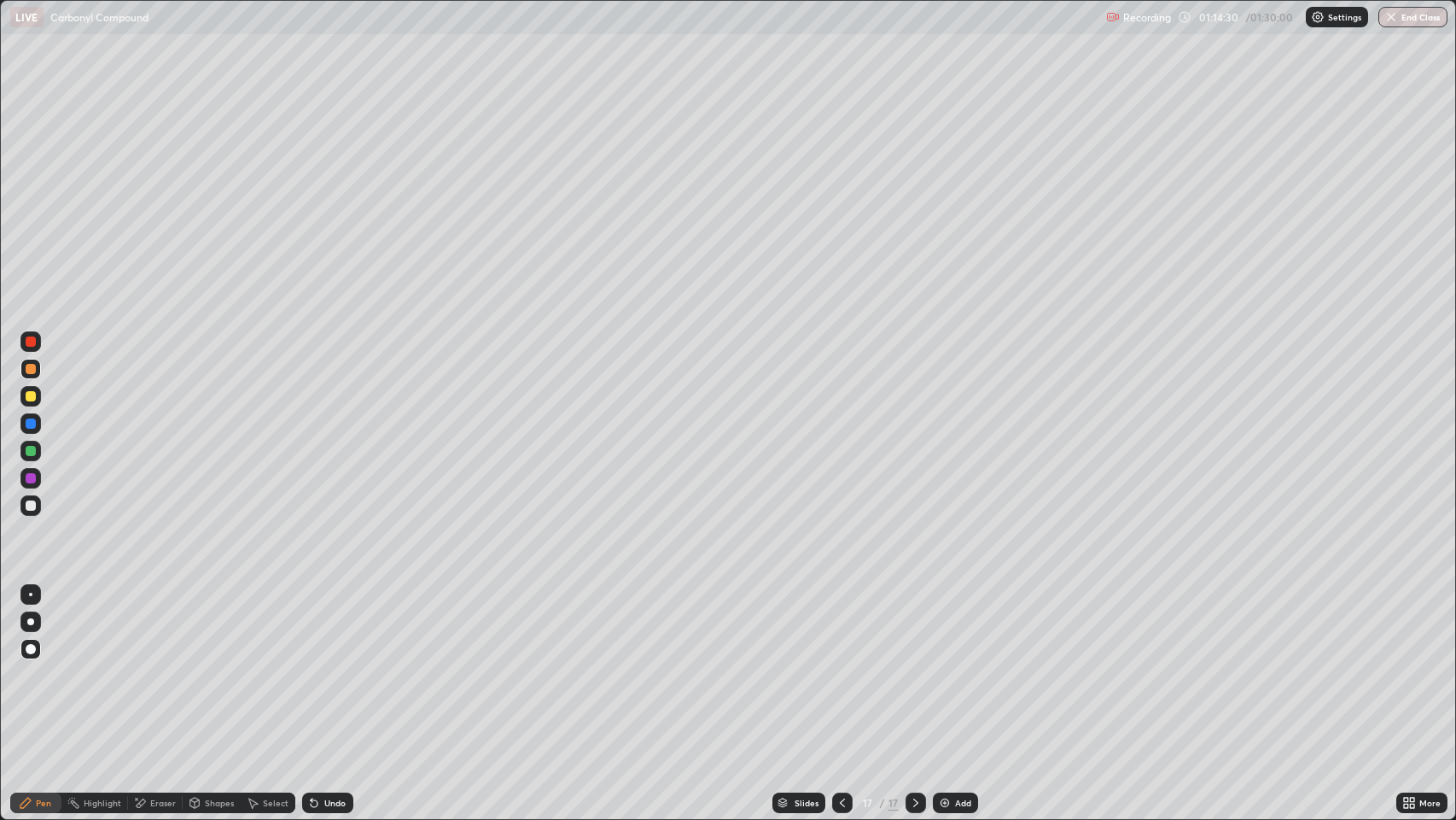
click at [324, 665] on div "Undo" at bounding box center [334, 803] width 21 height 9
click at [26, 510] on div at bounding box center [31, 505] width 21 height 21
click at [46, 665] on div "Pen" at bounding box center [44, 803] width 15 height 9
click at [34, 367] on div at bounding box center [31, 369] width 10 height 10
click at [34, 505] on div at bounding box center [31, 505] width 10 height 10
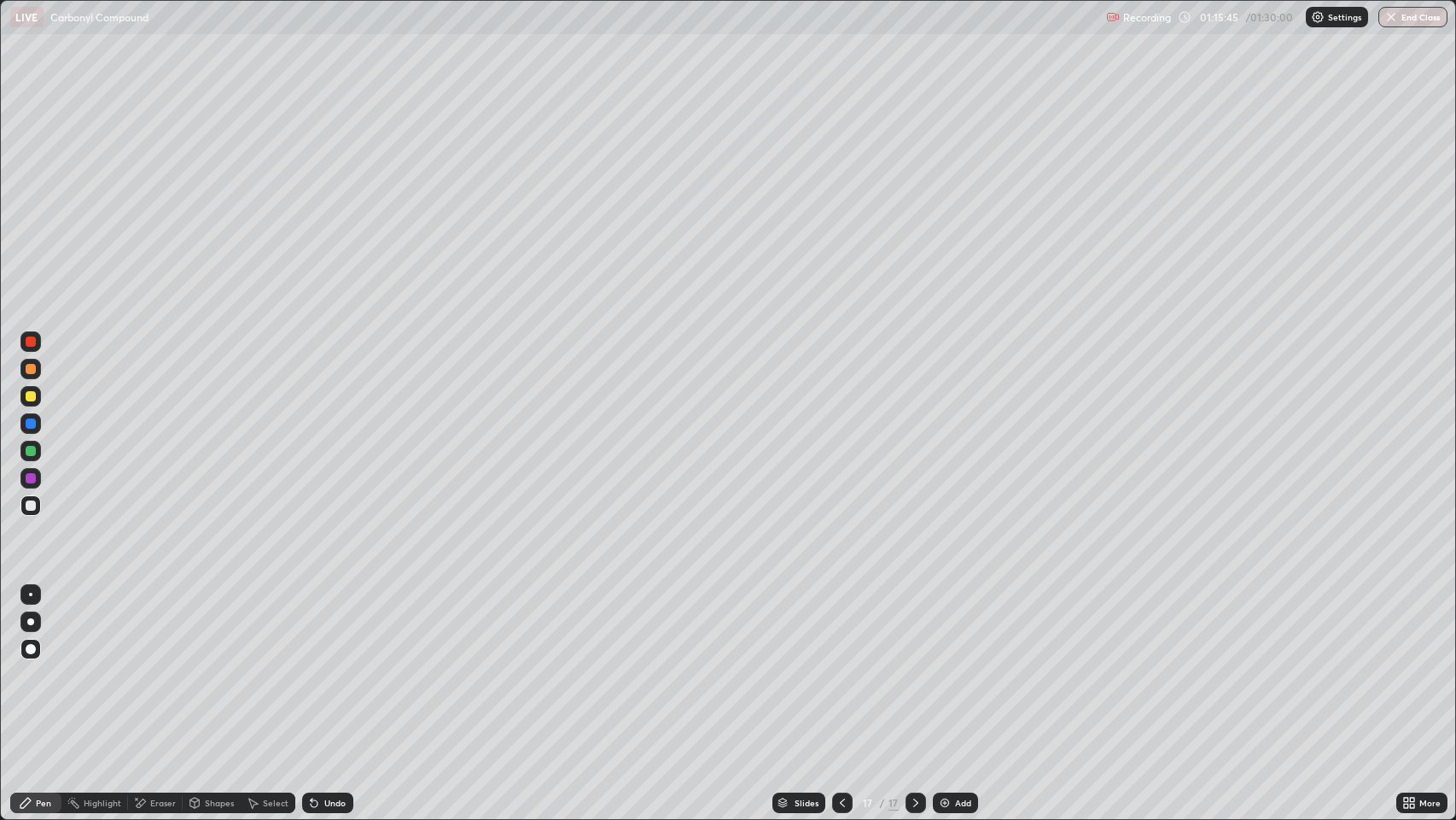
click at [38, 665] on div "Pen" at bounding box center [44, 803] width 15 height 9
click at [32, 369] on div at bounding box center [31, 369] width 10 height 10
click at [31, 502] on div at bounding box center [31, 505] width 10 height 10
click at [30, 425] on div at bounding box center [31, 424] width 10 height 10
click at [31, 369] on div at bounding box center [31, 369] width 10 height 10
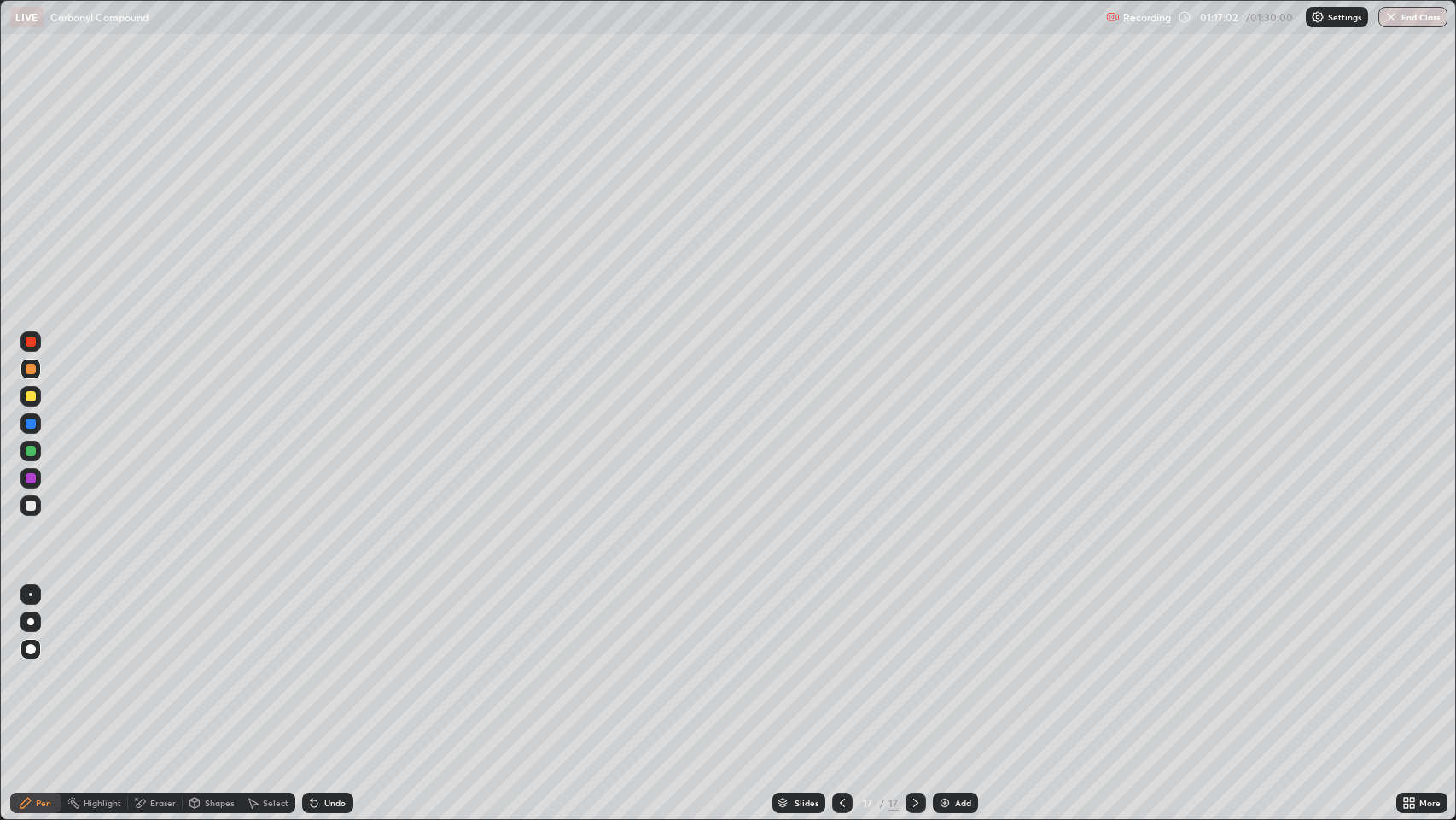
click at [832, 665] on div at bounding box center [842, 803] width 21 height 21
click at [912, 665] on icon at bounding box center [916, 803] width 14 height 14
click at [30, 452] on div at bounding box center [31, 450] width 10 height 10
click at [330, 665] on div "Undo" at bounding box center [334, 803] width 21 height 9
click at [845, 665] on icon at bounding box center [842, 803] width 14 height 14
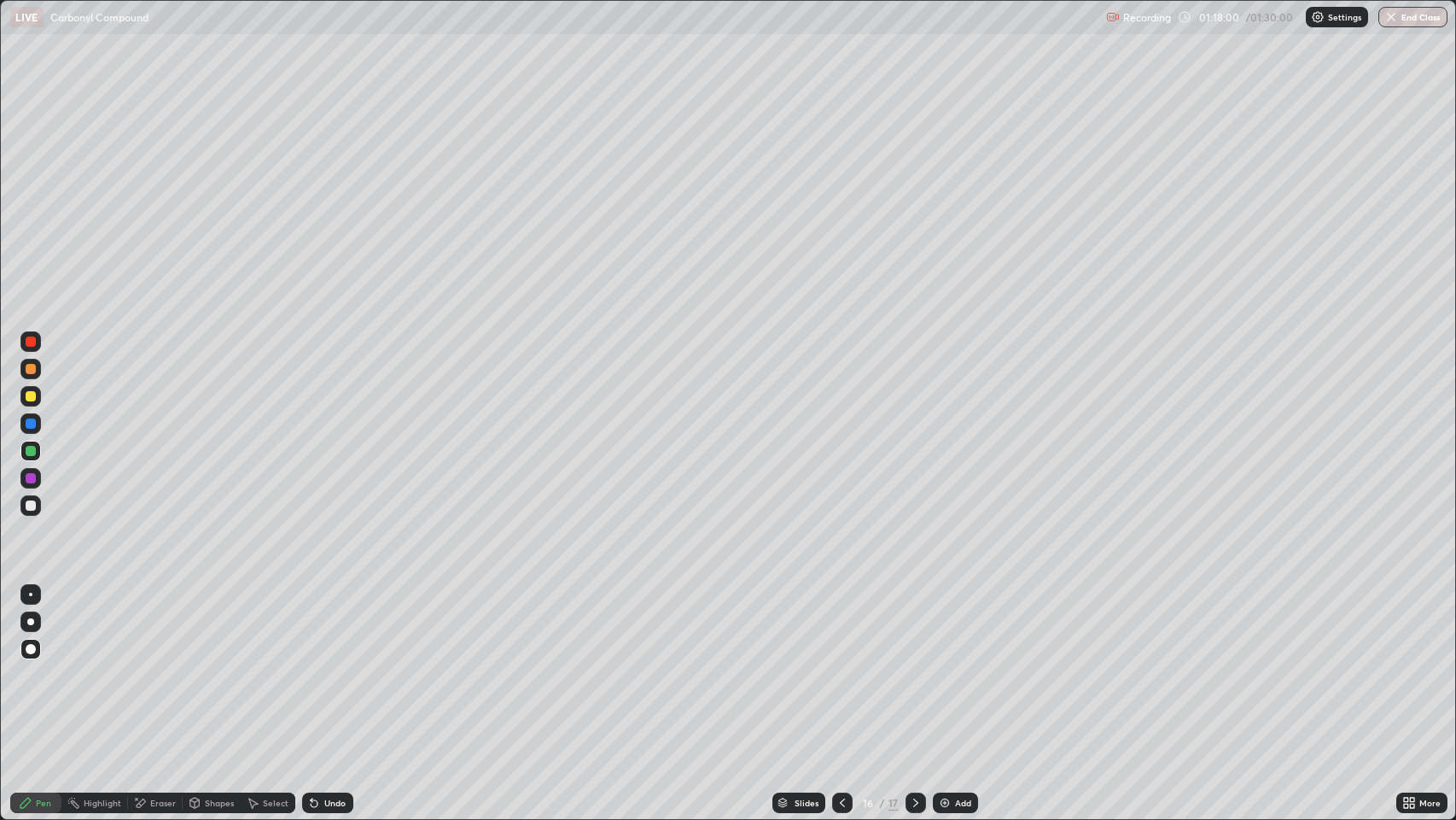
click at [918, 665] on icon at bounding box center [916, 803] width 14 height 14
click at [25, 665] on icon at bounding box center [26, 803] width 10 height 10
click at [31, 505] on div at bounding box center [31, 505] width 10 height 10
click at [32, 373] on div at bounding box center [31, 369] width 10 height 10
click at [29, 502] on div at bounding box center [31, 505] width 10 height 10
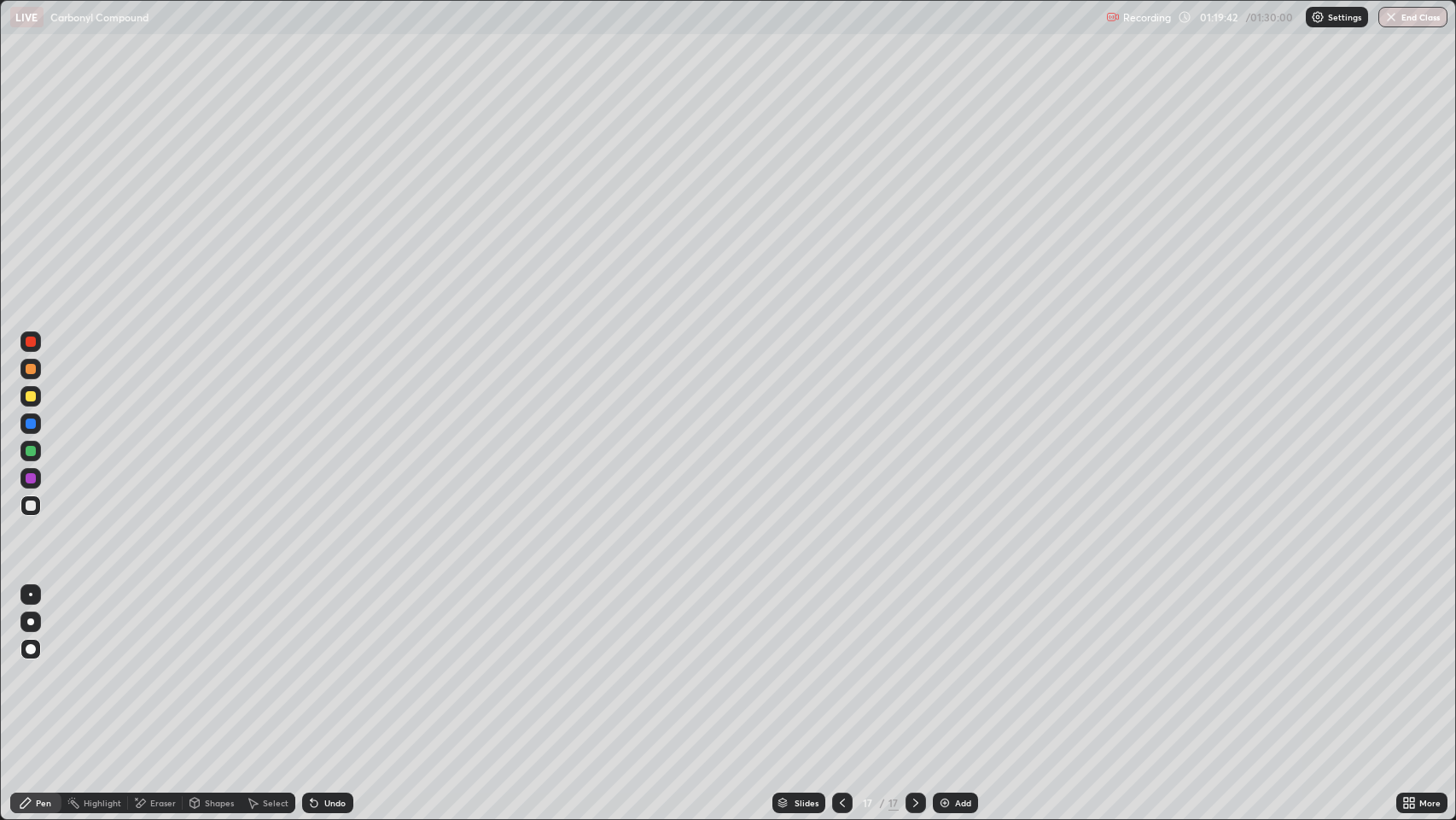
click at [50, 665] on div "Pen" at bounding box center [36, 803] width 52 height 21
click at [29, 341] on div at bounding box center [31, 341] width 10 height 10
click at [31, 505] on div at bounding box center [31, 505] width 10 height 10
click at [34, 508] on div at bounding box center [31, 505] width 10 height 10
click at [947, 665] on img at bounding box center [945, 803] width 14 height 14
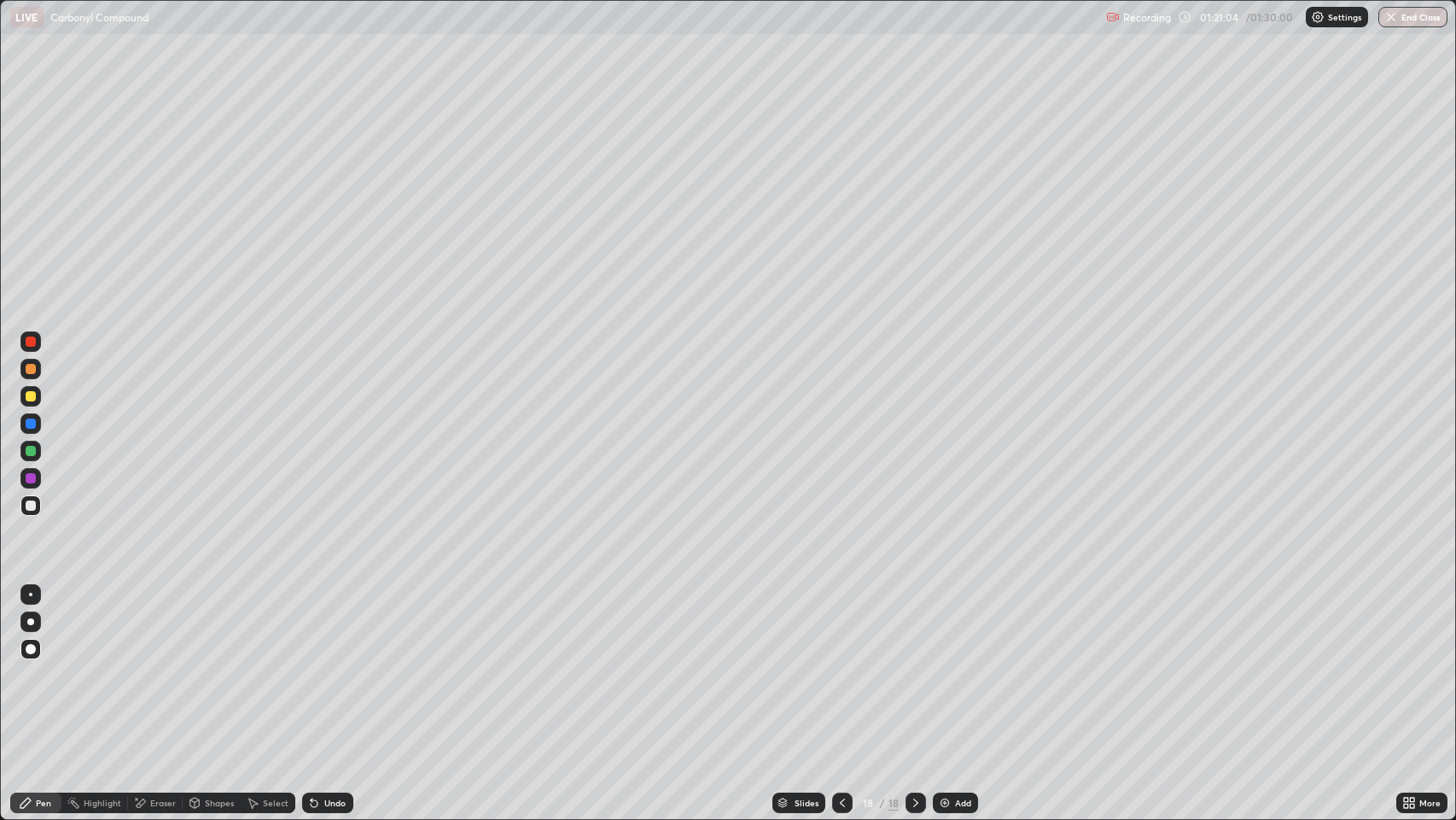
click at [27, 343] on div at bounding box center [31, 341] width 10 height 10
click at [33, 507] on div at bounding box center [31, 505] width 10 height 10
click at [29, 370] on div at bounding box center [31, 369] width 10 height 10
click at [33, 499] on div at bounding box center [31, 505] width 21 height 21
click at [32, 500] on div at bounding box center [31, 505] width 10 height 10
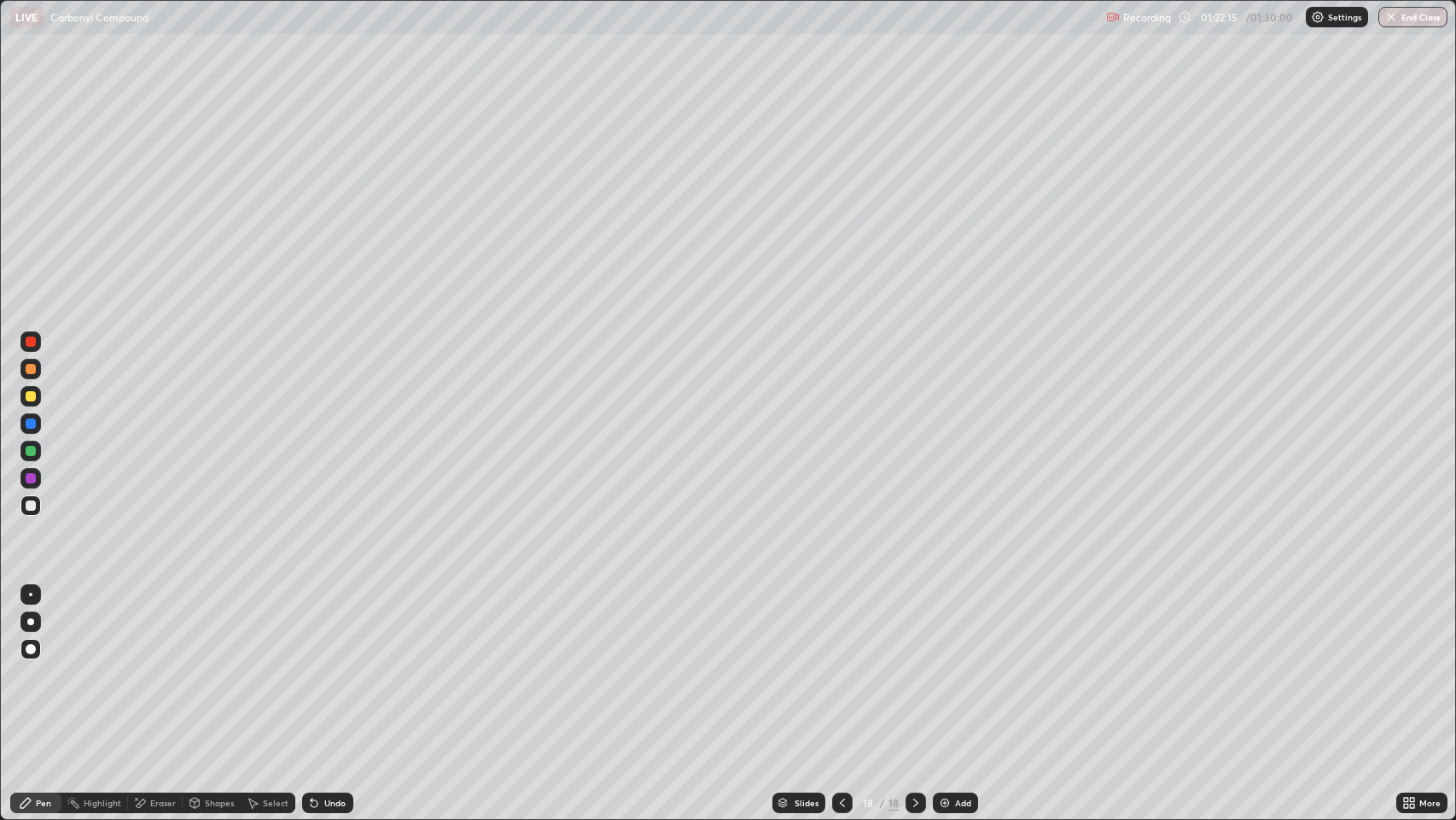
click at [28, 499] on div at bounding box center [31, 505] width 21 height 21
click at [156, 665] on div "Eraser" at bounding box center [163, 803] width 26 height 9
click at [162, 665] on div "Eraser" at bounding box center [163, 803] width 26 height 9
click at [36, 665] on div "Pen" at bounding box center [44, 803] width 15 height 9
click at [31, 504] on div at bounding box center [31, 505] width 10 height 10
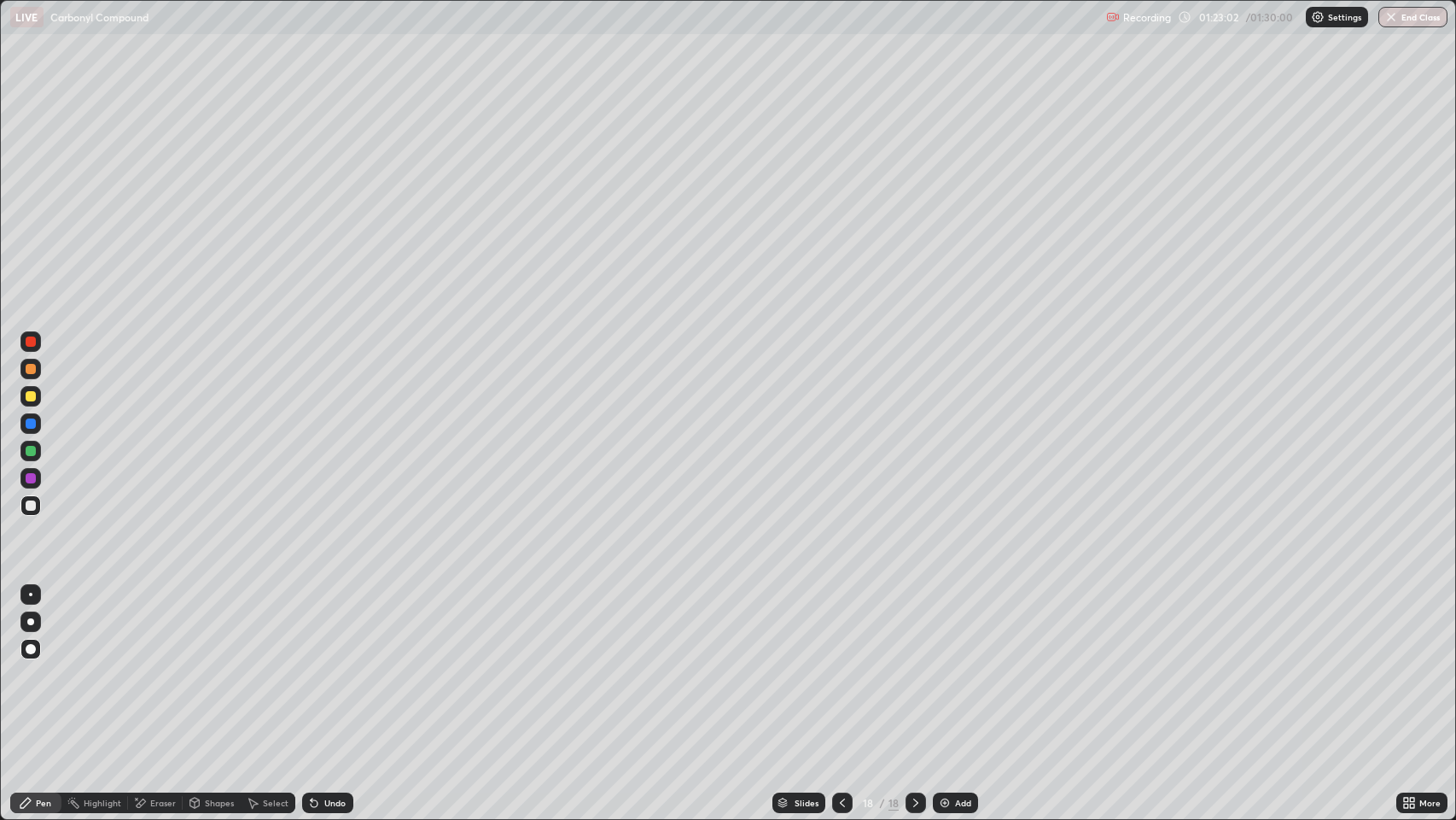
click at [1422, 19] on button "End Class" at bounding box center [1413, 17] width 69 height 21
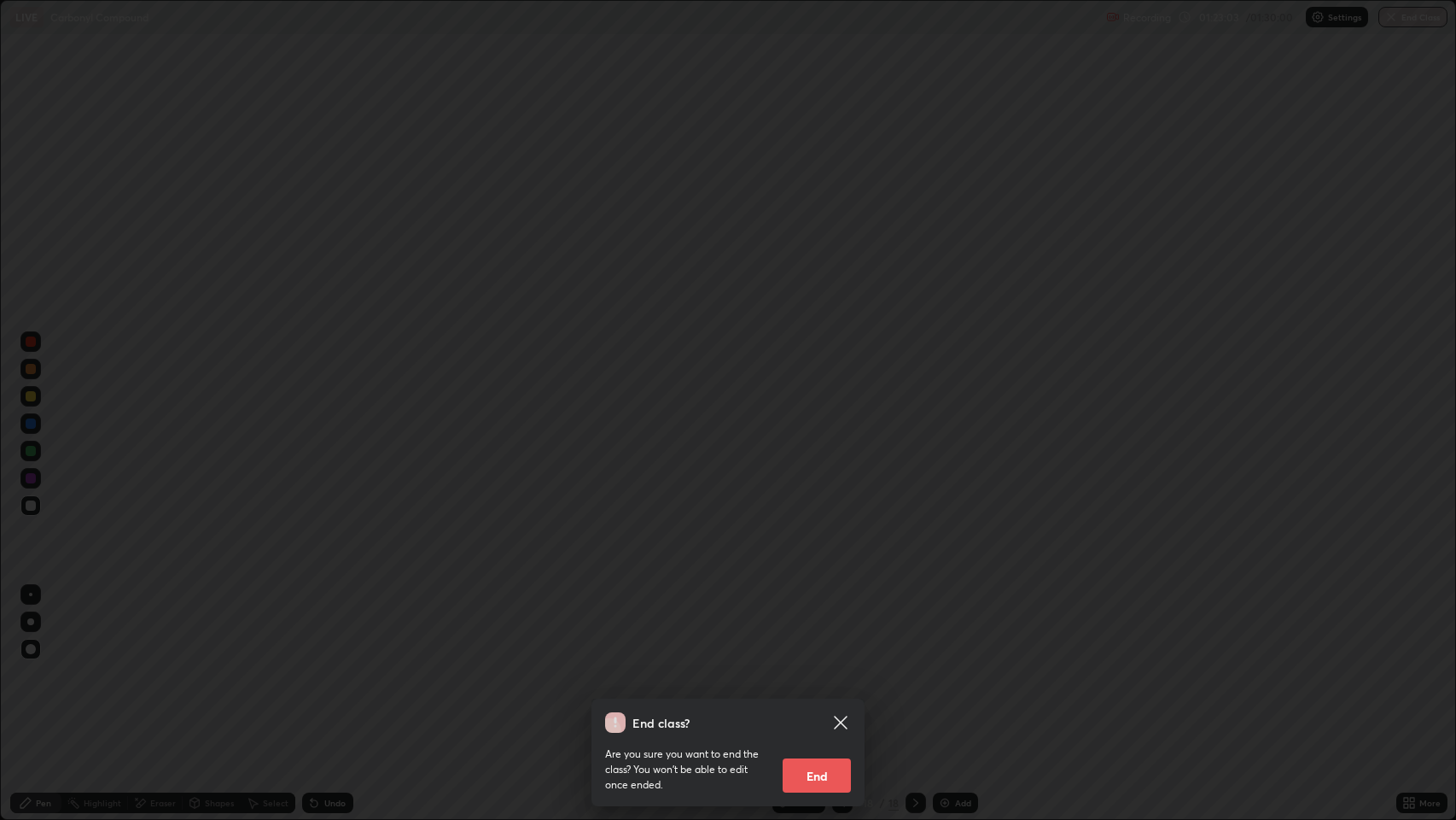
click at [833, 665] on button "End" at bounding box center [817, 775] width 68 height 34
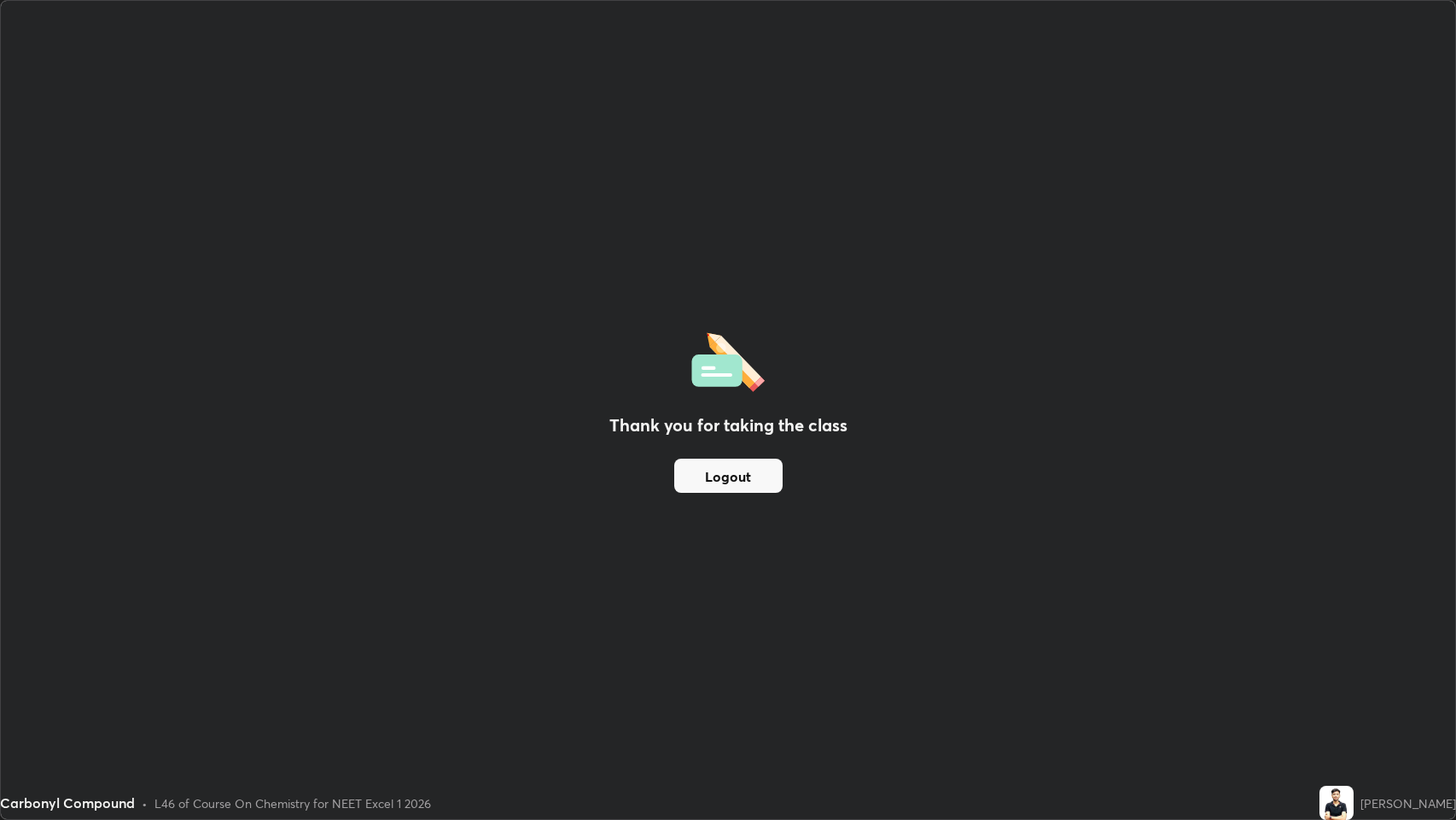
click at [734, 478] on button "Logout" at bounding box center [729, 475] width 108 height 34
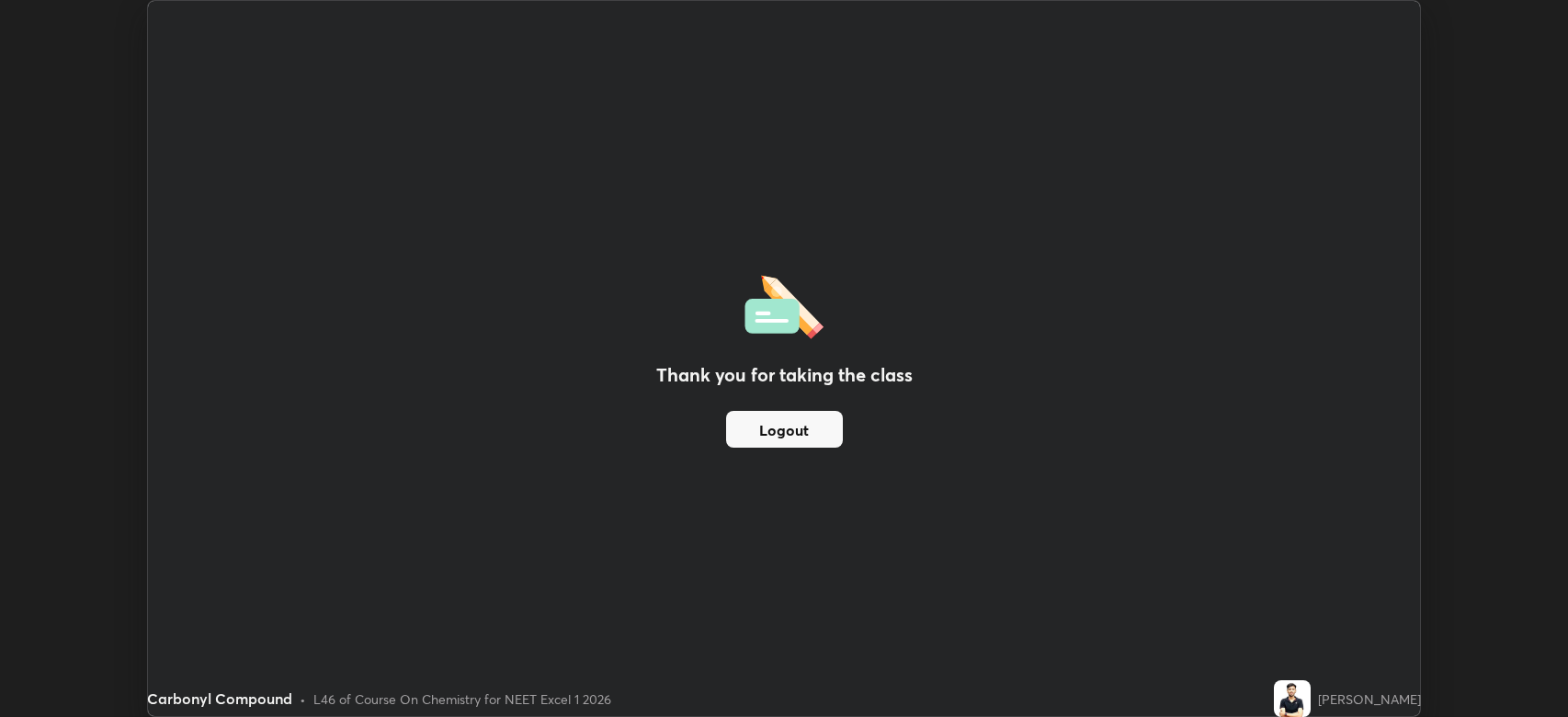
scroll to position [91176, 90368]
